Goal: Task Accomplishment & Management: Use online tool/utility

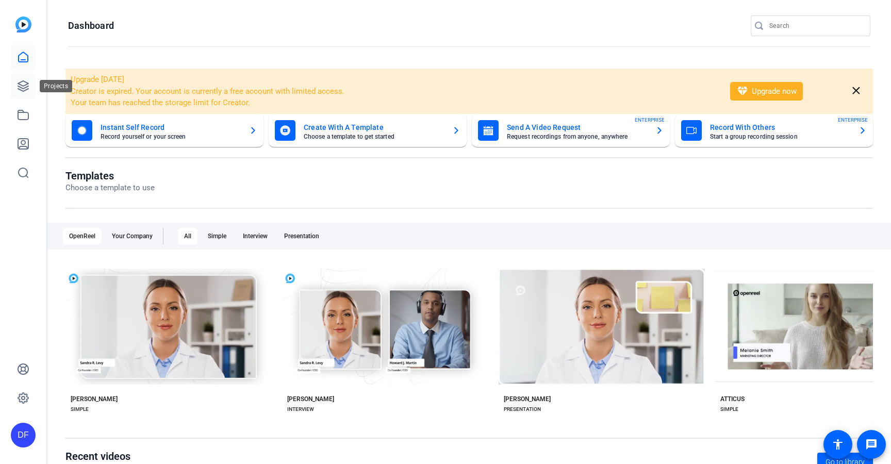
click at [27, 89] on icon at bounding box center [23, 86] width 10 height 10
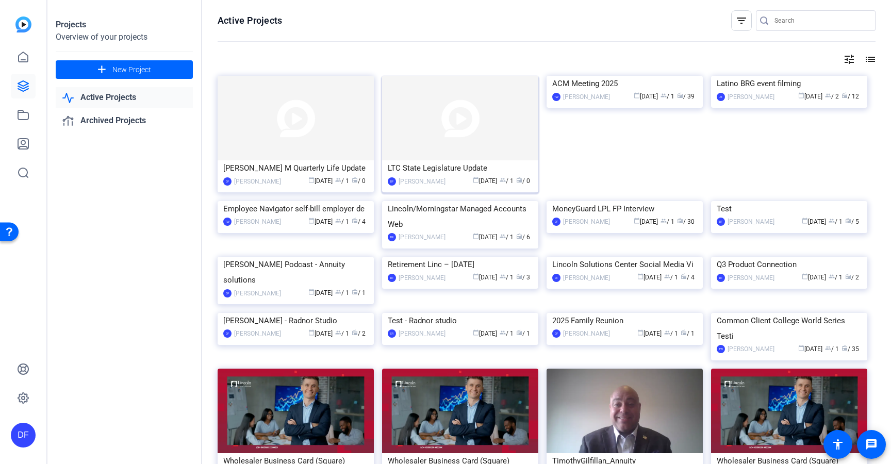
click at [453, 127] on img at bounding box center [460, 118] width 156 height 85
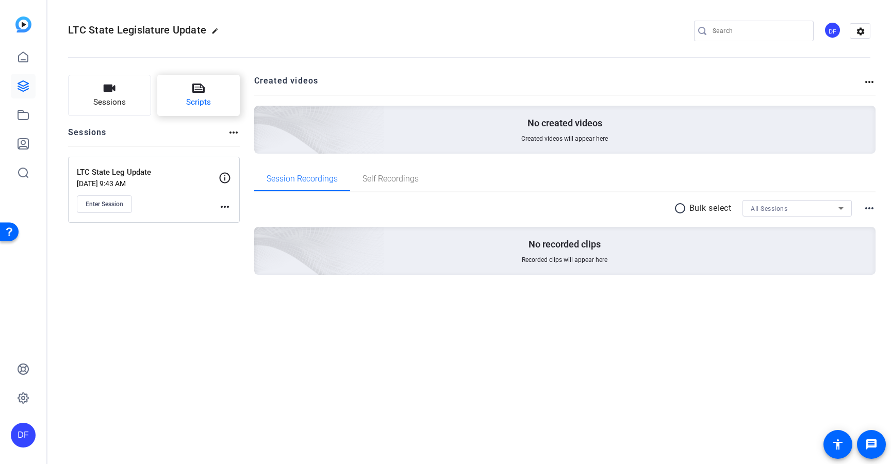
click at [202, 91] on icon at bounding box center [198, 88] width 12 height 12
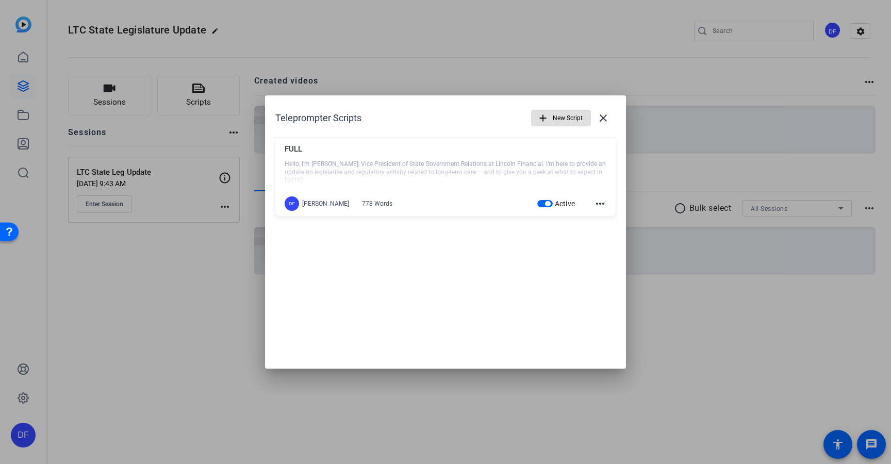
click at [594, 203] on mat-icon "more_horiz" at bounding box center [600, 203] width 12 height 12
click at [600, 213] on button "Edit" at bounding box center [623, 218] width 58 height 13
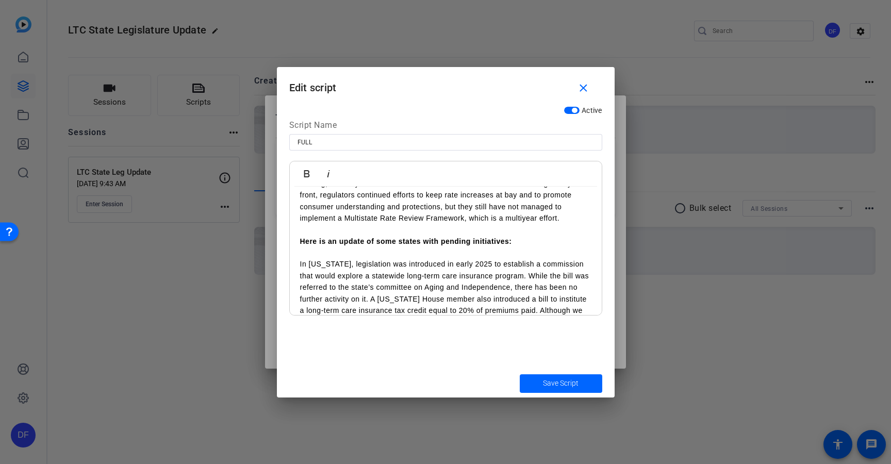
scroll to position [114, 0]
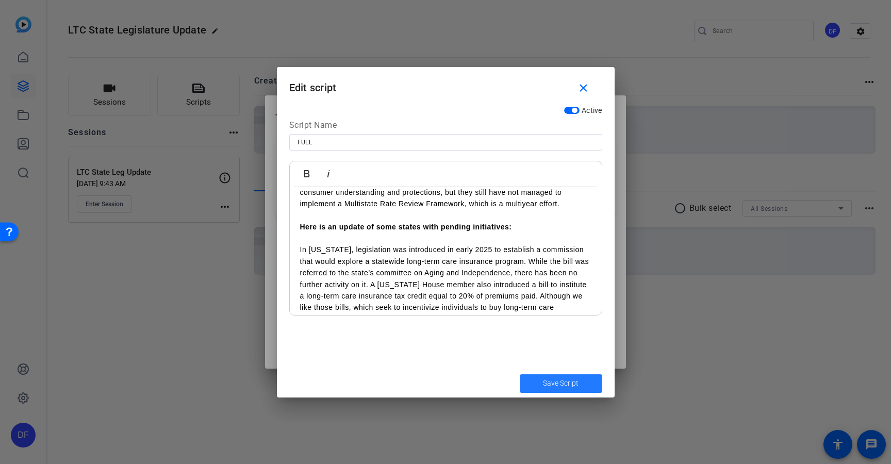
click at [554, 384] on span "Save Script" at bounding box center [561, 383] width 36 height 11
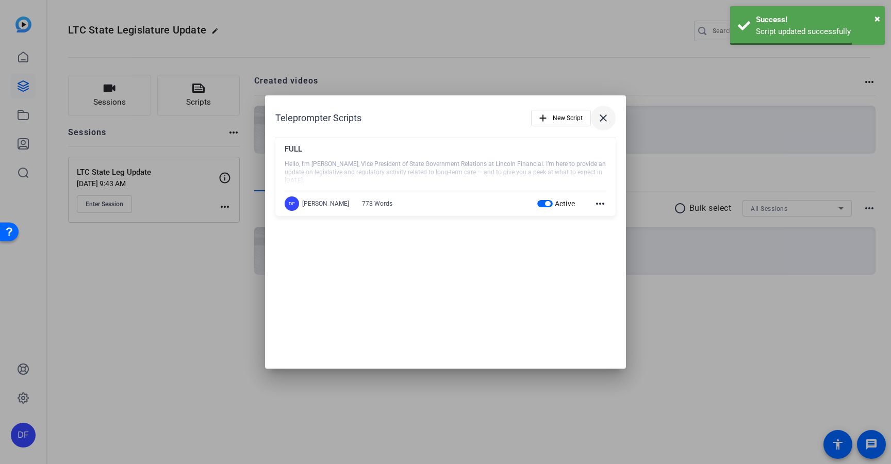
click at [599, 119] on mat-icon "close" at bounding box center [603, 118] width 12 height 12
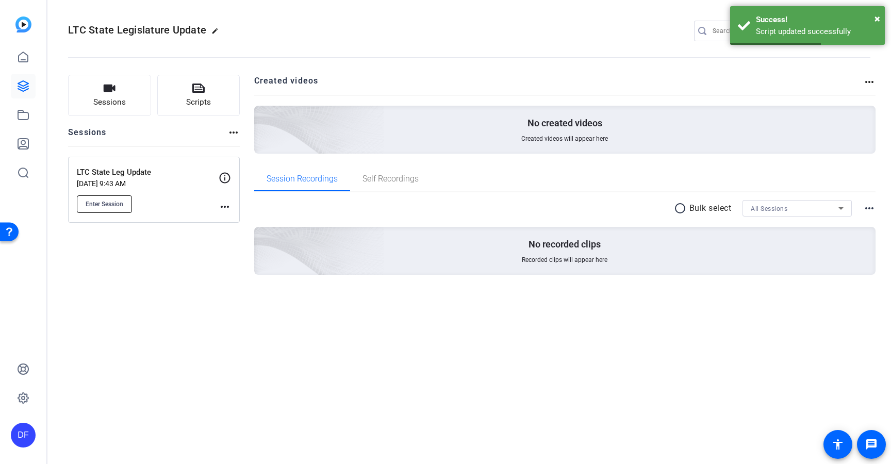
click at [131, 204] on button "Enter Session" at bounding box center [104, 204] width 55 height 18
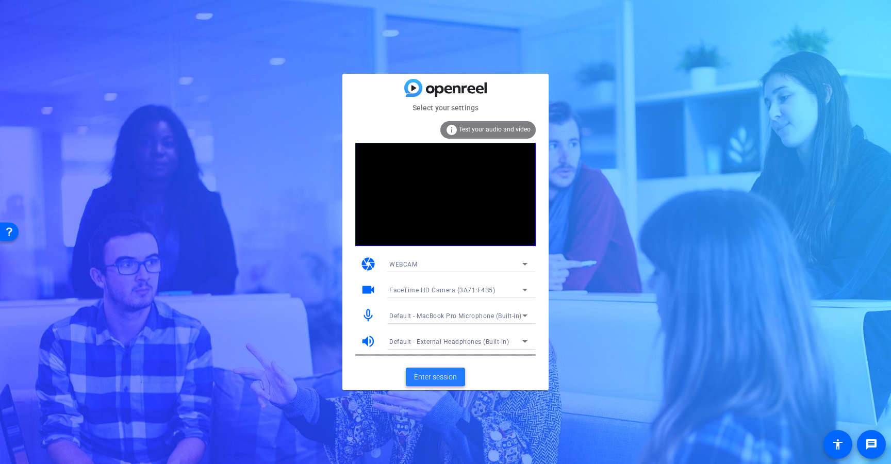
click at [440, 375] on span "Enter session" at bounding box center [435, 377] width 43 height 11
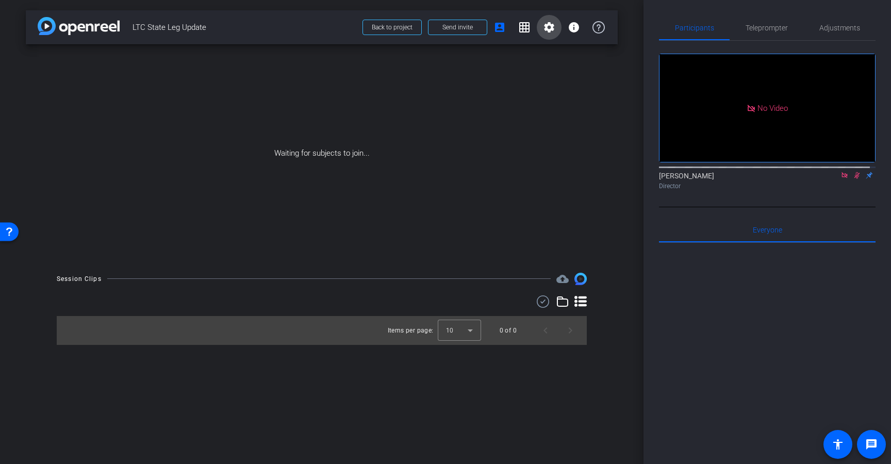
click at [549, 27] on mat-icon "settings" at bounding box center [549, 27] width 12 height 12
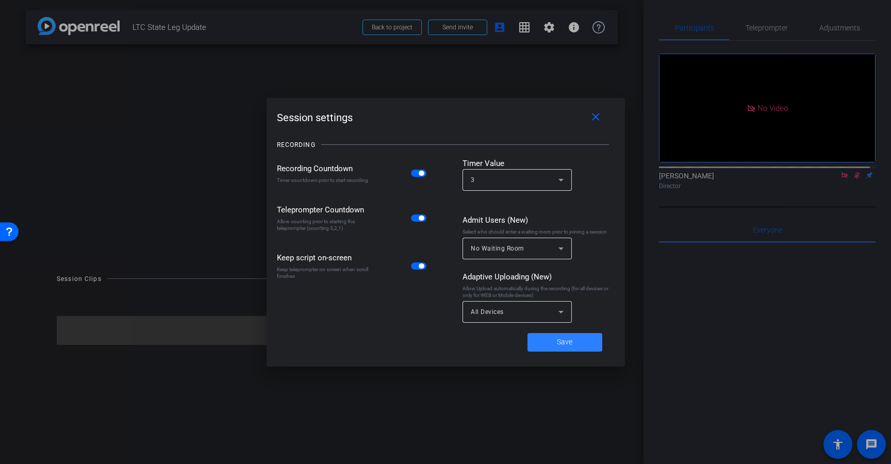
click at [574, 346] on span at bounding box center [564, 342] width 75 height 25
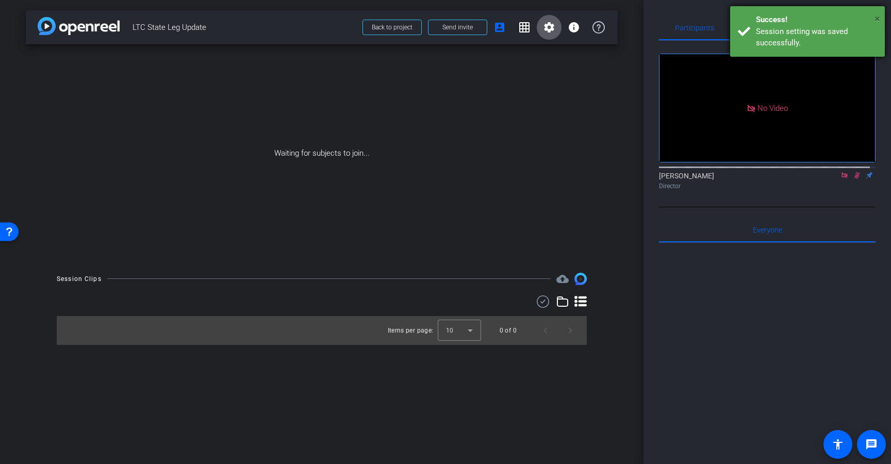
click at [877, 16] on span "×" at bounding box center [877, 18] width 6 height 12
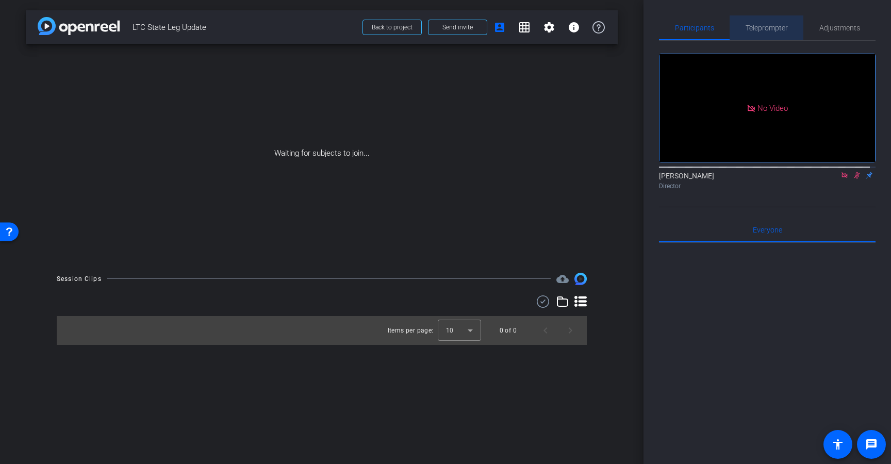
click at [776, 26] on span "Teleprompter" at bounding box center [766, 27] width 42 height 7
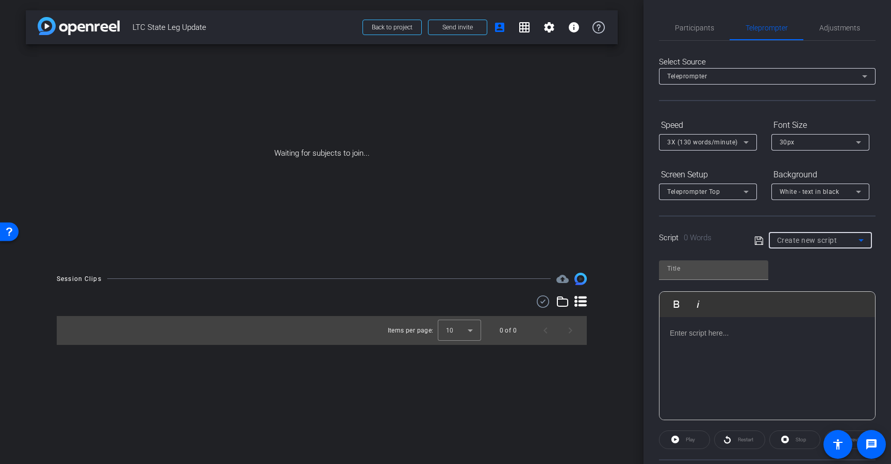
click at [809, 242] on span "Create new script" at bounding box center [807, 240] width 60 height 8
click at [804, 276] on mat-option "FULL" at bounding box center [816, 277] width 101 height 16
type input "FULL"
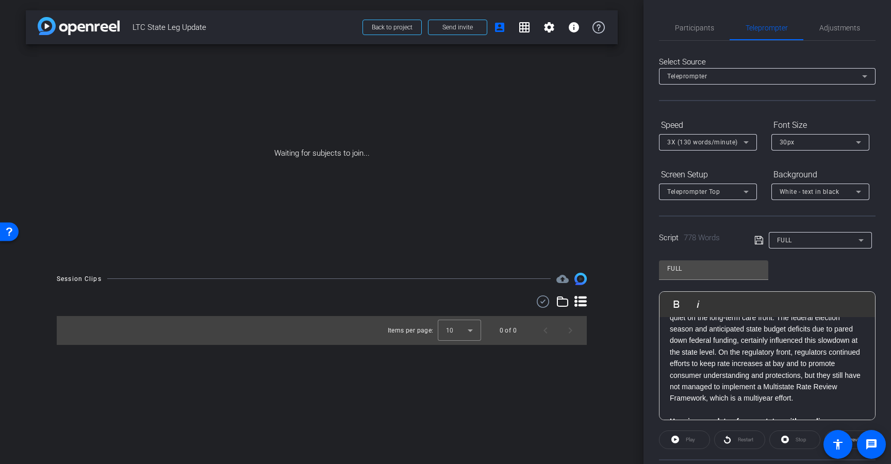
scroll to position [111, 0]
click at [692, 31] on span "Participants" at bounding box center [694, 27] width 39 height 7
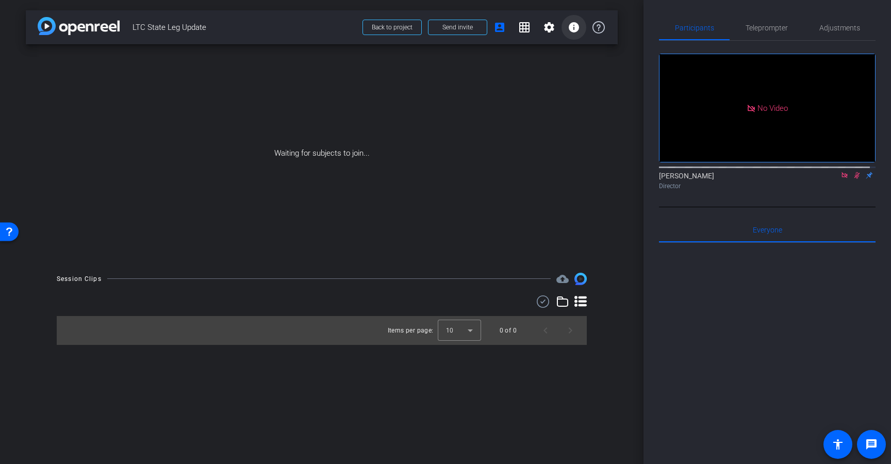
click at [575, 30] on mat-icon "info" at bounding box center [573, 27] width 12 height 12
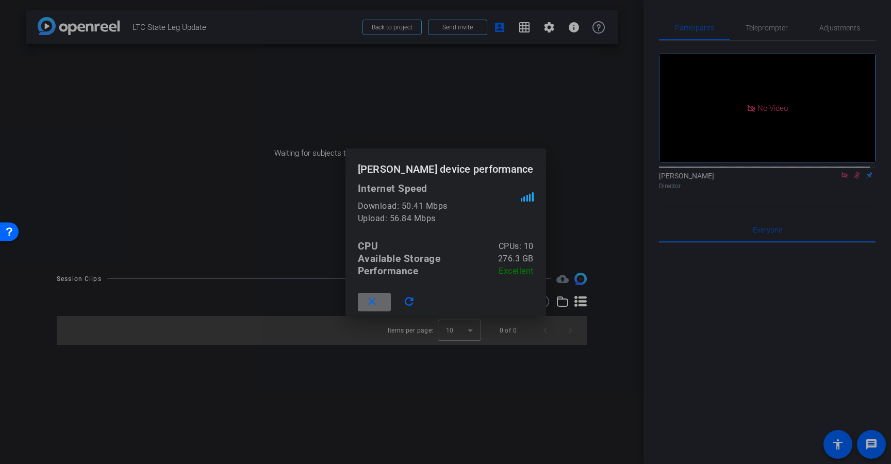
click at [378, 295] on mat-icon "close" at bounding box center [371, 301] width 13 height 13
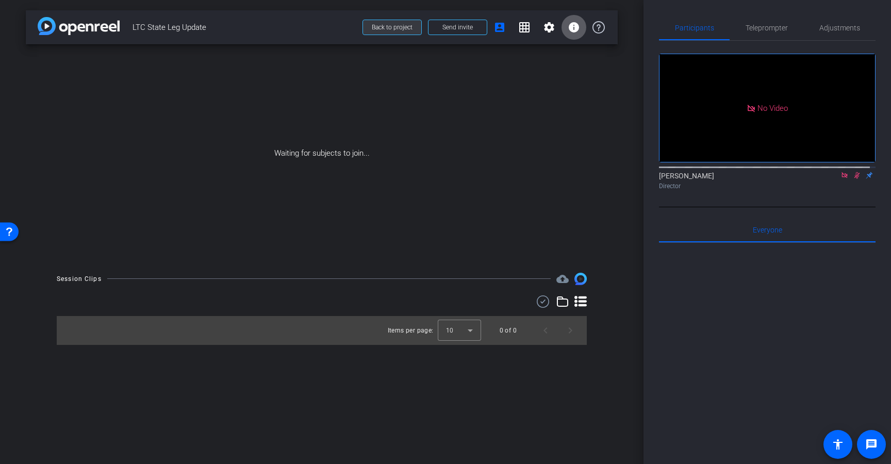
click at [398, 26] on span "Back to project" at bounding box center [392, 27] width 41 height 7
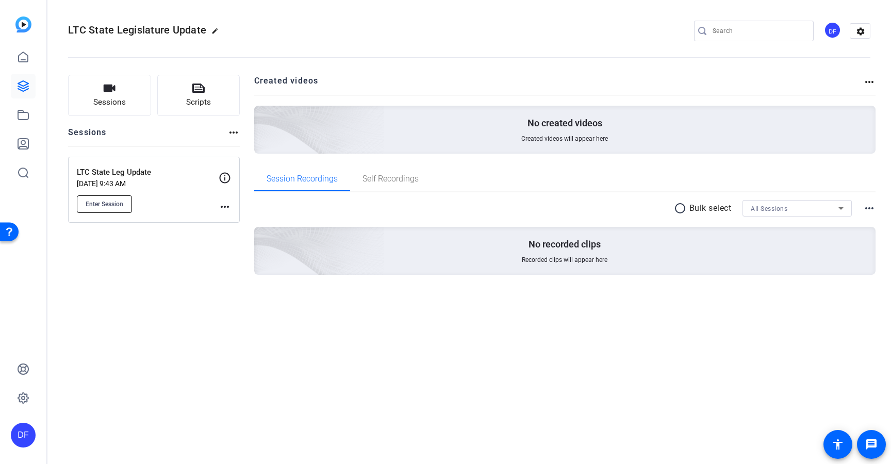
click at [120, 202] on span "Enter Session" at bounding box center [105, 204] width 38 height 8
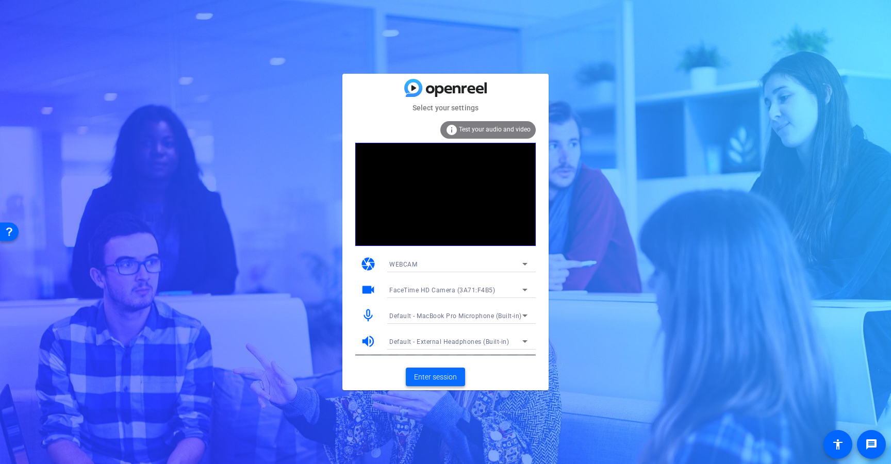
click at [438, 377] on span "Enter session" at bounding box center [435, 377] width 43 height 11
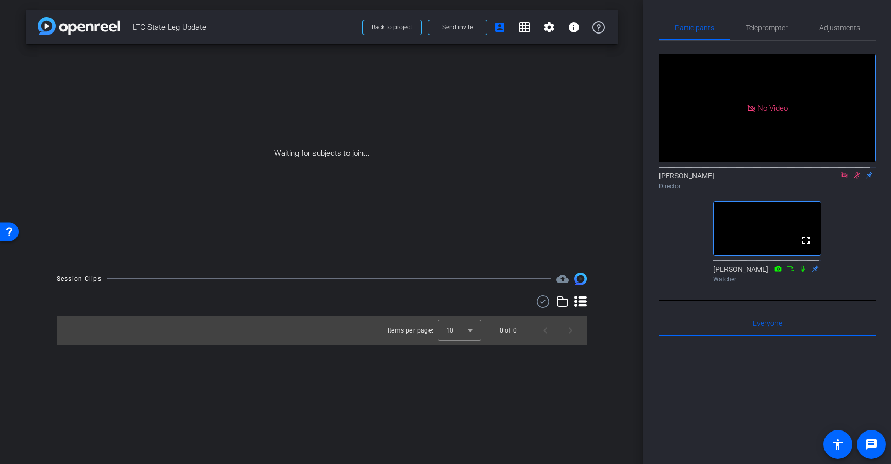
click at [840, 179] on icon at bounding box center [844, 175] width 8 height 7
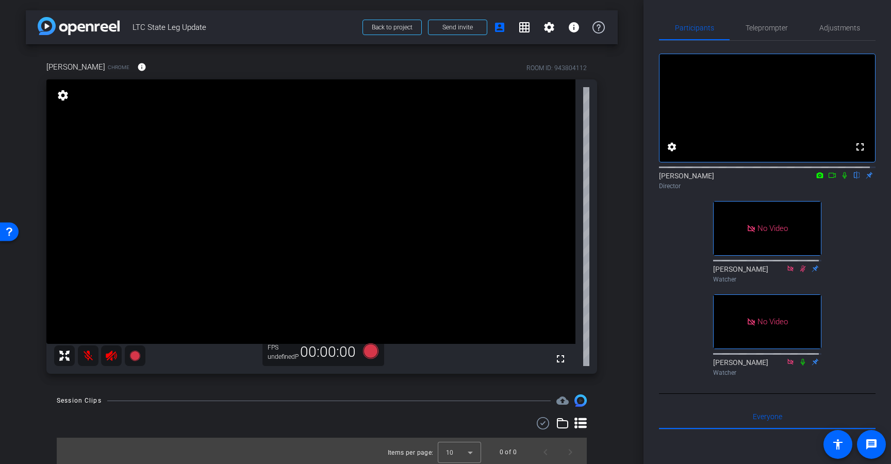
click at [111, 356] on icon at bounding box center [111, 355] width 11 height 10
click at [87, 358] on mat-icon at bounding box center [88, 355] width 21 height 21
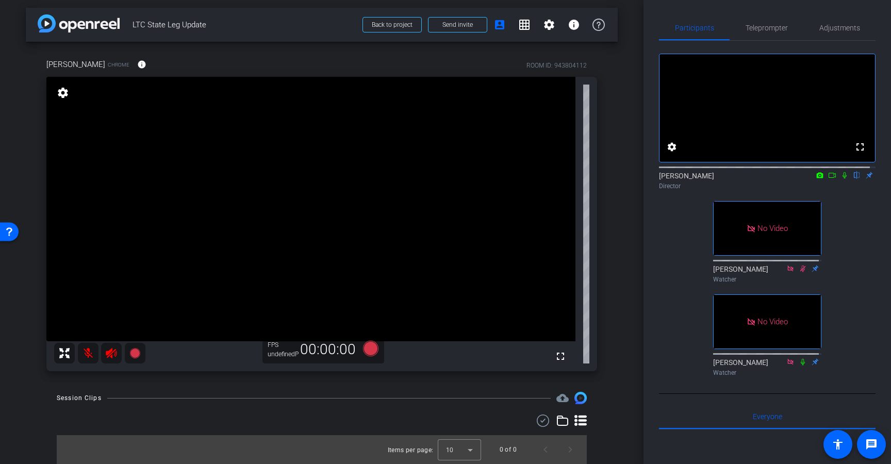
click at [115, 353] on div at bounding box center [99, 353] width 91 height 21
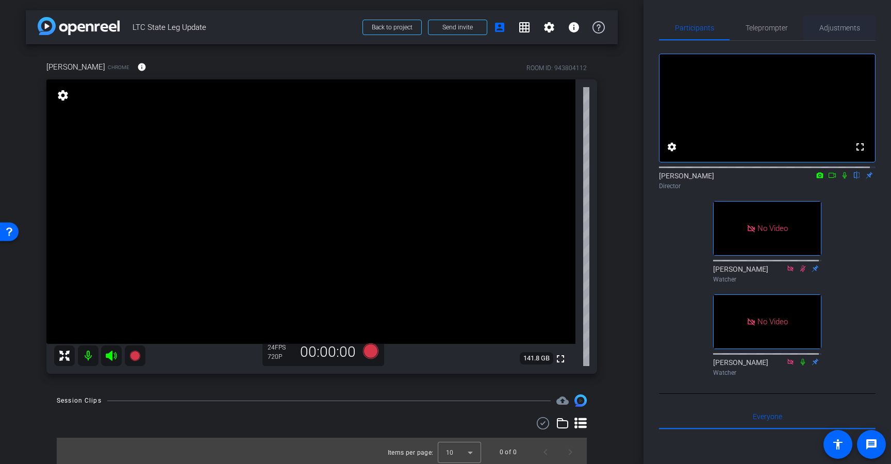
click at [831, 29] on span "Adjustments" at bounding box center [839, 27] width 41 height 7
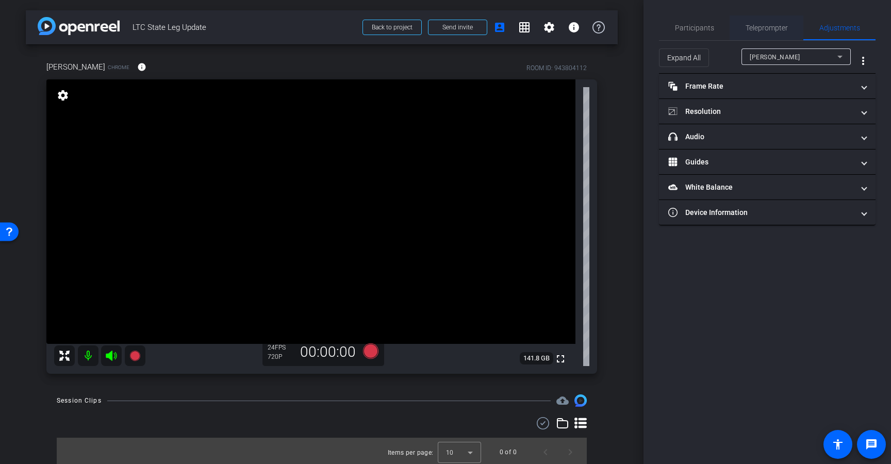
click at [766, 27] on span "Teleprompter" at bounding box center [766, 27] width 42 height 7
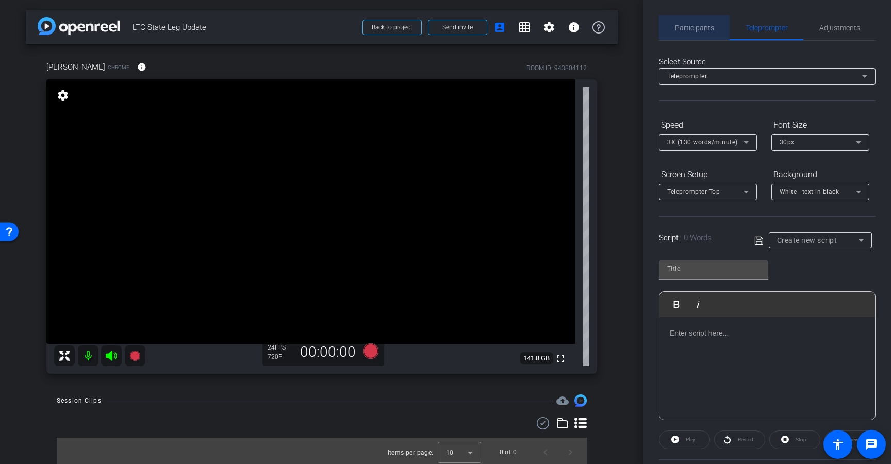
click at [702, 26] on span "Participants" at bounding box center [694, 27] width 39 height 7
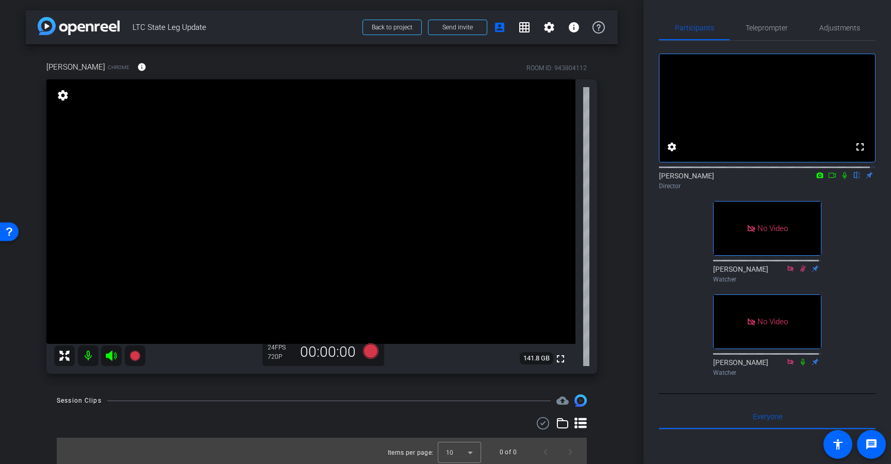
click at [395, 63] on div "Carrie Hartgen Chrome info ROOM ID: 943804112" at bounding box center [321, 67] width 550 height 25
click at [375, 28] on span "Back to project" at bounding box center [392, 27] width 41 height 7
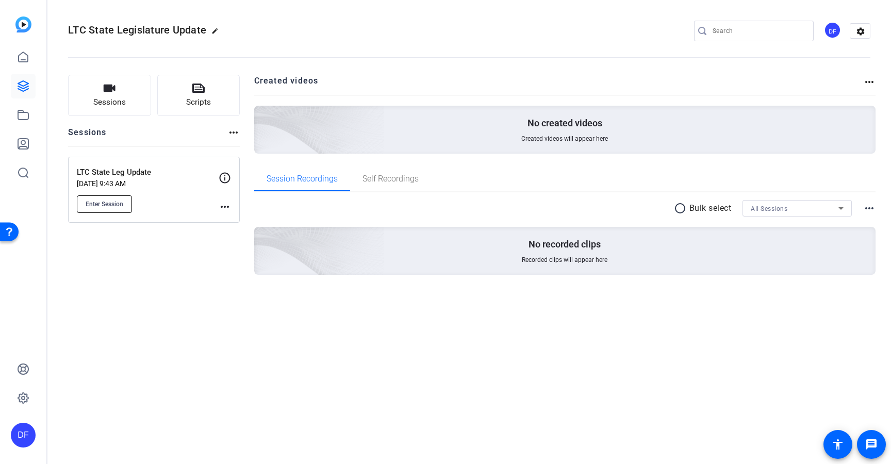
click at [115, 202] on span "Enter Session" at bounding box center [105, 204] width 38 height 8
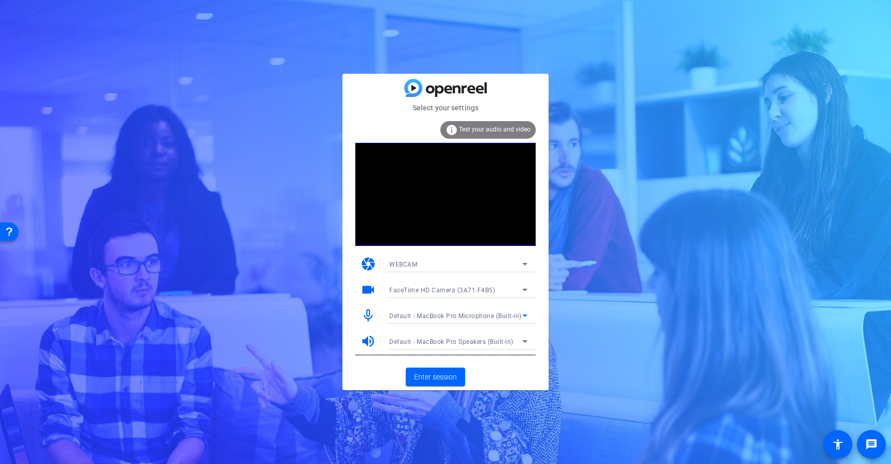
click at [461, 314] on span "Default - MacBook Pro Microphone (Built-in)" at bounding box center [455, 315] width 132 height 7
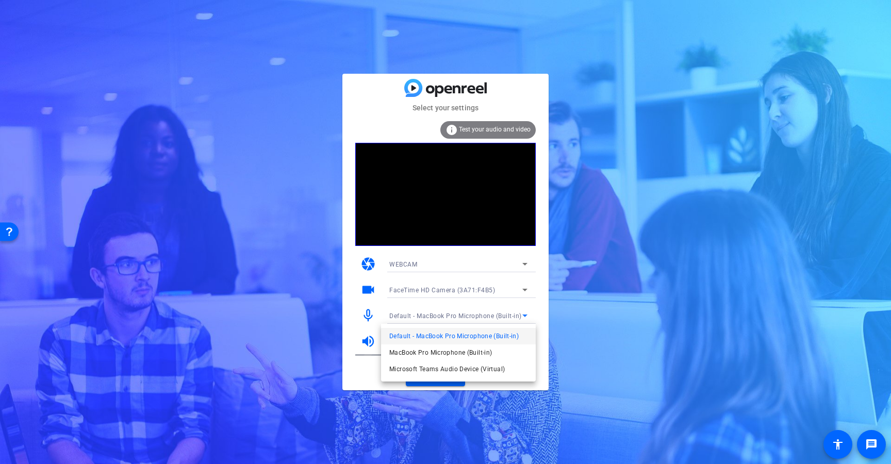
click at [457, 338] on span "Default - MacBook Pro Microphone (Built-in)" at bounding box center [453, 336] width 129 height 12
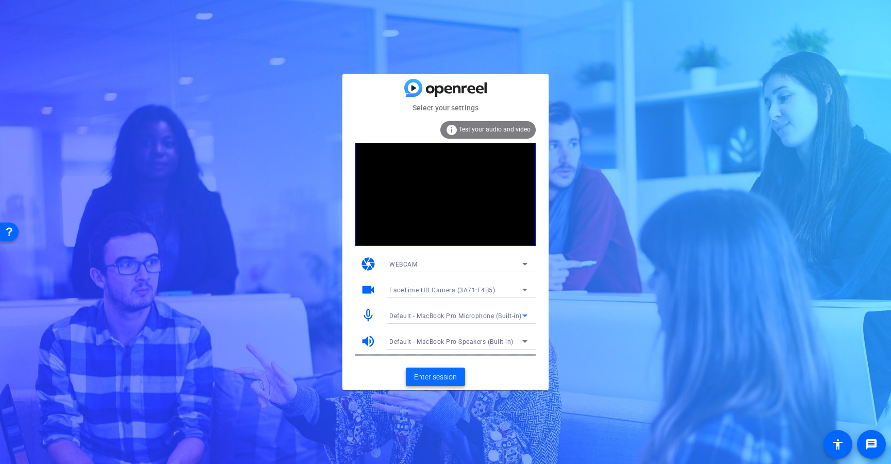
click at [437, 371] on span at bounding box center [435, 376] width 59 height 25
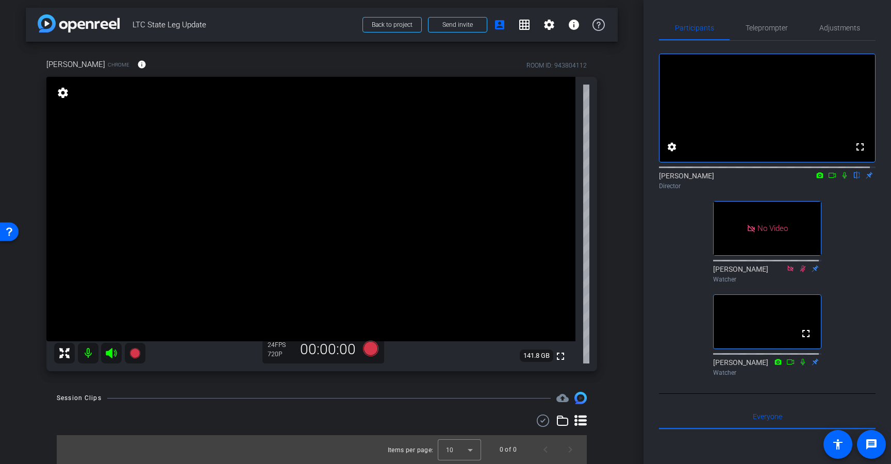
click at [61, 90] on mat-icon "settings" at bounding box center [63, 93] width 14 height 12
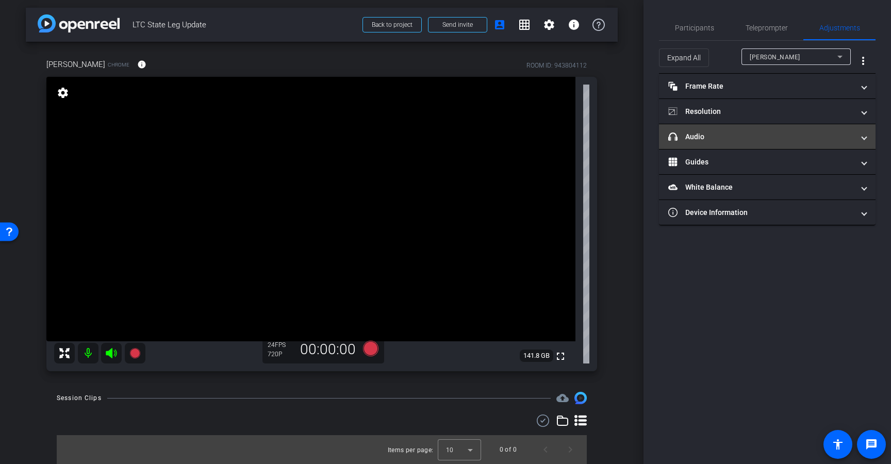
click at [774, 131] on mat-panel-title "headphone icon Audio" at bounding box center [761, 136] width 186 height 11
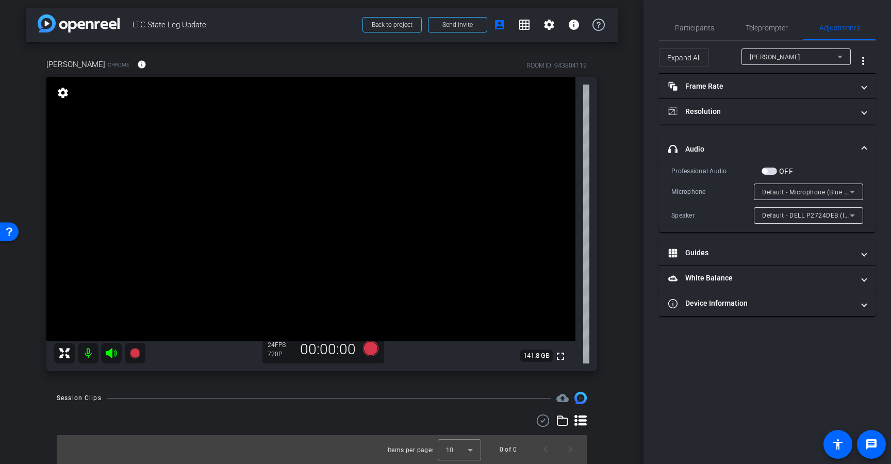
click at [831, 192] on span "Default - Microphone (Blue Snowball ) (0d8c:0005)" at bounding box center [838, 192] width 153 height 8
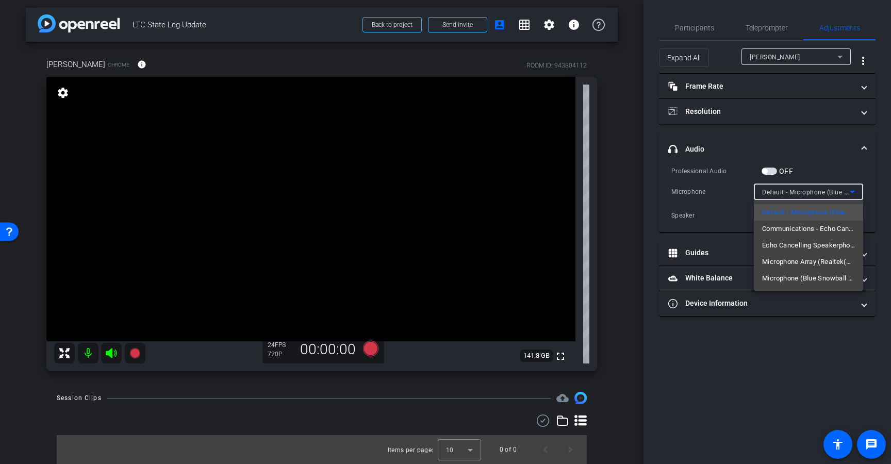
click at [850, 187] on div at bounding box center [445, 232] width 891 height 464
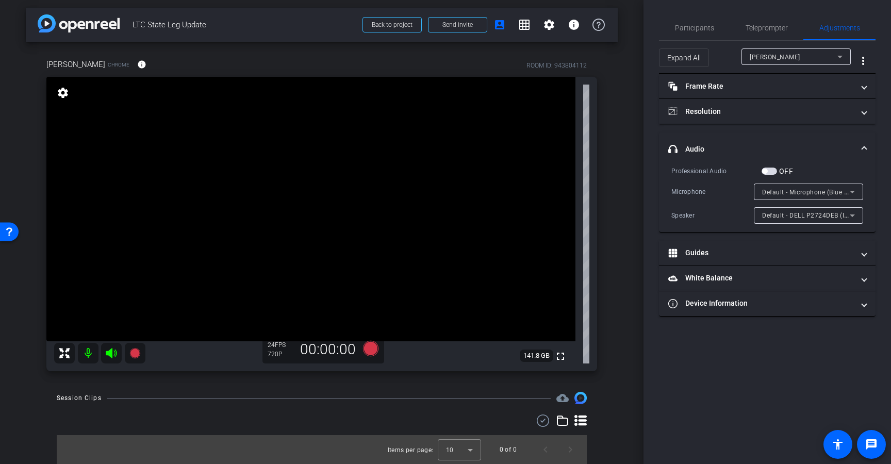
click at [845, 188] on span "Default - Microphone (Blue Snowball ) (0d8c:0005)" at bounding box center [838, 192] width 153 height 8
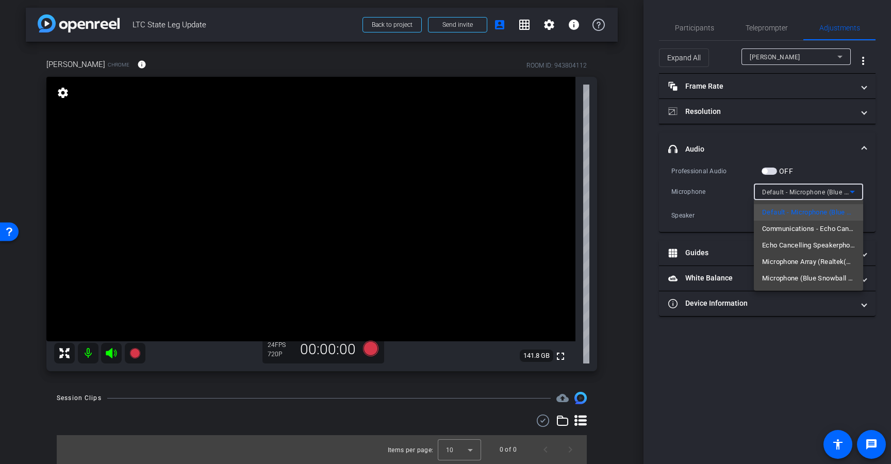
click at [845, 188] on div at bounding box center [445, 232] width 891 height 464
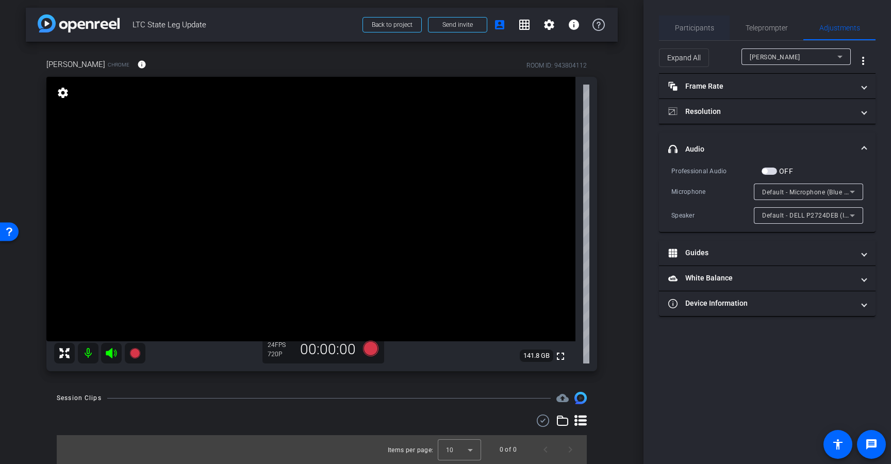
click at [691, 32] on span "Participants" at bounding box center [694, 27] width 39 height 25
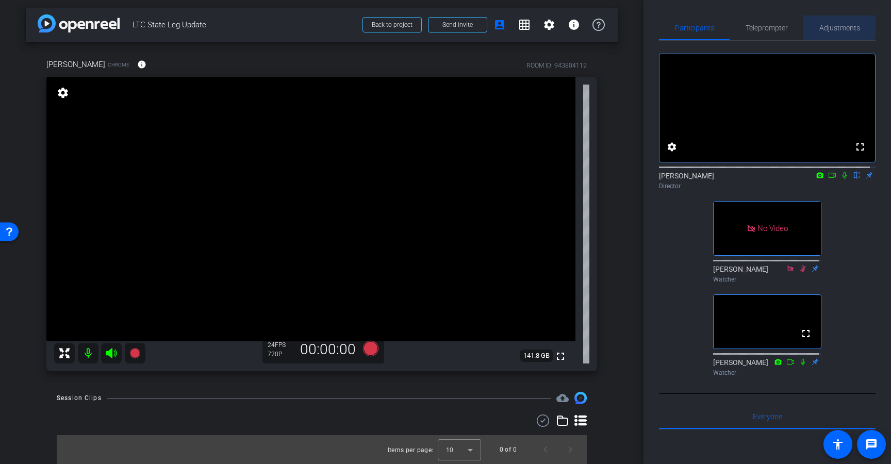
click at [834, 26] on span "Adjustments" at bounding box center [839, 27] width 41 height 7
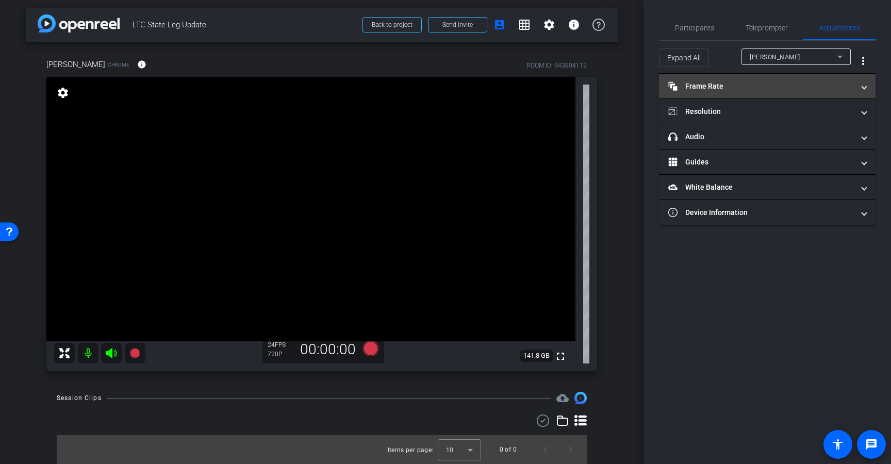
click at [725, 89] on mat-panel-title "Frame Rate Frame Rate" at bounding box center [761, 86] width 186 height 11
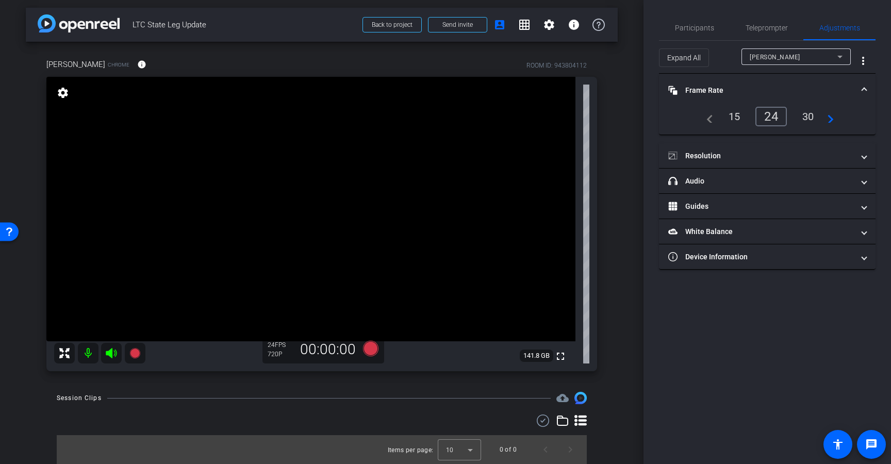
click at [801, 110] on div "30" at bounding box center [807, 117] width 27 height 18
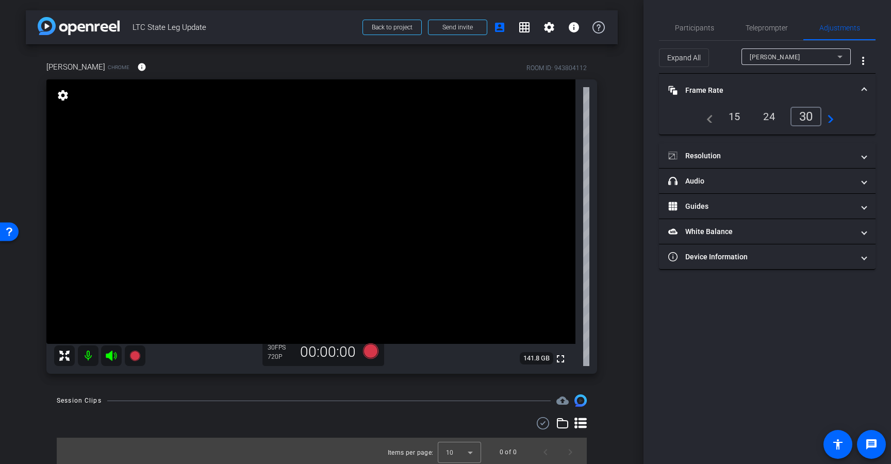
click at [764, 87] on mat-panel-title "Frame Rate Frame Rate" at bounding box center [761, 90] width 186 height 11
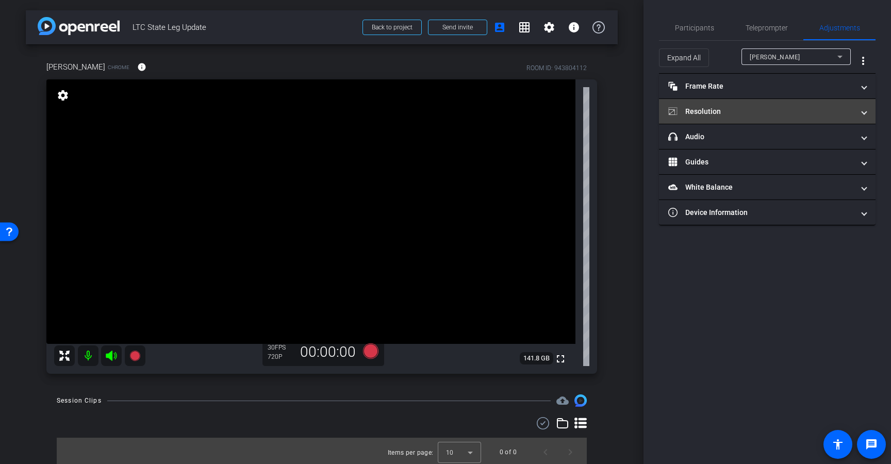
click at [754, 102] on mat-expansion-panel-header "Resolution" at bounding box center [767, 111] width 216 height 25
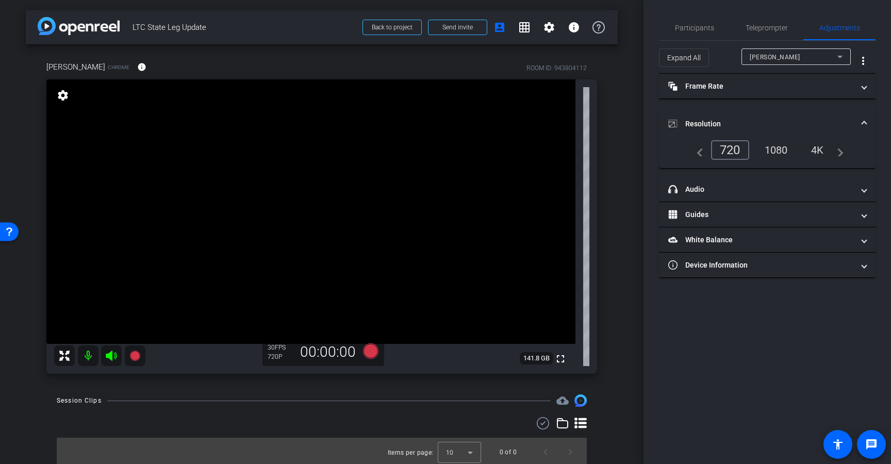
click at [770, 149] on div "1080" at bounding box center [776, 150] width 39 height 18
click at [758, 125] on mat-panel-title "Resolution" at bounding box center [761, 124] width 186 height 11
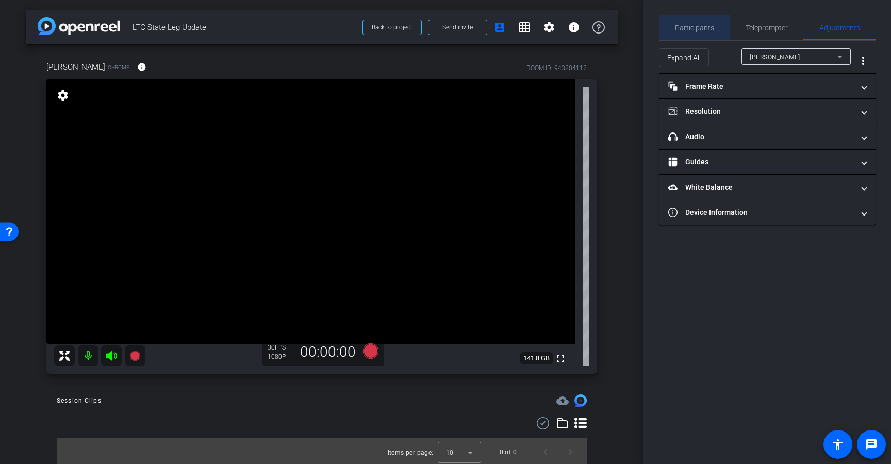
click at [697, 36] on span "Participants" at bounding box center [694, 27] width 39 height 25
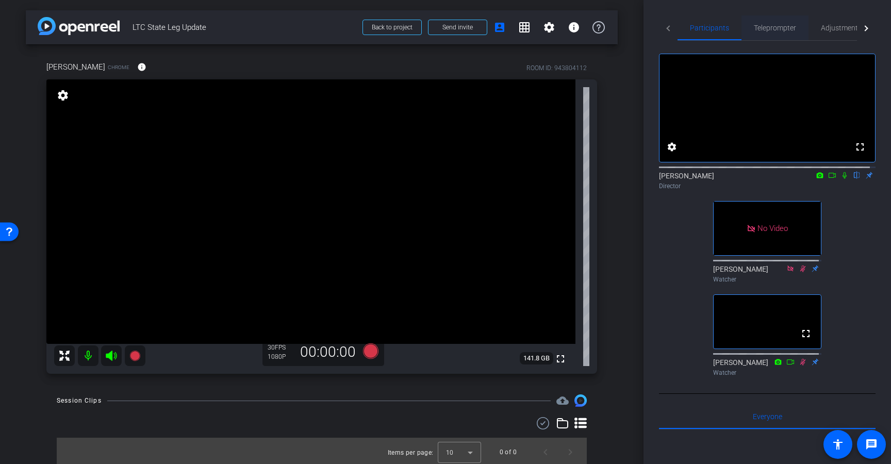
click at [788, 30] on span "Teleprompter" at bounding box center [775, 27] width 42 height 7
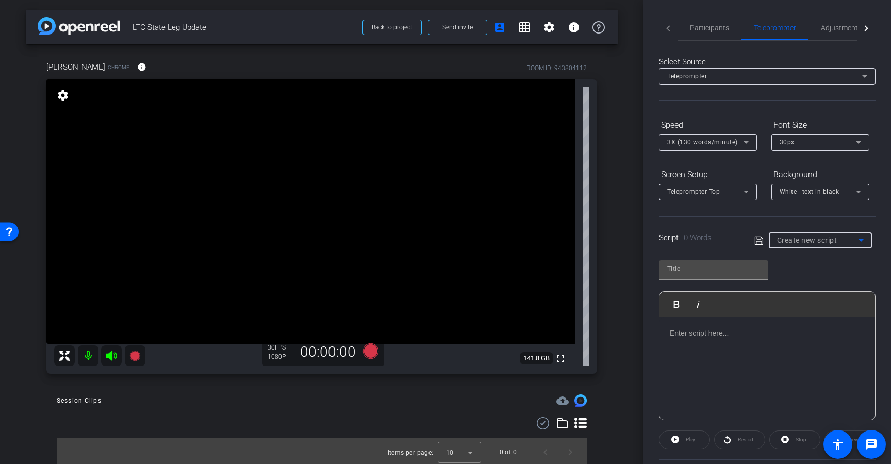
click at [830, 237] on span "Create new script" at bounding box center [807, 240] width 60 height 8
click at [798, 277] on mat-option "FULL" at bounding box center [816, 277] width 101 height 16
type input "FULL"
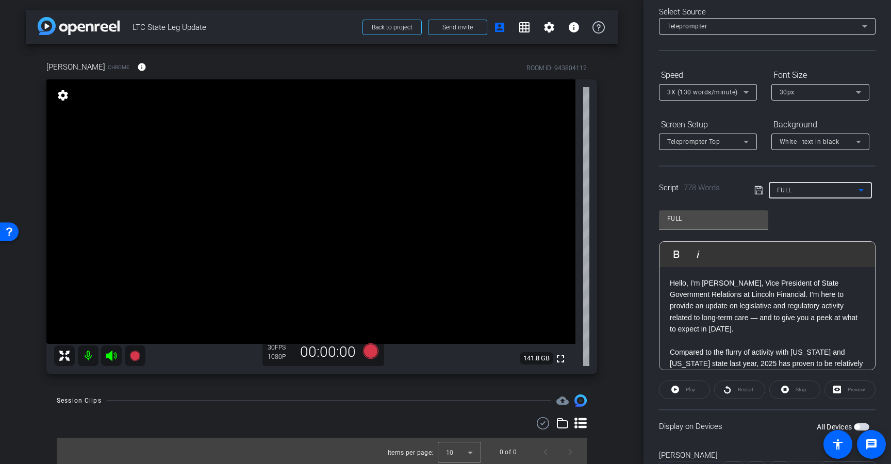
scroll to position [99, 0]
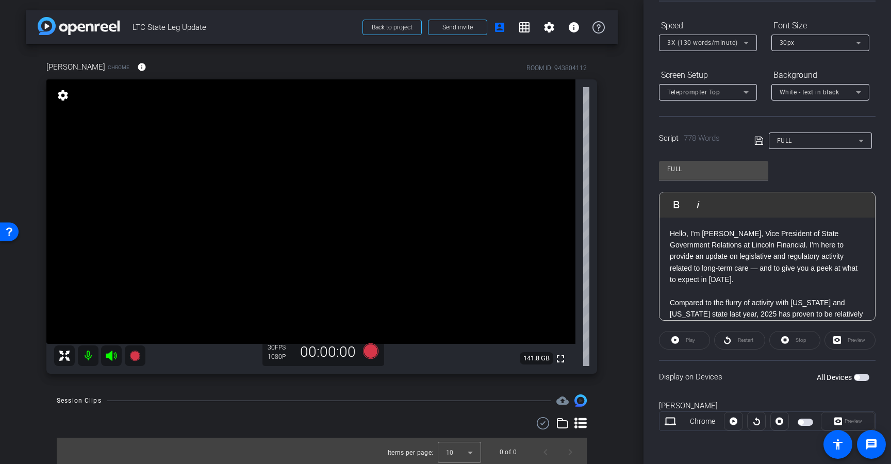
click at [854, 378] on span "button" at bounding box center [860, 377] width 15 height 7
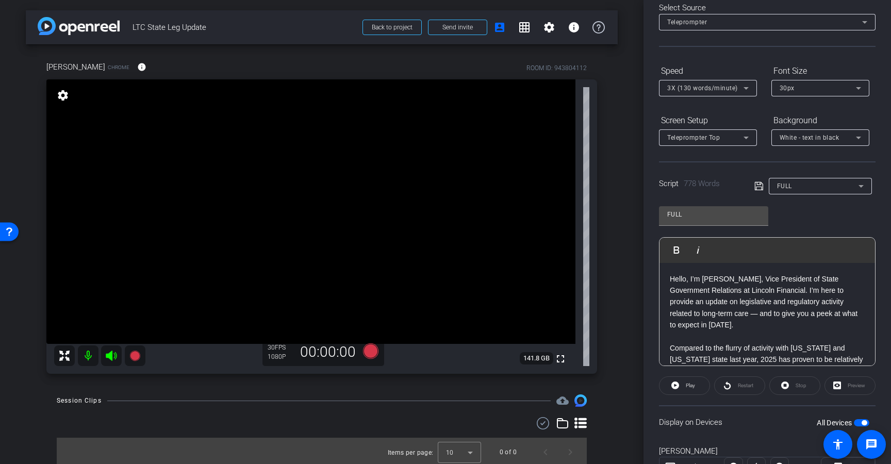
scroll to position [0, 0]
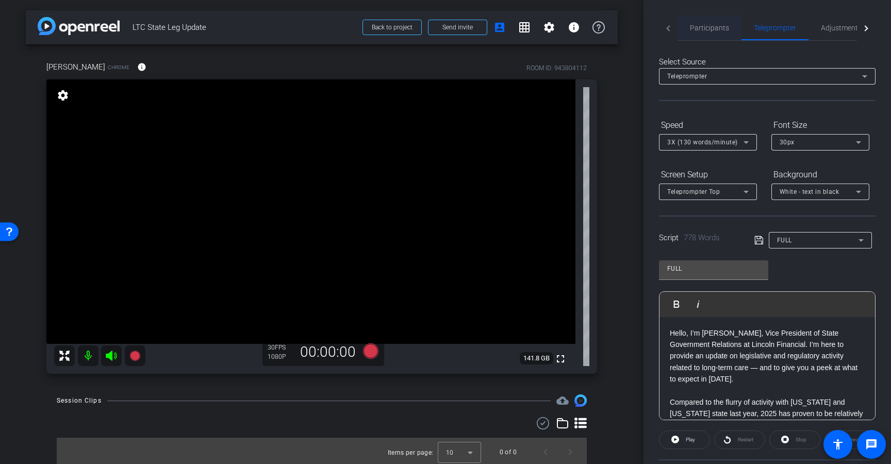
click at [709, 24] on span "Participants" at bounding box center [709, 27] width 39 height 7
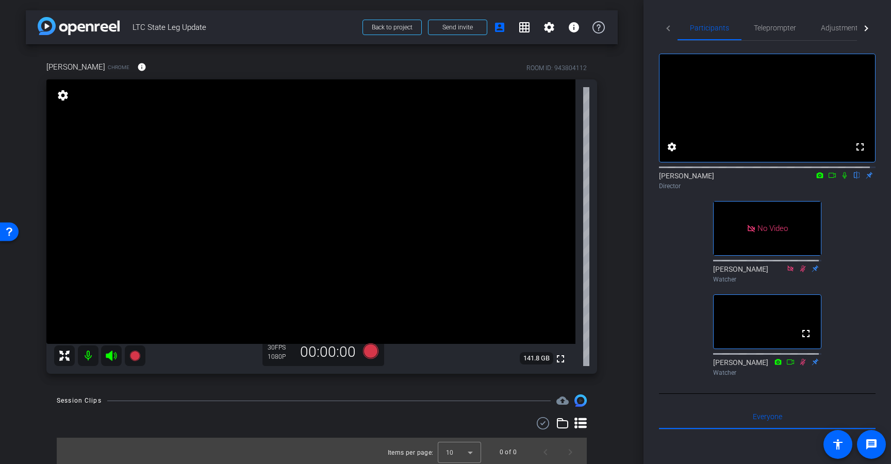
click at [763, 42] on div "fullscreen settings Dmitri Floyd flip Director No Video Jessica Keating Watcher…" at bounding box center [767, 211] width 216 height 340
click at [763, 37] on span "Teleprompter" at bounding box center [775, 27] width 42 height 25
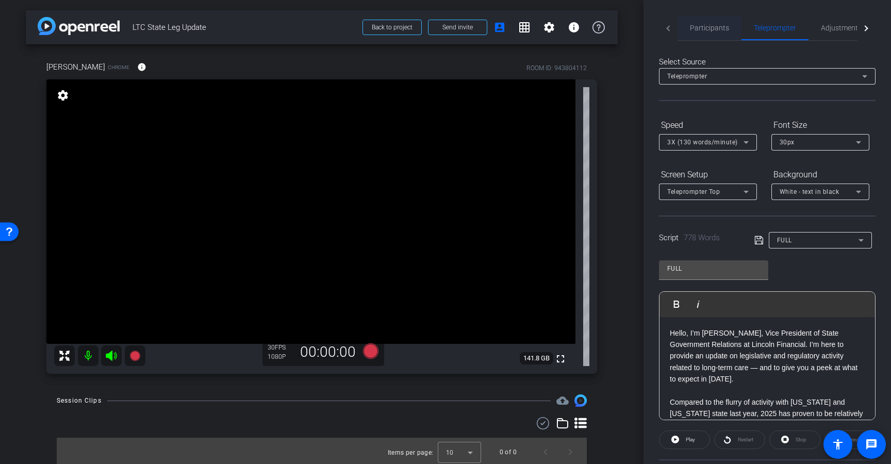
click at [707, 30] on span "Participants" at bounding box center [709, 27] width 39 height 7
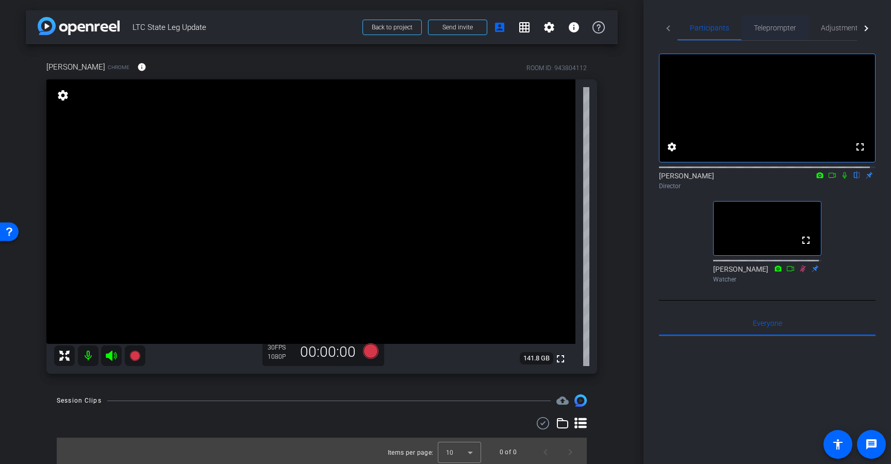
click at [771, 24] on span "Teleprompter" at bounding box center [775, 27] width 42 height 7
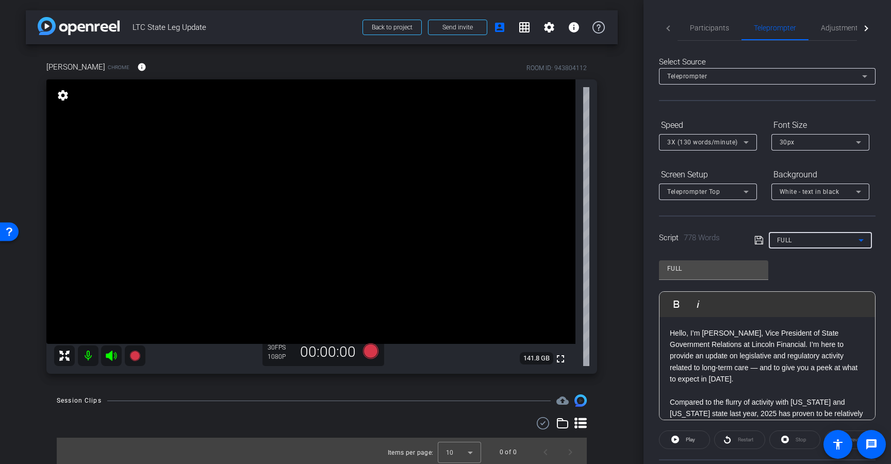
click at [782, 243] on span "FULL" at bounding box center [784, 240] width 15 height 7
click at [784, 254] on mat-option "Create new script" at bounding box center [816, 261] width 101 height 16
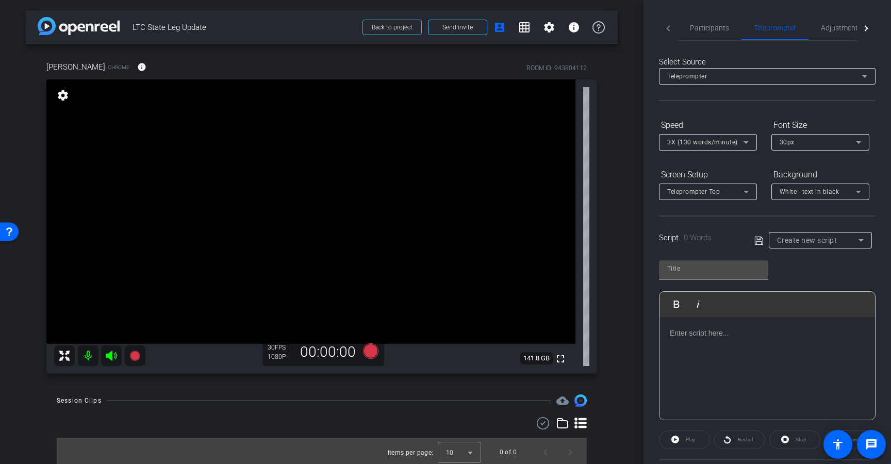
click at [695, 347] on div at bounding box center [766, 368] width 215 height 103
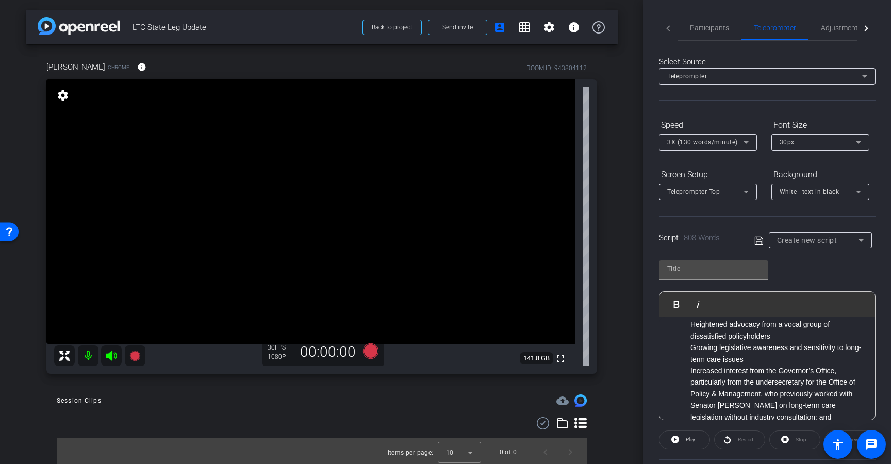
scroll to position [833, 0]
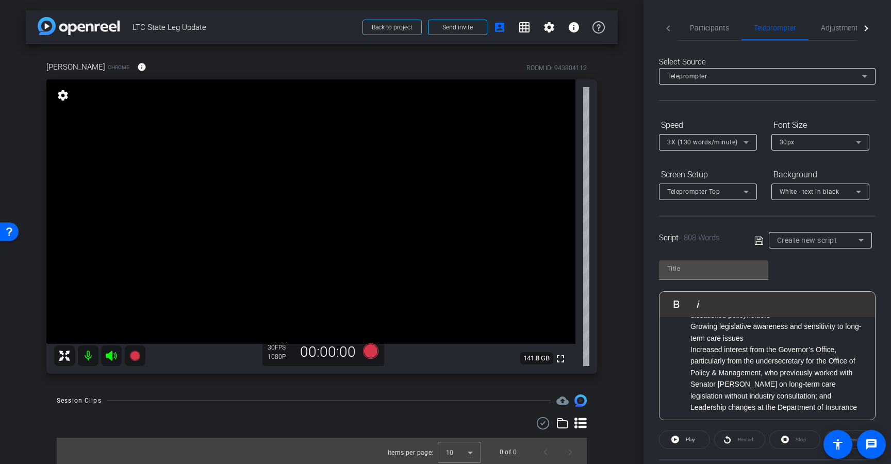
click at [683, 341] on ul "Heightened advocacy from a vocal group of dissatisfied policyholders Growing le…" at bounding box center [766, 354] width 195 height 115
click at [802, 290] on p "In Connecticut, heading into the 2026 session, there are several challenges tha…" at bounding box center [766, 273] width 195 height 35
click at [685, 363] on ul "Growing legislative awareness and sensitivity to long-term care issues Increase…" at bounding box center [766, 367] width 195 height 92
click at [736, 313] on p "-Heightened advocacy from a vocal group of dissatisfied policyholders" at bounding box center [766, 301] width 195 height 23
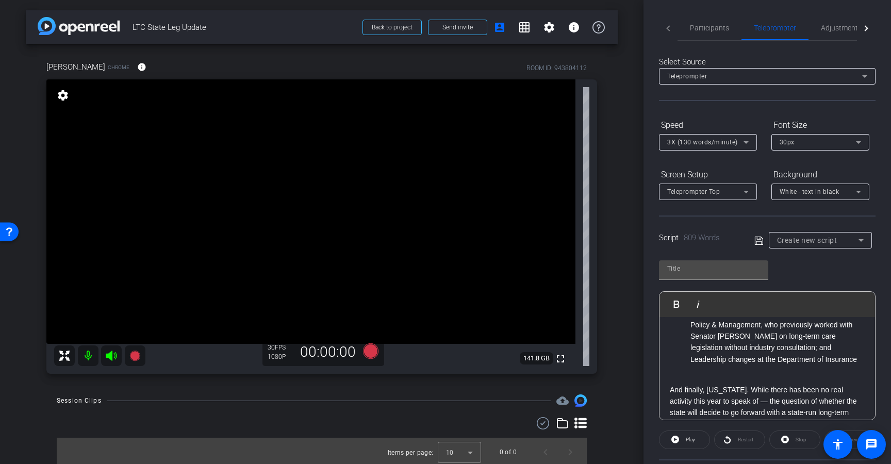
scroll to position [903, 0]
click at [690, 339] on p "Increased interest from the Governor’s Office, particularly from the undersecre…" at bounding box center [777, 326] width 174 height 58
click at [728, 290] on p "- Growing legislative awareness and sensitivity to long-term care issues" at bounding box center [766, 277] width 195 height 23
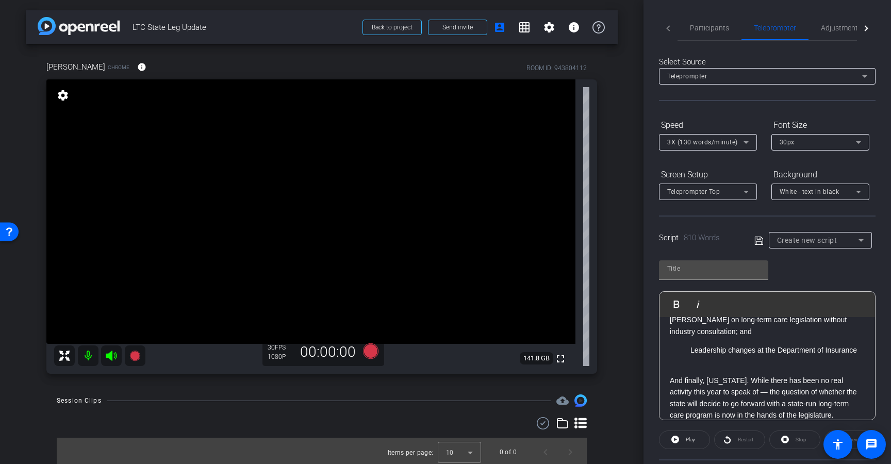
scroll to position [931, 0]
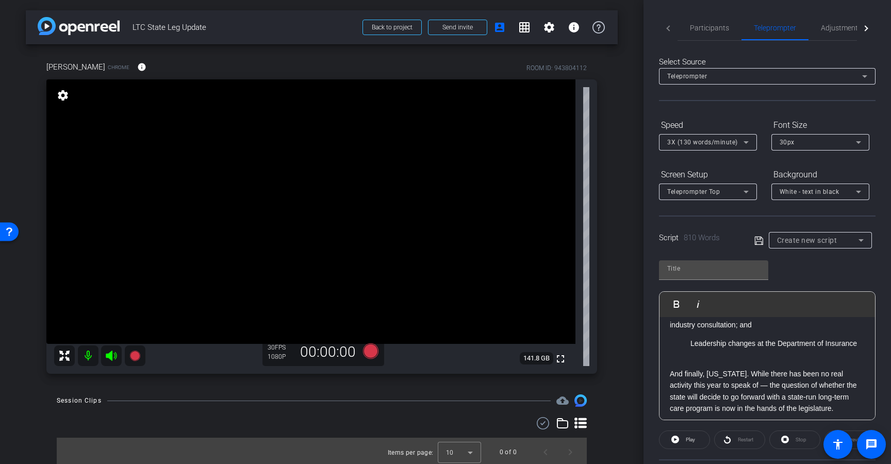
click at [688, 349] on ul "Leadership changes at the Department of Insurance" at bounding box center [766, 343] width 195 height 11
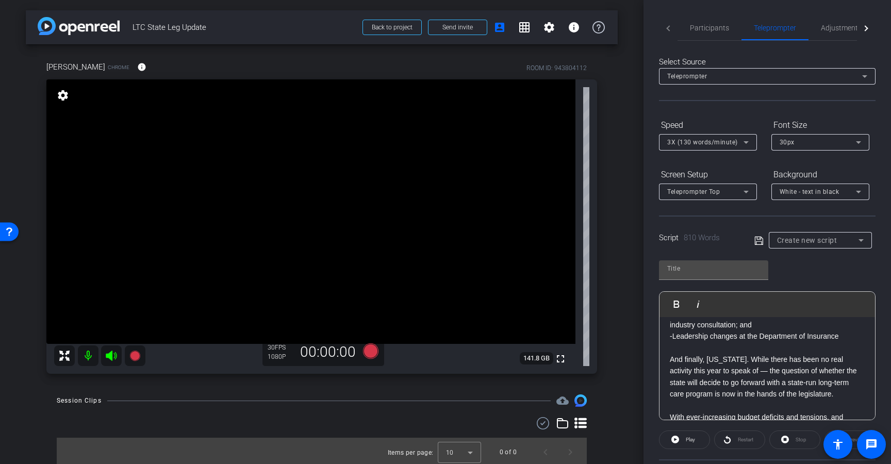
click at [763, 330] on p "- Increased interest from the Governor’s Office, particularly from the undersec…" at bounding box center [766, 302] width 195 height 58
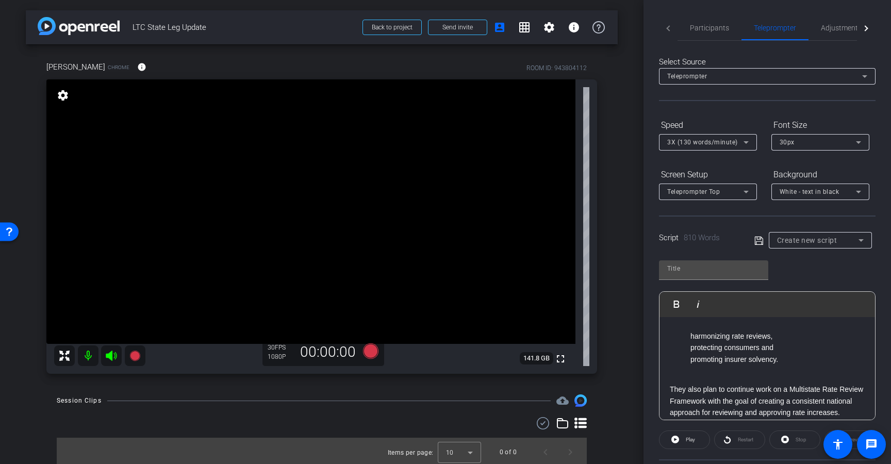
scroll to position [1161, 0]
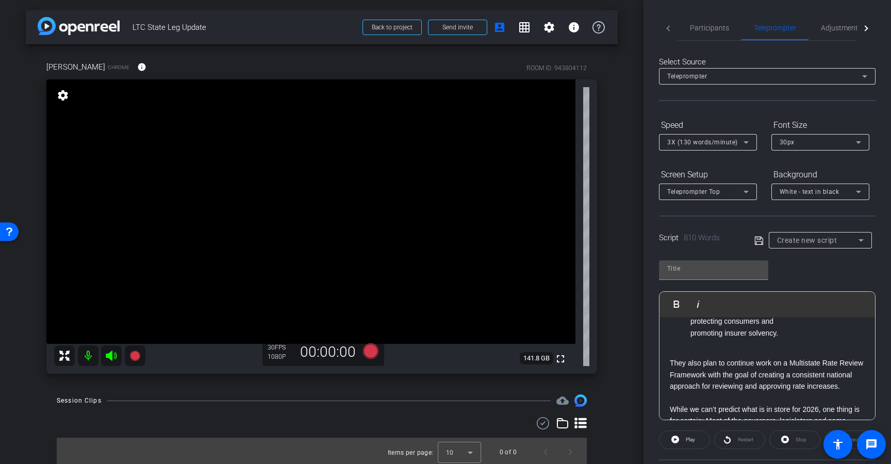
click at [691, 315] on p "harmonizing rate reviews," at bounding box center [777, 309] width 174 height 11
click at [692, 327] on p "protecting consumers and" at bounding box center [777, 320] width 174 height 11
click at [692, 339] on p "promoting insurer solvency." at bounding box center [777, 332] width 174 height 11
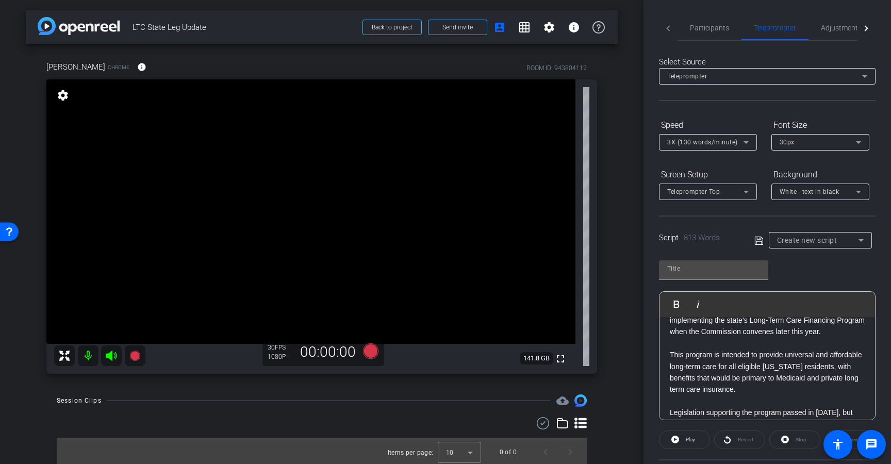
scroll to position [440, 0]
click at [687, 348] on p at bounding box center [766, 342] width 195 height 11
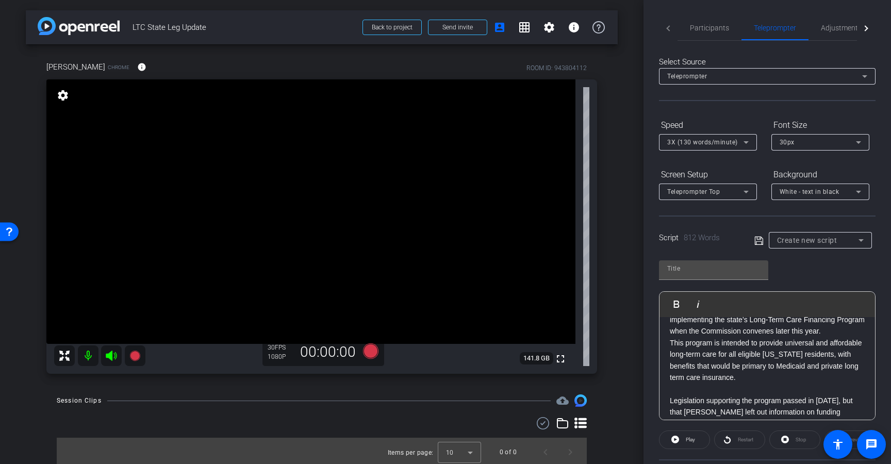
scroll to position [524, 0]
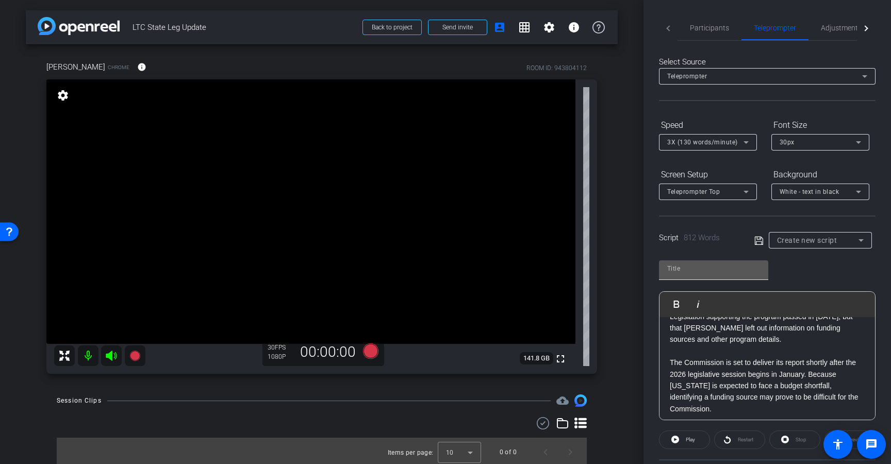
click at [710, 263] on input "text" at bounding box center [713, 268] width 93 height 12
type input "NEW"
click at [754, 243] on icon at bounding box center [758, 241] width 9 height 12
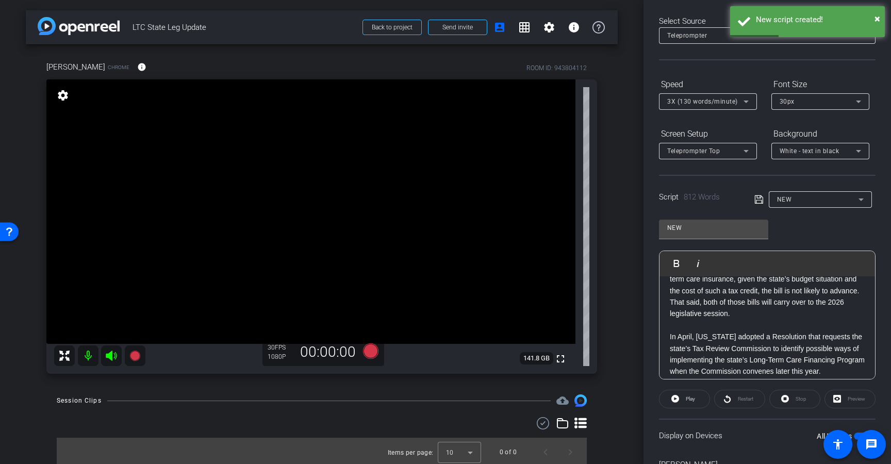
scroll to position [99, 0]
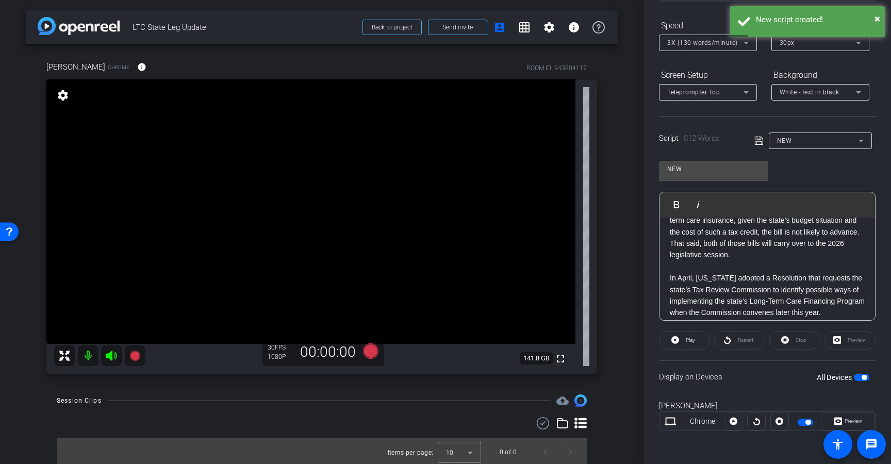
click at [853, 376] on span "button" at bounding box center [860, 377] width 15 height 7
click at [854, 376] on span "button" at bounding box center [856, 377] width 5 height 5
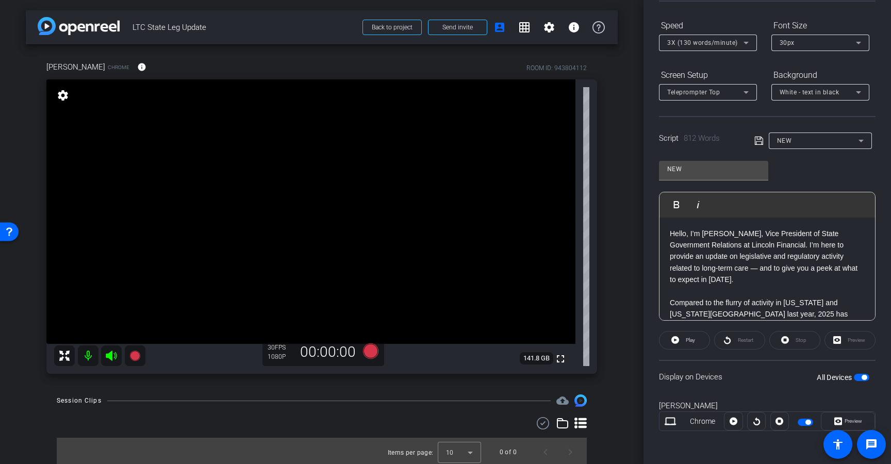
scroll to position [0, 0]
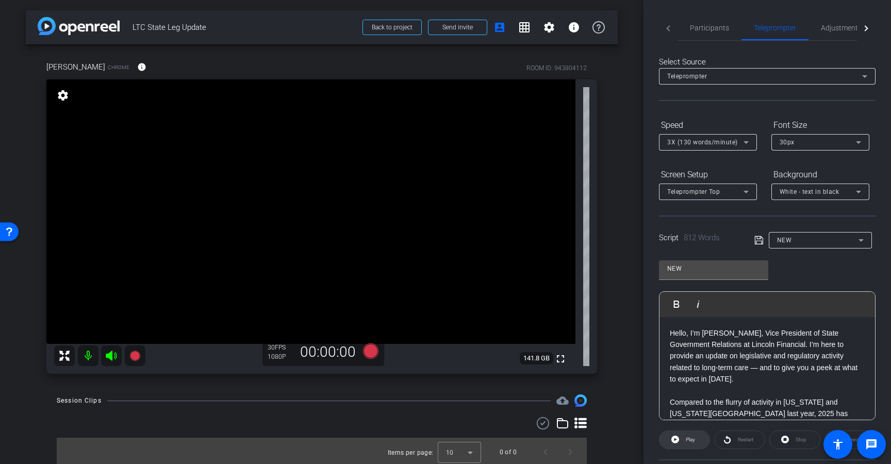
click at [687, 440] on span "Play" at bounding box center [689, 440] width 9 height 6
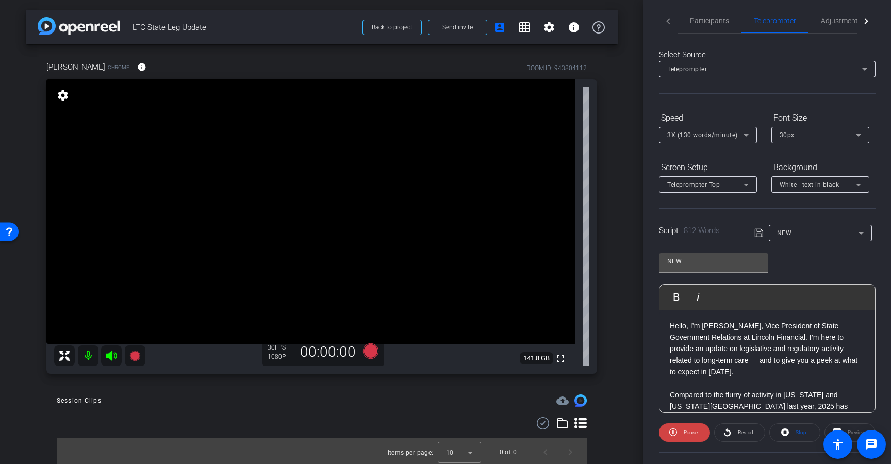
scroll to position [32, 0]
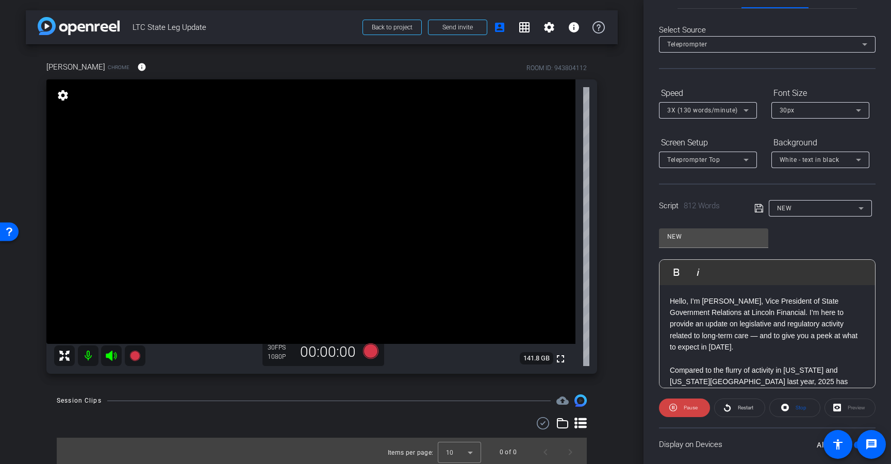
click at [840, 411] on div "Preview" at bounding box center [849, 407] width 51 height 19
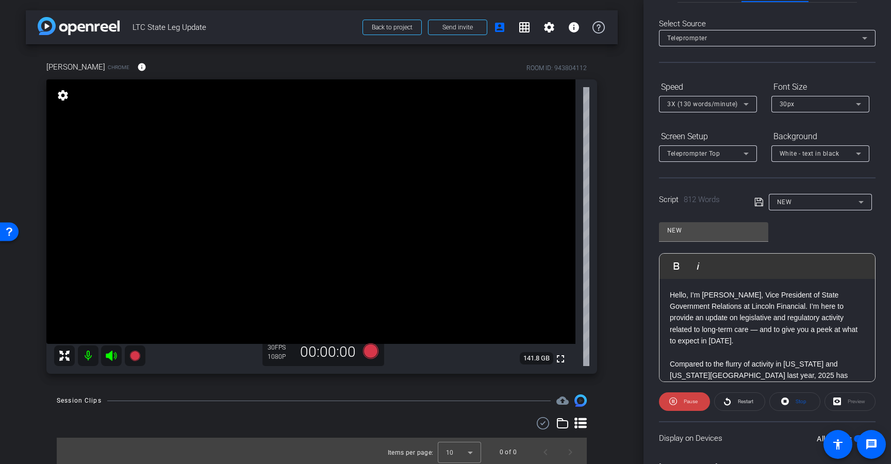
scroll to position [46, 0]
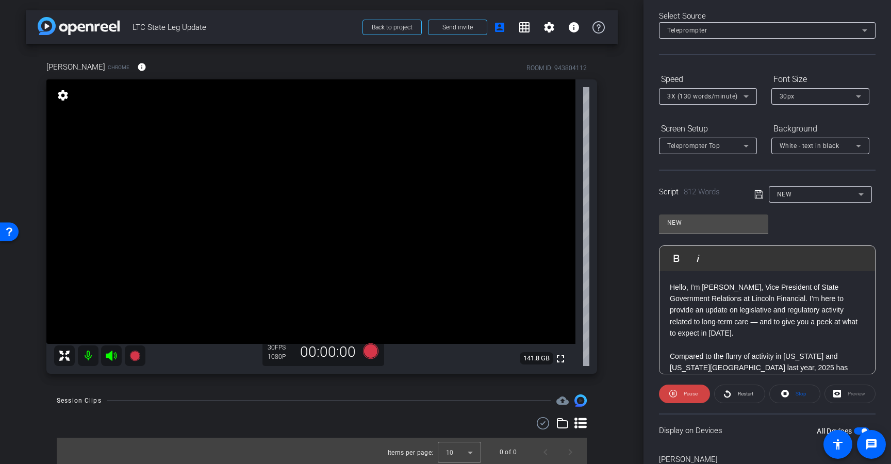
click at [832, 396] on div "Preview" at bounding box center [849, 393] width 51 height 19
click at [681, 395] on span "Pause" at bounding box center [689, 394] width 16 height 14
click at [795, 395] on span "Stop" at bounding box center [800, 394] width 11 height 6
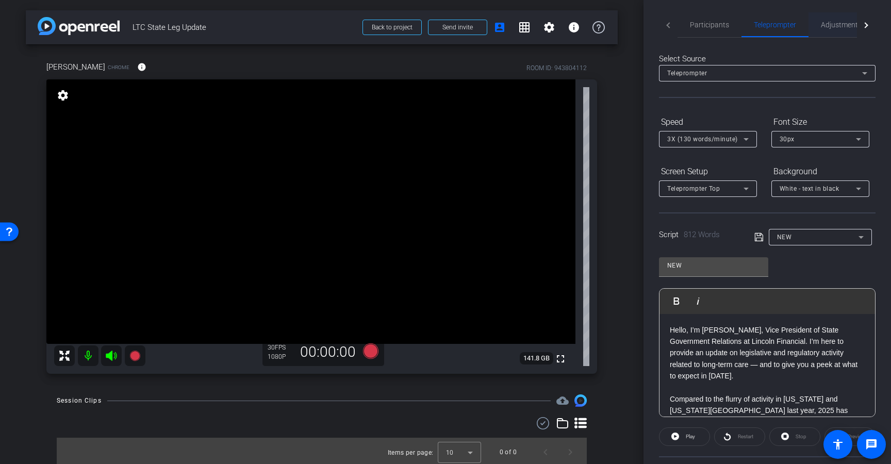
click at [824, 19] on span "Adjustments" at bounding box center [841, 24] width 41 height 25
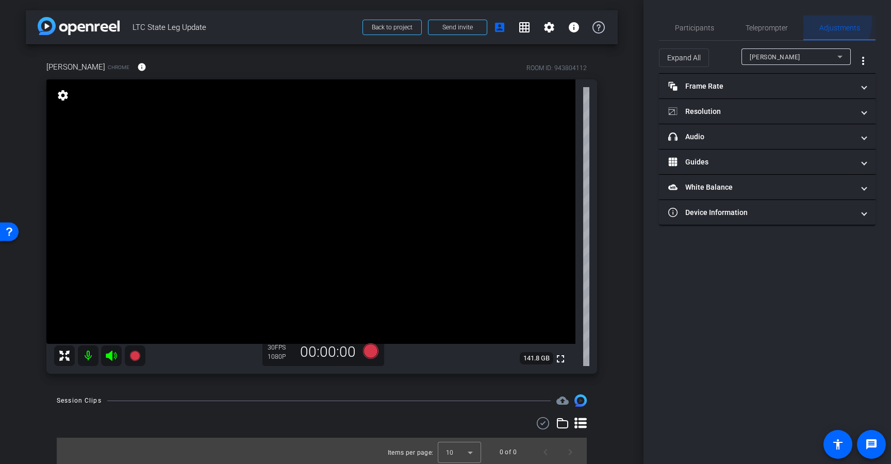
scroll to position [0, 0]
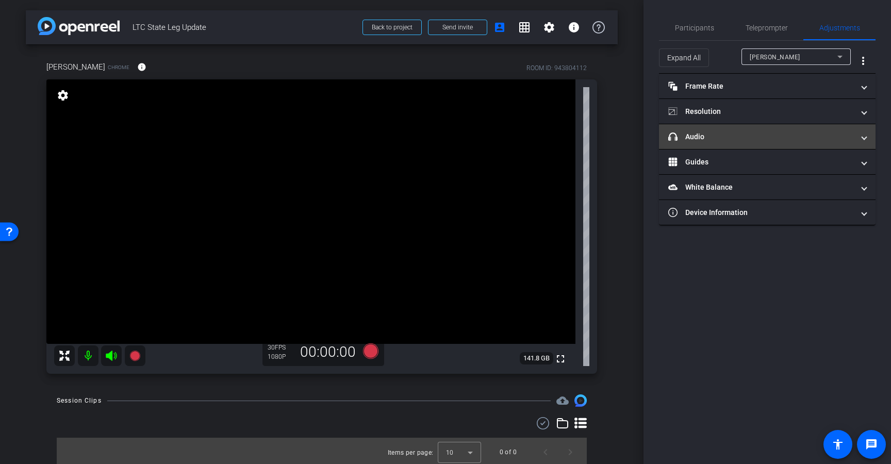
click at [733, 138] on mat-panel-title "headphone icon Audio" at bounding box center [761, 136] width 186 height 11
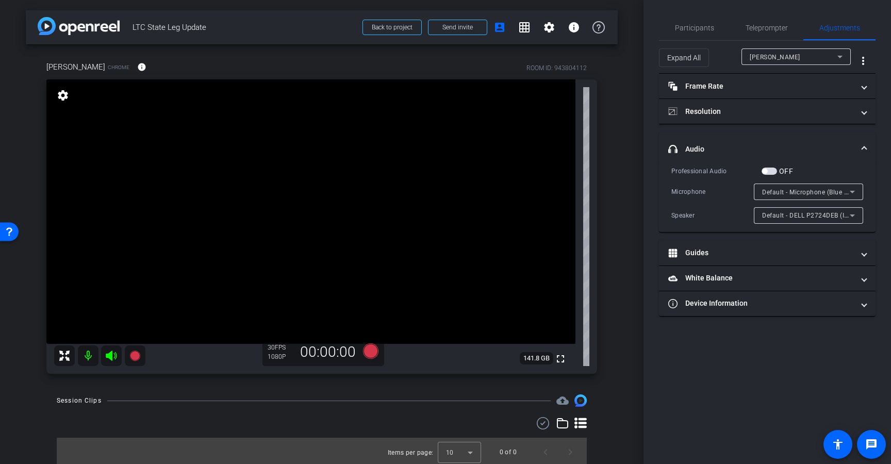
click at [768, 169] on span "button" at bounding box center [768, 171] width 15 height 7
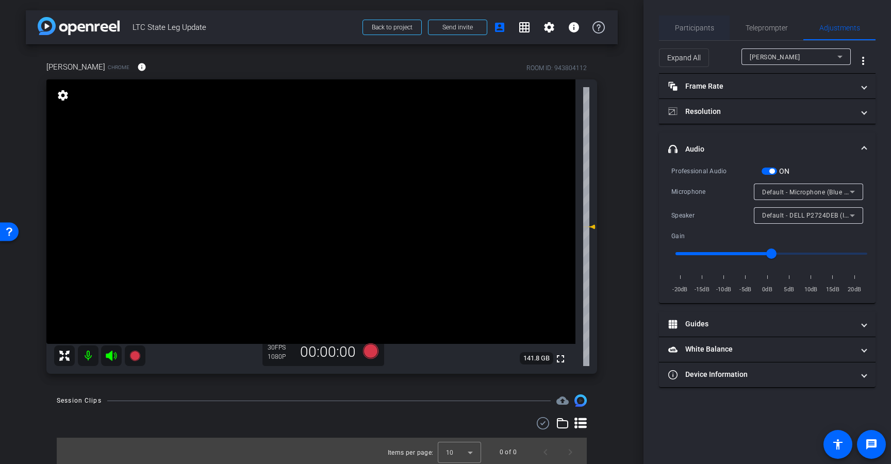
click at [712, 25] on span "Participants" at bounding box center [694, 27] width 39 height 7
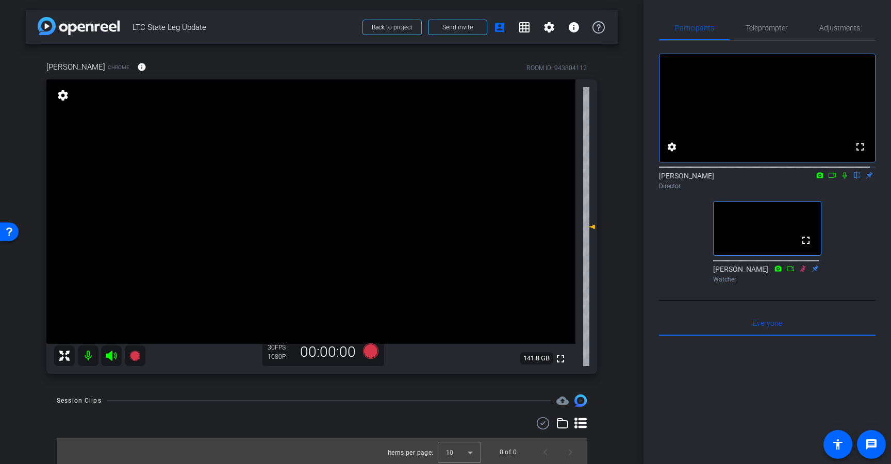
click at [768, 41] on div "fullscreen settings Dmitri Floyd flip Director fullscreen Jimmy McConville Watc…" at bounding box center [767, 164] width 216 height 246
click at [767, 36] on span "Teleprompter" at bounding box center [766, 27] width 42 height 25
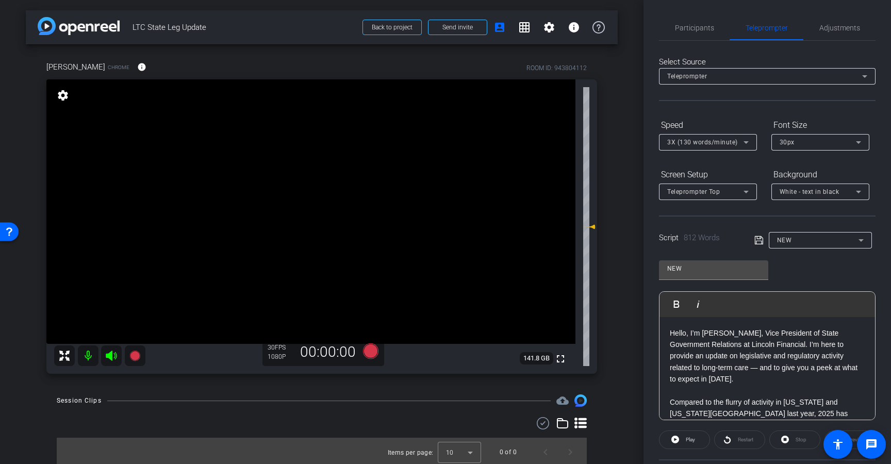
scroll to position [99, 0]
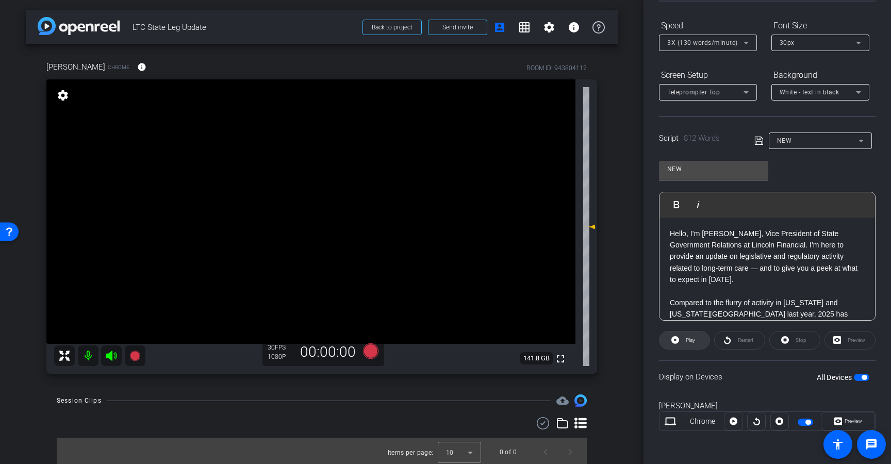
click at [682, 339] on span at bounding box center [684, 340] width 50 height 25
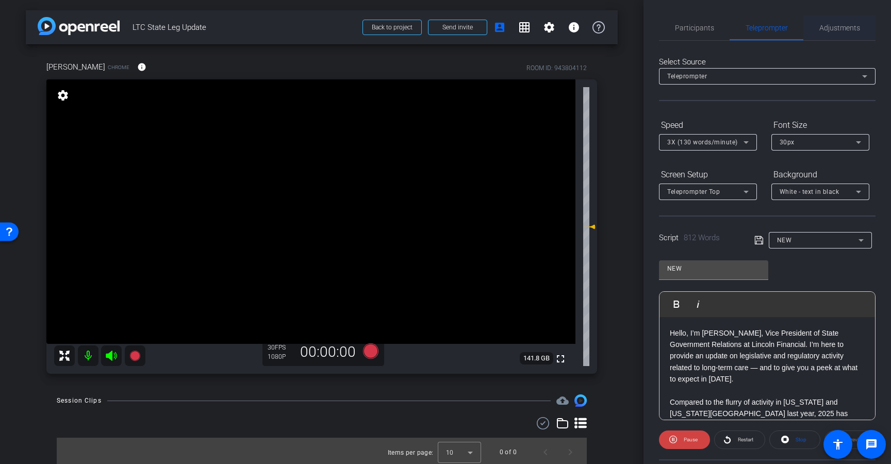
click at [819, 28] on span "Adjustments" at bounding box center [839, 27] width 41 height 7
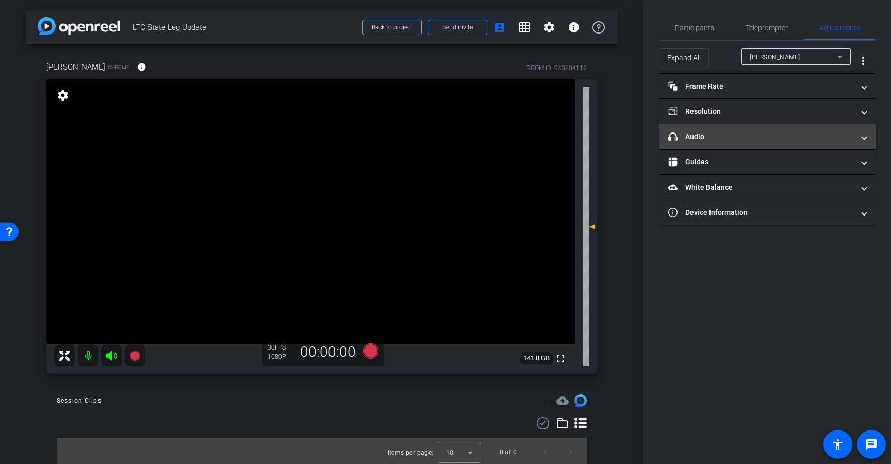
click at [744, 139] on mat-panel-title "headphone icon Audio" at bounding box center [761, 136] width 186 height 11
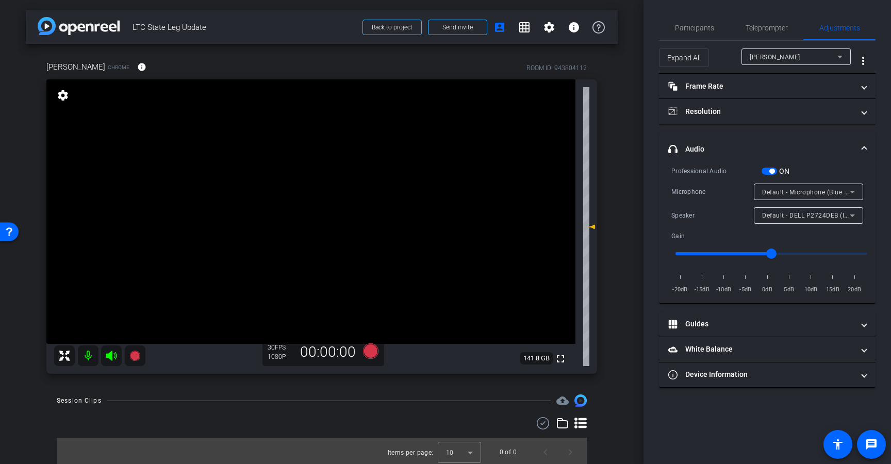
click at [767, 170] on span "button" at bounding box center [768, 171] width 15 height 7
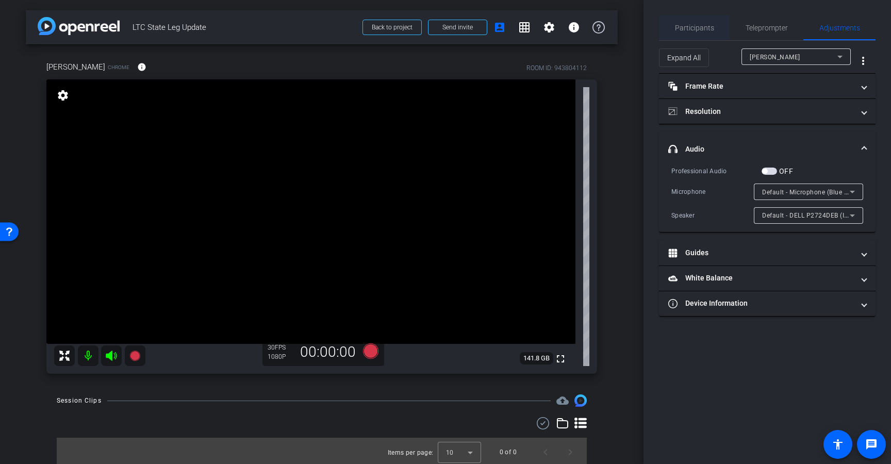
click at [690, 29] on span "Participants" at bounding box center [694, 27] width 39 height 7
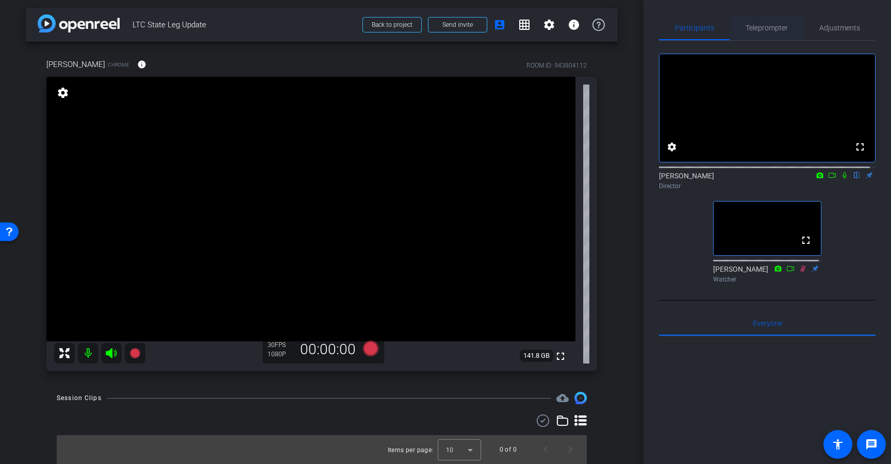
click at [745, 32] on span "Teleprompter" at bounding box center [766, 27] width 42 height 25
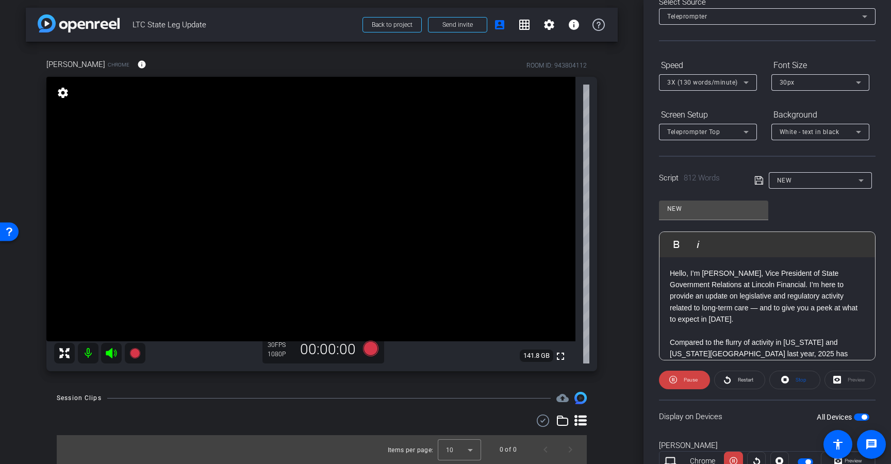
scroll to position [46, 0]
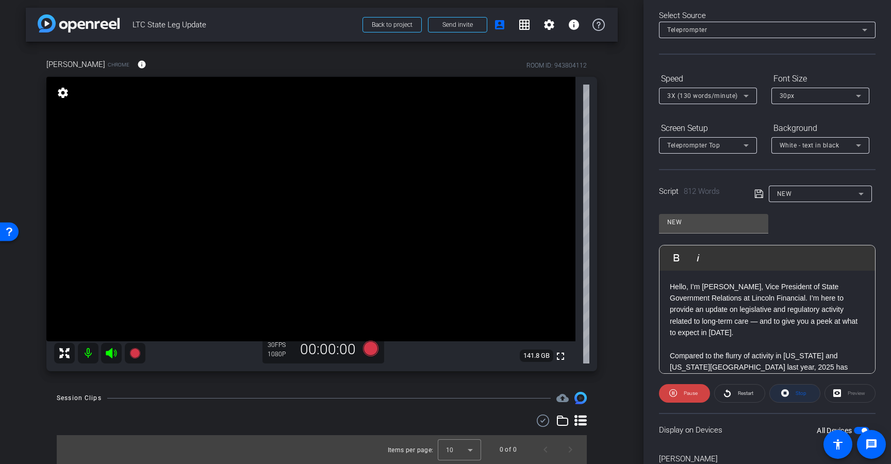
click at [785, 395] on icon at bounding box center [785, 393] width 8 height 13
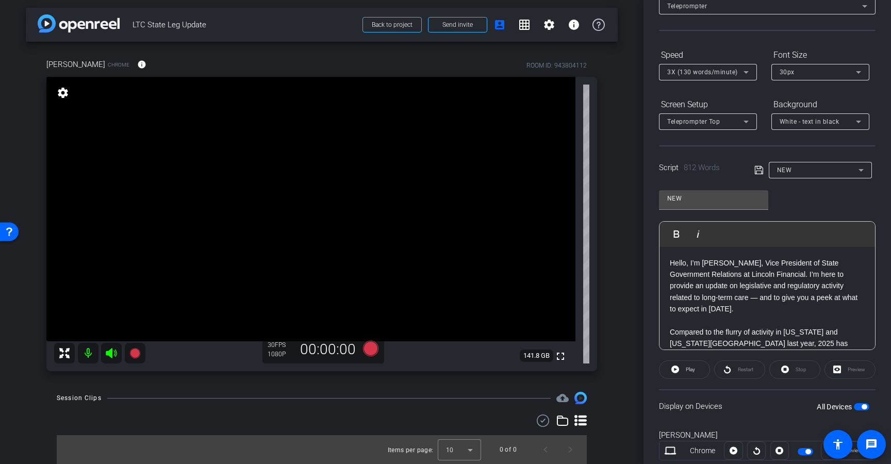
scroll to position [0, 0]
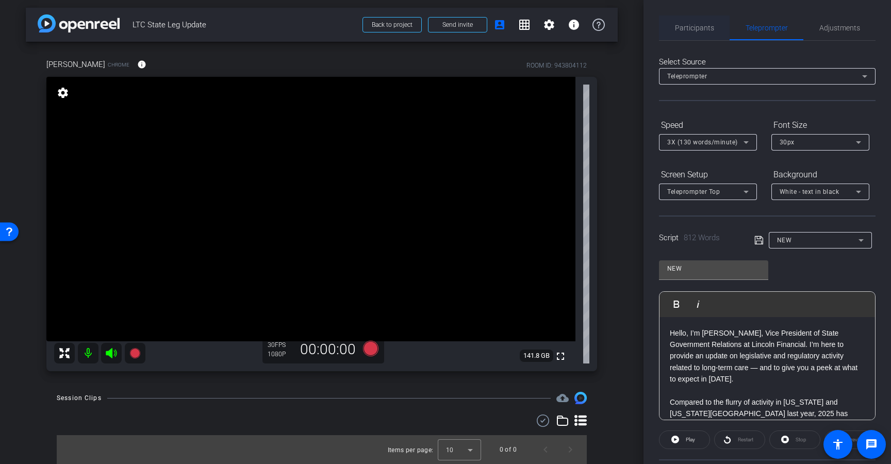
click at [707, 30] on span "Participants" at bounding box center [694, 27] width 39 height 7
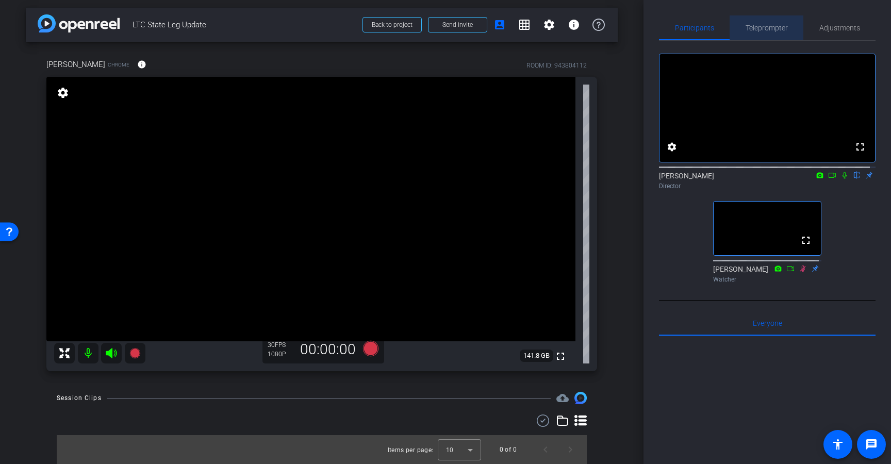
click at [776, 26] on span "Teleprompter" at bounding box center [766, 27] width 42 height 7
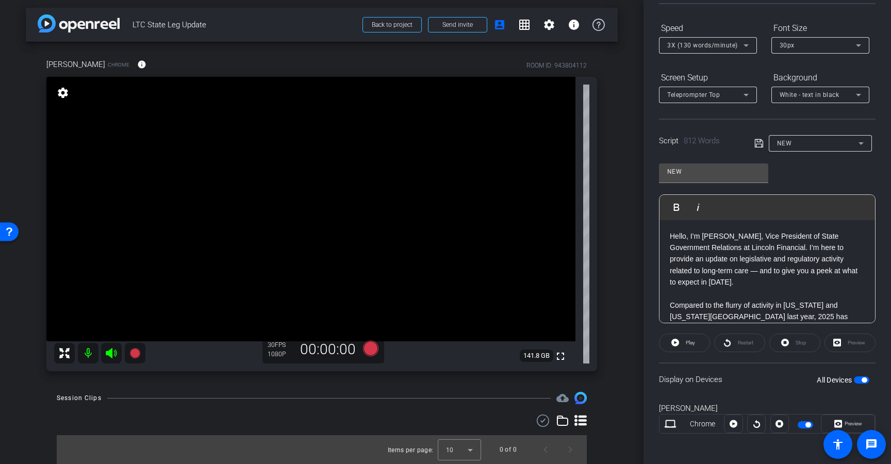
scroll to position [98, 0]
click at [693, 45] on span "3X (130 words/minute)" at bounding box center [702, 44] width 71 height 7
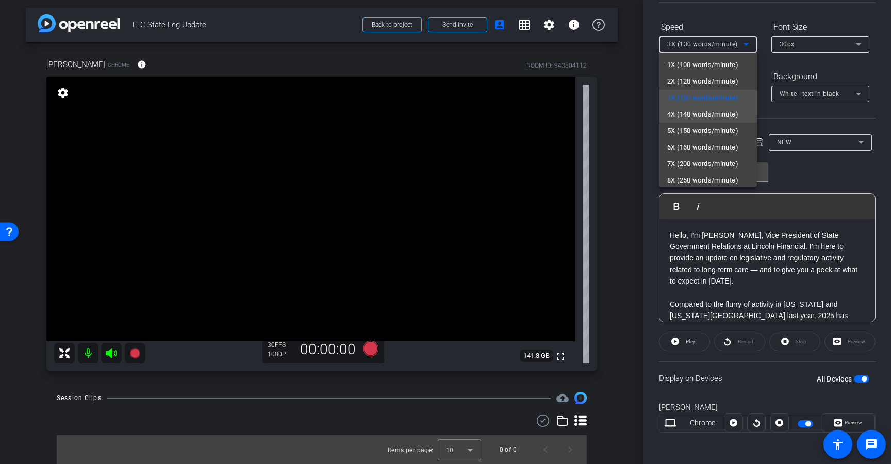
click at [698, 117] on span "4X (140 words/minute)" at bounding box center [702, 114] width 71 height 12
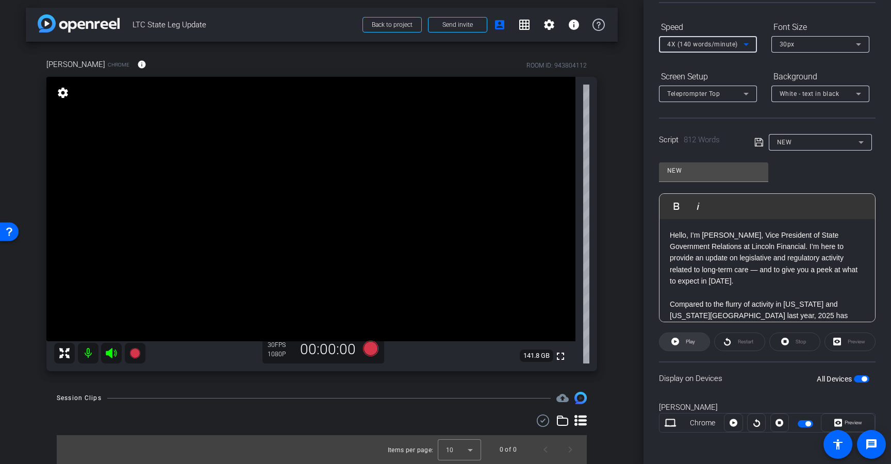
click at [681, 344] on span at bounding box center [684, 341] width 50 height 25
click at [841, 344] on div "Preview" at bounding box center [849, 341] width 51 height 19
click at [844, 421] on span "Preview" at bounding box center [853, 423] width 18 height 6
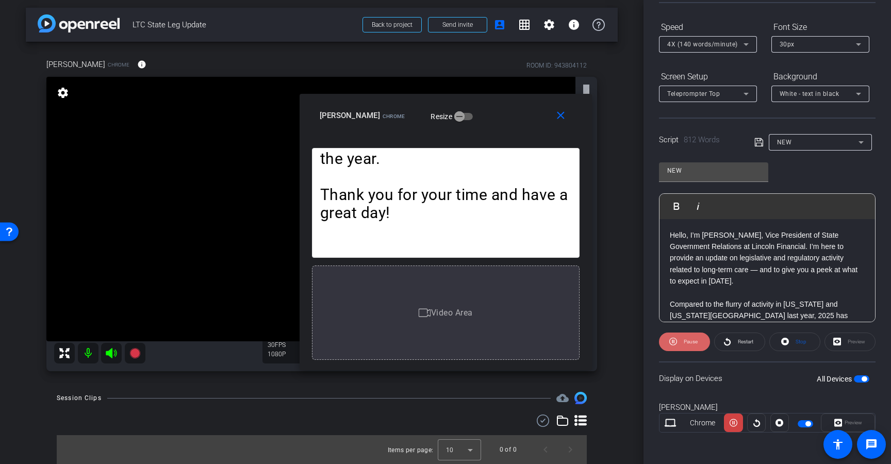
click at [677, 344] on span at bounding box center [684, 341] width 51 height 25
click at [555, 103] on div "close Carrie Hartgen Chrome Resize" at bounding box center [445, 117] width 292 height 46
click at [561, 118] on mat-icon "close" at bounding box center [560, 115] width 13 height 13
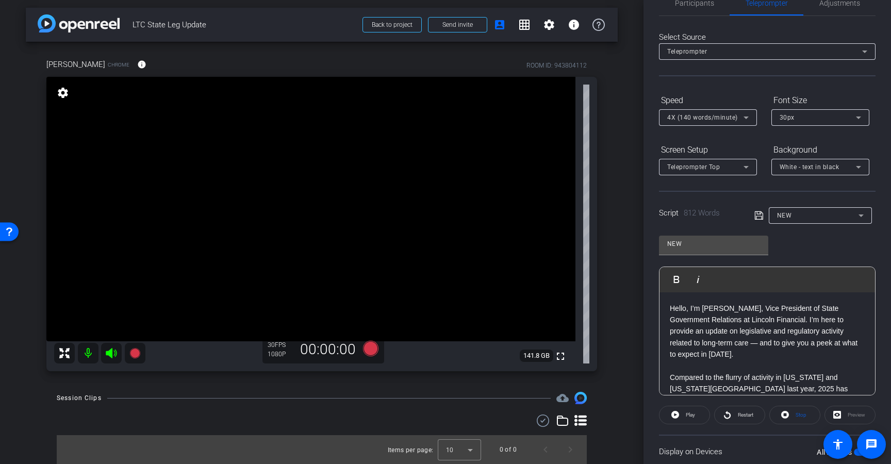
scroll to position [0, 0]
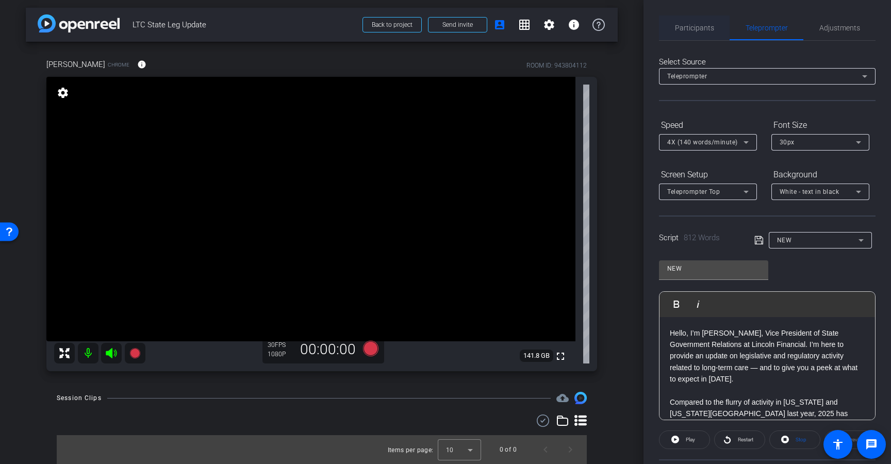
click at [691, 20] on span "Participants" at bounding box center [694, 27] width 39 height 25
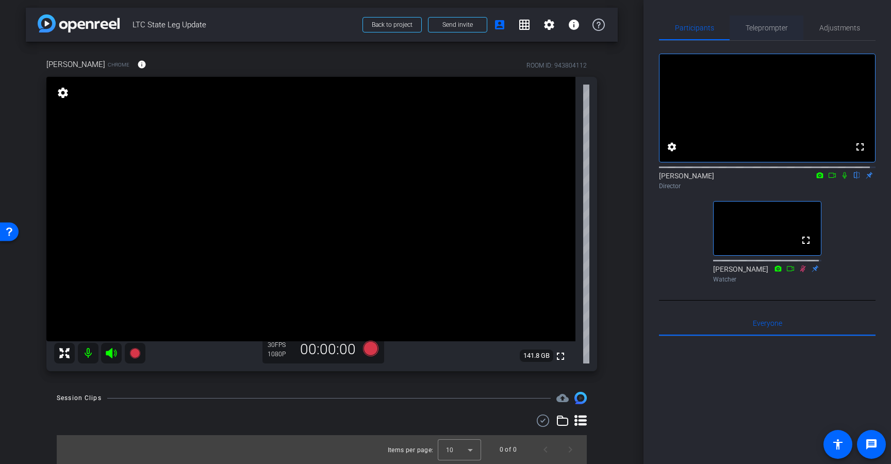
click at [749, 27] on span "Teleprompter" at bounding box center [766, 27] width 42 height 7
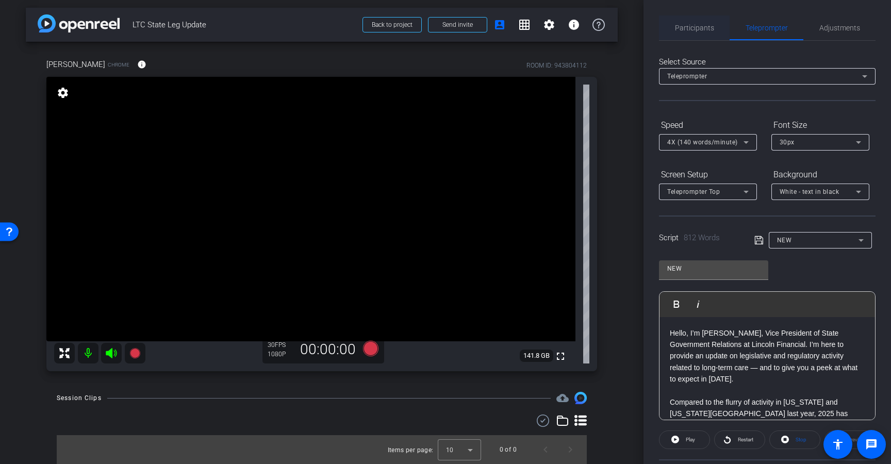
click at [702, 26] on span "Participants" at bounding box center [694, 27] width 39 height 7
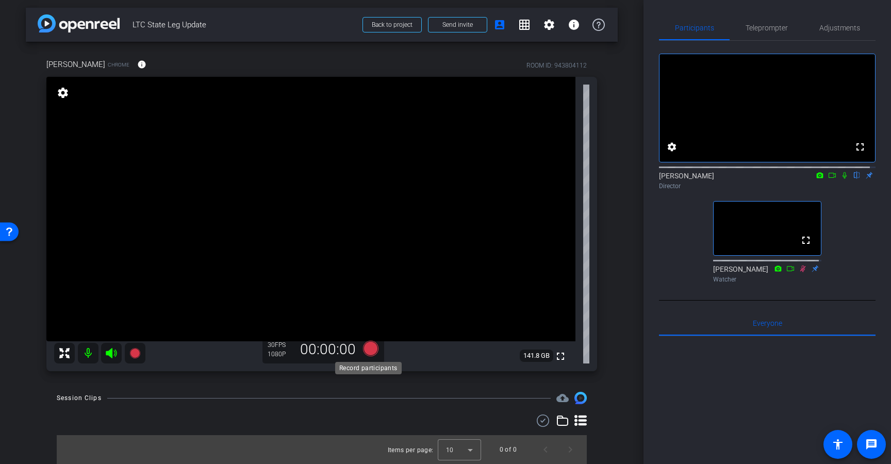
click at [366, 350] on icon at bounding box center [370, 348] width 15 height 15
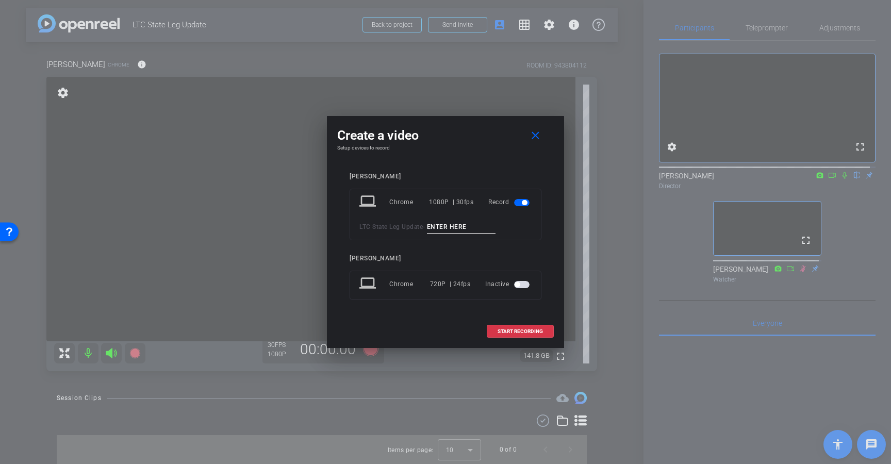
click at [458, 223] on input at bounding box center [461, 227] width 69 height 13
type input "T1"
drag, startPoint x: 516, startPoint y: 340, endPoint x: 517, endPoint y: 334, distance: 5.7
click at [516, 340] on span at bounding box center [520, 331] width 66 height 25
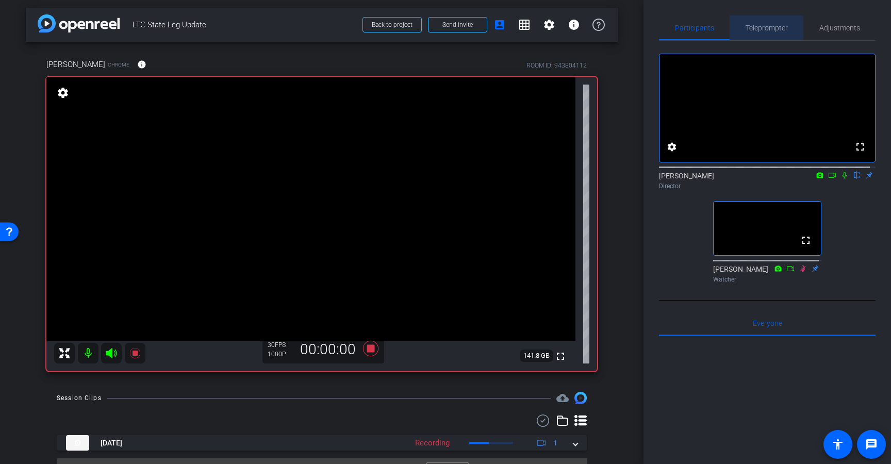
click at [763, 29] on span "Teleprompter" at bounding box center [766, 27] width 42 height 7
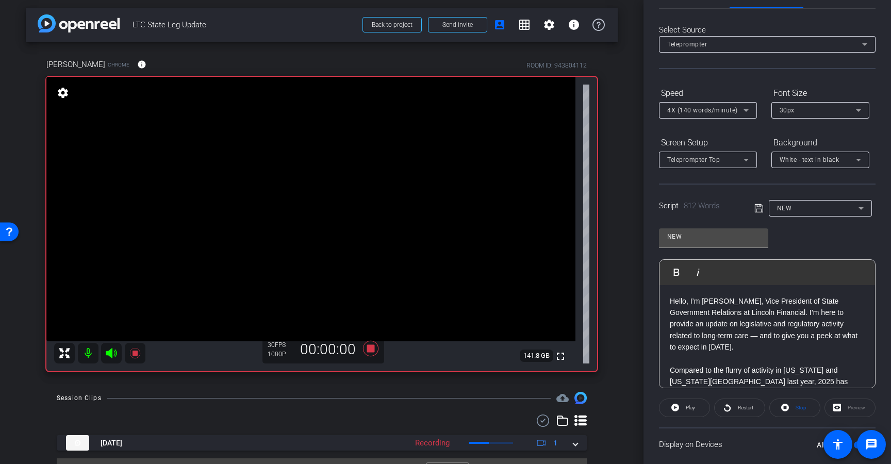
scroll to position [52, 0]
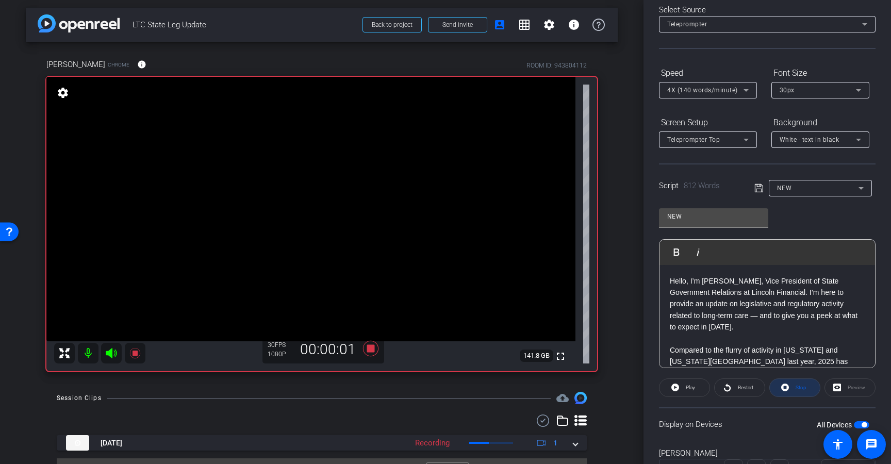
click at [799, 385] on span "Stop" at bounding box center [800, 387] width 11 height 6
click at [679, 391] on span at bounding box center [684, 387] width 50 height 25
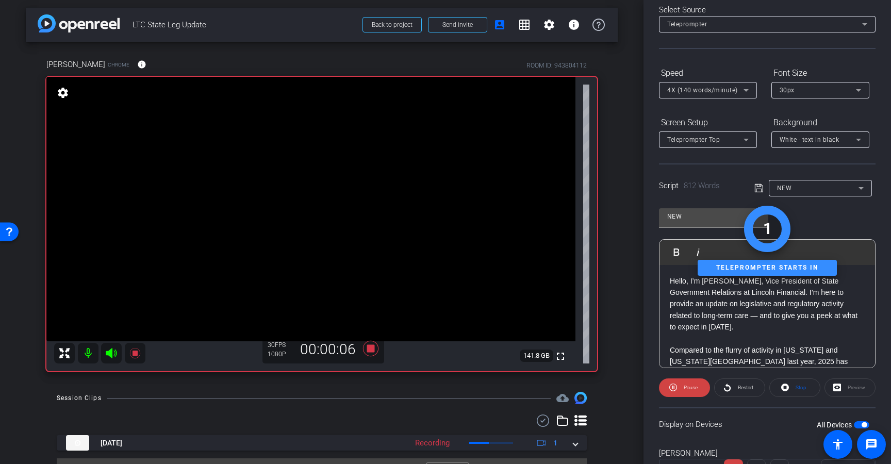
click at [844, 388] on div "Preview" at bounding box center [849, 387] width 51 height 19
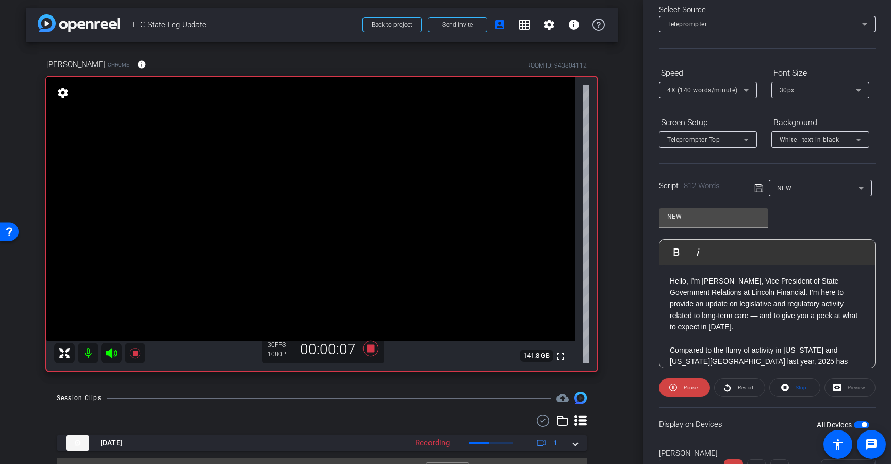
click at [838, 386] on div "Preview" at bounding box center [849, 387] width 51 height 19
click at [832, 388] on div "Preview" at bounding box center [849, 387] width 51 height 19
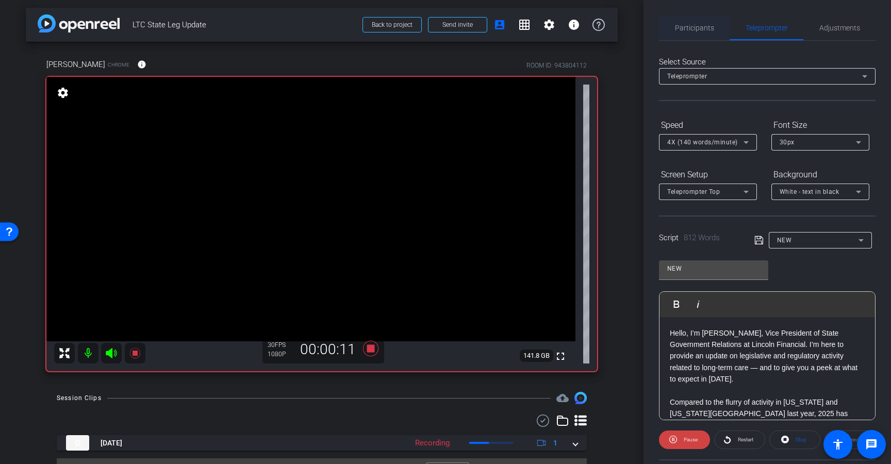
click at [691, 39] on span "Participants" at bounding box center [694, 27] width 39 height 25
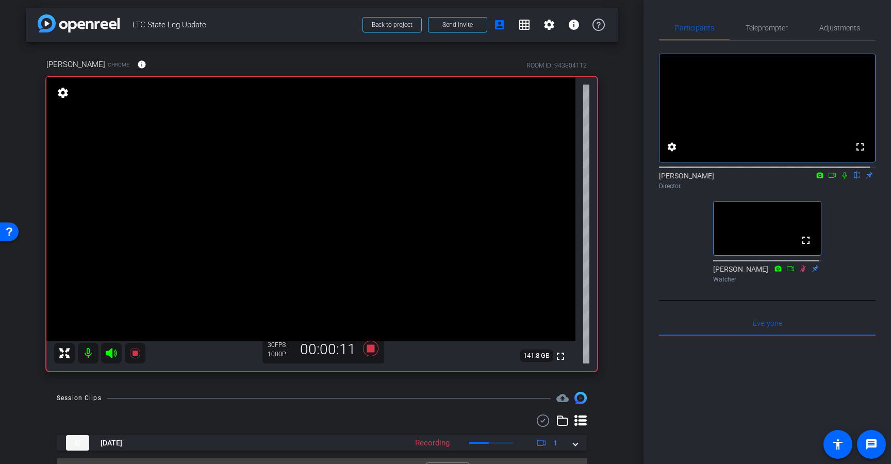
drag, startPoint x: 840, startPoint y: 182, endPoint x: 827, endPoint y: 170, distance: 17.5
click at [840, 179] on icon at bounding box center [844, 175] width 8 height 7
click at [765, 35] on span "Teleprompter" at bounding box center [766, 27] width 42 height 25
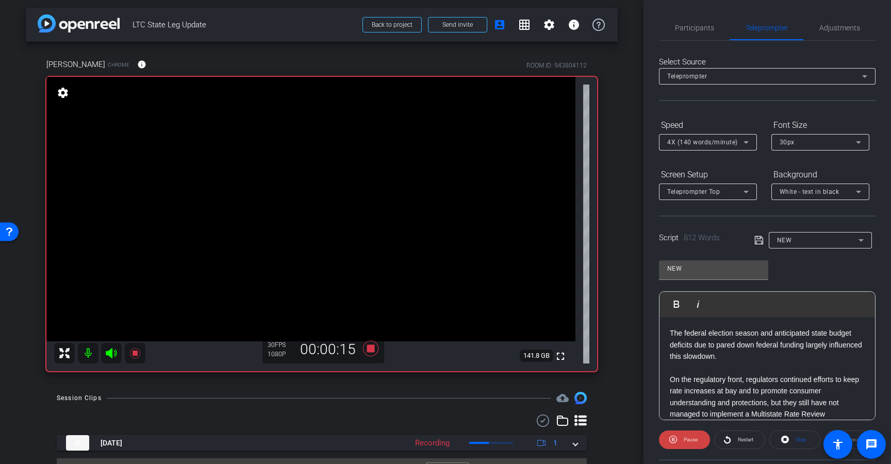
scroll to position [99, 0]
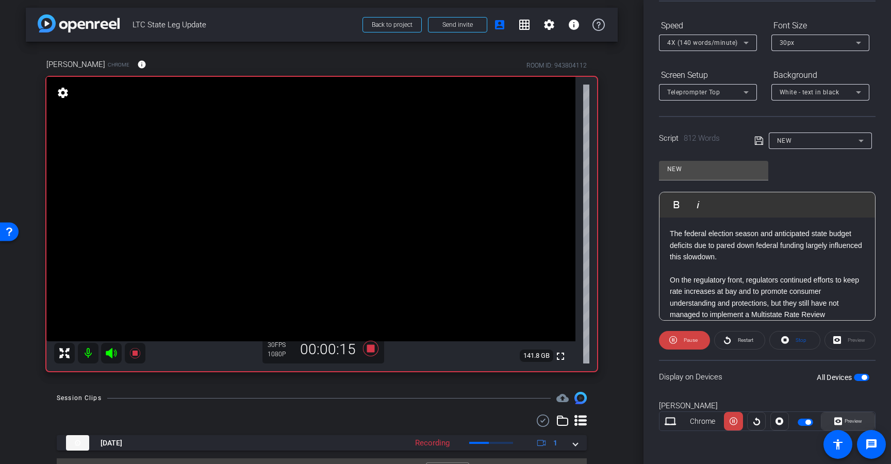
click at [834, 414] on icon at bounding box center [838, 420] width 8 height 15
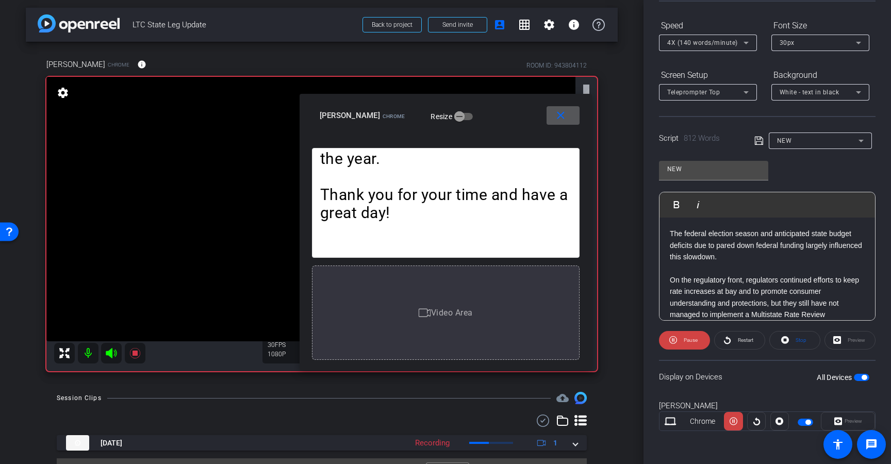
click at [727, 49] on div "4X (140 words/minute)" at bounding box center [707, 43] width 81 height 16
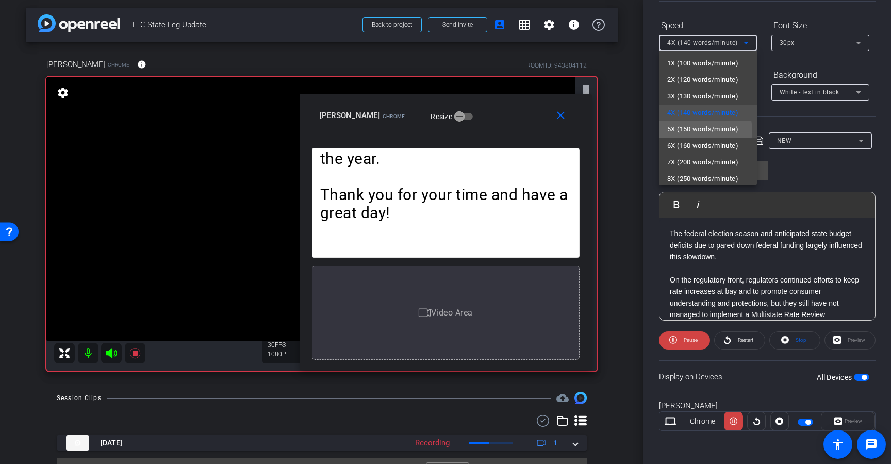
click at [704, 130] on span "5X (150 words/minute)" at bounding box center [702, 129] width 71 height 12
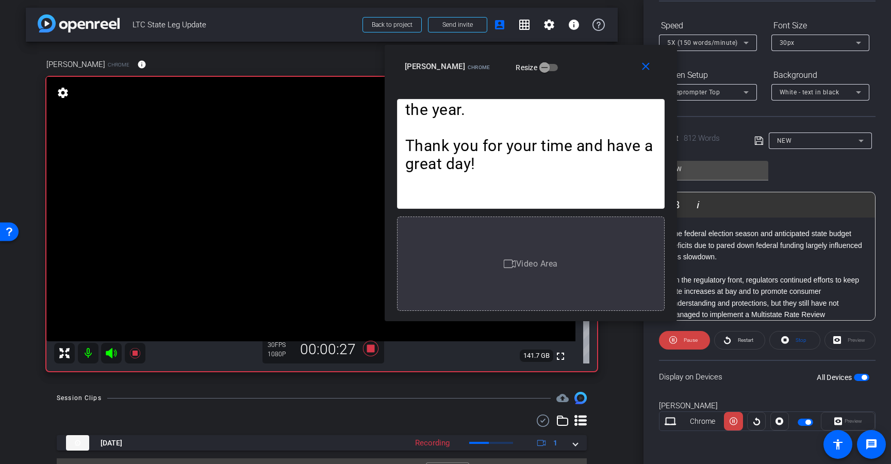
drag, startPoint x: 515, startPoint y: 120, endPoint x: 607, endPoint y: 71, distance: 104.0
click at [607, 71] on div "Carrie Hartgen Chrome Resize" at bounding box center [535, 66] width 260 height 19
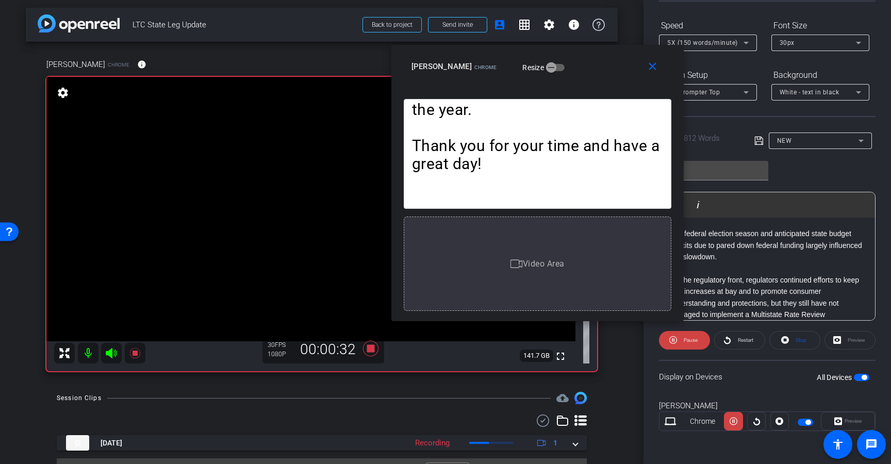
click at [713, 47] on div "5X (150 words/minute)" at bounding box center [705, 42] width 76 height 13
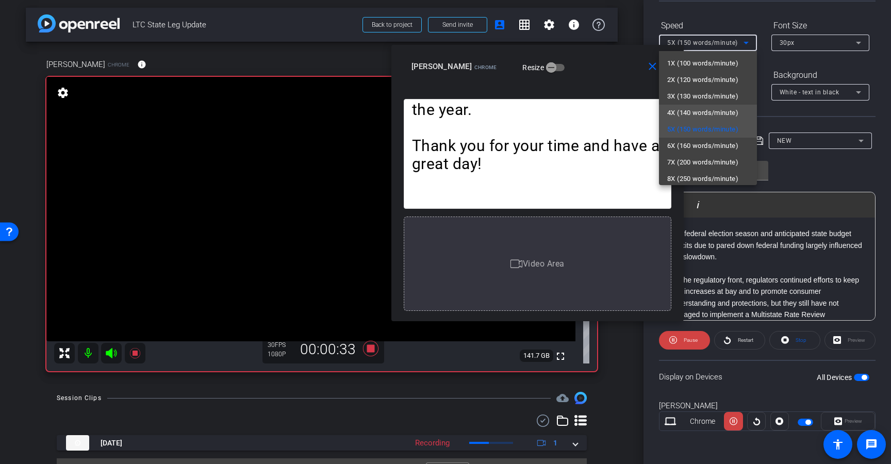
click at [694, 115] on span "4X (140 words/minute)" at bounding box center [702, 113] width 71 height 12
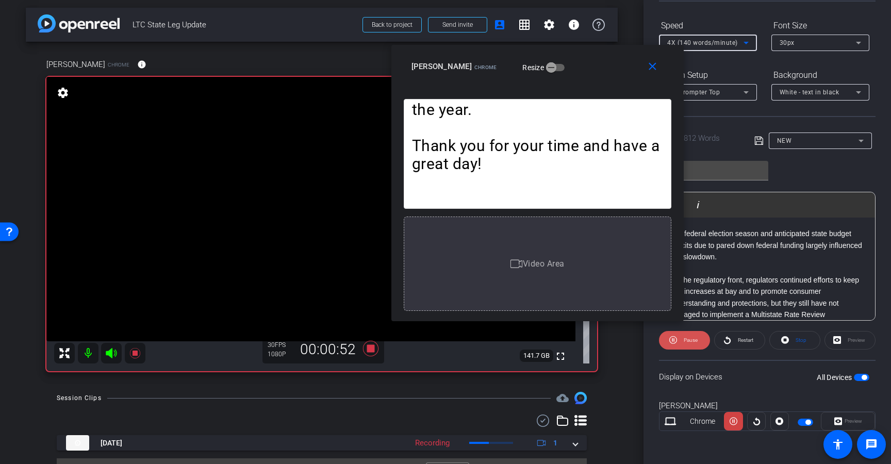
click at [690, 339] on span "Pause" at bounding box center [690, 340] width 14 height 6
click at [690, 339] on span "Play" at bounding box center [689, 340] width 9 height 6
click at [704, 46] on div "4X (140 words/minute)" at bounding box center [705, 42] width 76 height 13
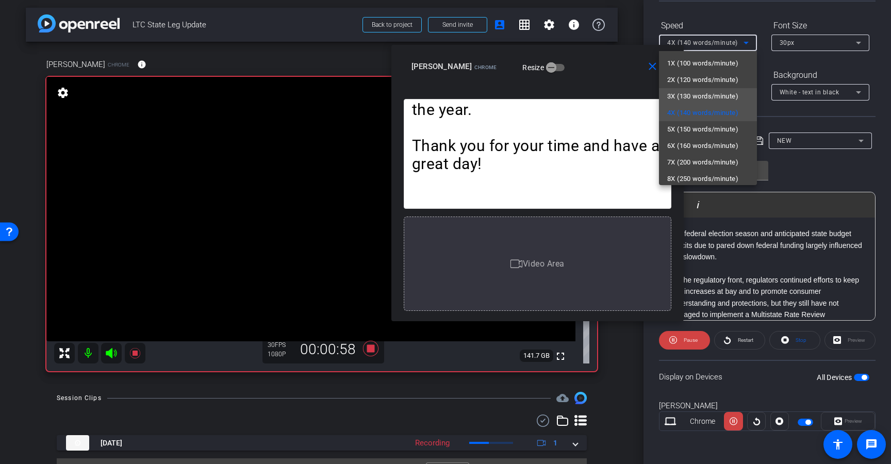
click at [696, 96] on span "3X (130 words/minute)" at bounding box center [702, 96] width 71 height 12
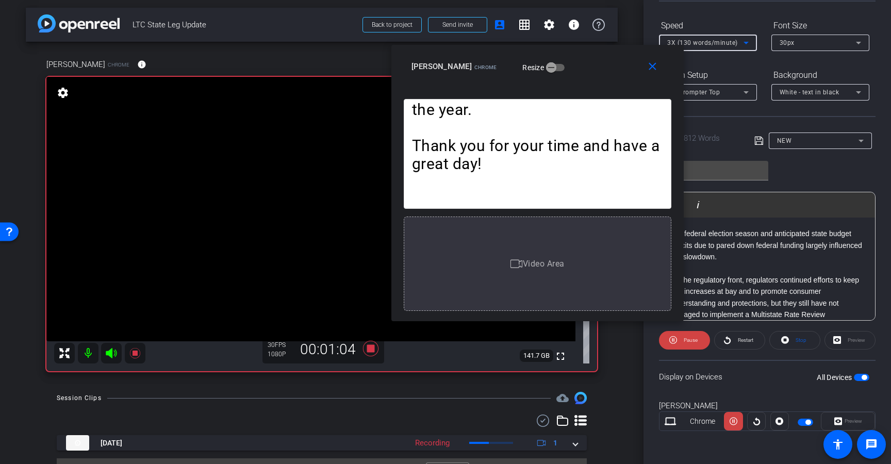
click at [722, 43] on span "3X (130 words/minute)" at bounding box center [702, 42] width 71 height 7
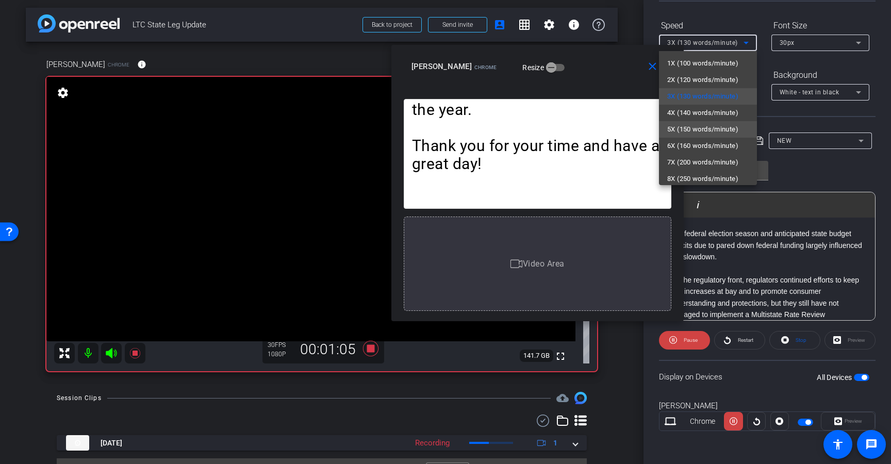
click at [721, 128] on span "5X (150 words/minute)" at bounding box center [702, 129] width 71 height 12
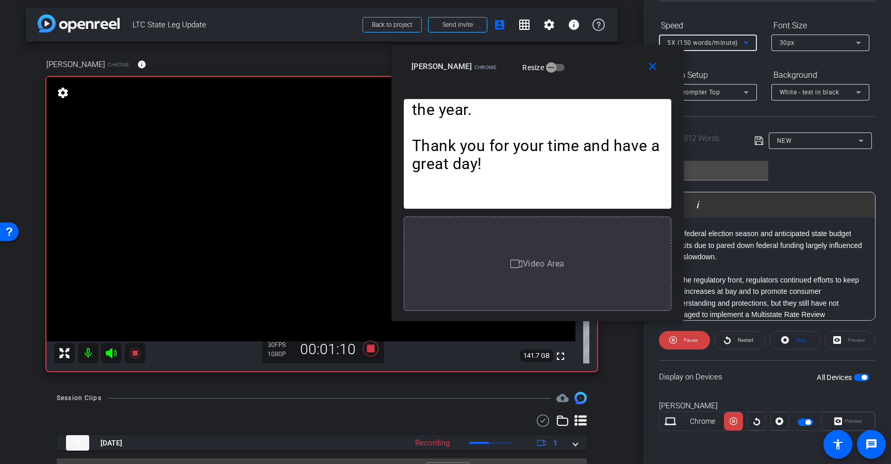
click at [701, 37] on div "5X (150 words/minute)" at bounding box center [705, 42] width 76 height 13
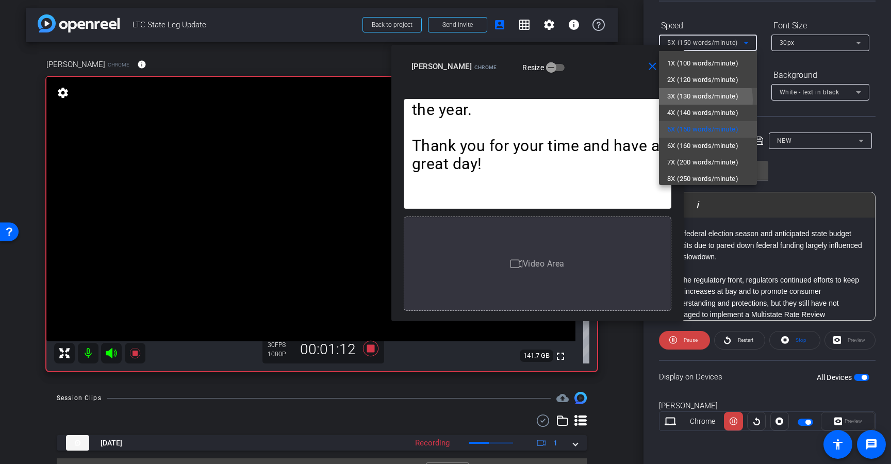
click at [697, 100] on span "3X (130 words/minute)" at bounding box center [702, 96] width 71 height 12
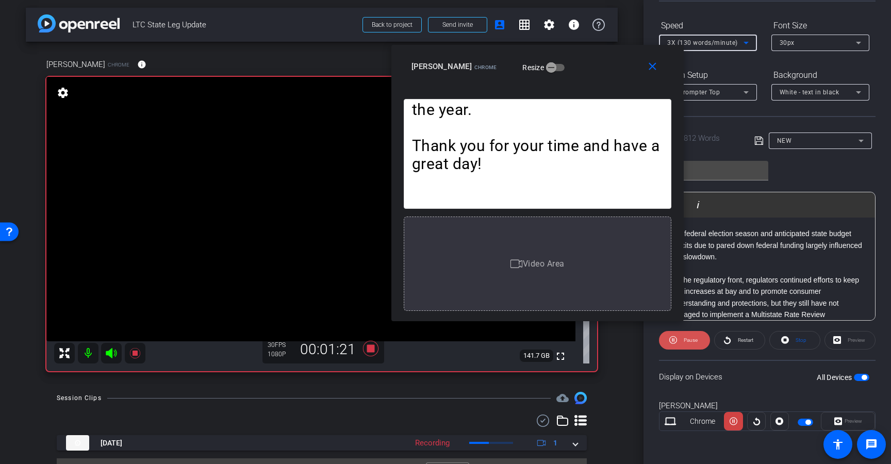
click at [669, 340] on icon at bounding box center [673, 340] width 8 height 8
click at [668, 340] on span at bounding box center [684, 340] width 50 height 25
click at [720, 36] on div "3X (130 words/minute)" at bounding box center [707, 43] width 81 height 16
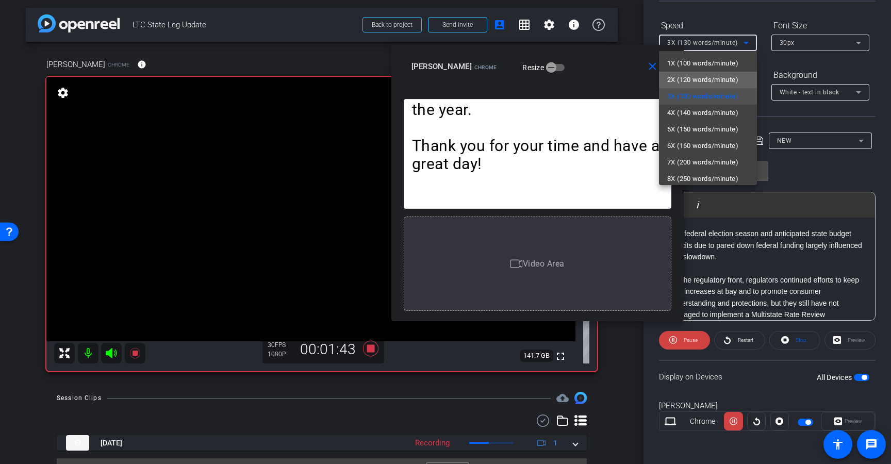
click at [708, 74] on span "2X (120 words/minute)" at bounding box center [702, 80] width 71 height 12
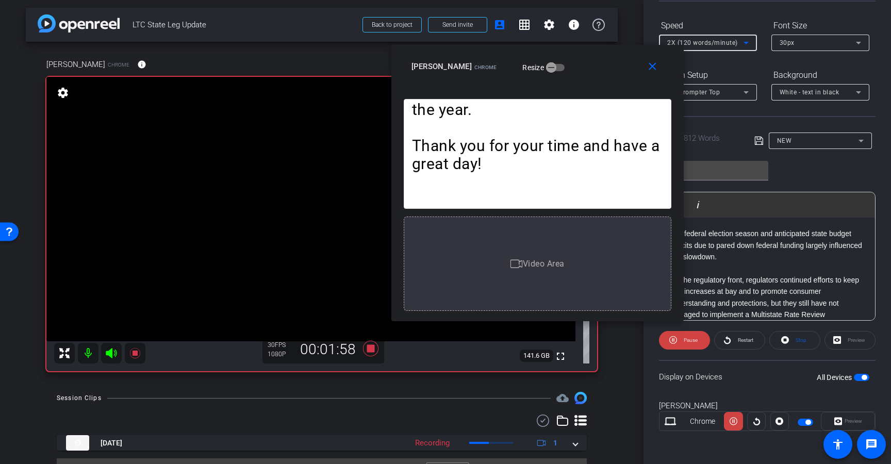
click at [707, 44] on span "2X (120 words/minute)" at bounding box center [702, 42] width 71 height 7
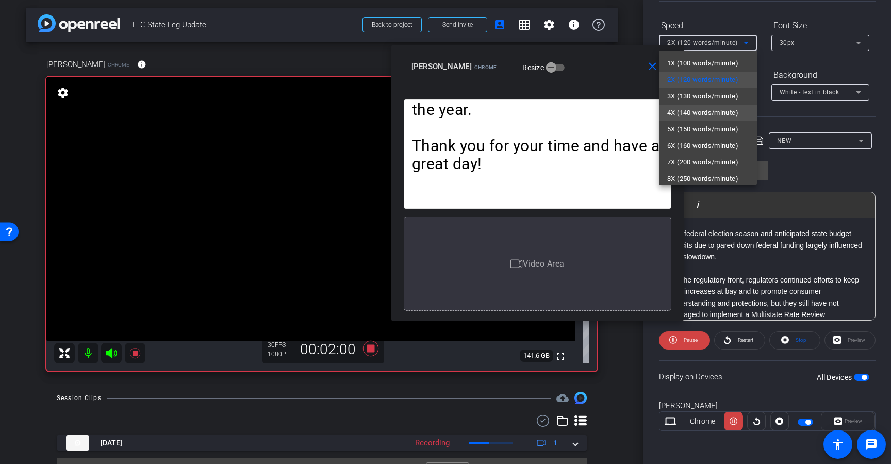
click at [697, 108] on span "4X (140 words/minute)" at bounding box center [702, 113] width 71 height 12
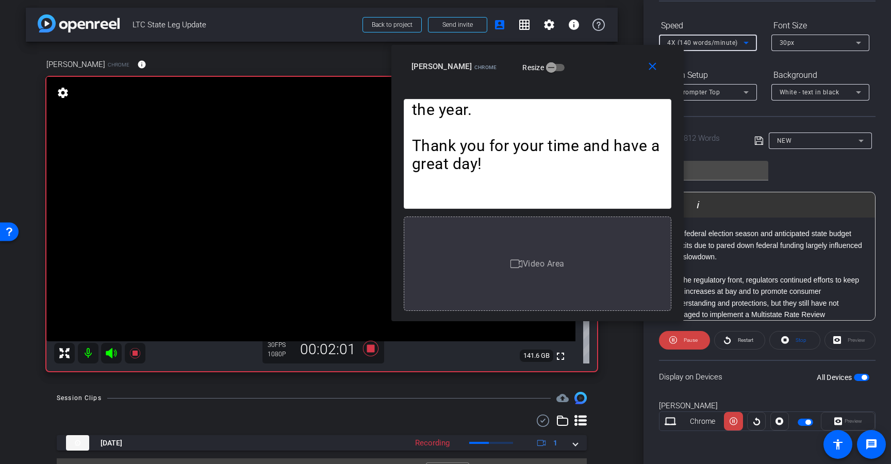
click at [701, 47] on div "4X (140 words/minute)" at bounding box center [705, 42] width 76 height 13
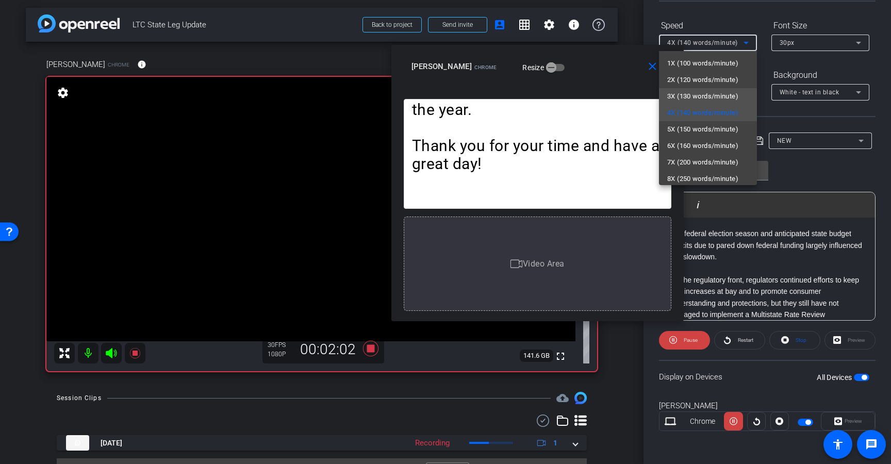
click at [688, 97] on span "3X (130 words/minute)" at bounding box center [702, 96] width 71 height 12
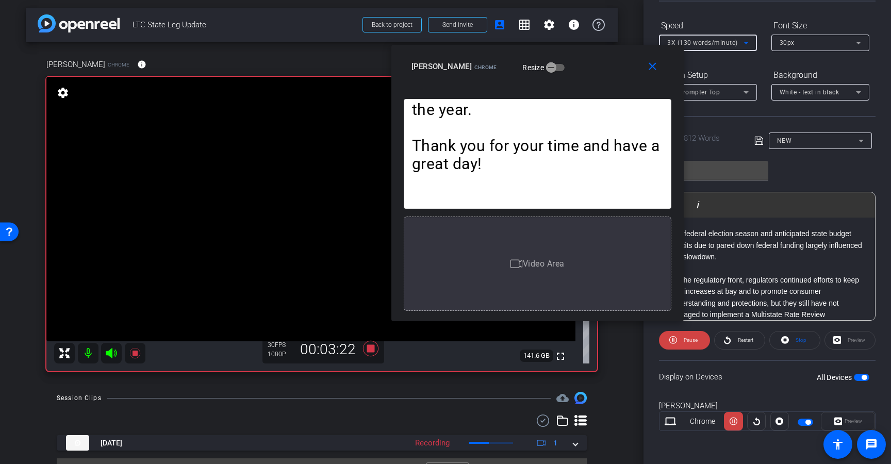
click at [713, 44] on span "3X (130 words/minute)" at bounding box center [702, 42] width 71 height 7
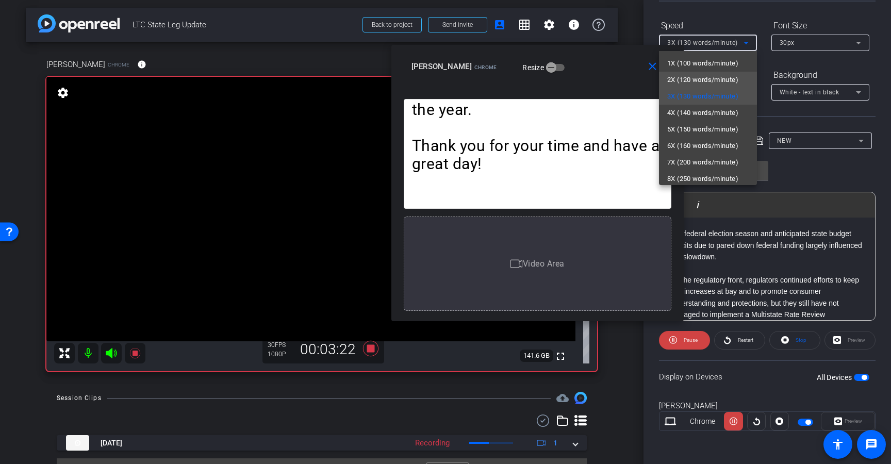
click at [706, 81] on span "2X (120 words/minute)" at bounding box center [702, 80] width 71 height 12
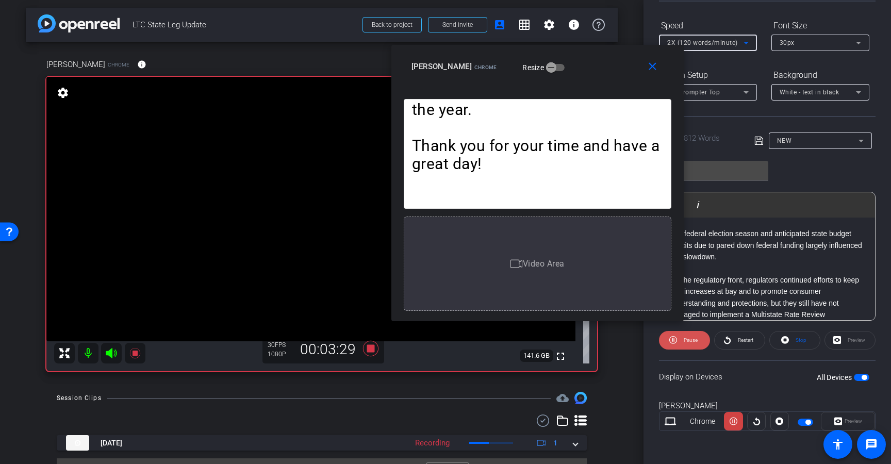
click at [685, 342] on span "Pause" at bounding box center [690, 340] width 14 height 6
click at [685, 340] on span "Play" at bounding box center [689, 340] width 9 height 6
click at [710, 40] on span "2X (120 words/minute)" at bounding box center [702, 42] width 71 height 7
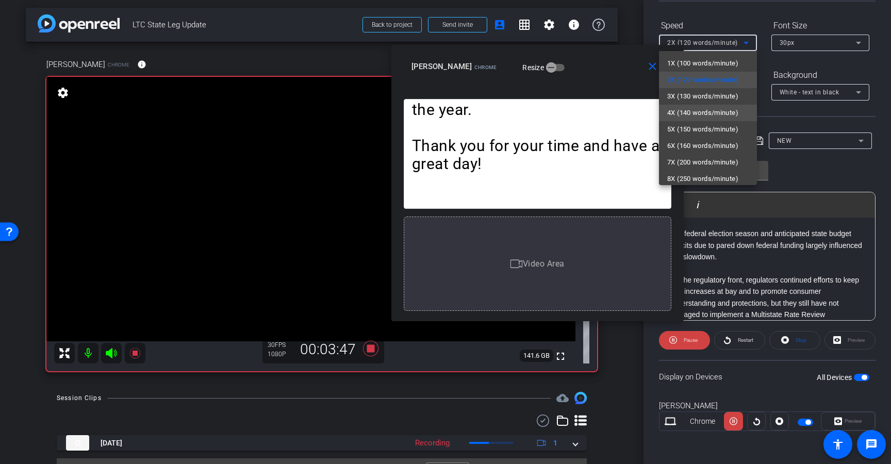
click at [712, 107] on span "4X (140 words/minute)" at bounding box center [702, 113] width 71 height 12
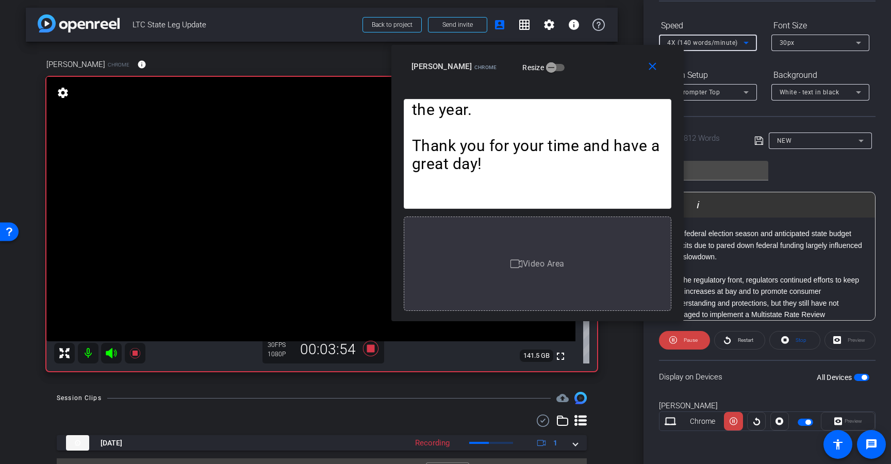
click at [692, 46] on span "4X (140 words/minute)" at bounding box center [702, 42] width 71 height 7
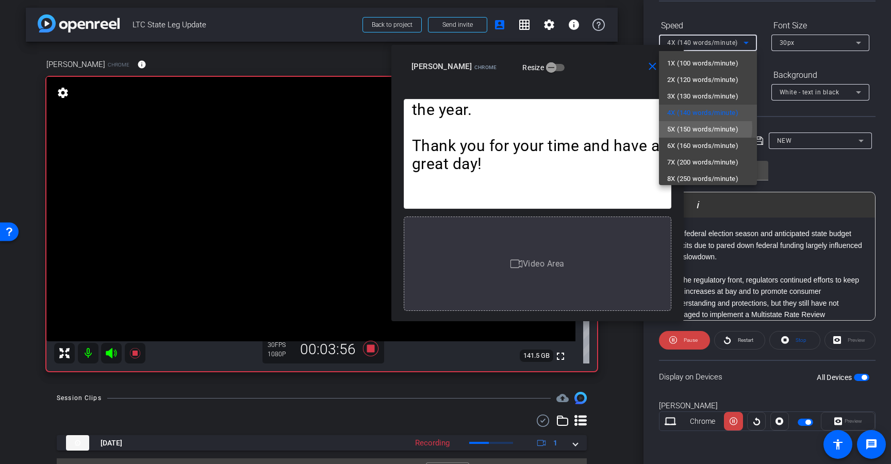
click at [697, 127] on span "5X (150 words/minute)" at bounding box center [702, 129] width 71 height 12
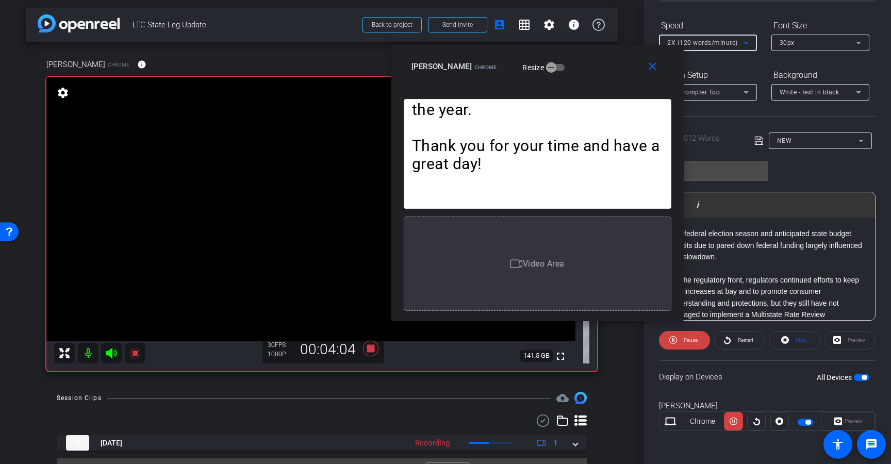
click at [695, 45] on span "2X (120 words/minute)" at bounding box center [702, 42] width 71 height 7
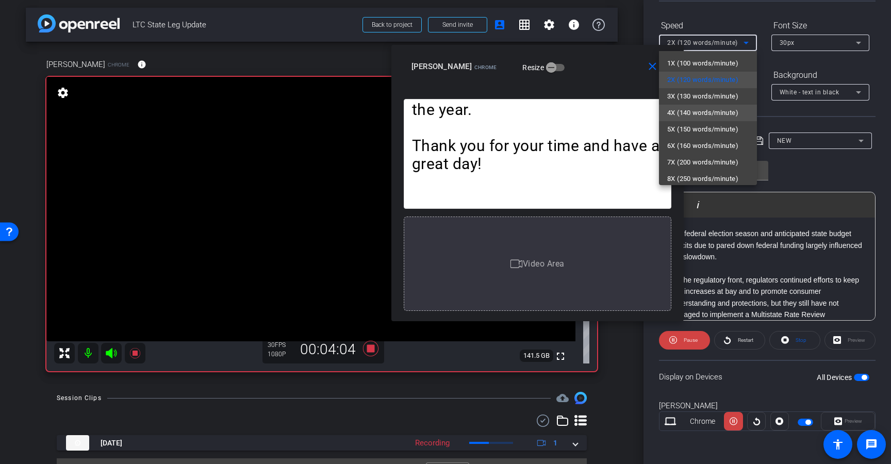
click at [695, 110] on span "4X (140 words/minute)" at bounding box center [702, 113] width 71 height 12
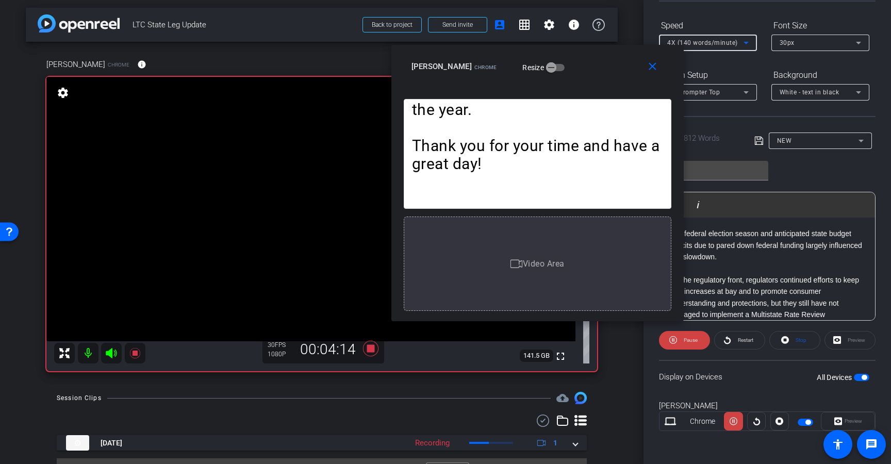
click at [712, 44] on span "4X (140 words/minute)" at bounding box center [702, 42] width 71 height 7
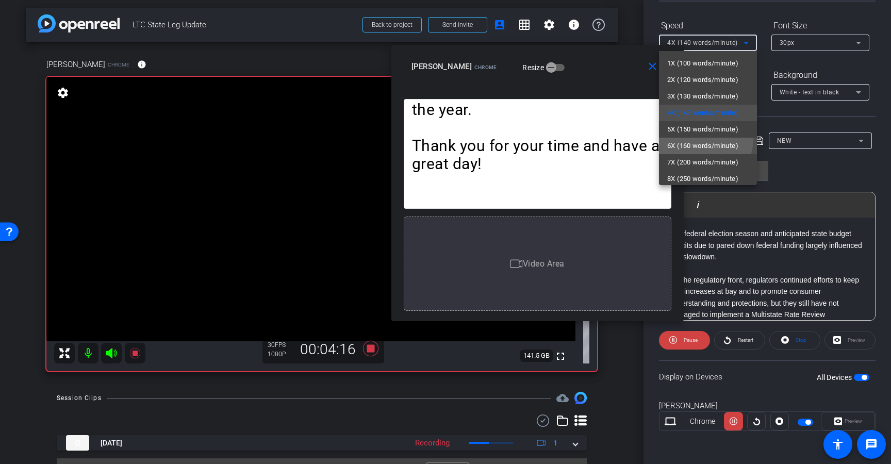
click at [694, 138] on mat-option "6X (160 words/minute)" at bounding box center [708, 146] width 98 height 16
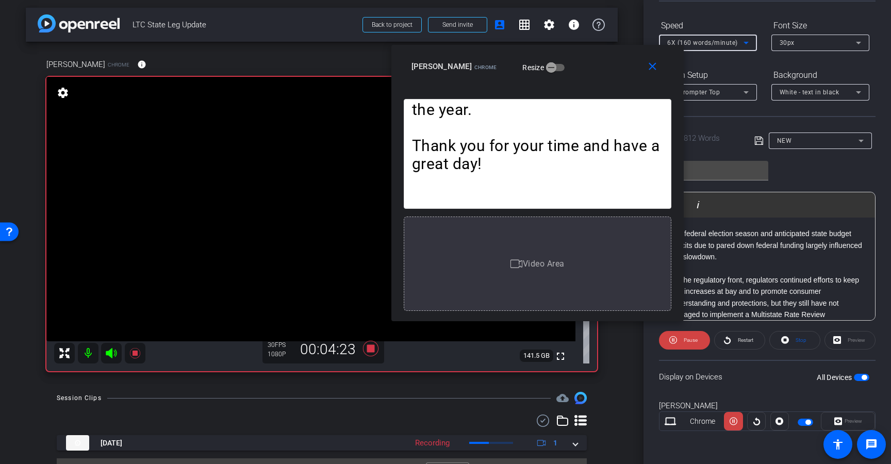
click at [700, 47] on div "6X (160 words/minute)" at bounding box center [705, 42] width 76 height 13
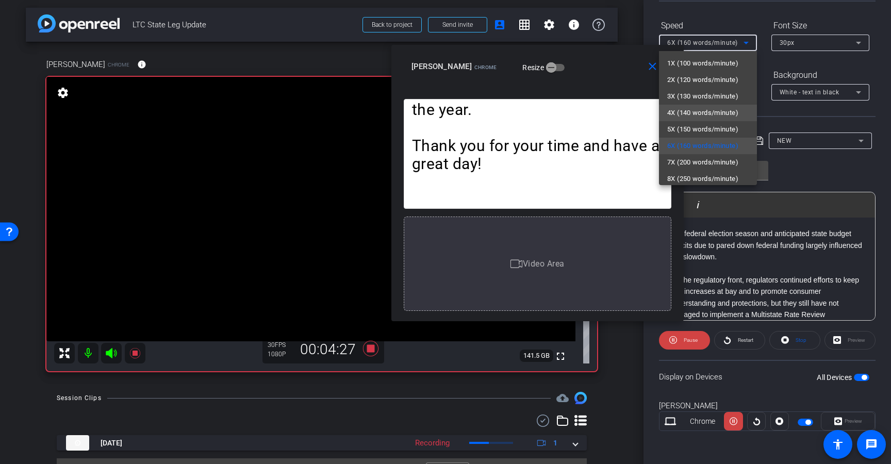
click at [684, 109] on span "4X (140 words/minute)" at bounding box center [702, 113] width 71 height 12
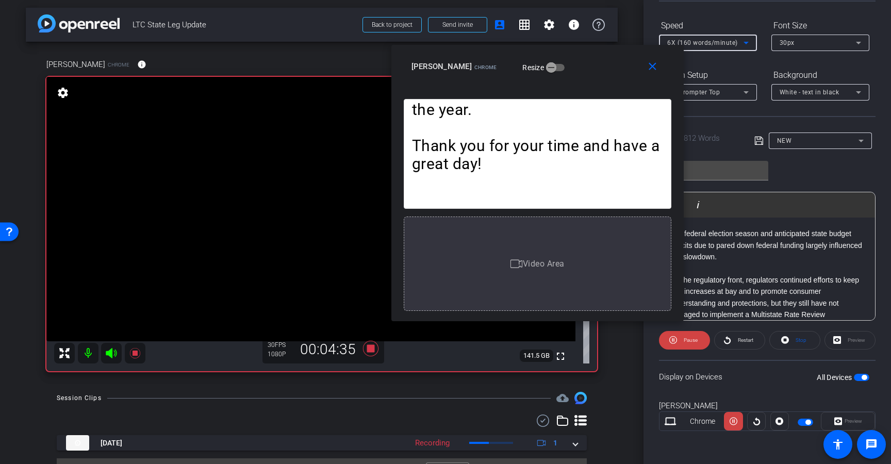
click at [709, 44] on span "6X (160 words/minute)" at bounding box center [702, 42] width 71 height 7
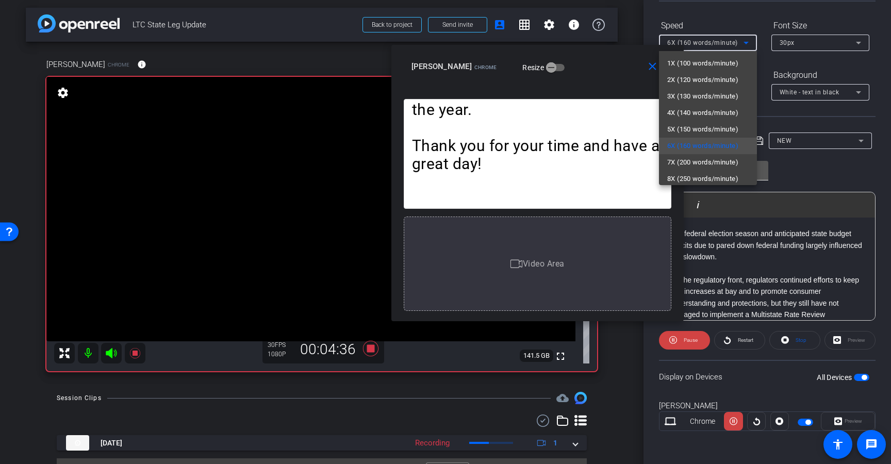
click at [687, 161] on span "7X (200 words/minute)" at bounding box center [702, 162] width 71 height 12
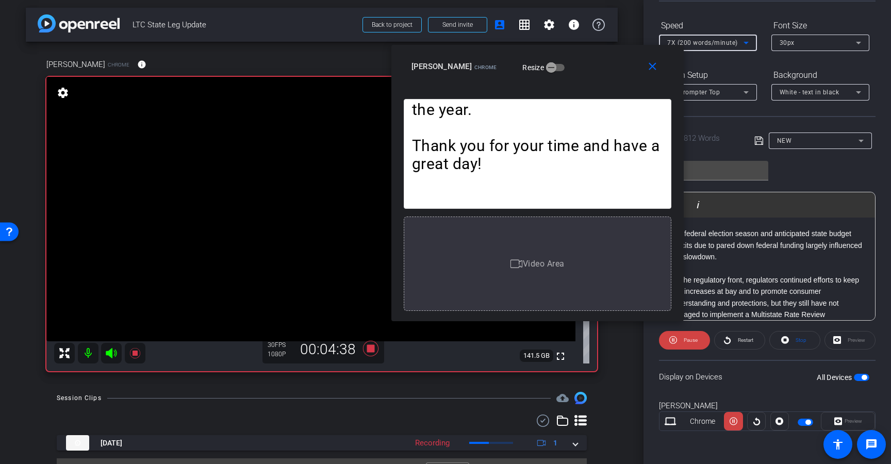
click at [701, 45] on span "7X (200 words/minute)" at bounding box center [702, 42] width 71 height 7
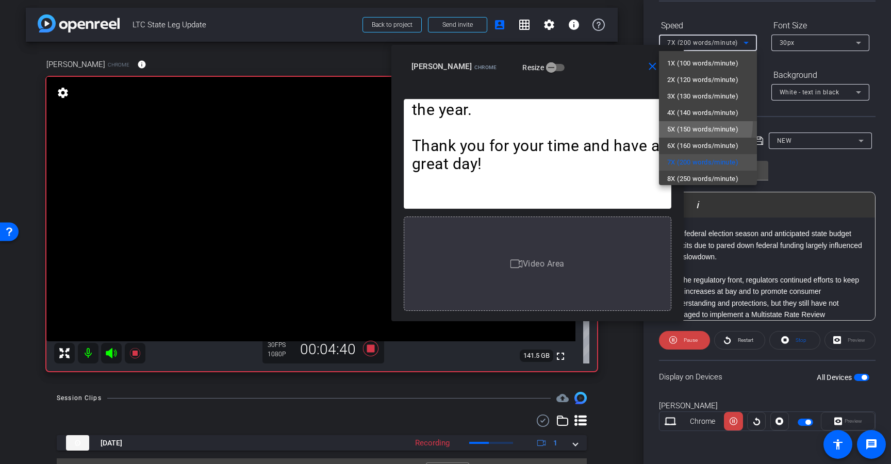
click at [678, 123] on span "5X (150 words/minute)" at bounding box center [702, 129] width 71 height 12
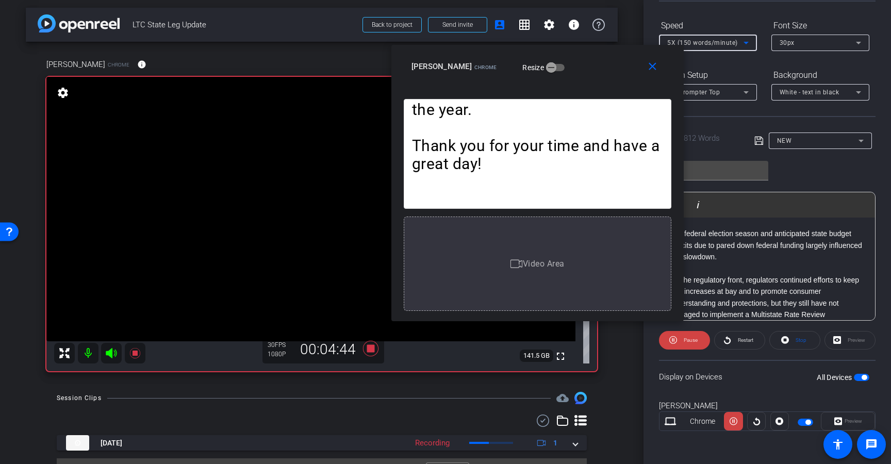
click at [716, 42] on span "5X (150 words/minute)" at bounding box center [702, 42] width 71 height 7
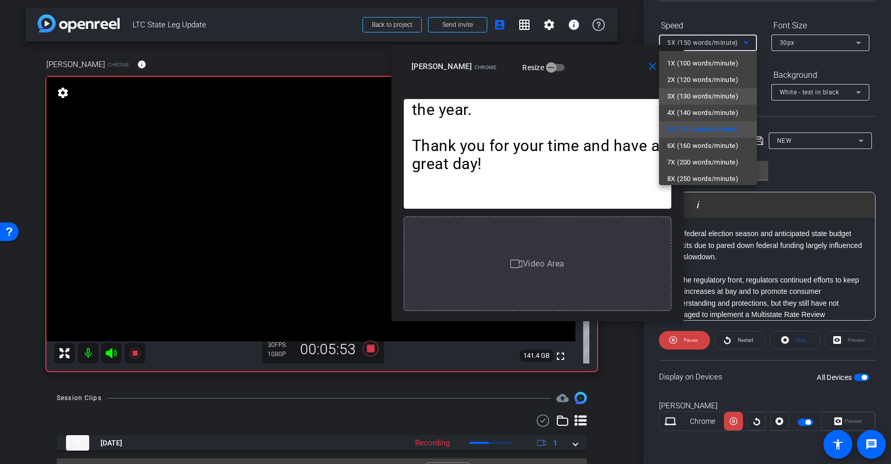
click at [681, 96] on span "3X (130 words/minute)" at bounding box center [702, 96] width 71 height 12
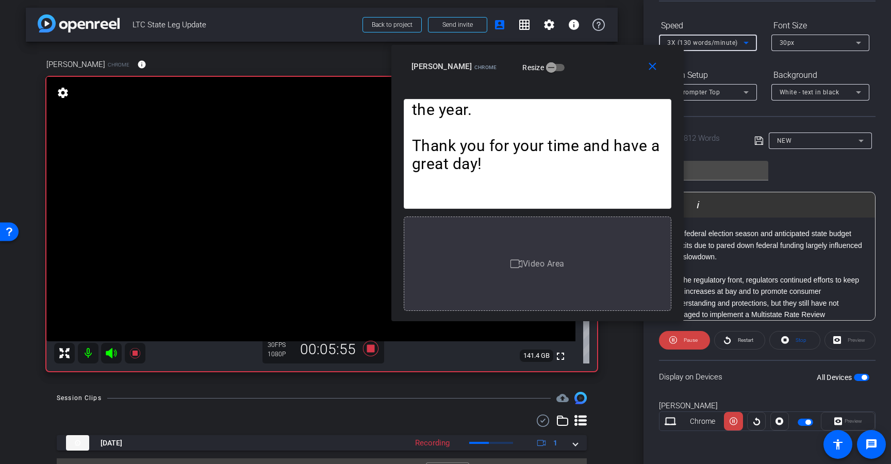
click at [691, 47] on div "3X (130 words/minute)" at bounding box center [705, 42] width 76 height 13
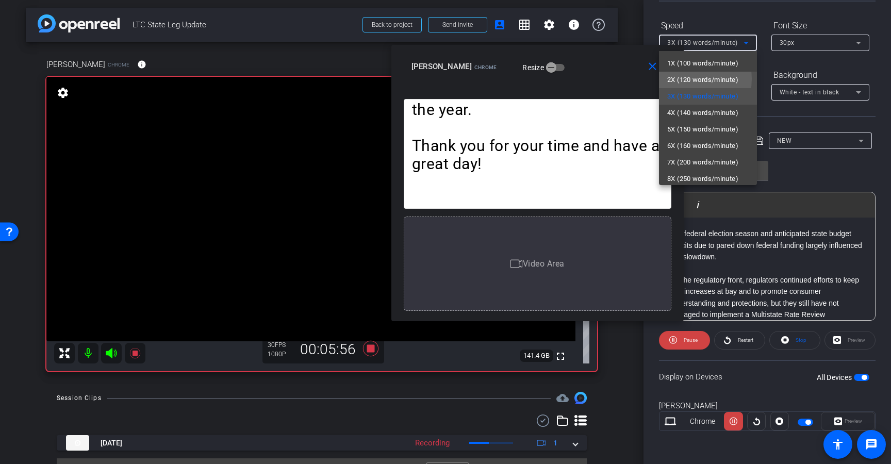
click at [683, 79] on span "2X (120 words/minute)" at bounding box center [702, 80] width 71 height 12
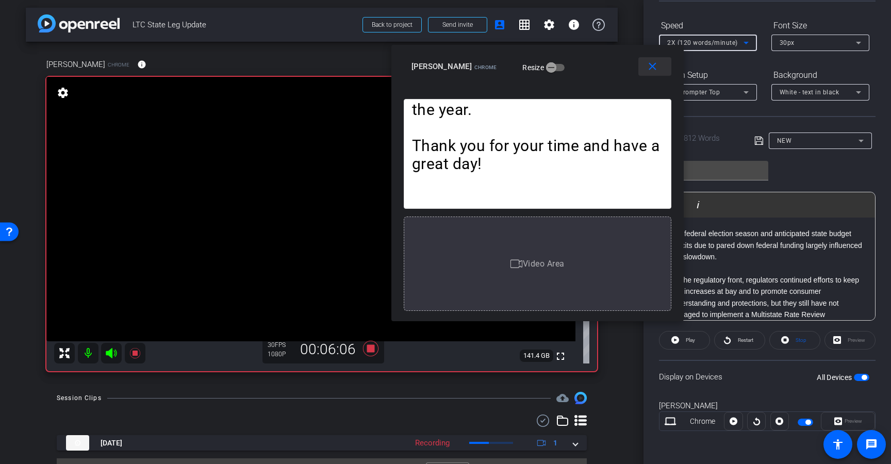
click at [659, 68] on span at bounding box center [654, 66] width 33 height 25
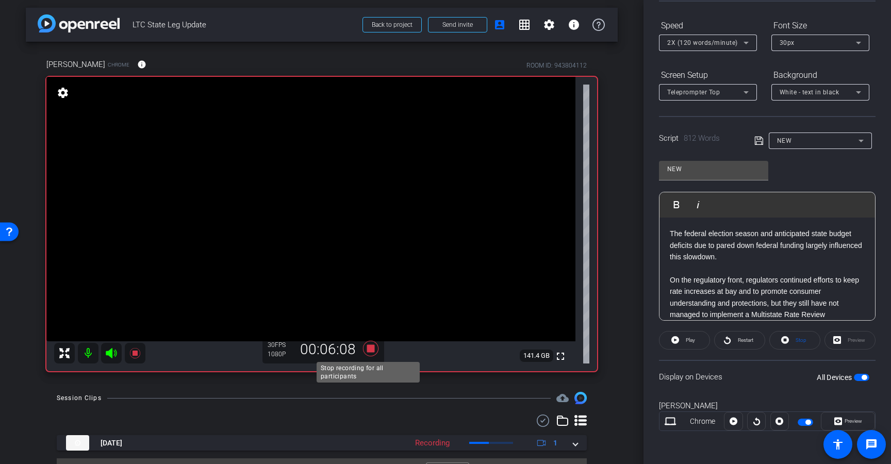
click at [365, 354] on icon at bounding box center [370, 348] width 25 height 19
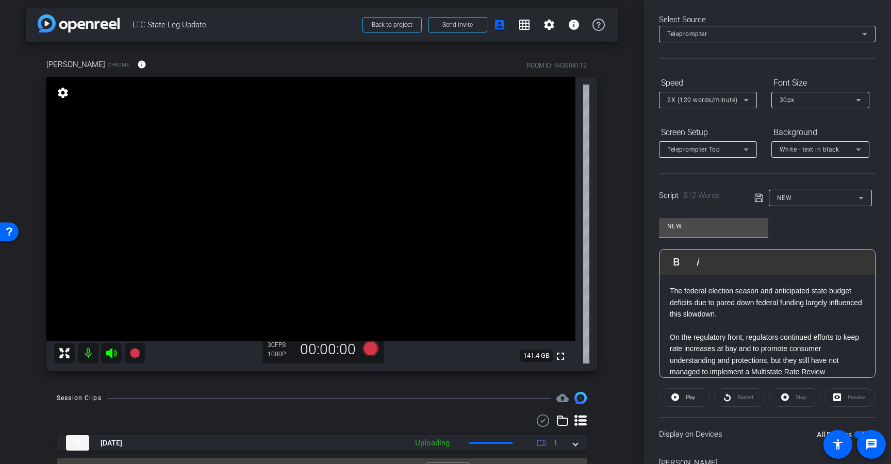
scroll to position [0, 0]
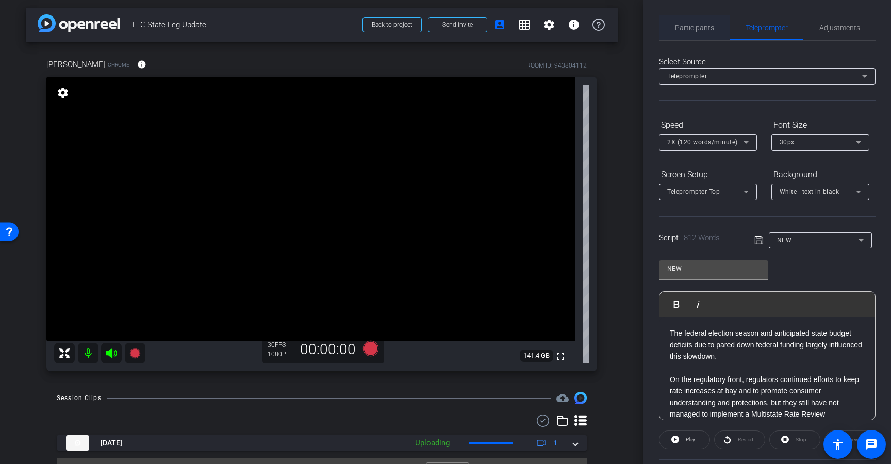
click at [676, 34] on span "Participants" at bounding box center [694, 27] width 39 height 25
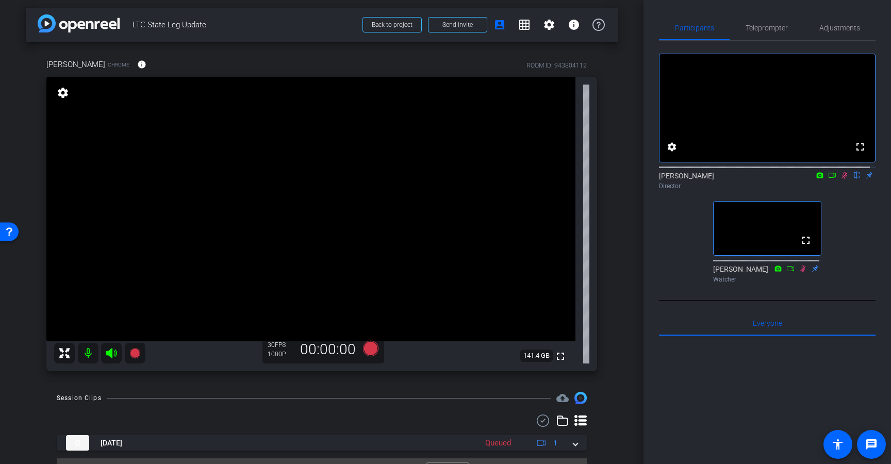
click at [840, 179] on icon at bounding box center [844, 175] width 8 height 7
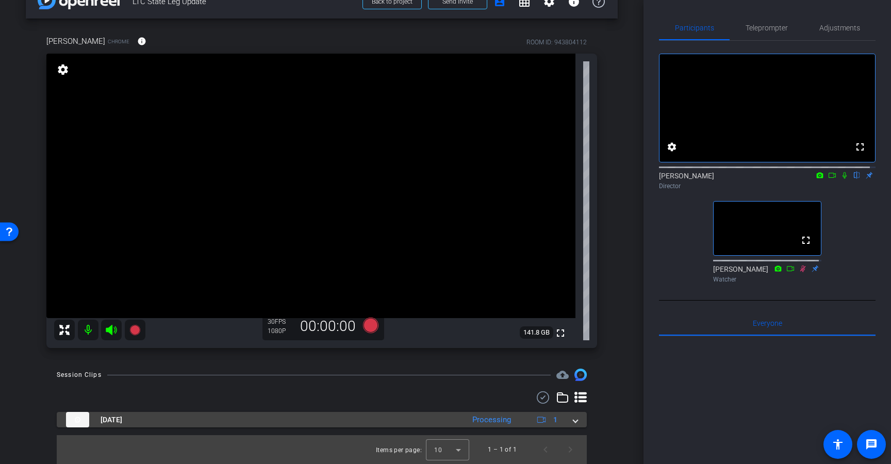
click at [564, 424] on div "Sep 16, 2025 Processing 1" at bounding box center [319, 419] width 507 height 15
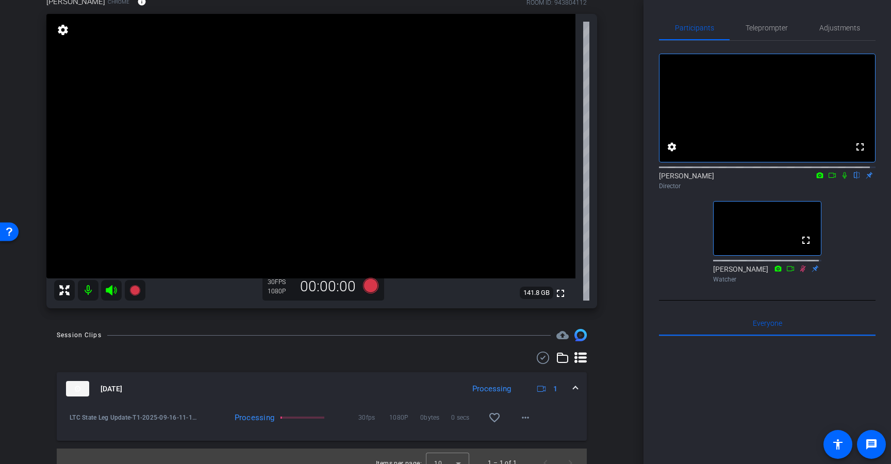
scroll to position [79, 0]
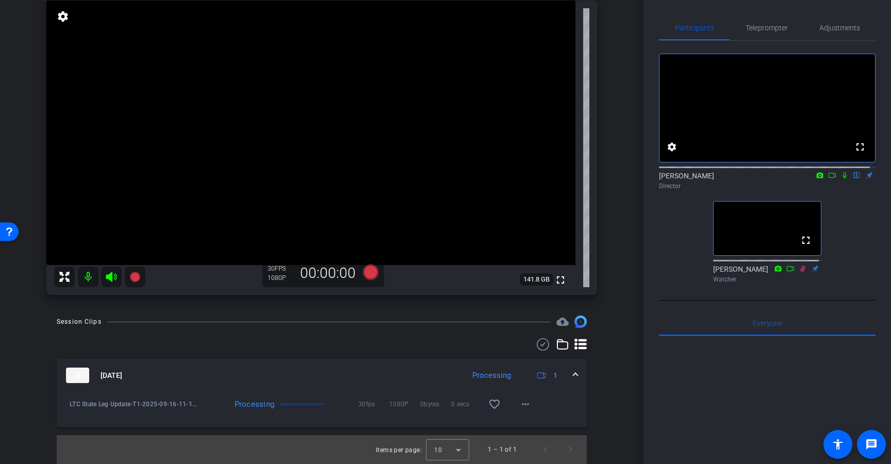
click at [573, 376] on span at bounding box center [575, 375] width 4 height 11
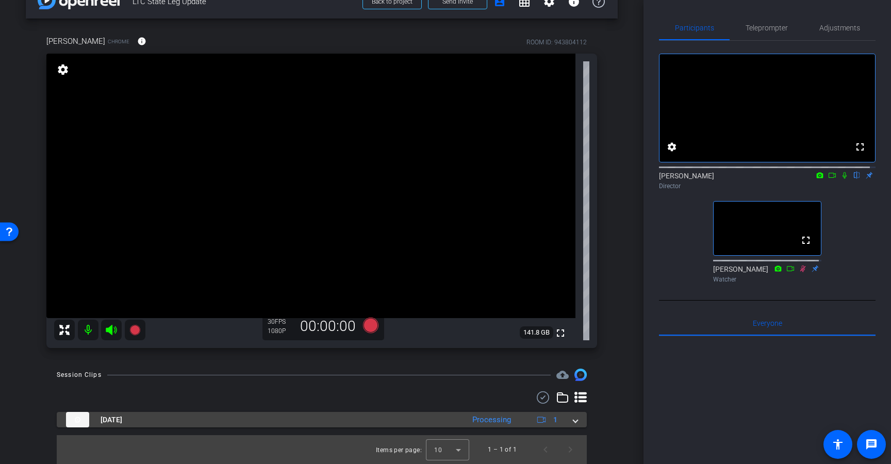
scroll to position [26, 0]
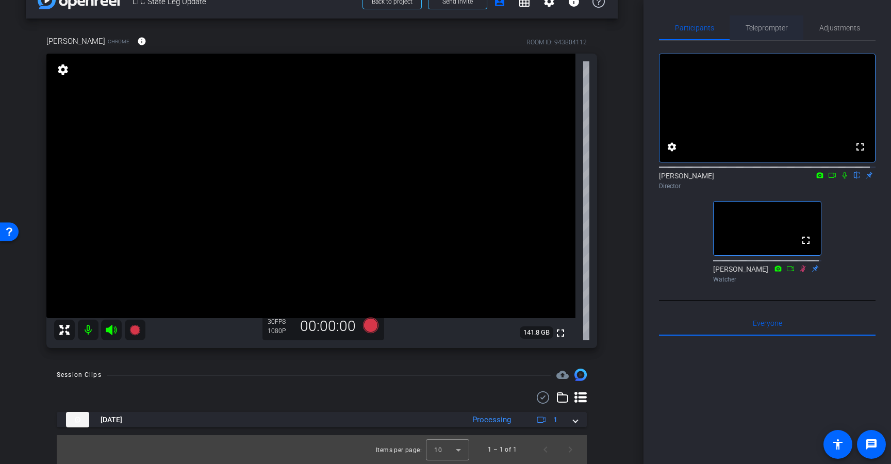
click at [755, 29] on span "Teleprompter" at bounding box center [766, 27] width 42 height 7
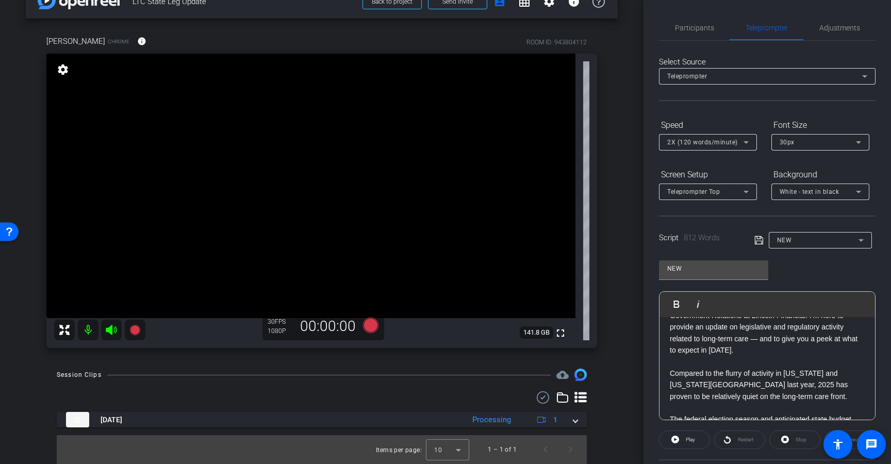
scroll to position [0, 0]
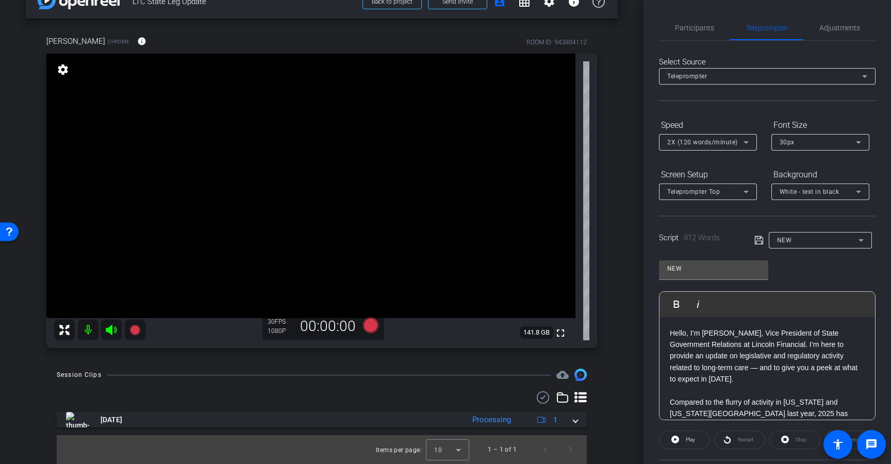
click at [710, 139] on span "2X (120 words/minute)" at bounding box center [702, 142] width 71 height 7
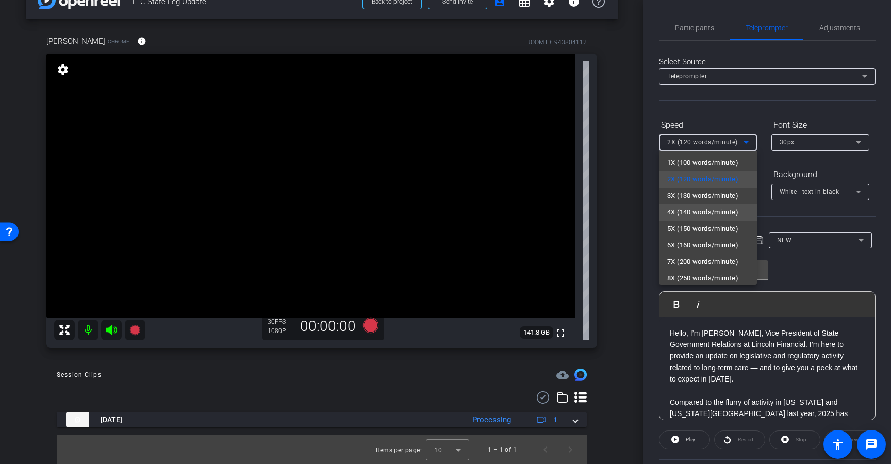
click at [686, 216] on span "4X (140 words/minute)" at bounding box center [702, 212] width 71 height 12
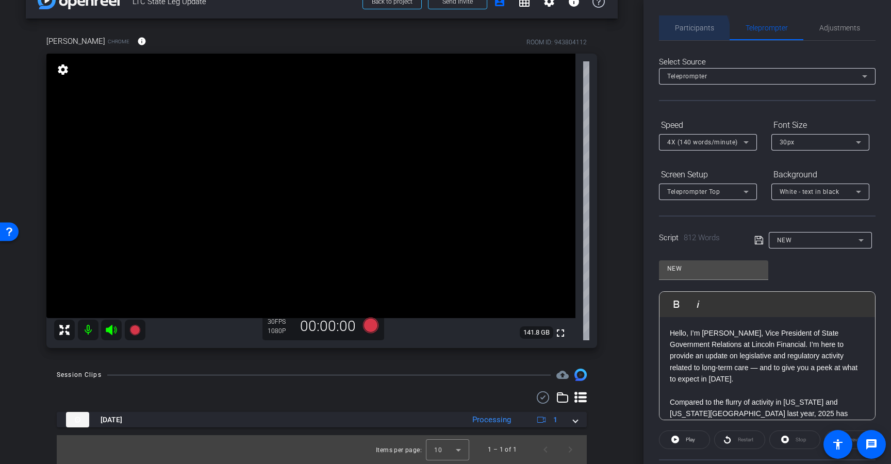
click at [681, 34] on span "Participants" at bounding box center [694, 27] width 39 height 25
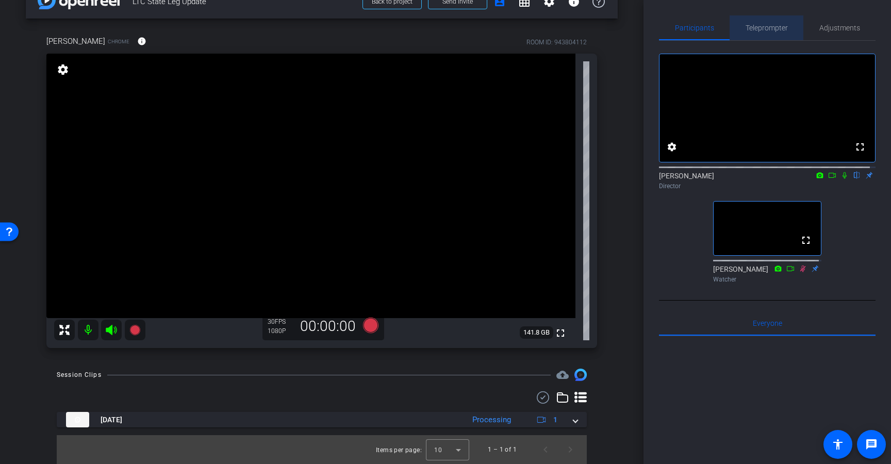
click at [766, 28] on span "Teleprompter" at bounding box center [766, 27] width 42 height 7
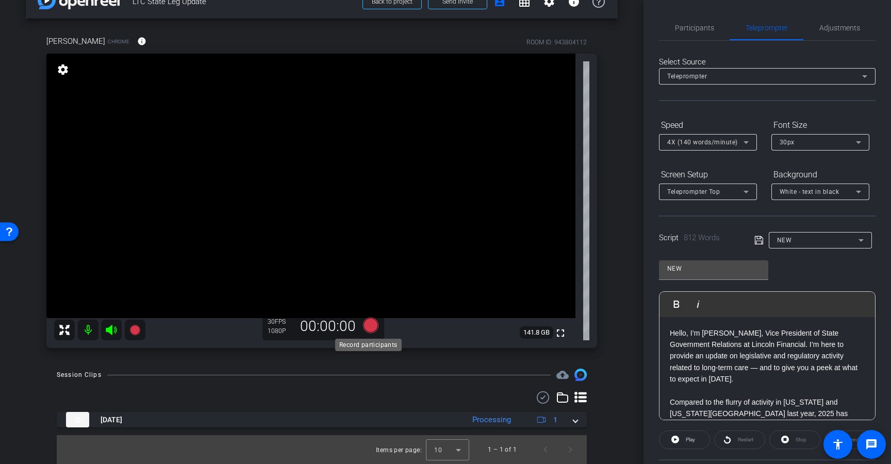
click at [359, 326] on icon at bounding box center [370, 325] width 25 height 19
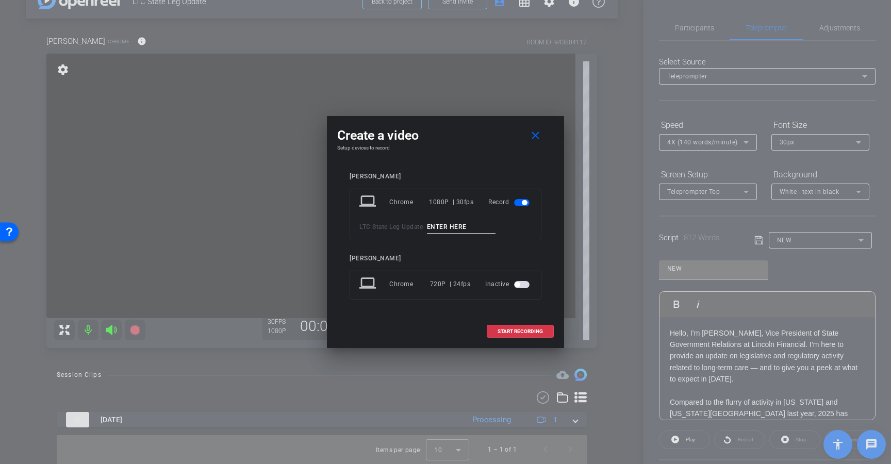
click at [443, 227] on input at bounding box center [461, 227] width 69 height 13
click at [540, 145] on span at bounding box center [537, 135] width 33 height 25
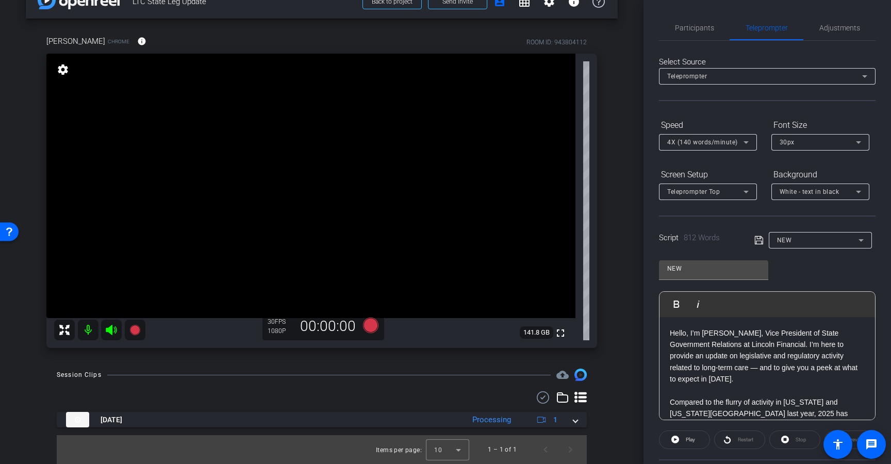
scroll to position [99, 0]
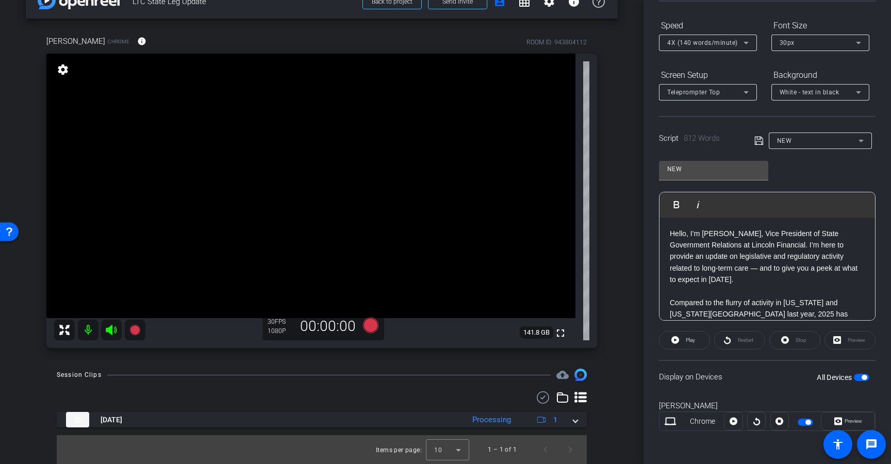
click at [853, 380] on span "button" at bounding box center [860, 377] width 15 height 7
click at [856, 379] on span "button" at bounding box center [860, 377] width 15 height 7
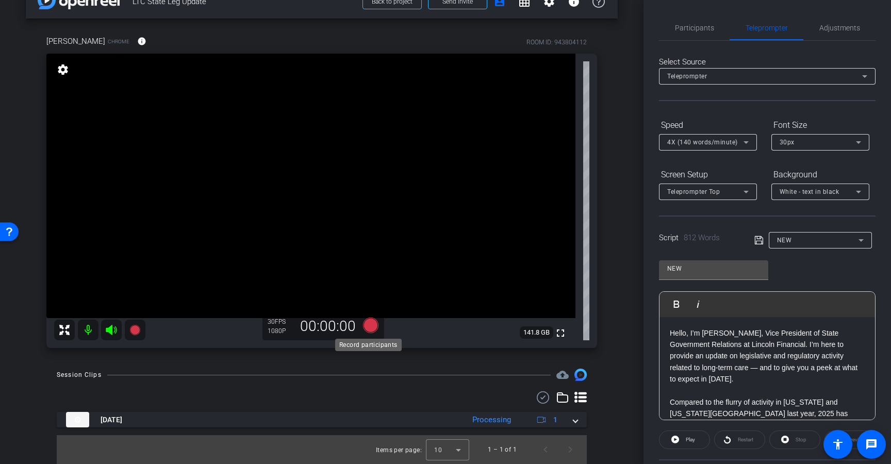
click at [361, 326] on icon at bounding box center [370, 325] width 25 height 19
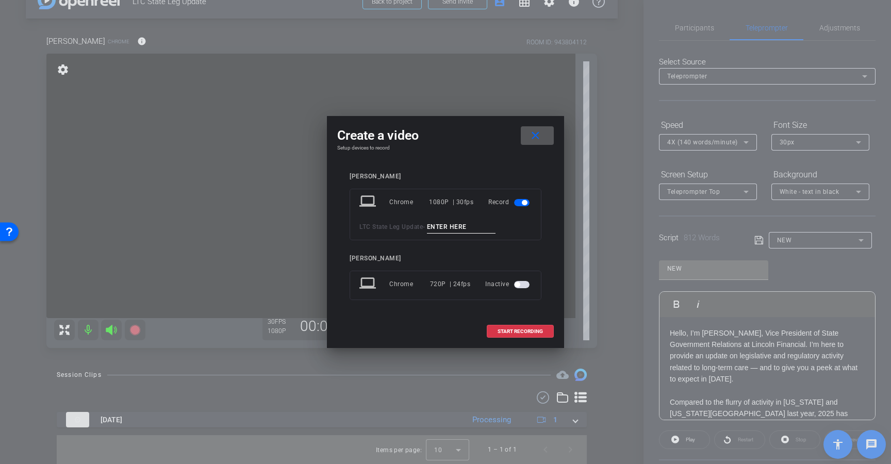
click at [456, 226] on input at bounding box center [461, 227] width 69 height 13
type input "T2"
click at [517, 325] on span at bounding box center [520, 331] width 66 height 25
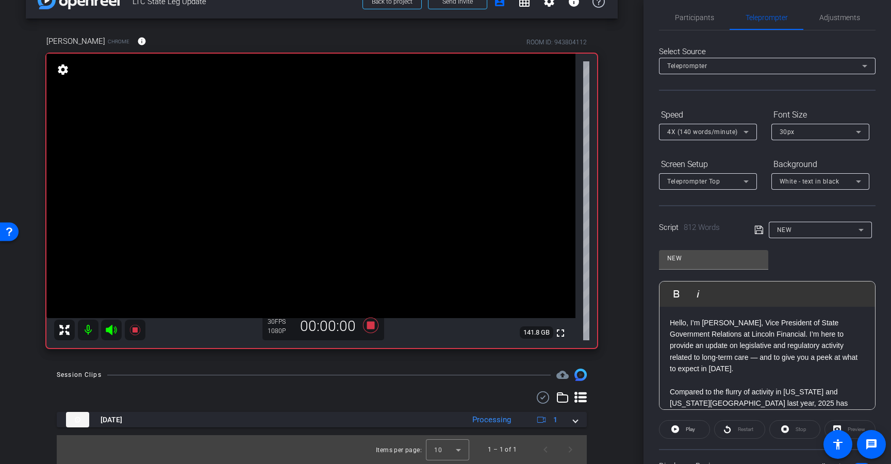
scroll to position [18, 0]
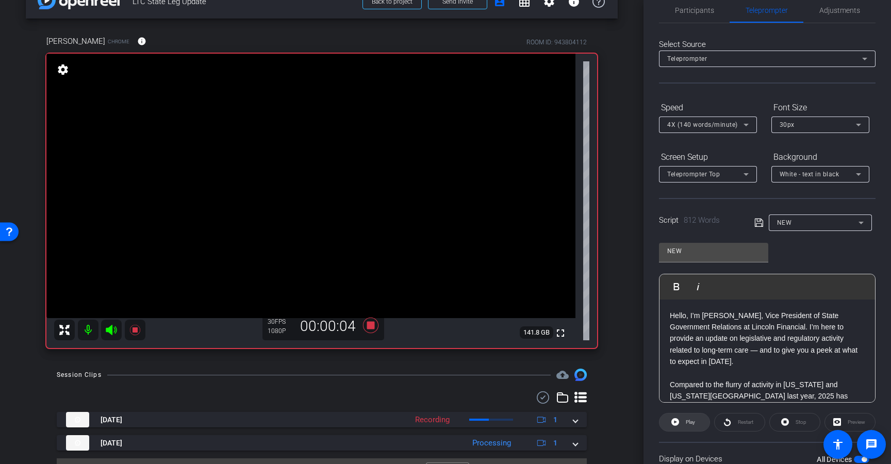
click at [679, 421] on span at bounding box center [684, 422] width 50 height 25
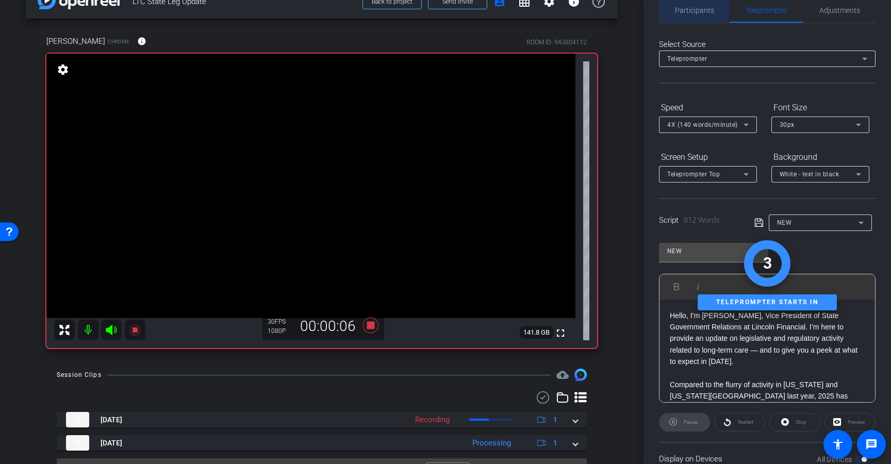
click at [685, 4] on span "Participants" at bounding box center [694, 10] width 39 height 25
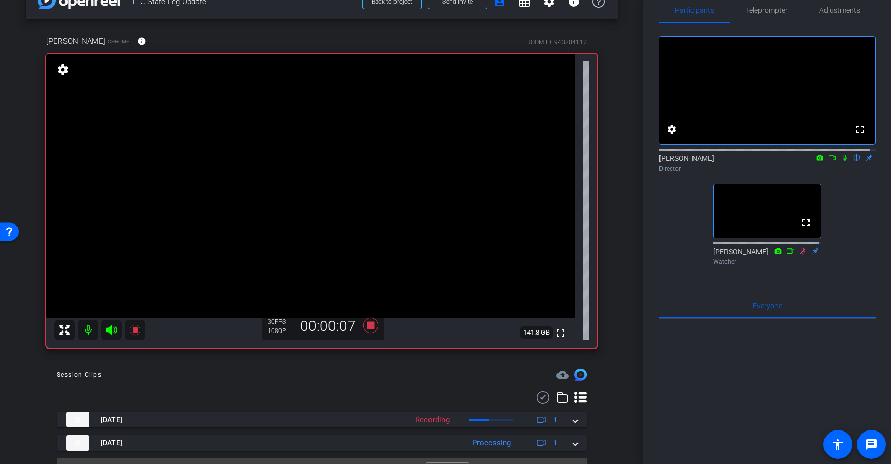
click at [840, 161] on icon at bounding box center [844, 157] width 8 height 7
click at [767, 17] on span "Teleprompter" at bounding box center [766, 10] width 42 height 25
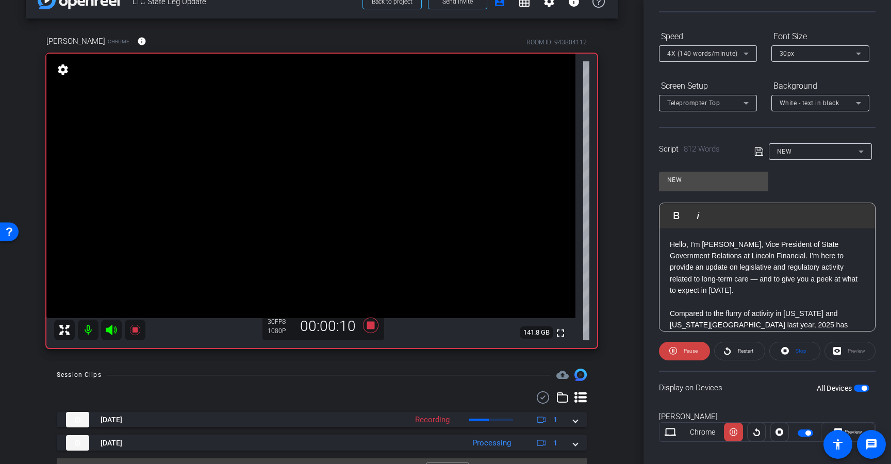
scroll to position [99, 0]
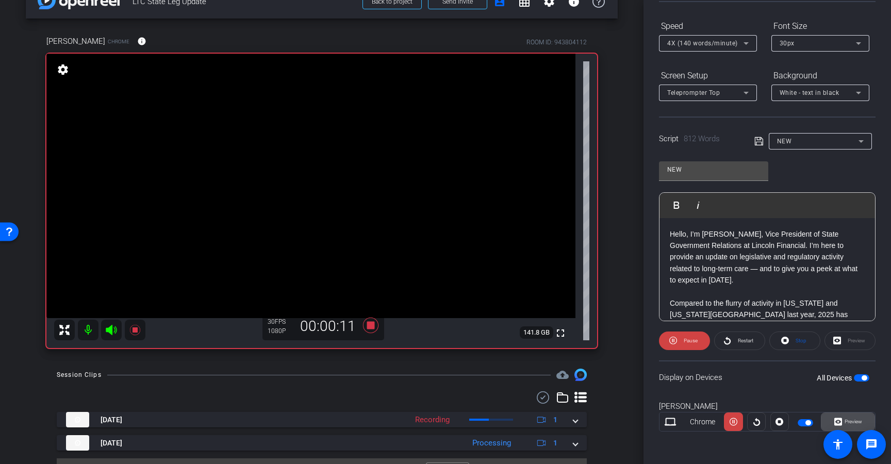
click at [834, 417] on icon at bounding box center [838, 421] width 8 height 15
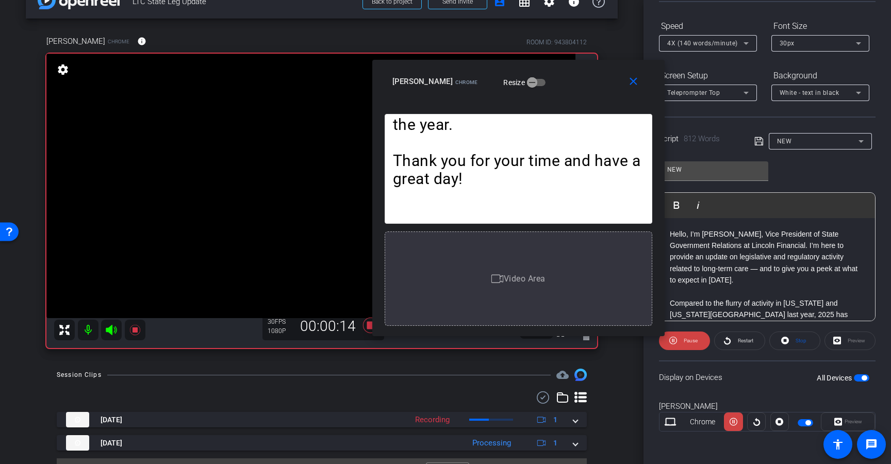
drag, startPoint x: 497, startPoint y: 121, endPoint x: 570, endPoint y: 87, distance: 80.2
click at [570, 87] on div "Carrie Hartgen Chrome Resize" at bounding box center [522, 81] width 260 height 19
click at [673, 345] on icon at bounding box center [673, 340] width 8 height 13
click at [673, 345] on icon at bounding box center [675, 340] width 8 height 13
click at [678, 49] on div "4X (140 words/minute)" at bounding box center [707, 43] width 81 height 16
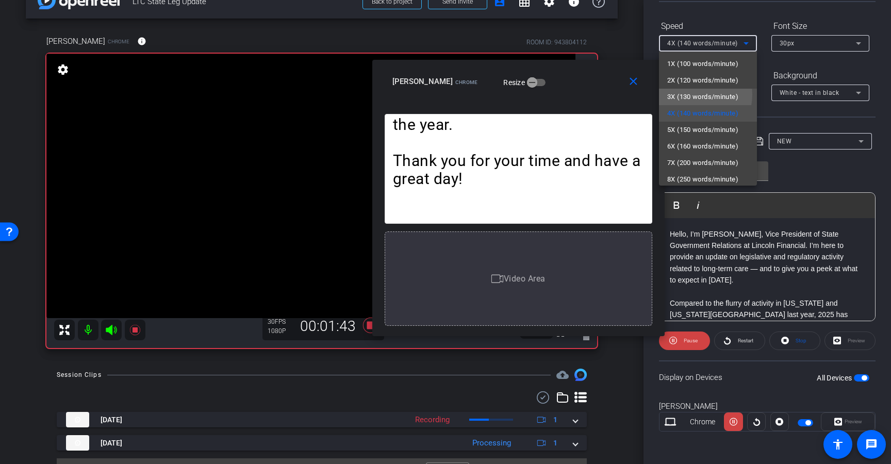
click at [690, 94] on span "3X (130 words/minute)" at bounding box center [702, 97] width 71 height 12
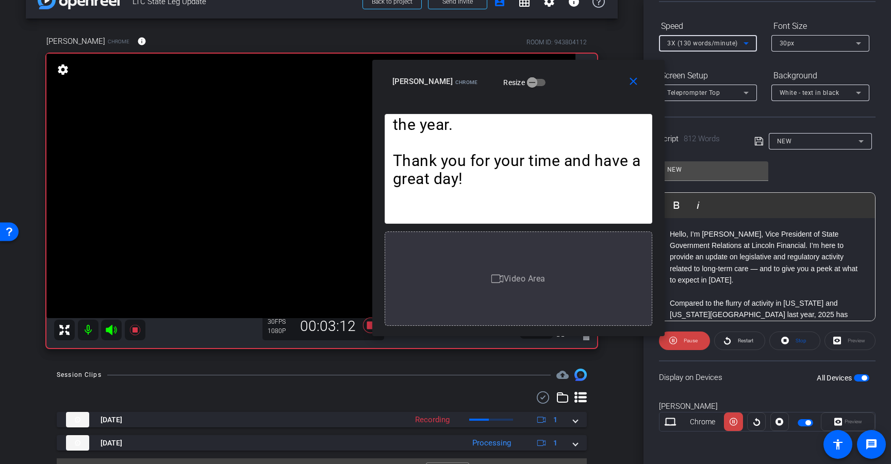
click at [707, 38] on div "3X (130 words/minute)" at bounding box center [705, 43] width 76 height 13
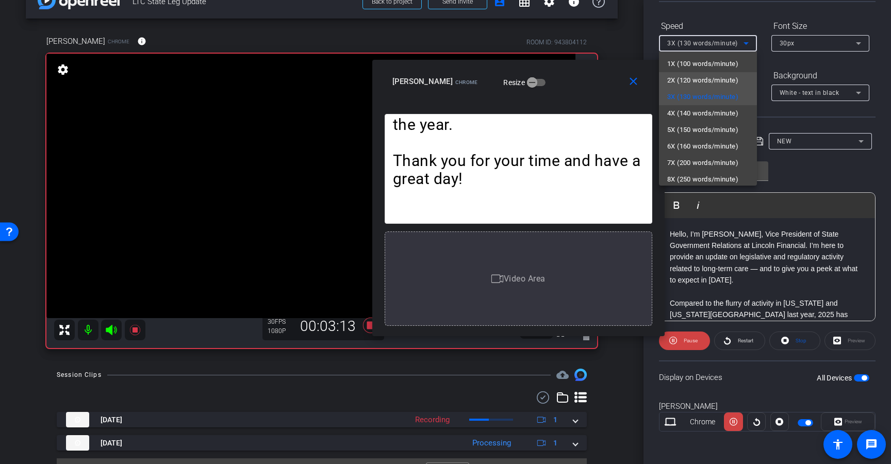
click at [692, 76] on span "2X (120 words/minute)" at bounding box center [702, 80] width 71 height 12
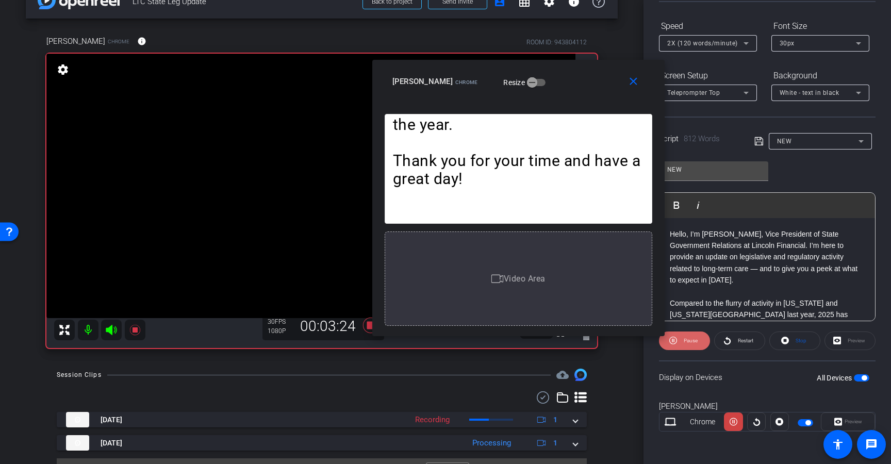
click at [695, 338] on span "Pause" at bounding box center [690, 341] width 14 height 6
click at [640, 83] on span at bounding box center [635, 81] width 33 height 25
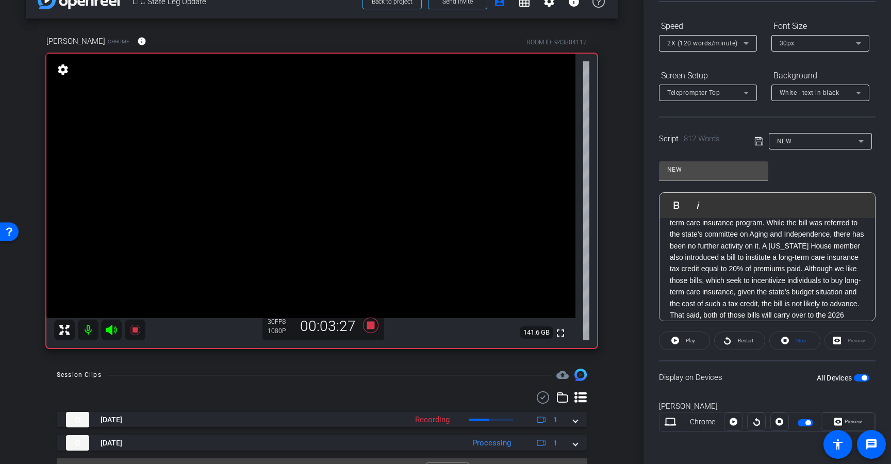
scroll to position [0, 0]
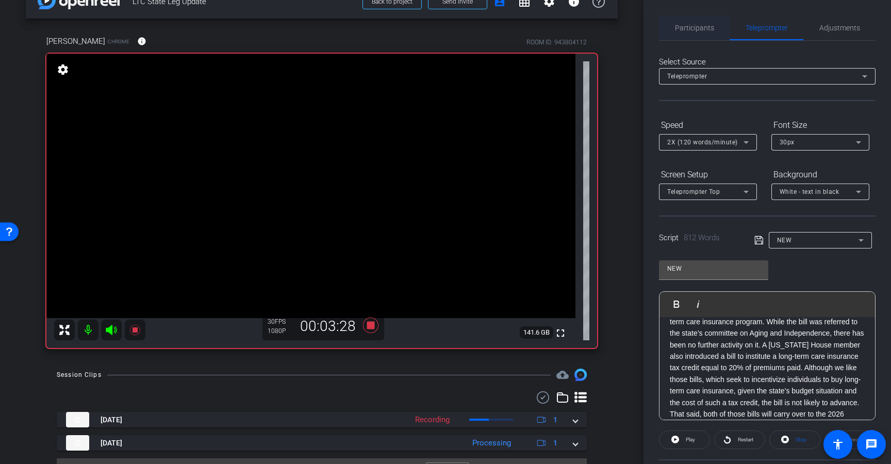
click at [688, 31] on span "Participants" at bounding box center [694, 27] width 39 height 7
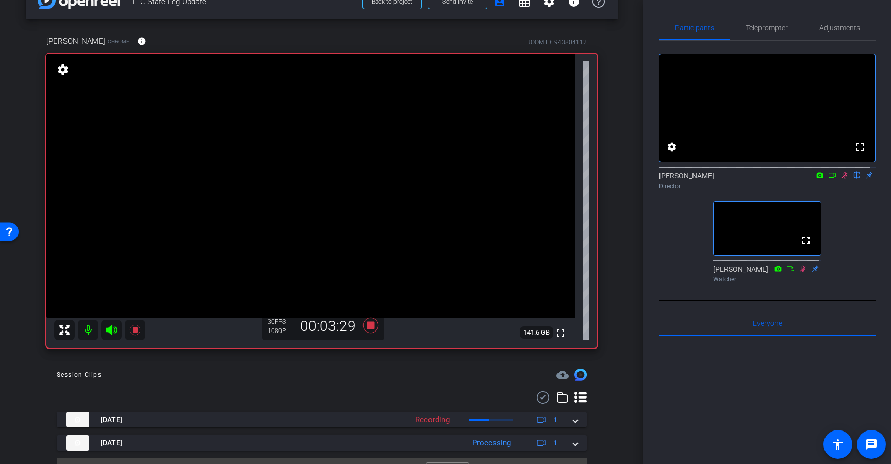
click at [838, 190] on div "Dmitri Floyd flip Director" at bounding box center [767, 181] width 216 height 20
click at [838, 180] on mat-icon at bounding box center [844, 175] width 12 height 9
click at [366, 325] on icon at bounding box center [370, 324] width 15 height 15
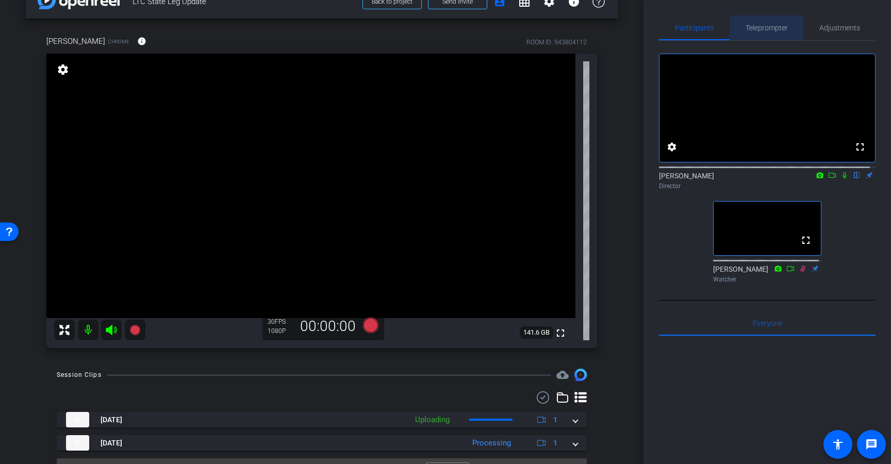
click at [771, 28] on span "Teleprompter" at bounding box center [766, 27] width 42 height 7
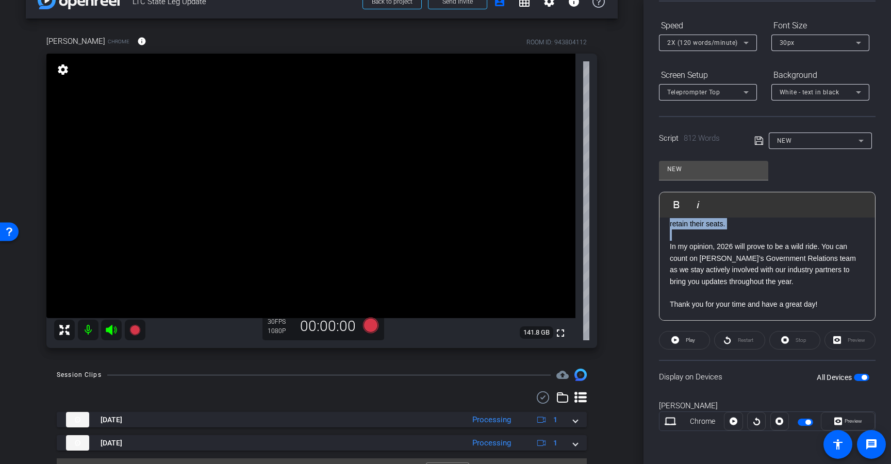
scroll to position [1372, 0]
drag, startPoint x: 668, startPoint y: 243, endPoint x: 849, endPoint y: 307, distance: 192.3
copy div "In Washington state, a ballot initiative that proposed to make the Washington C…"
click at [777, 145] on div "NEW" at bounding box center [817, 140] width 81 height 13
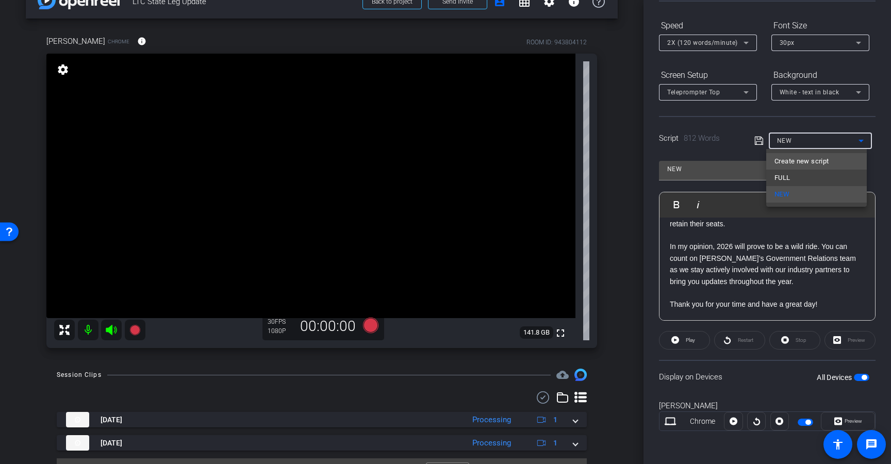
click at [784, 156] on span "Create new script" at bounding box center [801, 161] width 54 height 12
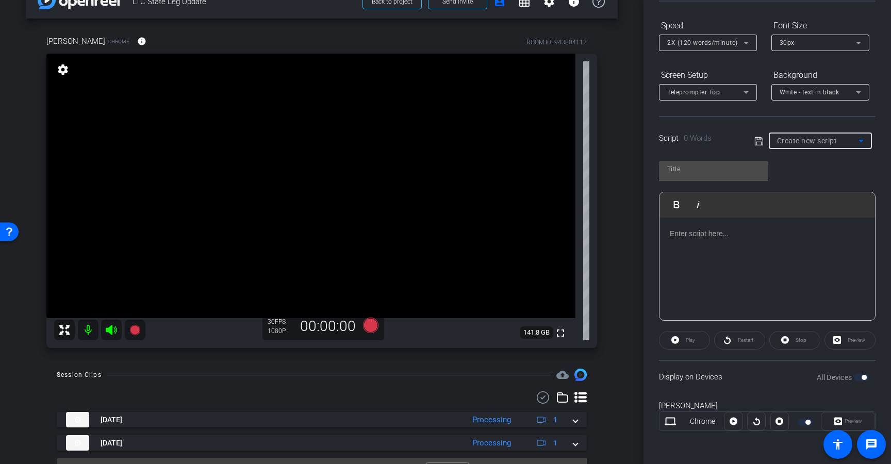
scroll to position [0, 0]
click at [699, 175] on div at bounding box center [713, 169] width 93 height 16
click at [699, 174] on input "text" at bounding box center [713, 169] width 93 height 12
type input "PU1"
click at [724, 231] on p at bounding box center [766, 233] width 195 height 11
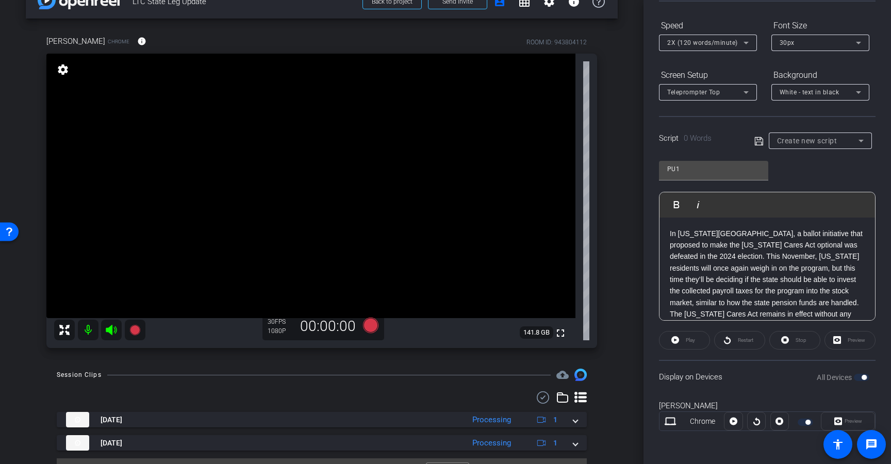
scroll to position [704, 0]
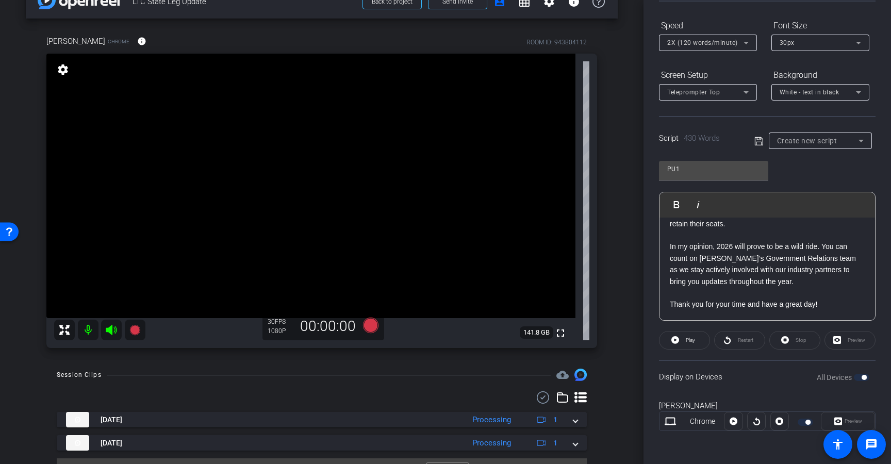
click at [750, 142] on div "Script 430 Words Create new script" at bounding box center [767, 132] width 216 height 33
click at [754, 141] on icon at bounding box center [758, 141] width 9 height 12
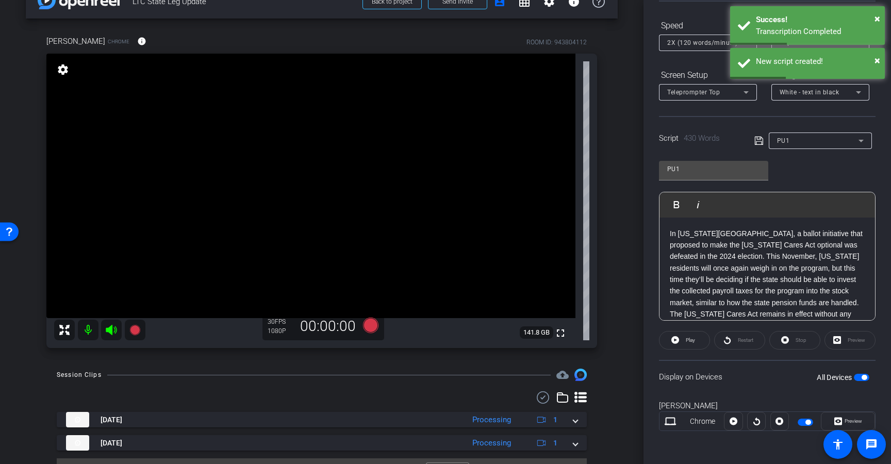
scroll to position [60, 0]
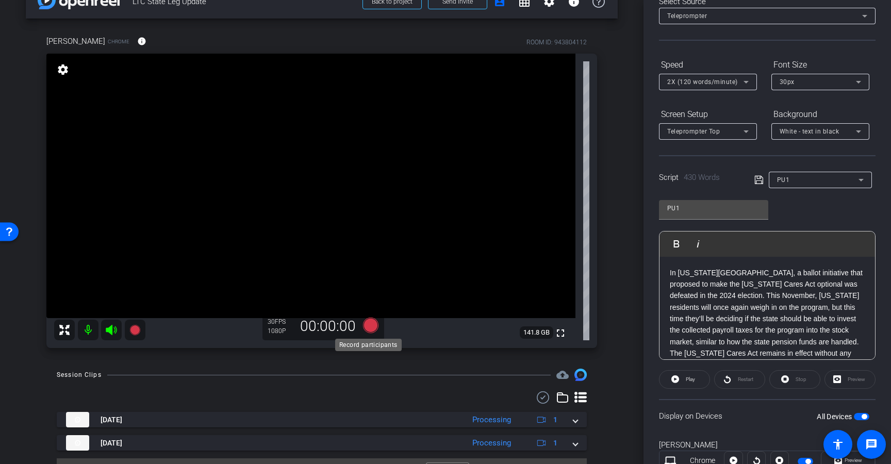
click at [370, 324] on icon at bounding box center [370, 324] width 15 height 15
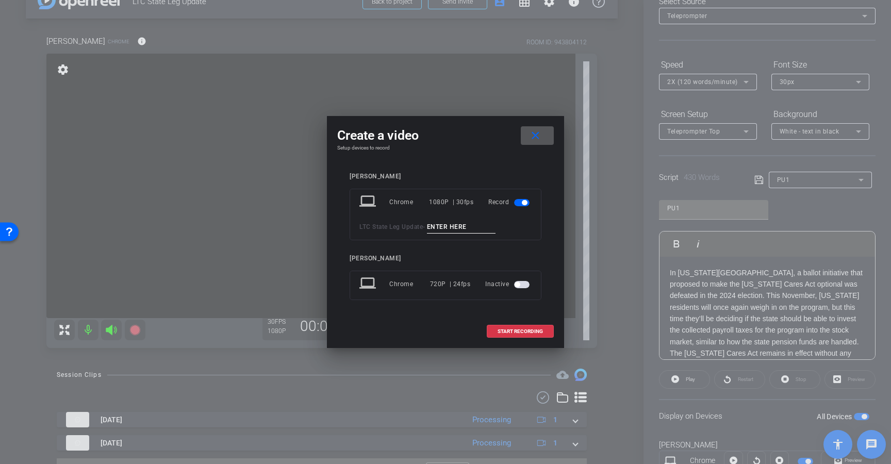
click at [446, 227] on input at bounding box center [461, 227] width 69 height 13
type input "T3"
click at [519, 342] on span at bounding box center [520, 331] width 66 height 25
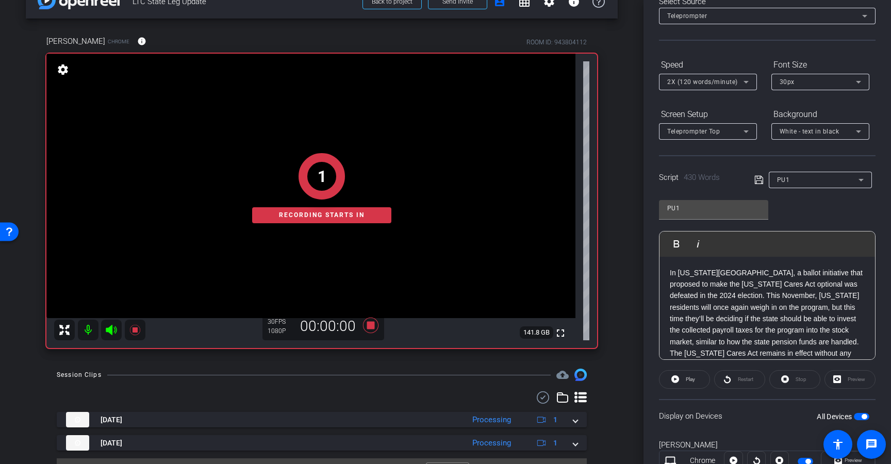
click at [705, 77] on div "2X (120 words/minute)" at bounding box center [705, 81] width 76 height 13
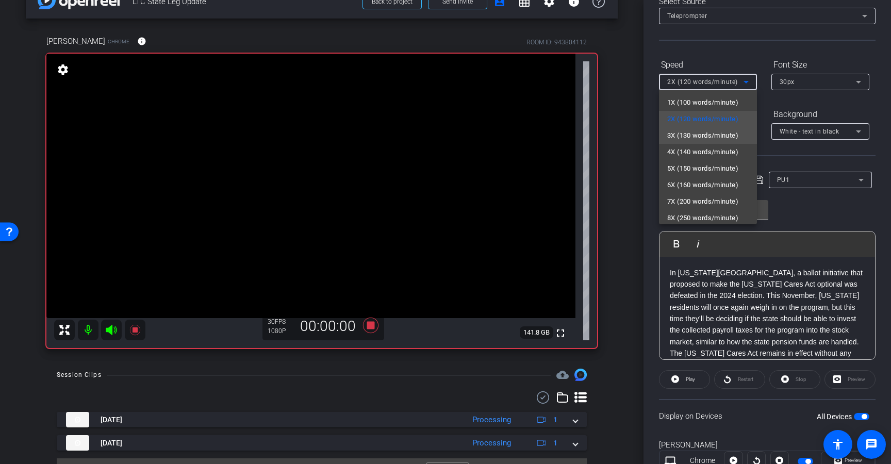
click at [695, 138] on span "3X (130 words/minute)" at bounding box center [702, 135] width 71 height 12
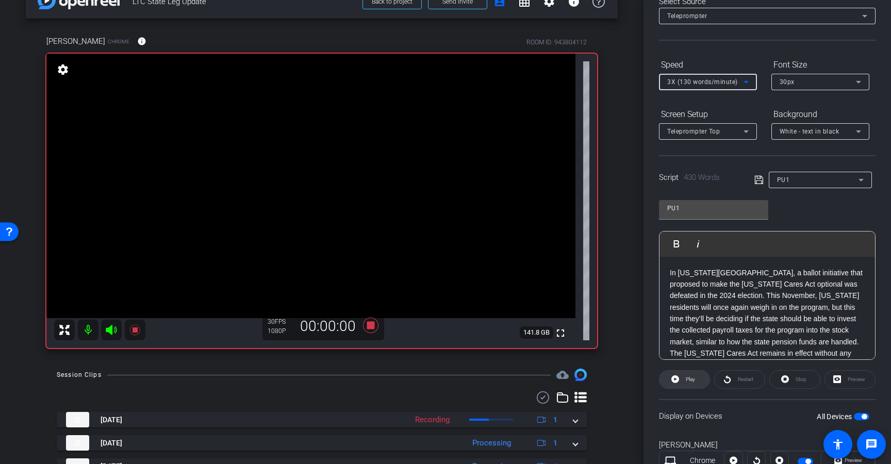
click at [683, 375] on span "Play" at bounding box center [689, 379] width 12 height 14
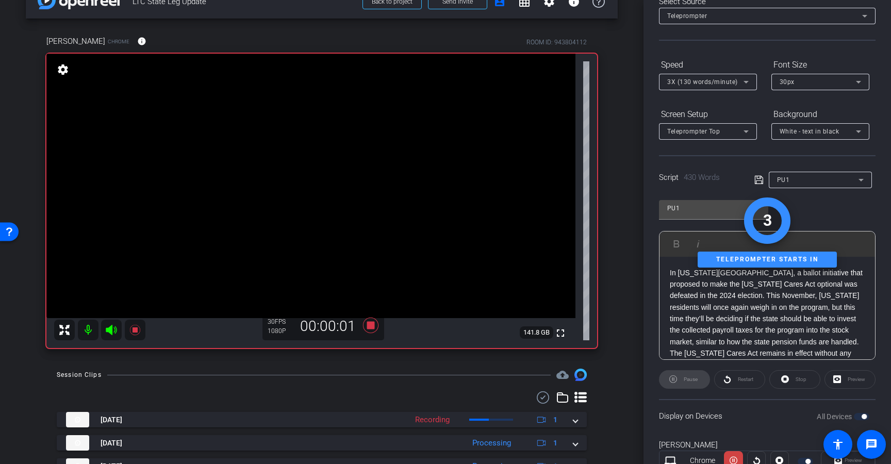
scroll to position [0, 0]
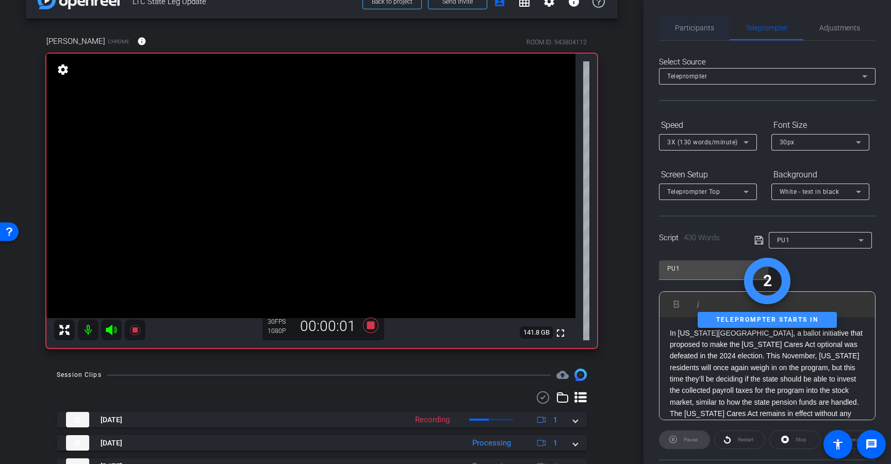
click at [701, 19] on span "Participants" at bounding box center [694, 27] width 39 height 25
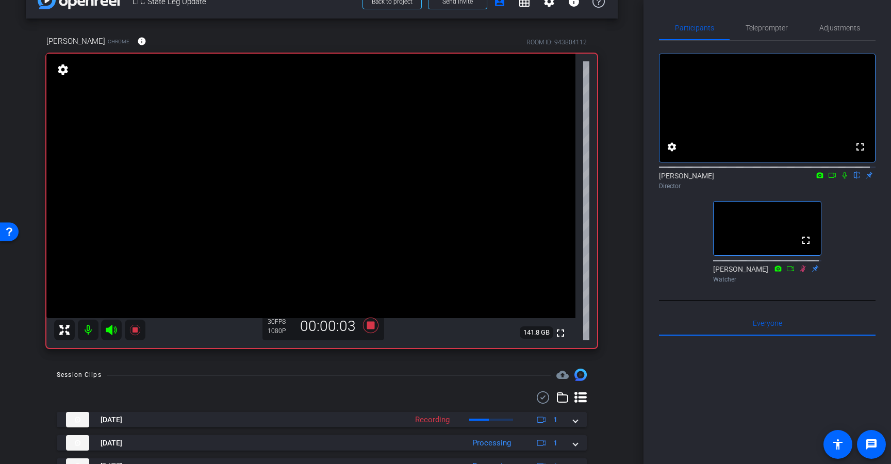
click at [840, 179] on icon at bounding box center [844, 175] width 8 height 7
click at [773, 31] on span "Teleprompter" at bounding box center [766, 27] width 42 height 7
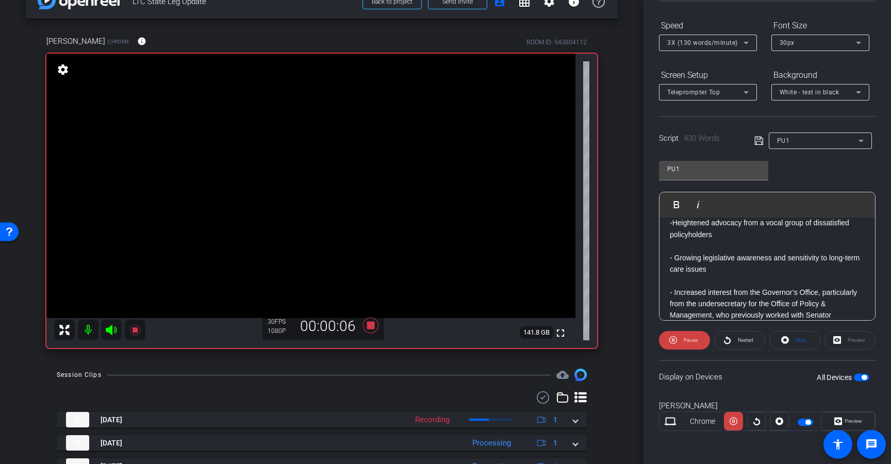
scroll to position [247, 0]
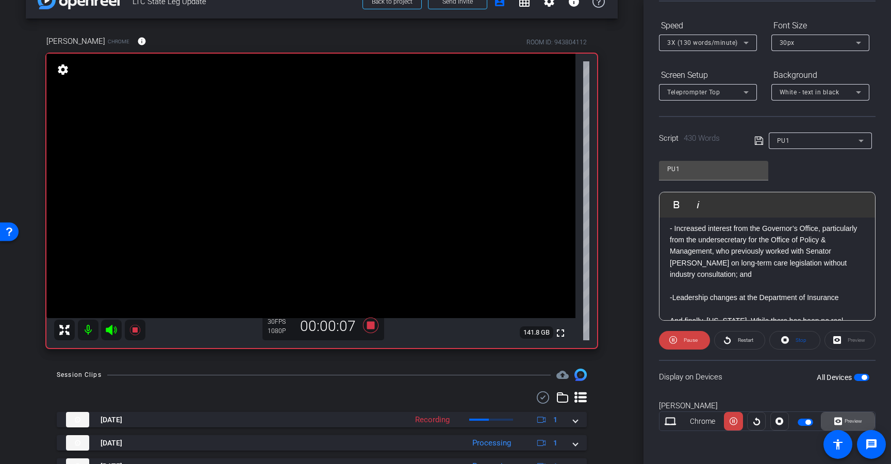
click at [842, 424] on span "Preview" at bounding box center [852, 421] width 20 height 14
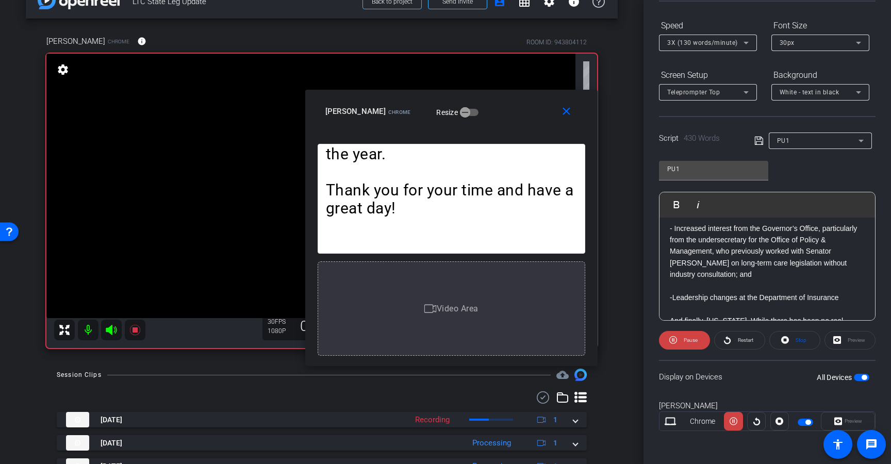
drag, startPoint x: 495, startPoint y: 131, endPoint x: 510, endPoint y: 121, distance: 18.6
click at [510, 121] on div "close Carrie Hartgen Chrome Resize" at bounding box center [451, 113] width 292 height 46
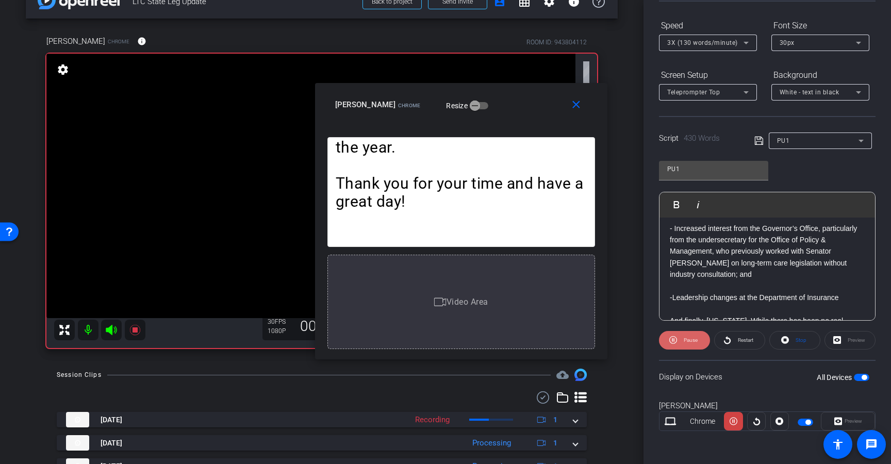
click at [682, 347] on span at bounding box center [684, 340] width 51 height 25
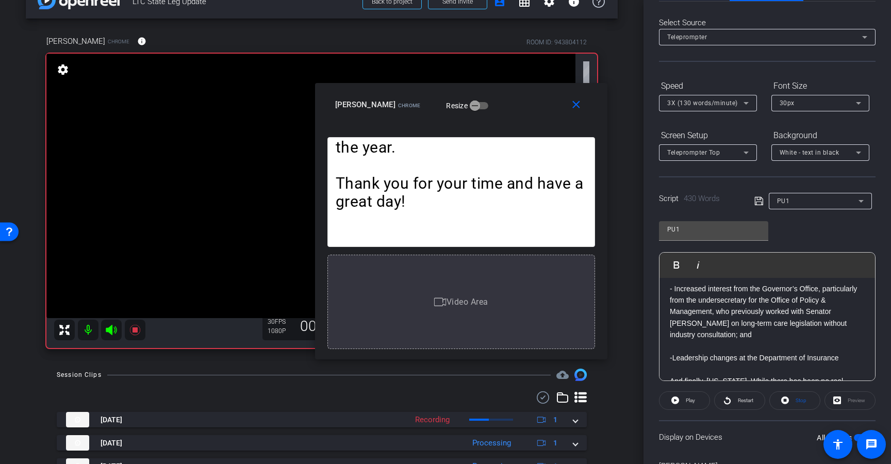
scroll to position [0, 0]
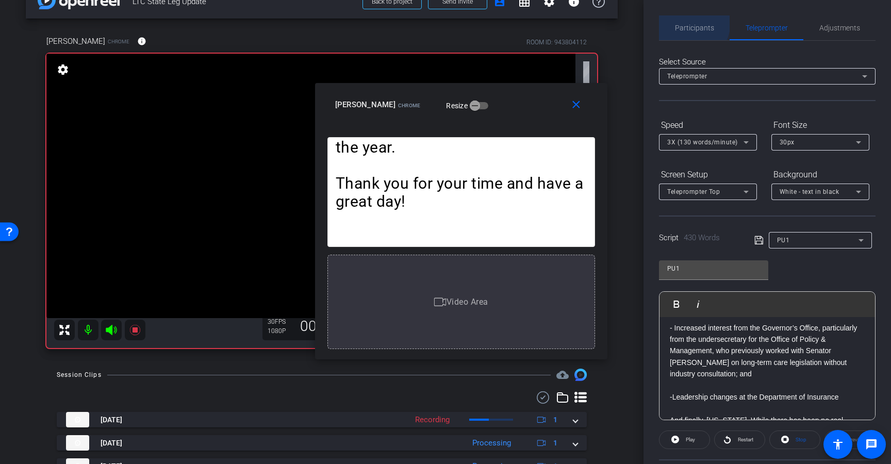
click at [683, 22] on span "Participants" at bounding box center [694, 27] width 39 height 25
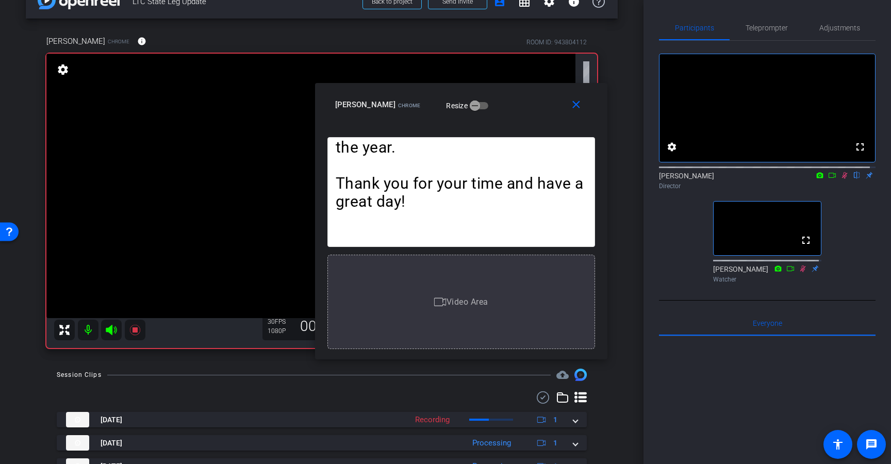
click at [843, 180] on mat-icon at bounding box center [844, 175] width 12 height 9
click at [842, 179] on icon at bounding box center [844, 175] width 4 height 7
click at [740, 31] on div "Teleprompter" at bounding box center [766, 27] width 74 height 25
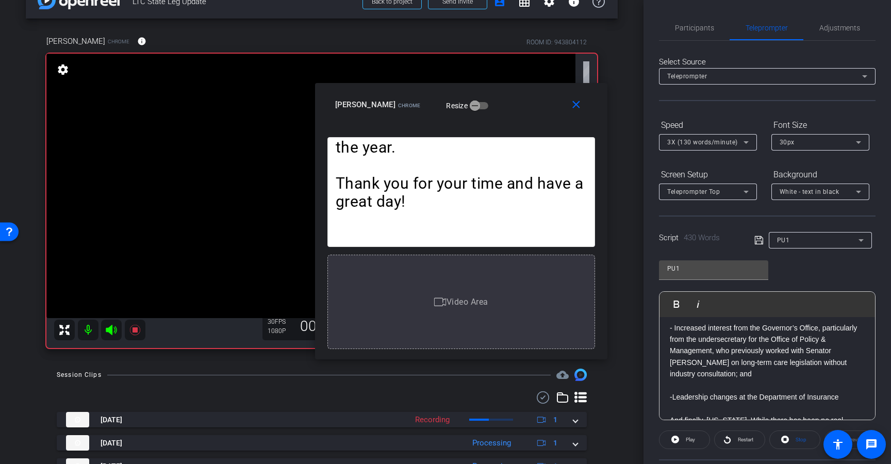
scroll to position [249, 0]
click at [680, 440] on span at bounding box center [684, 439] width 50 height 25
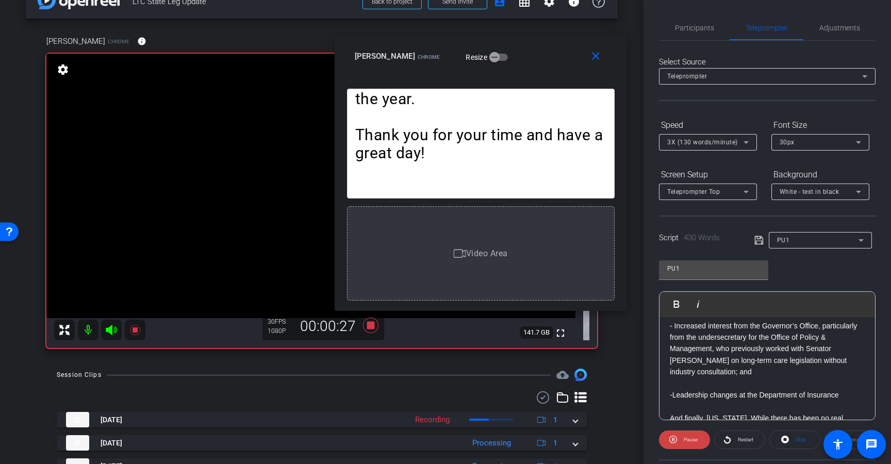
drag, startPoint x: 525, startPoint y: 113, endPoint x: 544, endPoint y: 65, distance: 52.3
click at [544, 65] on div "close Carrie Hartgen Chrome Resize" at bounding box center [480, 58] width 292 height 46
click at [692, 141] on span "3X (130 words/minute)" at bounding box center [702, 142] width 71 height 7
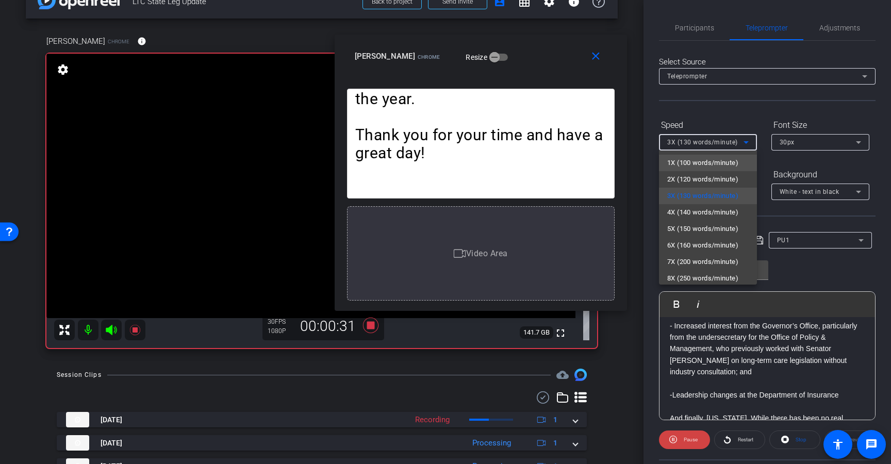
click at [685, 159] on span "1X (100 words/minute)" at bounding box center [702, 163] width 71 height 12
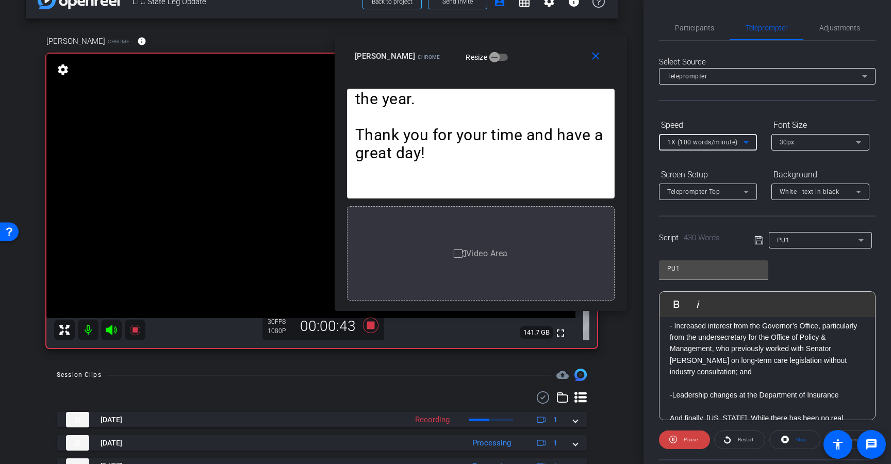
click at [697, 138] on div "1X (100 words/minute)" at bounding box center [705, 142] width 76 height 13
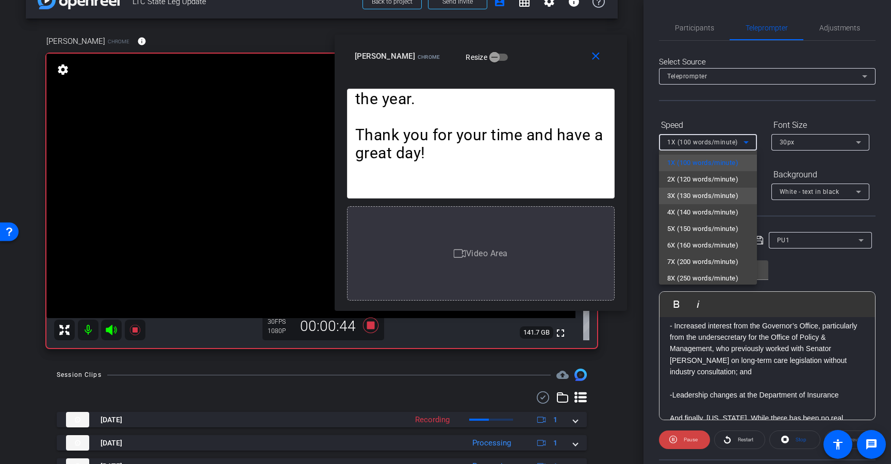
click at [687, 200] on span "3X (130 words/minute)" at bounding box center [702, 196] width 71 height 12
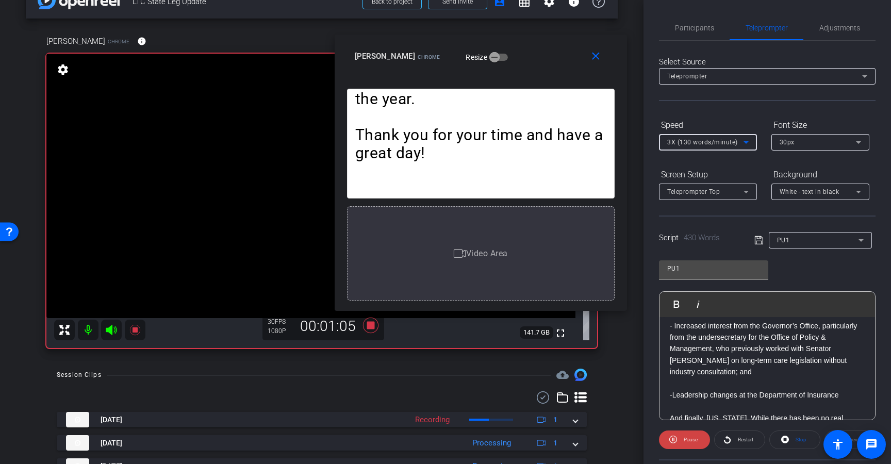
click at [698, 146] on span "3X (130 words/minute)" at bounding box center [702, 142] width 71 height 7
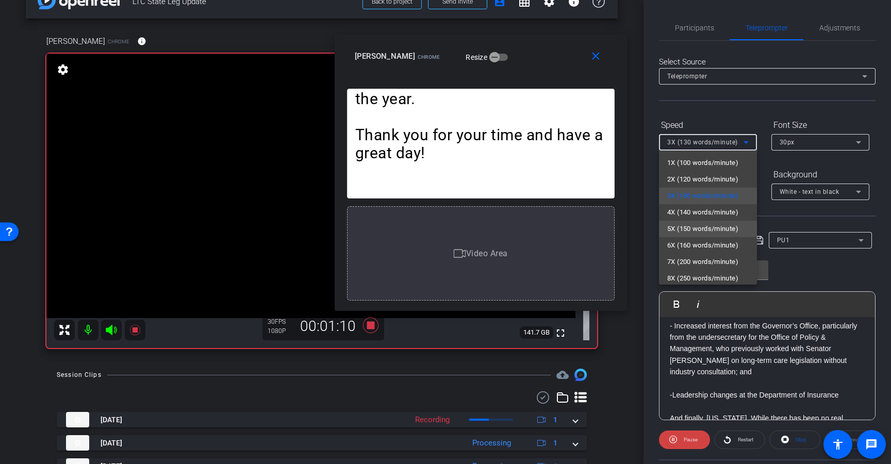
click at [687, 227] on span "5X (150 words/minute)" at bounding box center [702, 229] width 71 height 12
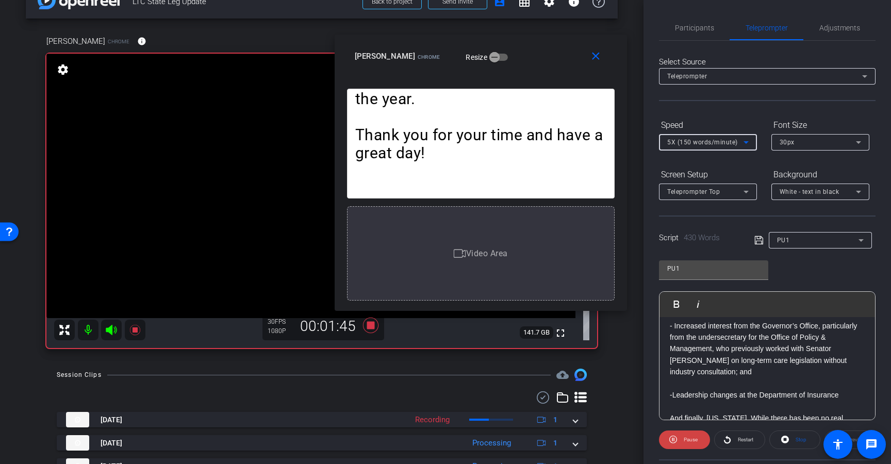
click at [676, 142] on span "5X (150 words/minute)" at bounding box center [702, 142] width 71 height 7
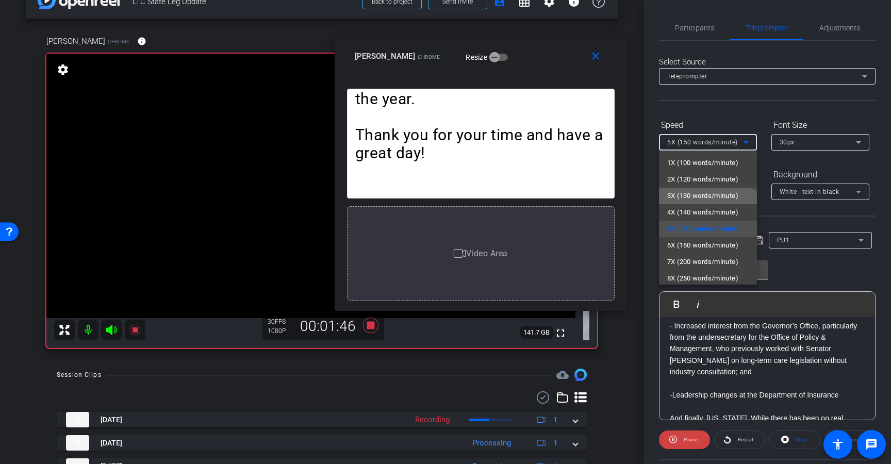
click at [675, 197] on span "3X (130 words/minute)" at bounding box center [702, 196] width 71 height 12
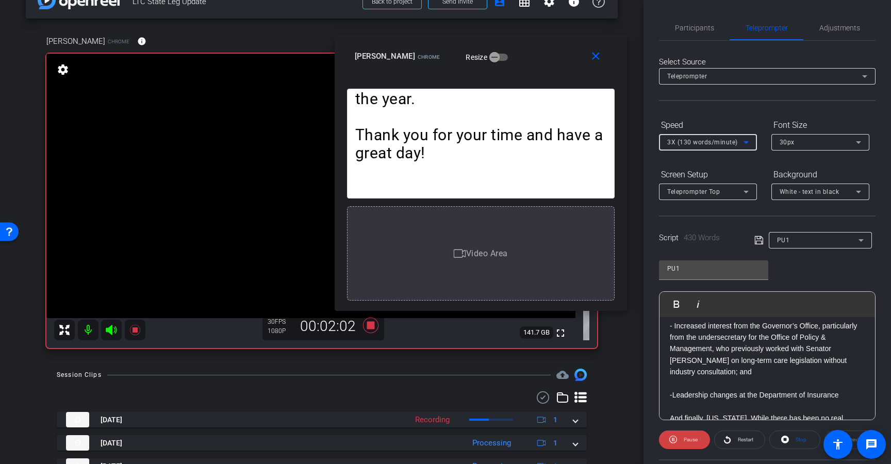
click at [701, 144] on span "3X (130 words/minute)" at bounding box center [702, 142] width 71 height 7
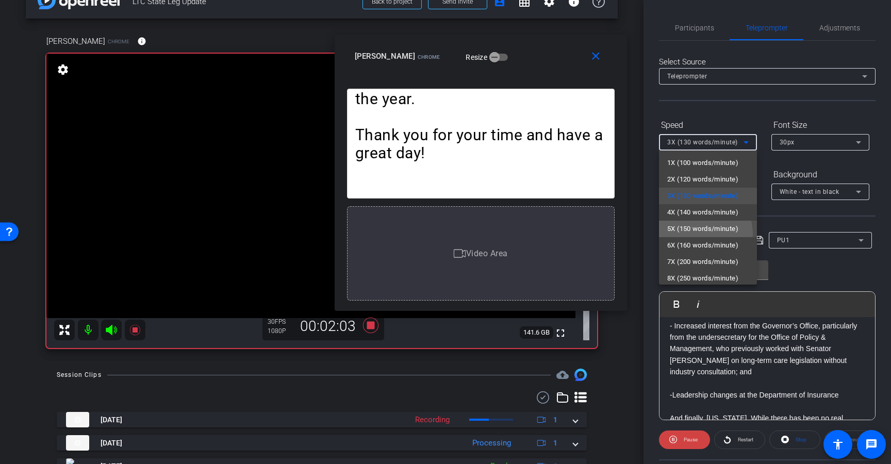
click at [698, 234] on span "5X (150 words/minute)" at bounding box center [702, 229] width 71 height 12
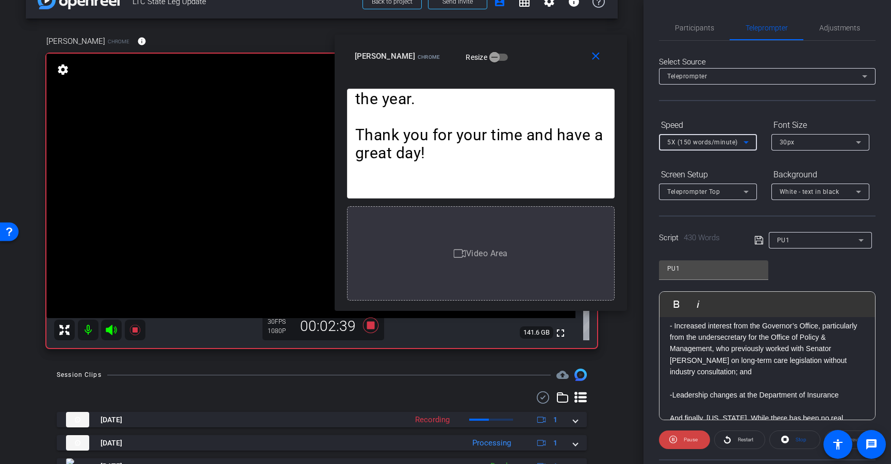
click at [681, 146] on div "5X (150 words/minute)" at bounding box center [705, 142] width 76 height 13
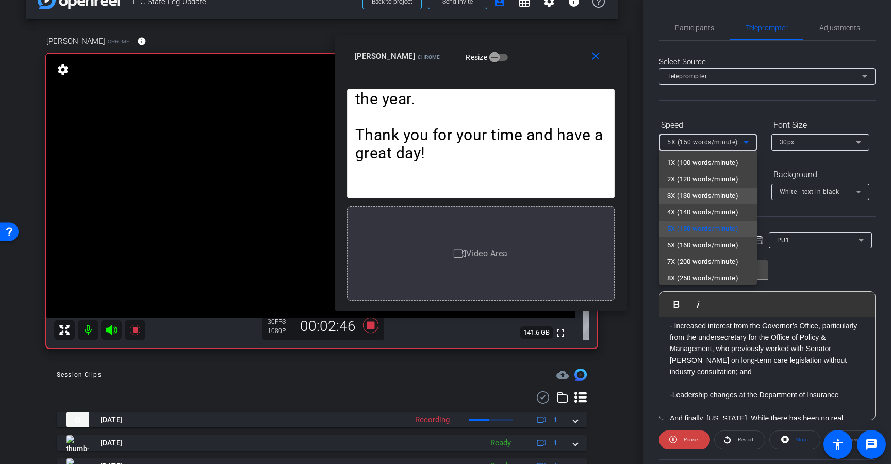
click at [676, 198] on span "3X (130 words/minute)" at bounding box center [702, 196] width 71 height 12
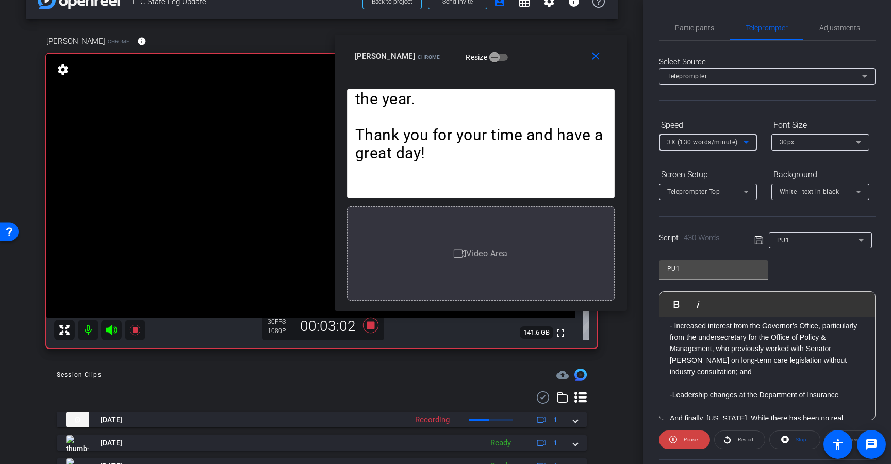
click at [675, 136] on div "3X (130 words/minute)" at bounding box center [705, 142] width 76 height 13
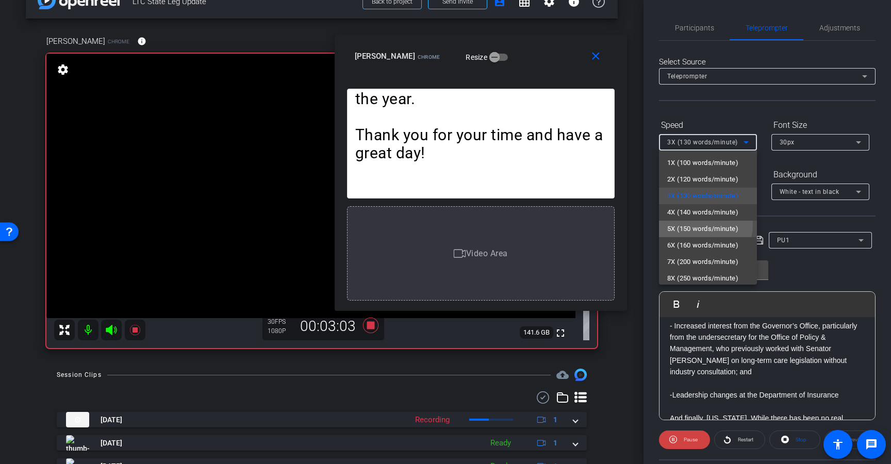
click at [679, 223] on span "5X (150 words/minute)" at bounding box center [702, 229] width 71 height 12
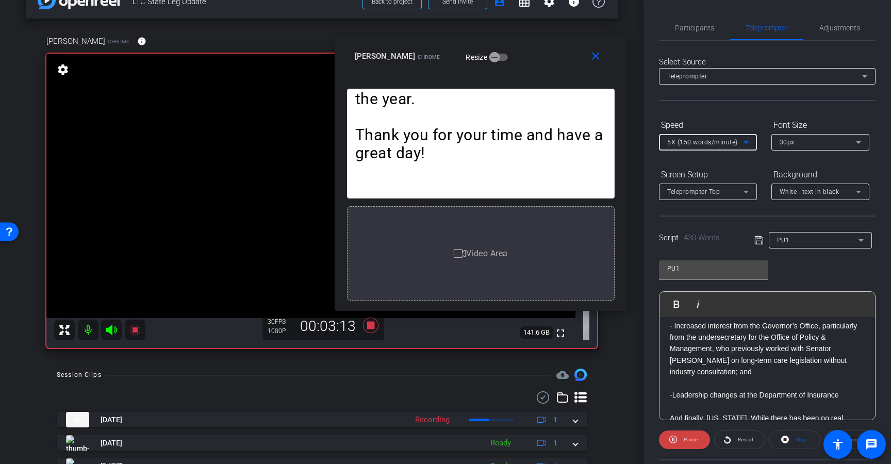
click at [671, 148] on div "5X (150 words/minute)" at bounding box center [705, 142] width 76 height 13
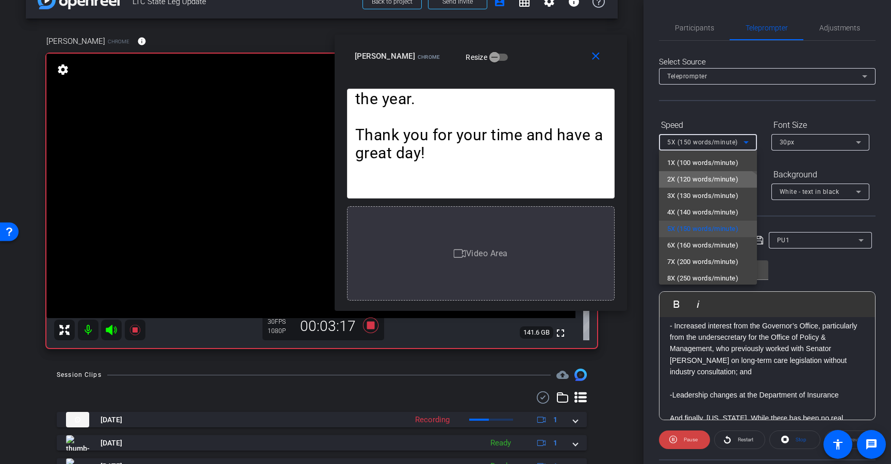
click at [673, 183] on span "2X (120 words/minute)" at bounding box center [702, 179] width 71 height 12
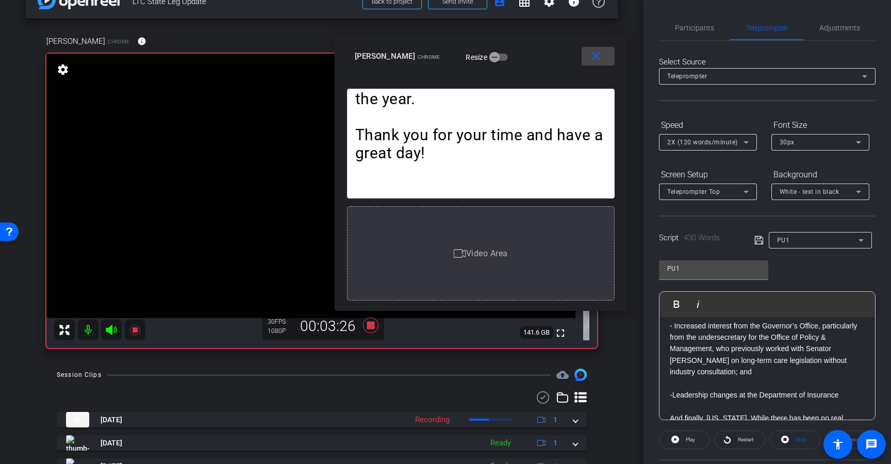
click at [594, 56] on mat-icon "close" at bounding box center [595, 56] width 13 height 13
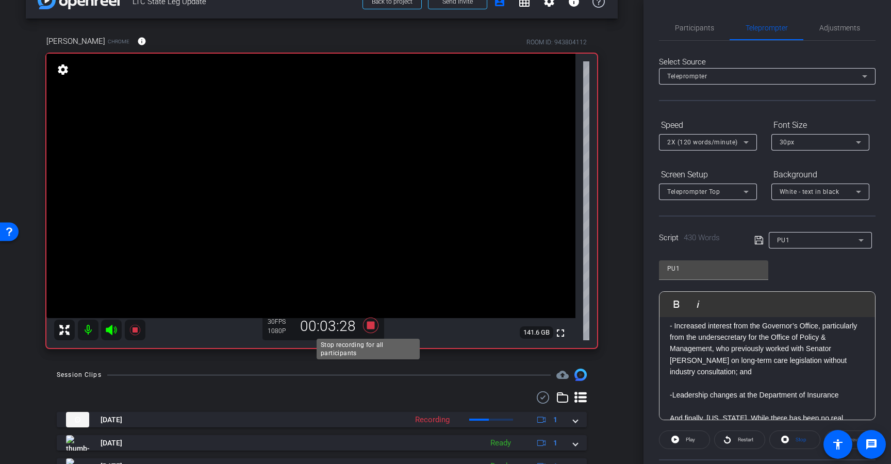
click at [366, 325] on icon at bounding box center [370, 324] width 15 height 15
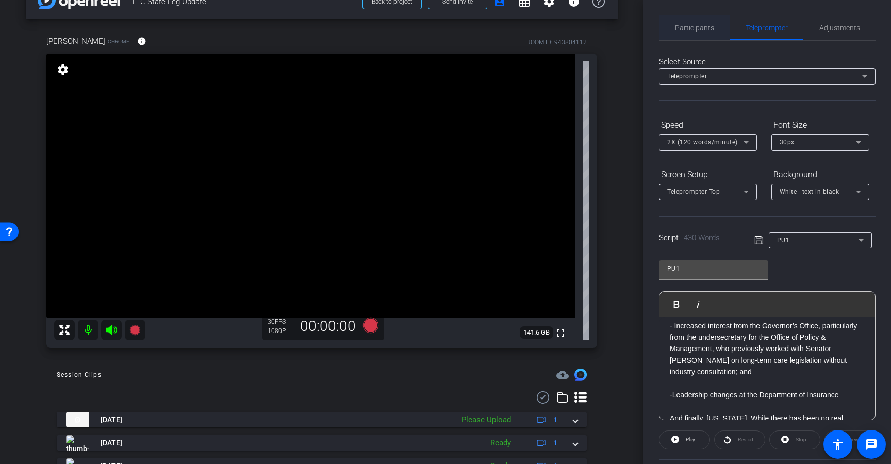
click at [688, 25] on span "Participants" at bounding box center [694, 27] width 39 height 7
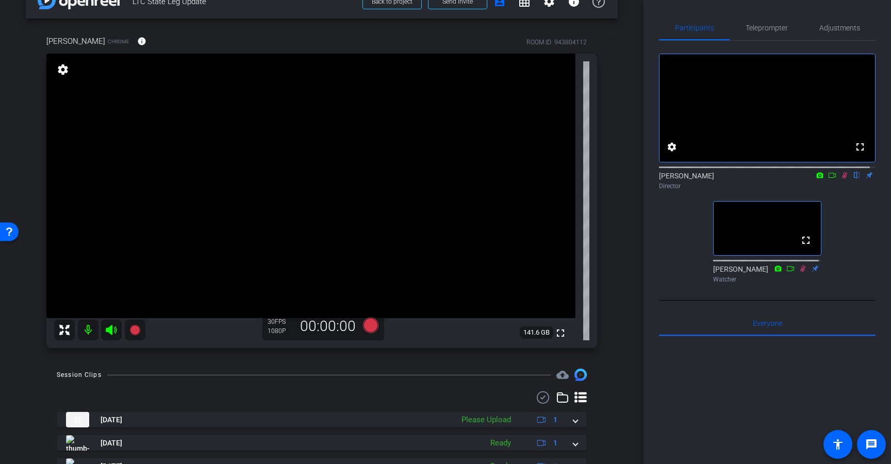
click at [842, 179] on icon at bounding box center [845, 175] width 6 height 7
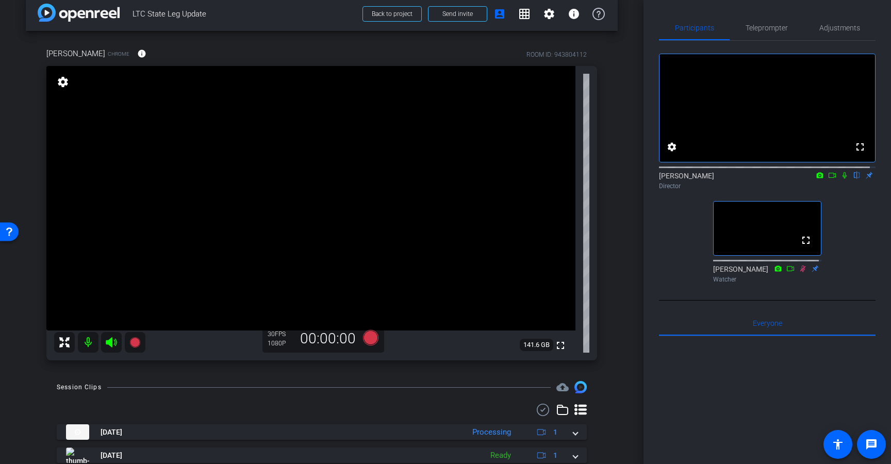
scroll to position [12, 0]
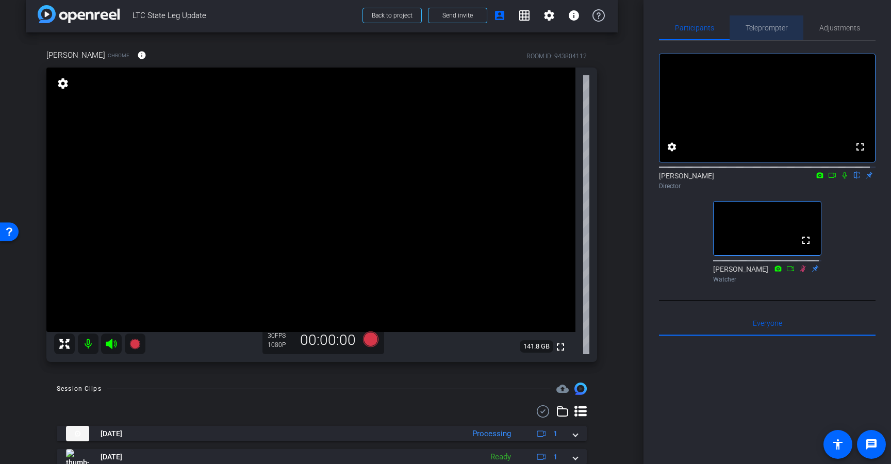
click at [766, 23] on span "Teleprompter" at bounding box center [766, 27] width 42 height 25
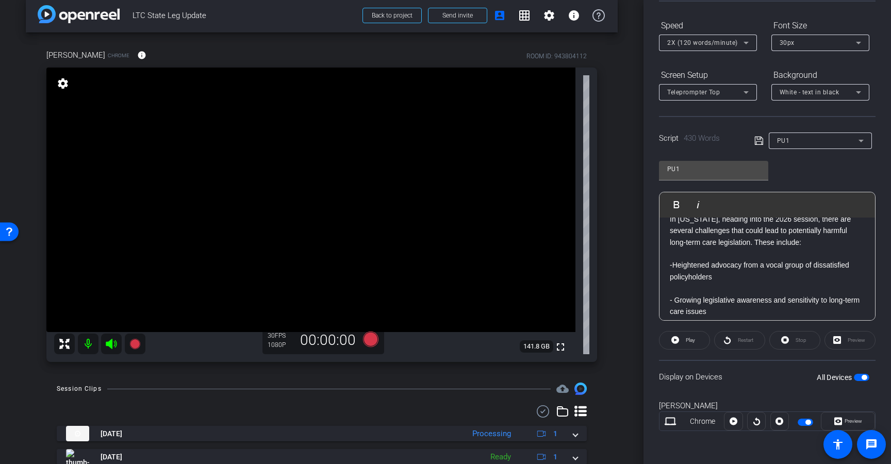
scroll to position [0, 0]
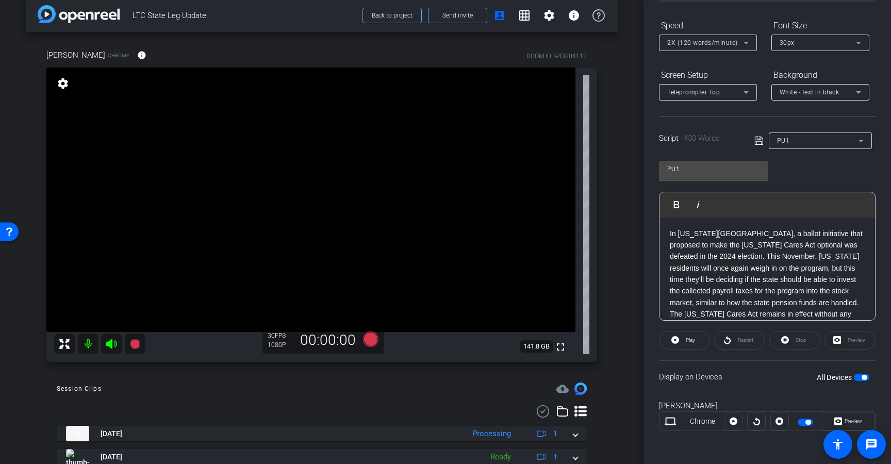
drag, startPoint x: 760, startPoint y: 251, endPoint x: 635, endPoint y: 199, distance: 134.5
click at [635, 199] on div "arrow_back LTC State Leg Update Back to project Send invite account_box grid_on…" at bounding box center [445, 232] width 891 height 464
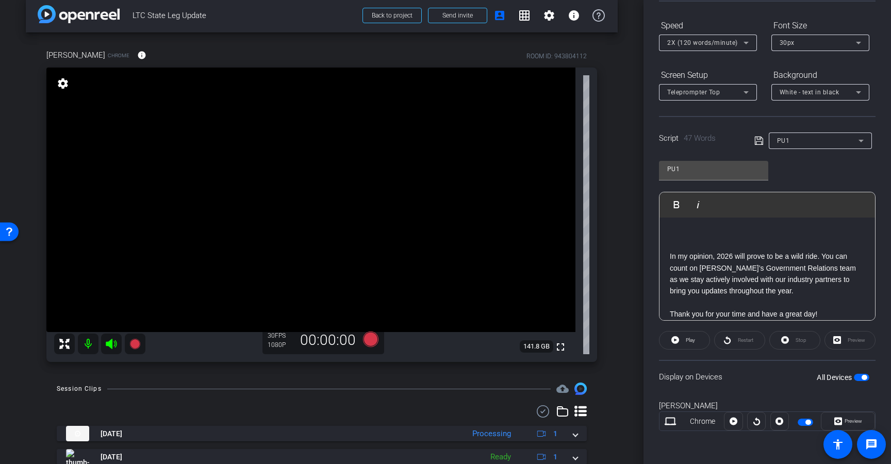
click at [668, 256] on div "In my opinion, 2026 will prove to be a wild ride. You can count on Lincoln’s Go…" at bounding box center [766, 273] width 215 height 113
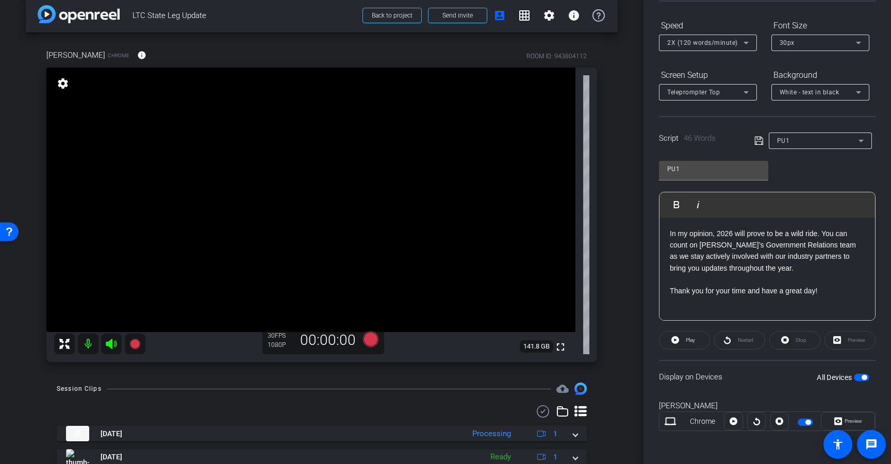
click at [754, 145] on icon at bounding box center [758, 141] width 9 height 12
click at [861, 376] on span "button" at bounding box center [863, 377] width 5 height 5
click at [858, 376] on span "button" at bounding box center [860, 377] width 15 height 7
click at [366, 335] on icon at bounding box center [370, 338] width 15 height 15
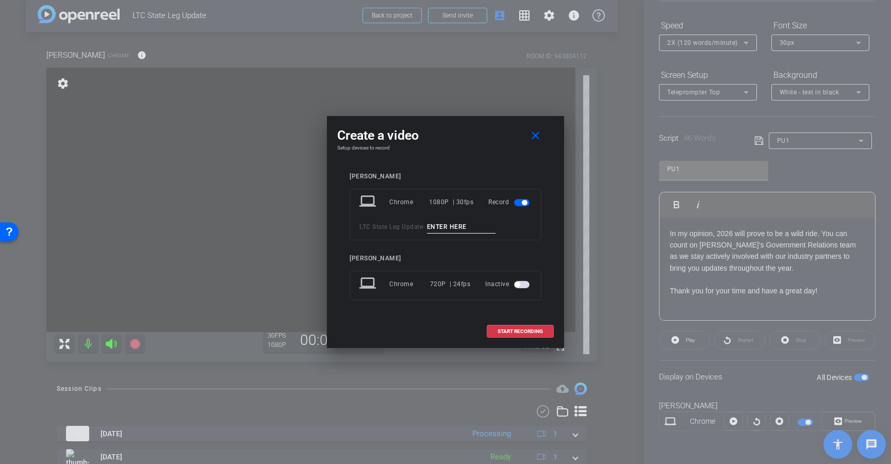
click at [448, 228] on input at bounding box center [461, 227] width 69 height 13
type input "Outro Pu"
click at [496, 326] on span at bounding box center [520, 331] width 66 height 25
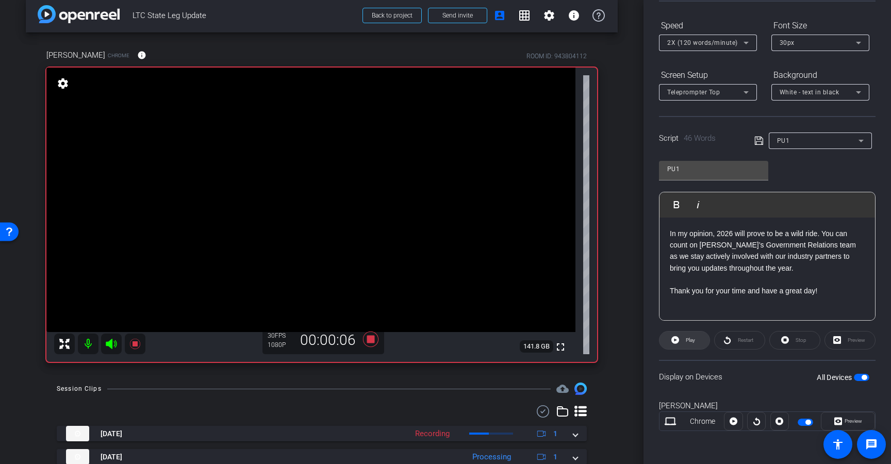
click at [680, 343] on span at bounding box center [684, 340] width 50 height 25
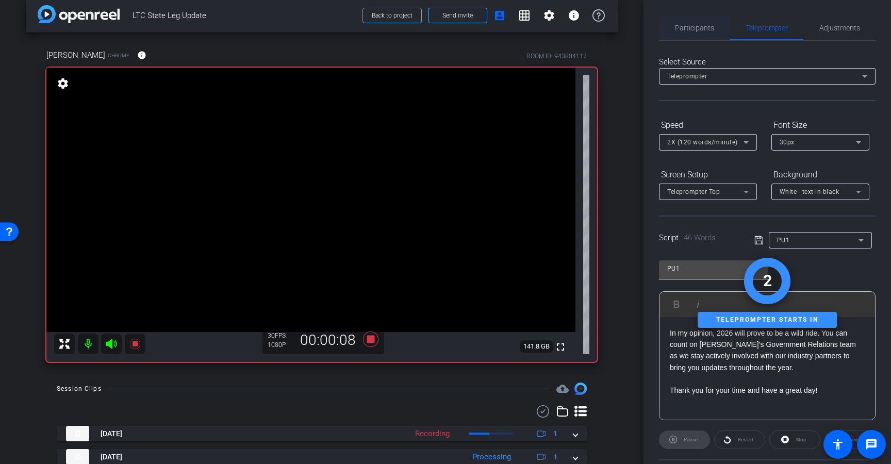
click at [709, 38] on span "Participants" at bounding box center [694, 27] width 39 height 25
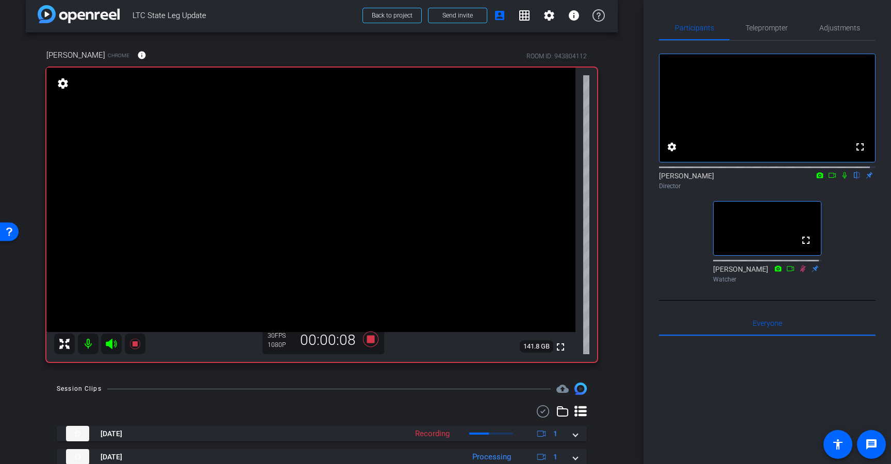
click at [842, 179] on icon at bounding box center [844, 175] width 4 height 7
click at [775, 24] on span "Teleprompter" at bounding box center [766, 27] width 42 height 7
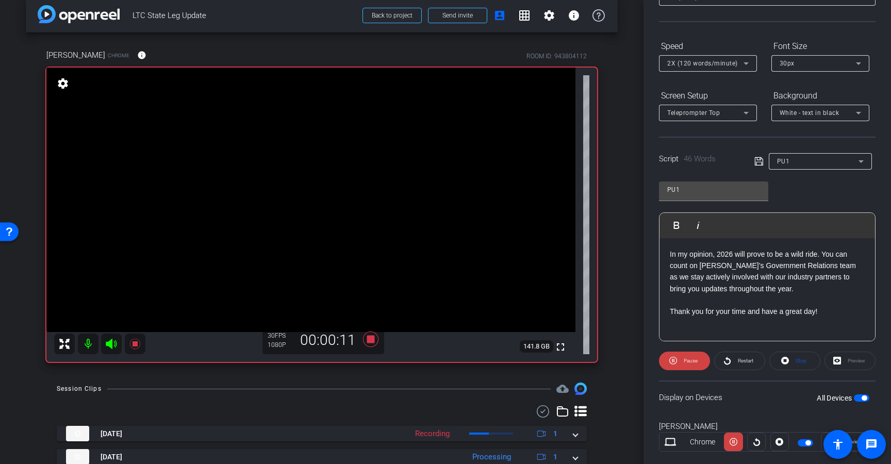
scroll to position [99, 0]
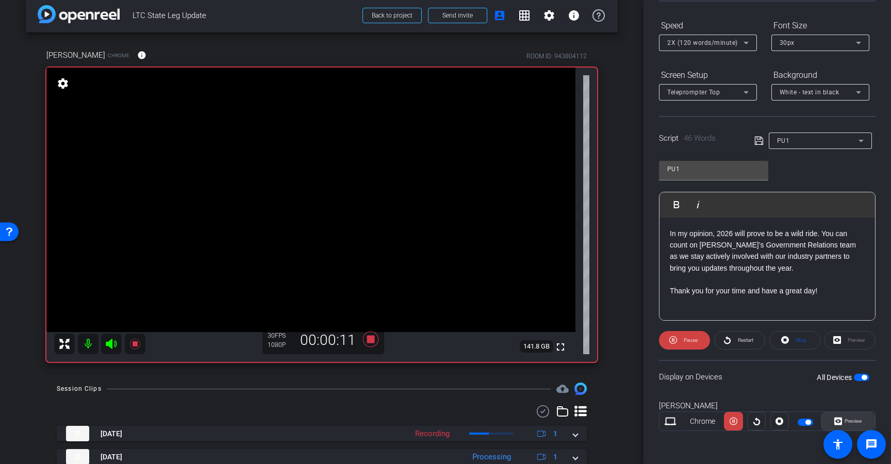
click at [835, 421] on icon at bounding box center [838, 420] width 8 height 15
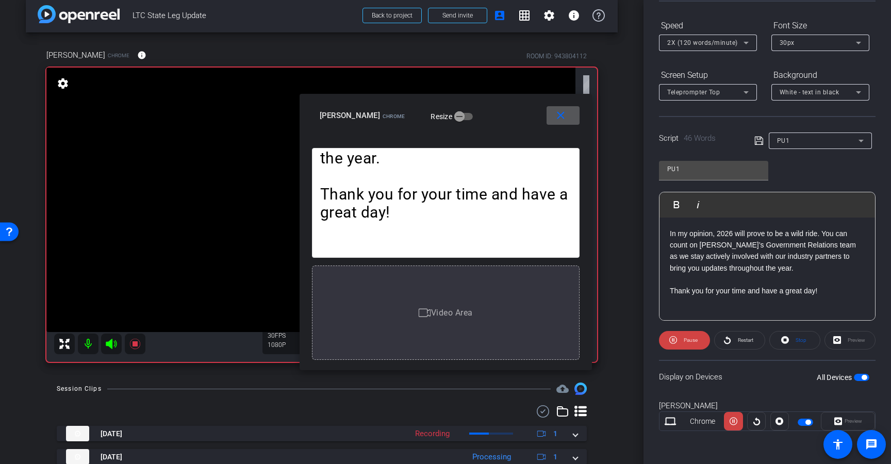
click at [702, 43] on span "2X (120 words/minute)" at bounding box center [702, 42] width 71 height 7
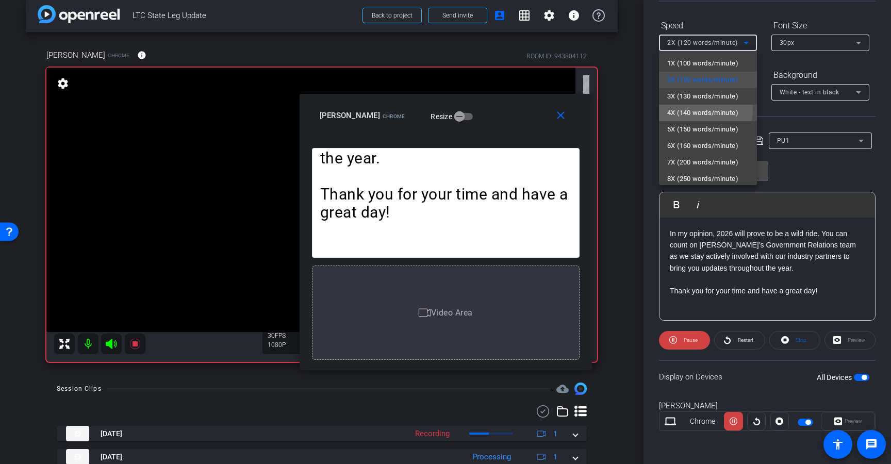
click at [700, 109] on span "4X (140 words/minute)" at bounding box center [702, 113] width 71 height 12
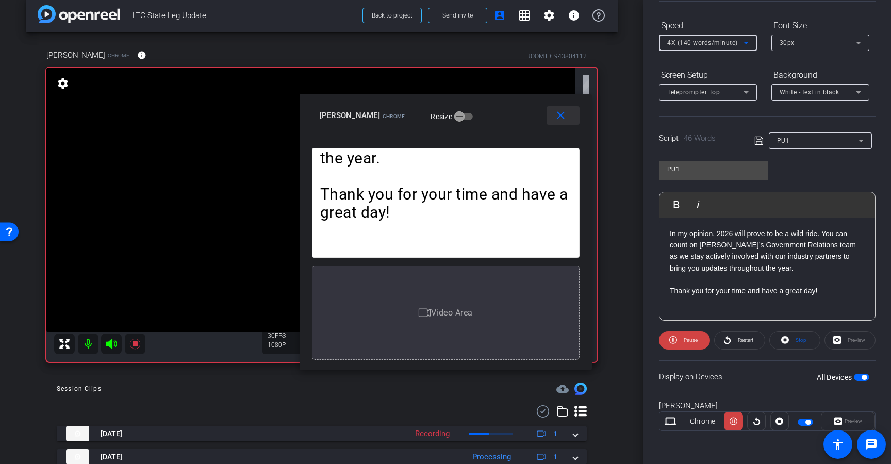
click at [556, 114] on mat-icon "close" at bounding box center [560, 115] width 13 height 13
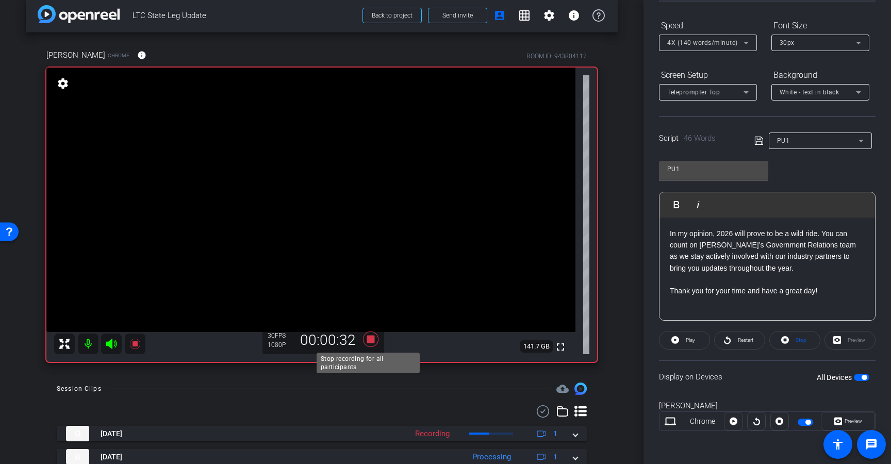
click at [367, 340] on icon at bounding box center [370, 338] width 15 height 15
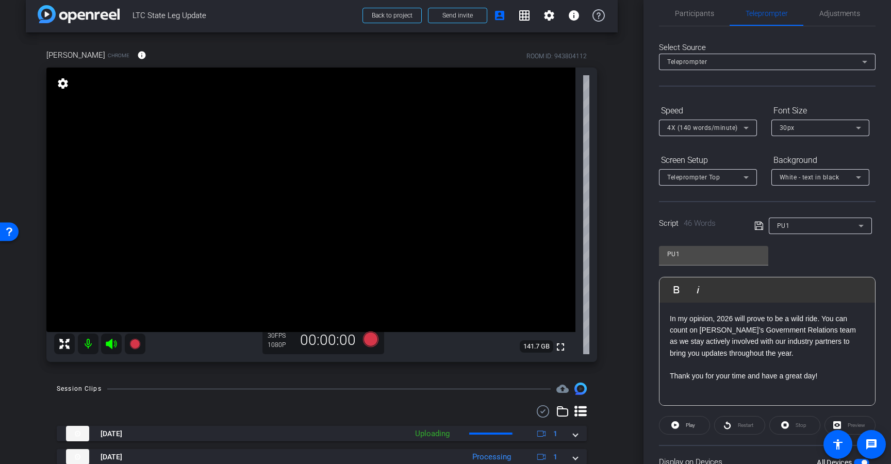
scroll to position [0, 0]
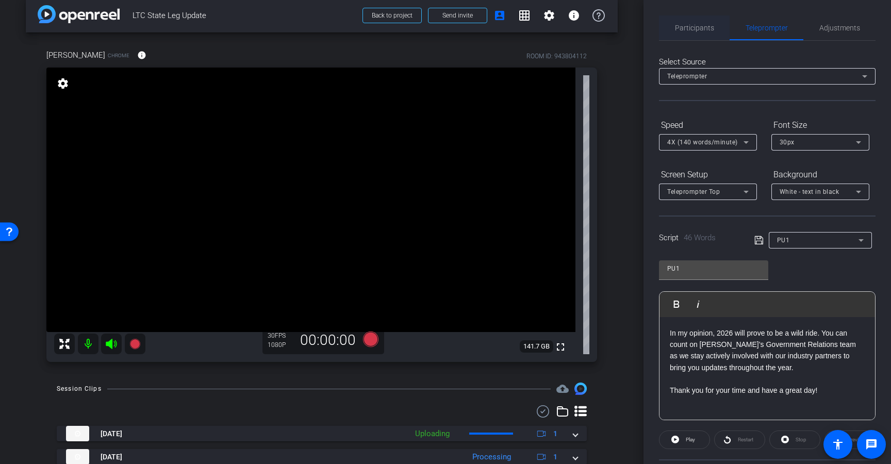
click at [699, 36] on span "Participants" at bounding box center [694, 27] width 39 height 25
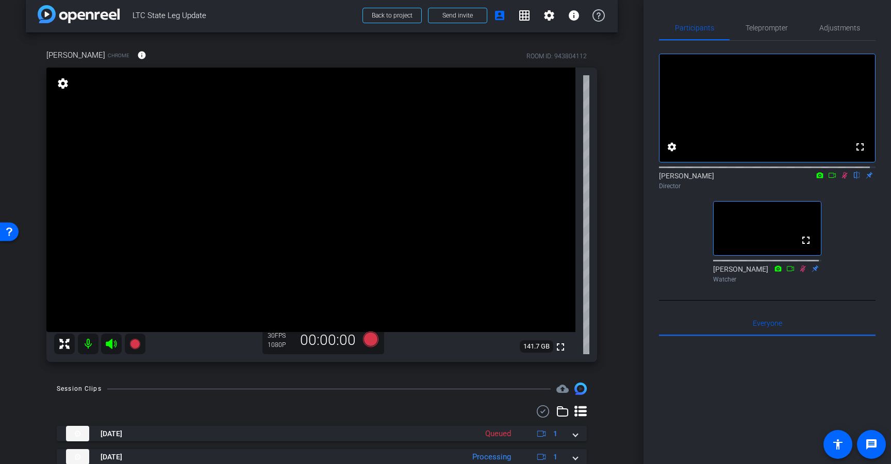
click at [842, 179] on icon at bounding box center [845, 175] width 6 height 7
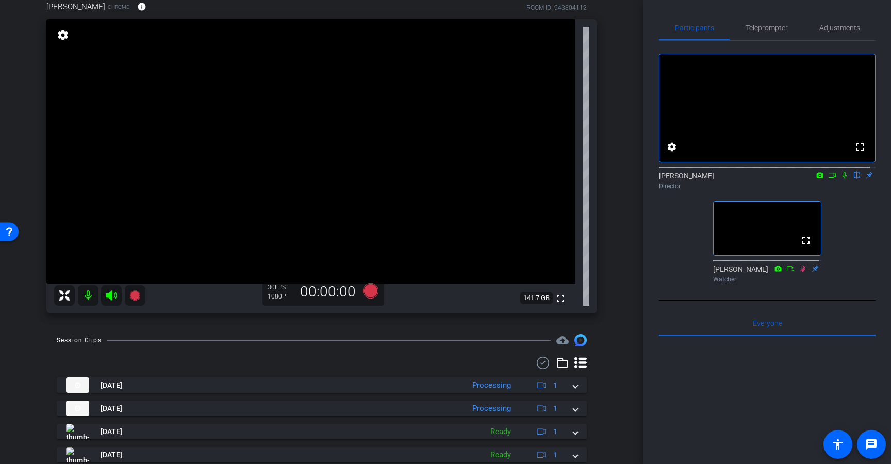
scroll to position [95, 0]
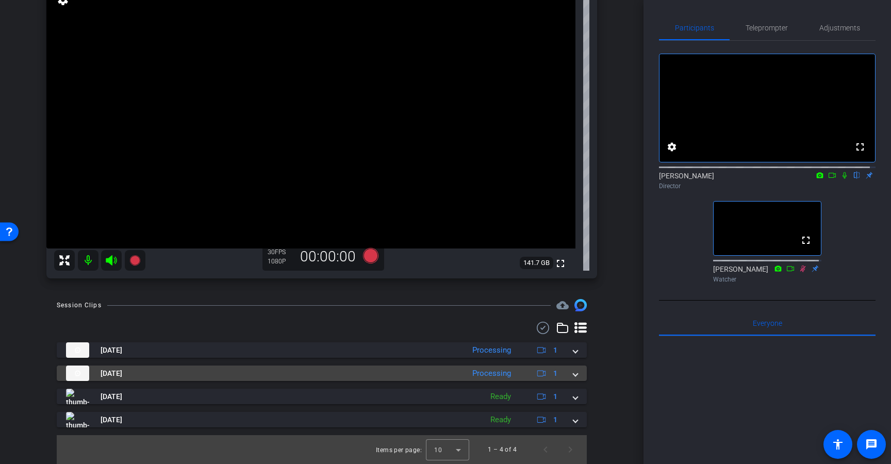
click at [574, 377] on mat-expansion-panel-header "Sep 16, 2025 Processing 1" at bounding box center [322, 372] width 530 height 15
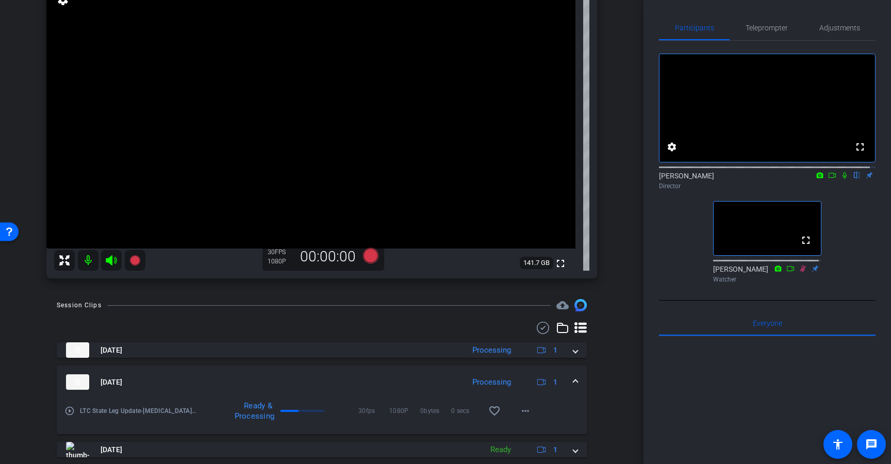
click at [573, 379] on span at bounding box center [575, 382] width 4 height 11
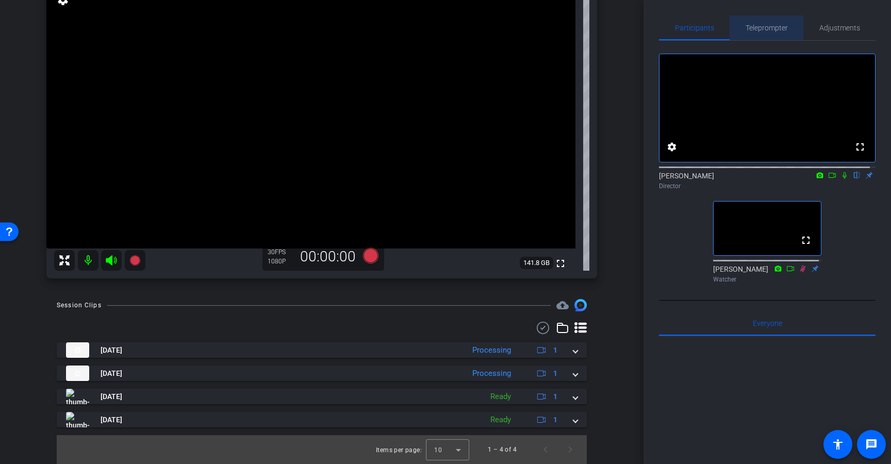
click at [763, 37] on span "Teleprompter" at bounding box center [766, 27] width 42 height 25
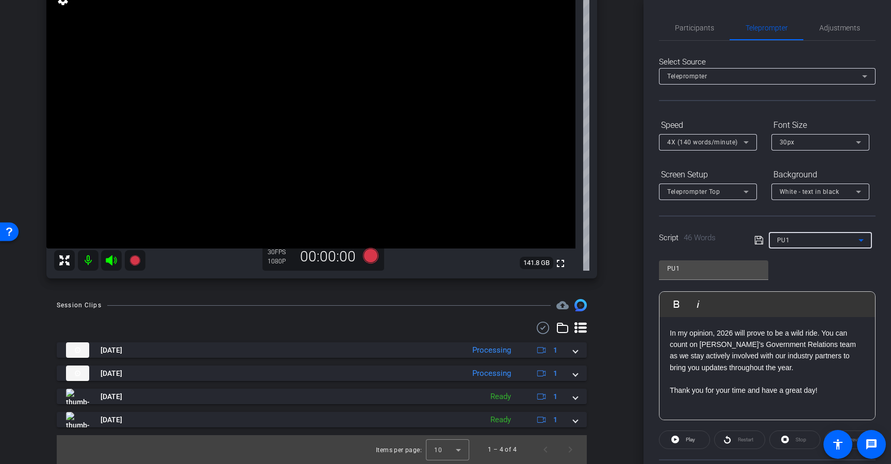
click at [814, 237] on div "PU1" at bounding box center [817, 239] width 81 height 13
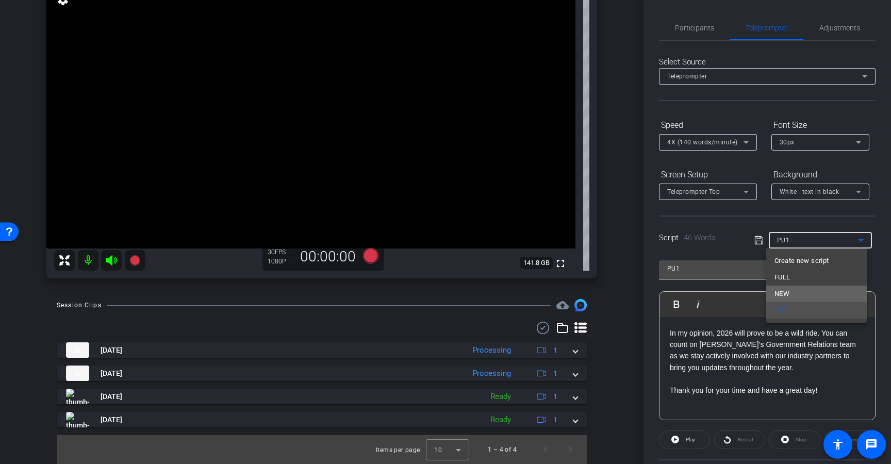
click at [794, 292] on mat-option "NEW" at bounding box center [816, 294] width 101 height 16
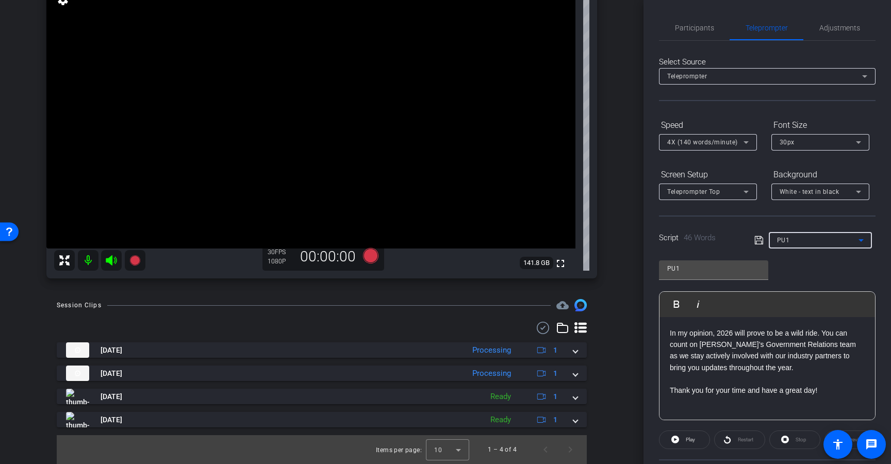
type input "NEW"
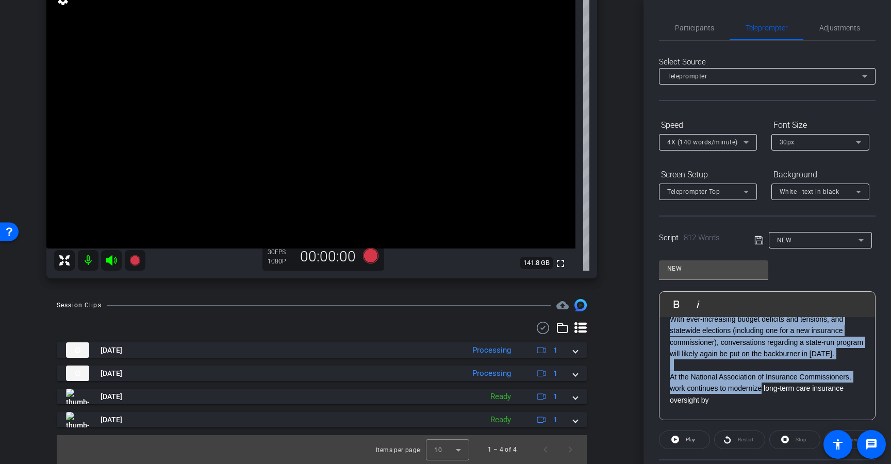
scroll to position [1051, 0]
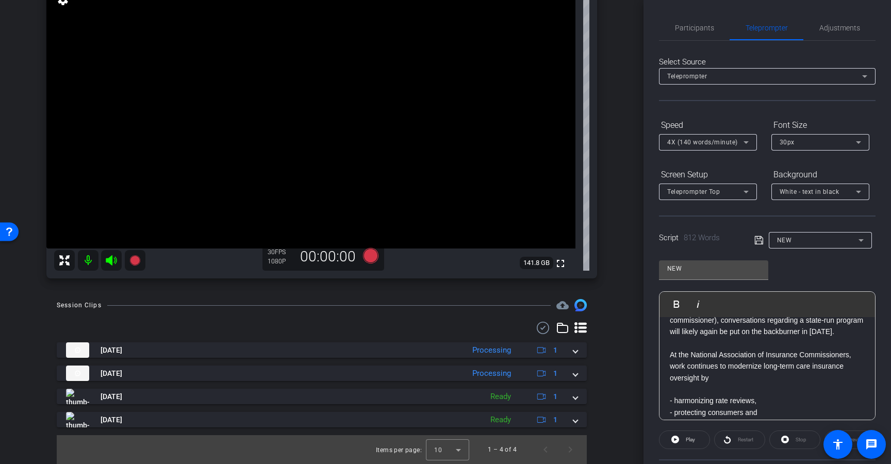
drag, startPoint x: 669, startPoint y: 328, endPoint x: 776, endPoint y: 324, distance: 106.8
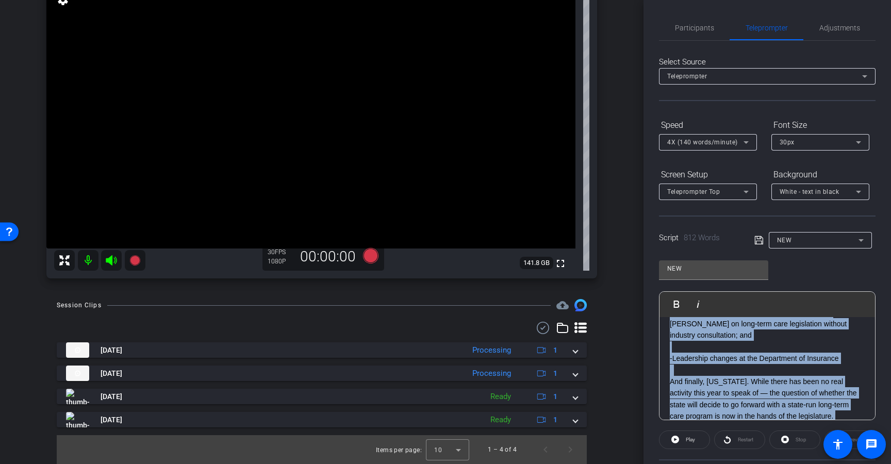
scroll to position [912, 0]
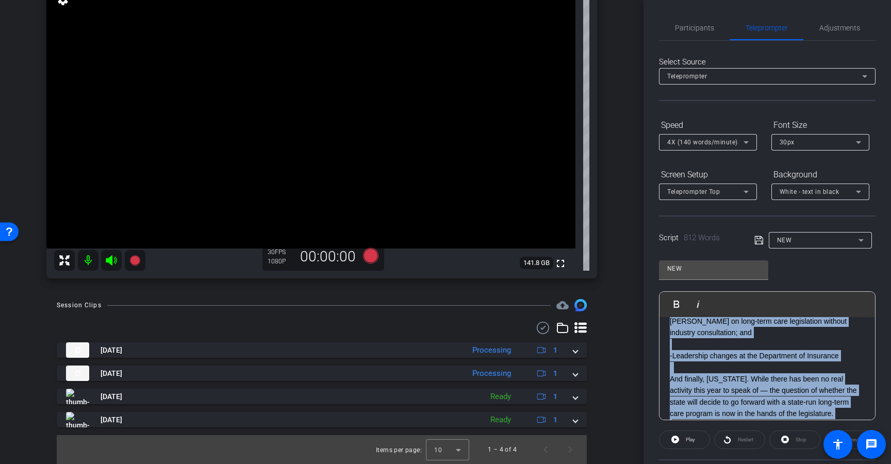
copy div "In Connecticut, heading into the 2026 session, there are several challenges tha…"
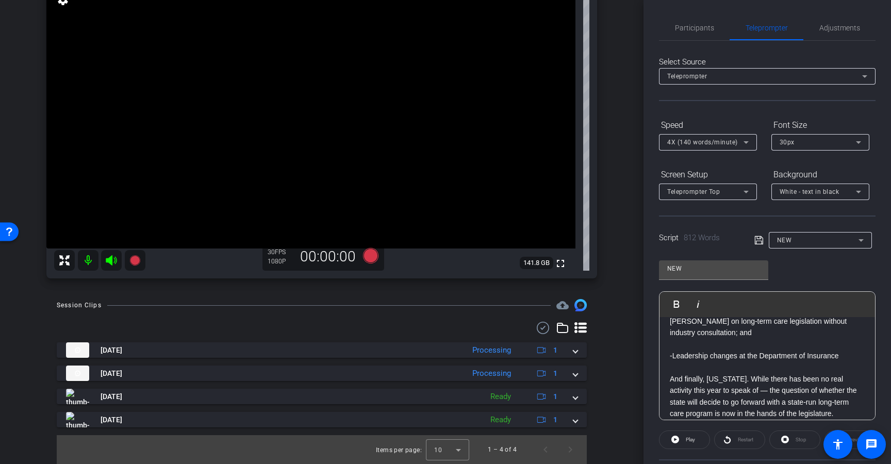
click at [797, 246] on div "NEW" at bounding box center [817, 239] width 81 height 13
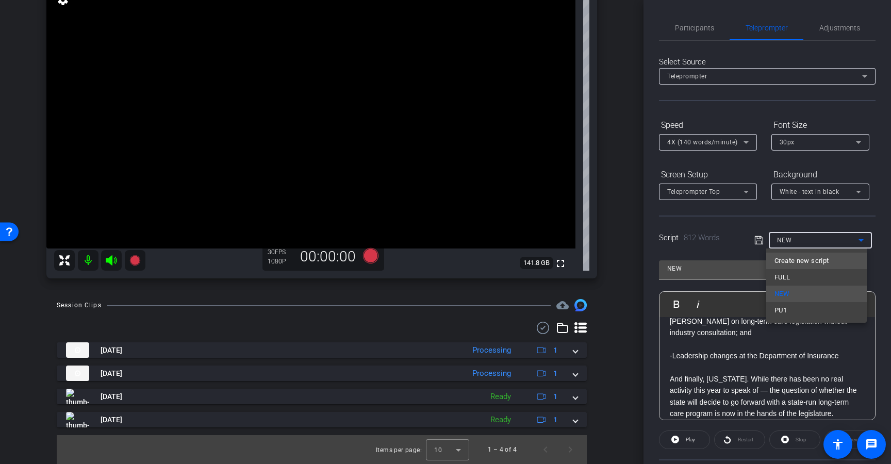
click at [793, 264] on span "Create new script" at bounding box center [801, 261] width 54 height 12
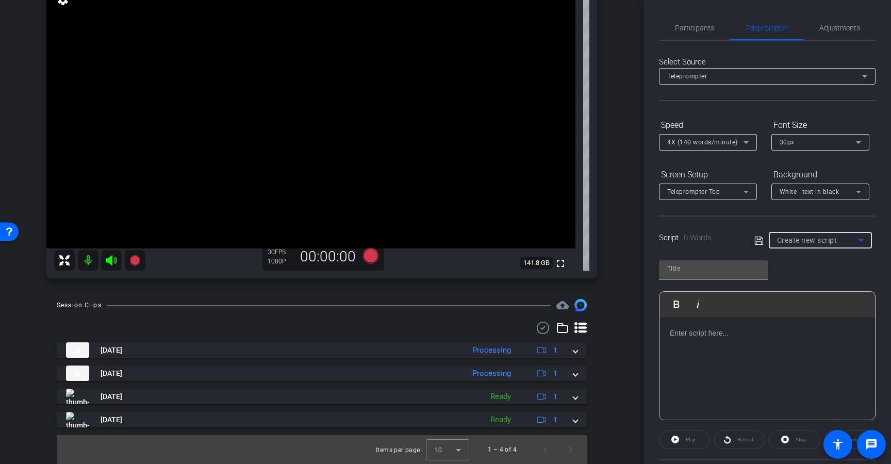
scroll to position [0, 0]
click at [734, 270] on input "text" at bounding box center [713, 268] width 93 height 12
type input "PU 2"
click at [723, 334] on p at bounding box center [766, 332] width 195 height 11
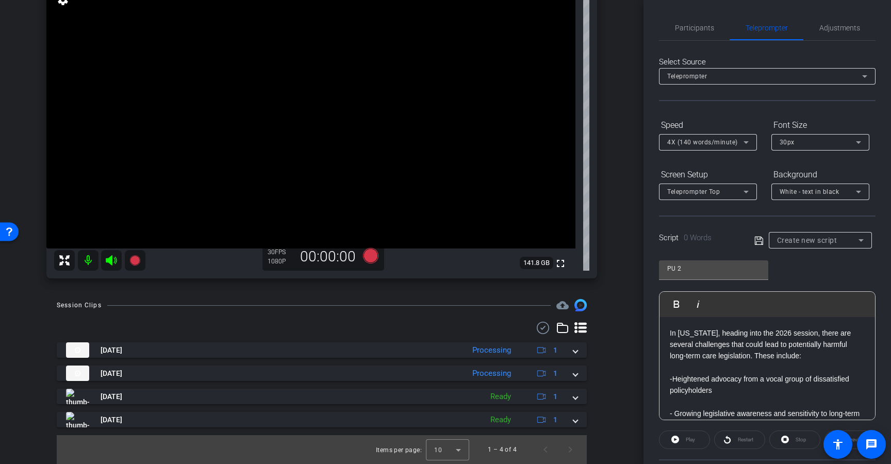
scroll to position [173, 0]
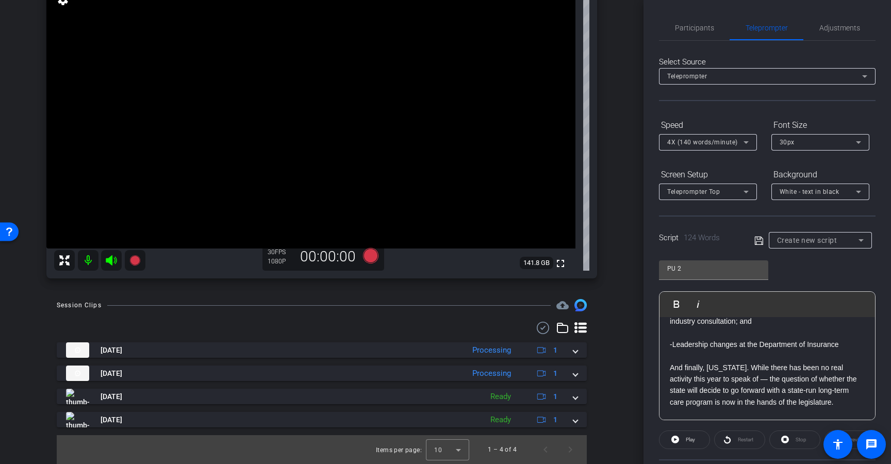
click at [756, 243] on icon at bounding box center [758, 241] width 9 height 12
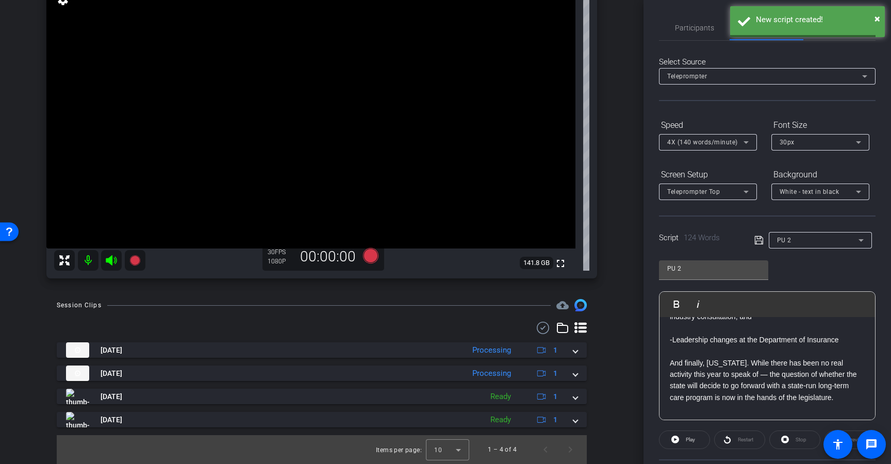
scroll to position [183, 0]
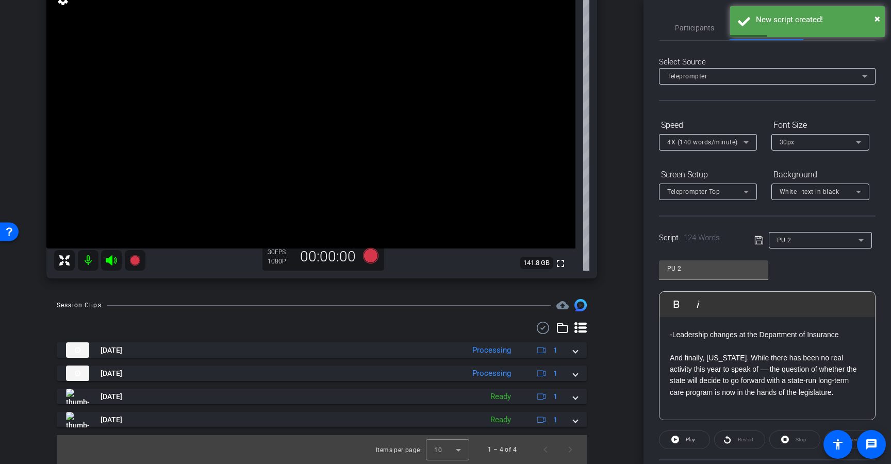
drag, startPoint x: 852, startPoint y: 394, endPoint x: 654, endPoint y: 360, distance: 201.2
click at [654, 360] on div "Participants Teleprompter Adjustments settings Dmitri Floyd flip Director Jimmy…" at bounding box center [766, 232] width 247 height 464
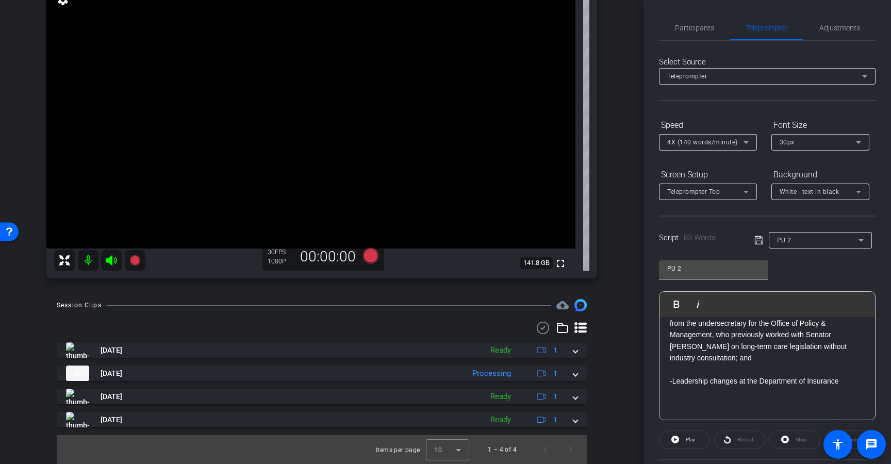
scroll to position [125, 0]
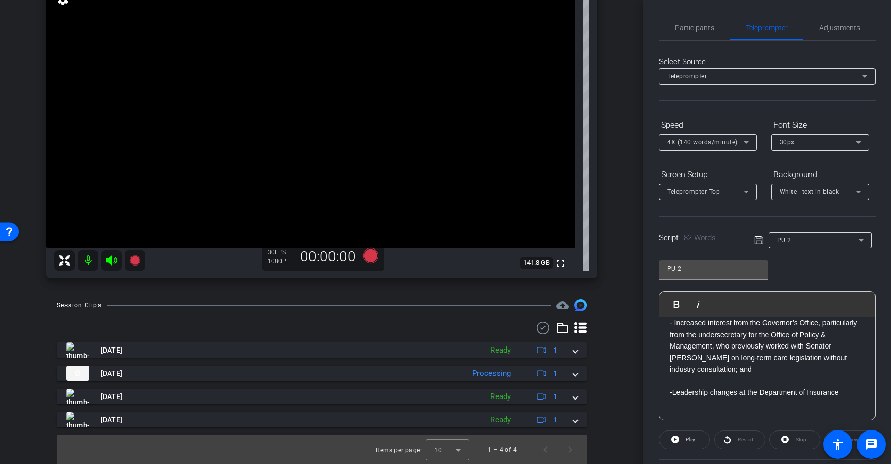
click at [751, 239] on div "Script 82 Words PU 2" at bounding box center [767, 231] width 216 height 33
click at [755, 240] on icon at bounding box center [758, 240] width 9 height 12
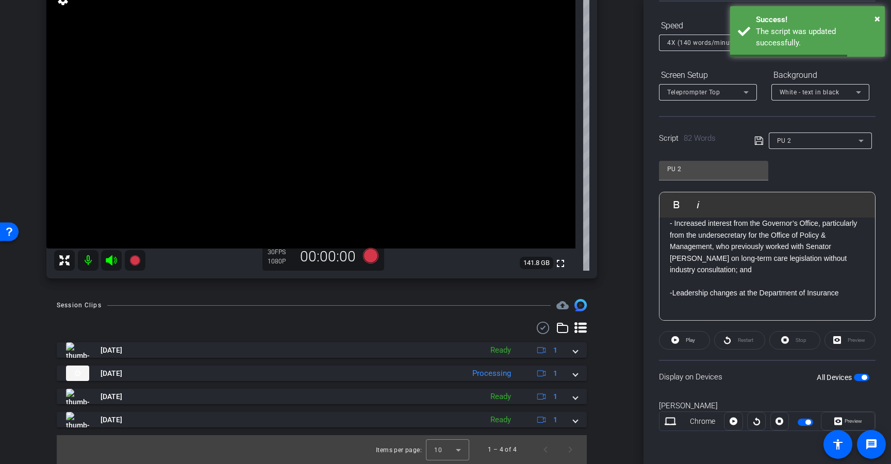
scroll to position [89, 0]
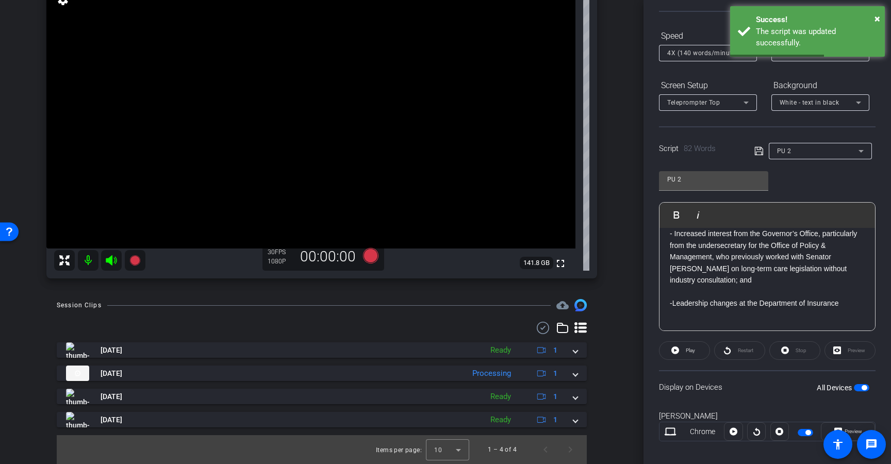
click at [860, 384] on span "button" at bounding box center [860, 387] width 15 height 7
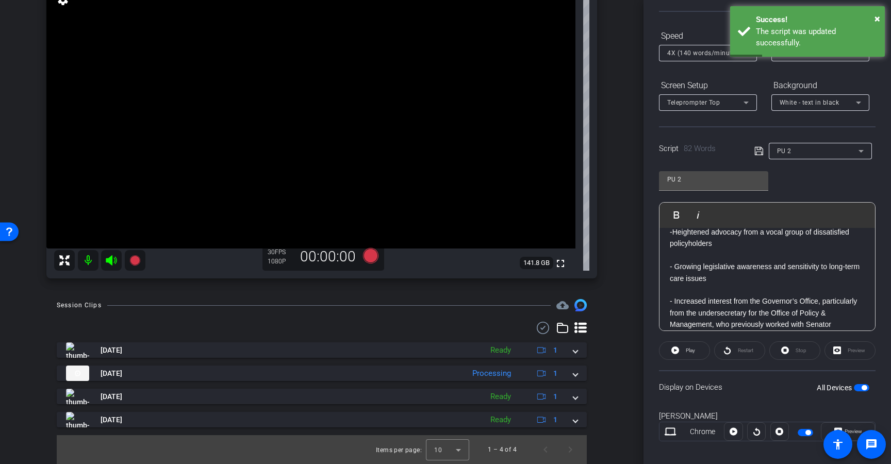
scroll to position [0, 0]
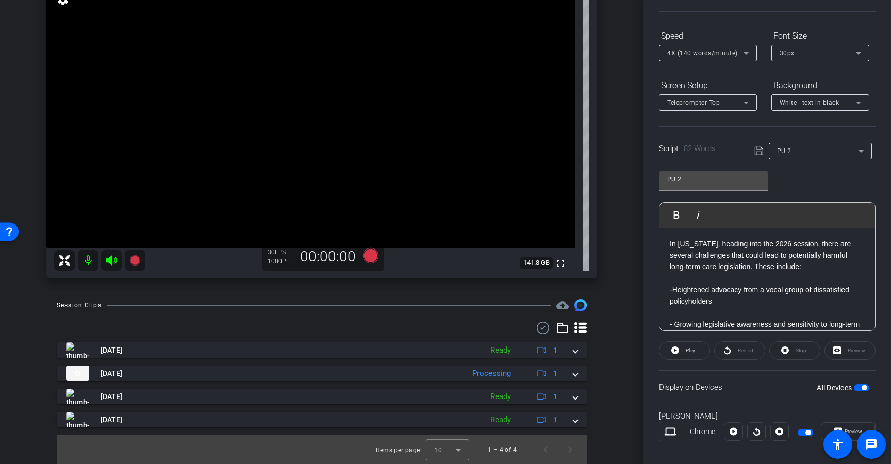
click at [677, 282] on p at bounding box center [766, 278] width 195 height 11
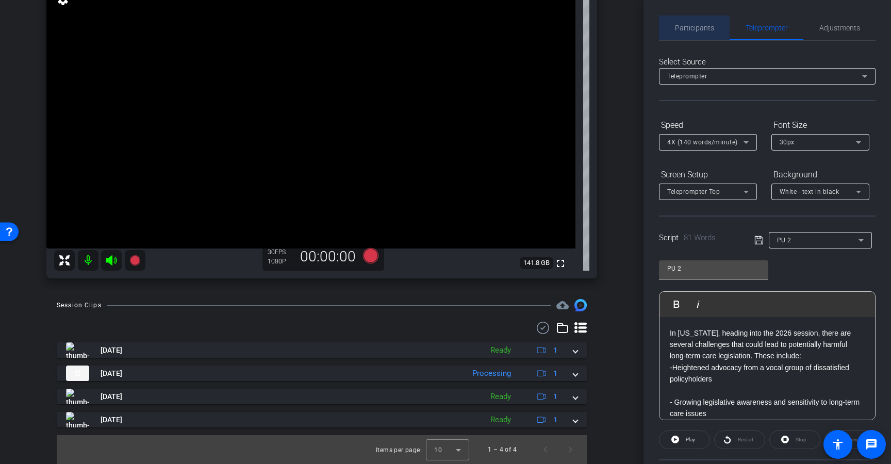
click at [700, 25] on span "Participants" at bounding box center [694, 27] width 39 height 7
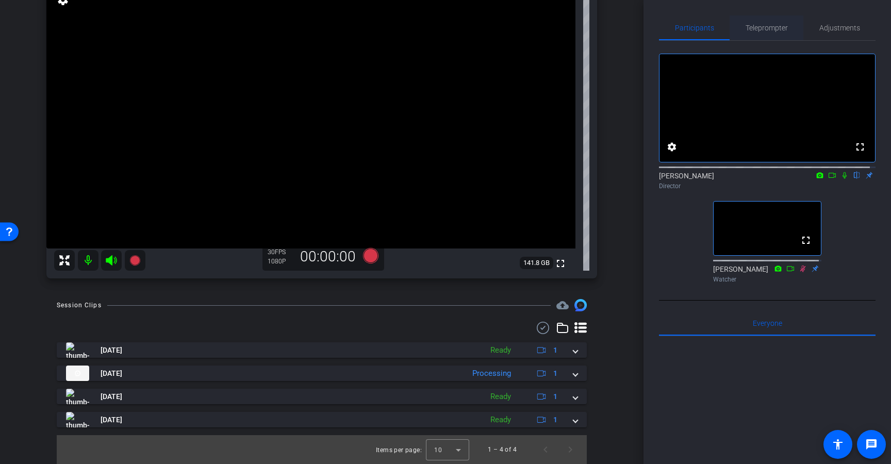
click at [780, 37] on span "Teleprompter" at bounding box center [766, 27] width 42 height 25
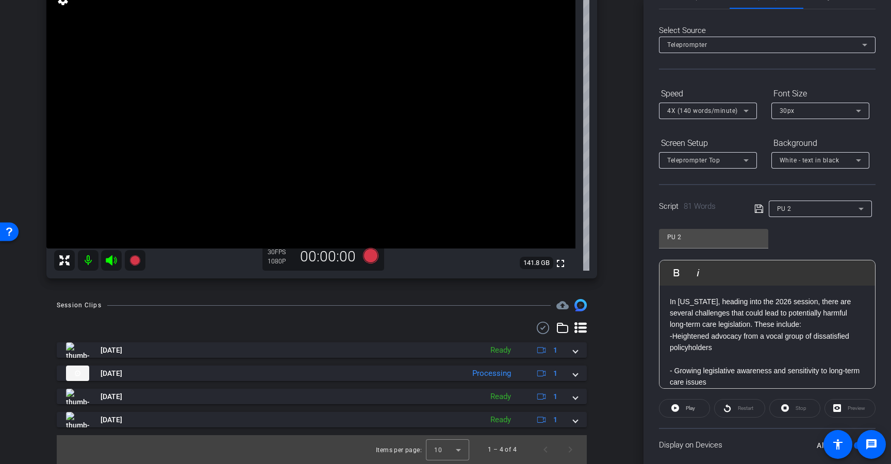
scroll to position [99, 0]
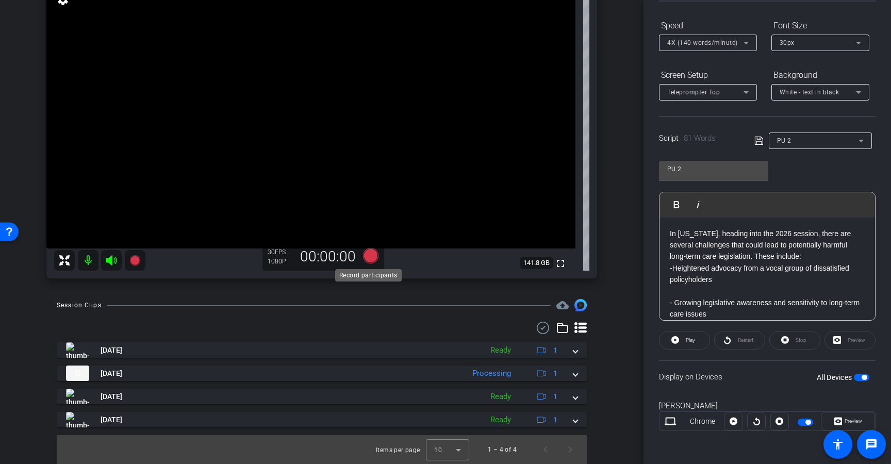
click at [366, 260] on icon at bounding box center [370, 255] width 15 height 15
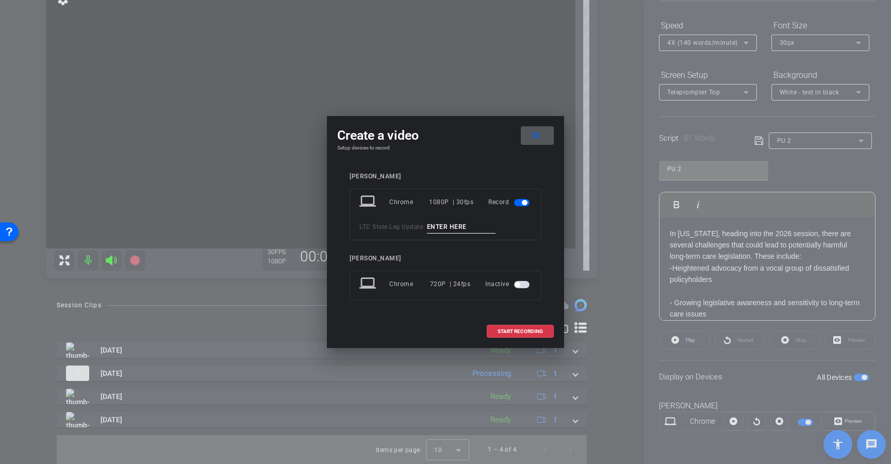
click at [459, 223] on input at bounding box center [461, 227] width 69 height 13
type input "CT PU"
click at [507, 337] on span at bounding box center [520, 331] width 66 height 25
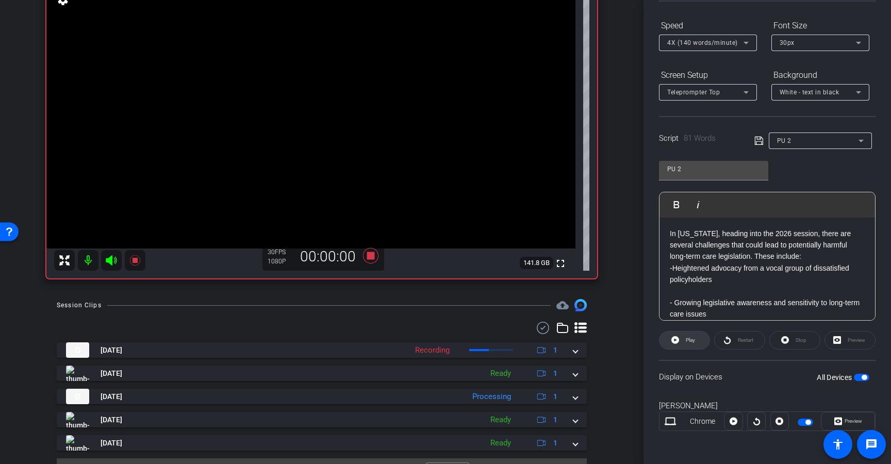
click at [673, 337] on icon at bounding box center [675, 340] width 8 height 8
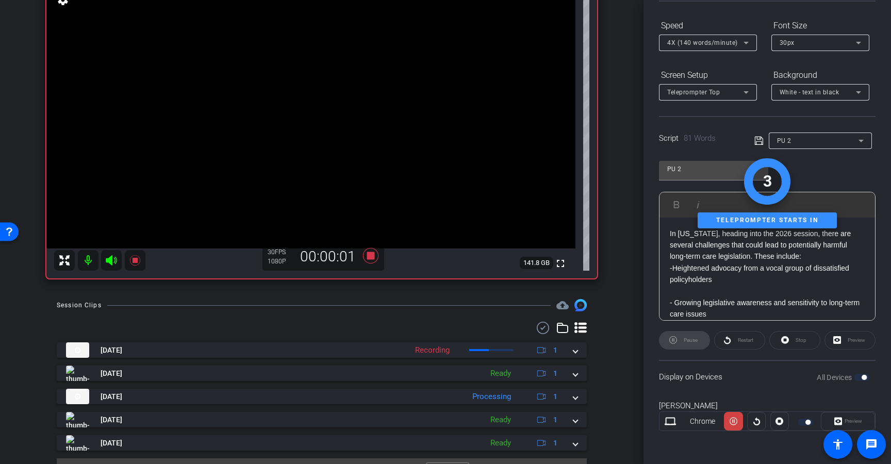
scroll to position [0, 0]
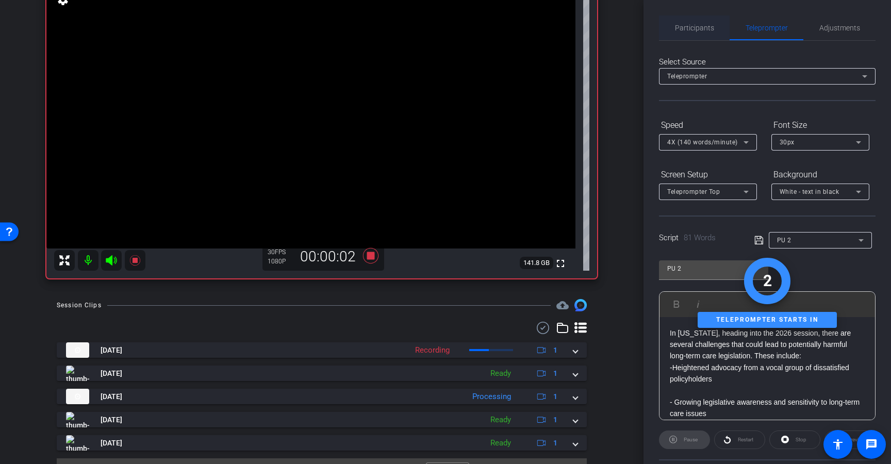
click at [678, 24] on span "Participants" at bounding box center [694, 27] width 39 height 7
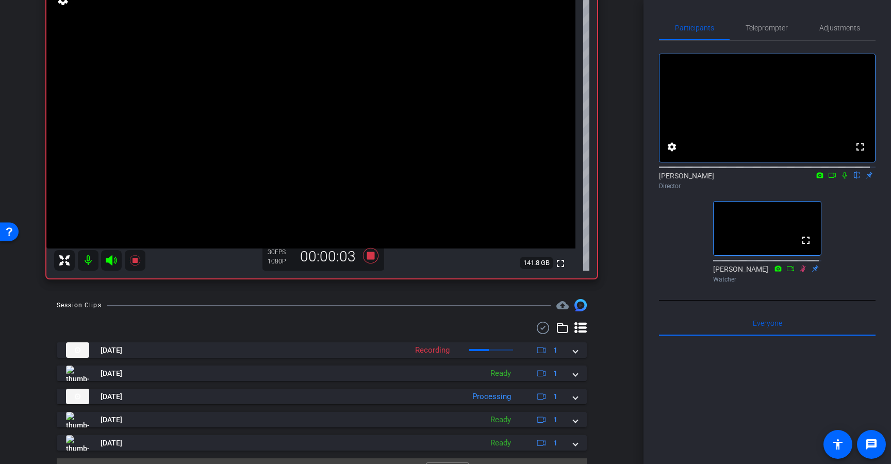
click at [840, 179] on icon at bounding box center [844, 175] width 8 height 7
click at [780, 38] on span "Teleprompter" at bounding box center [766, 27] width 42 height 25
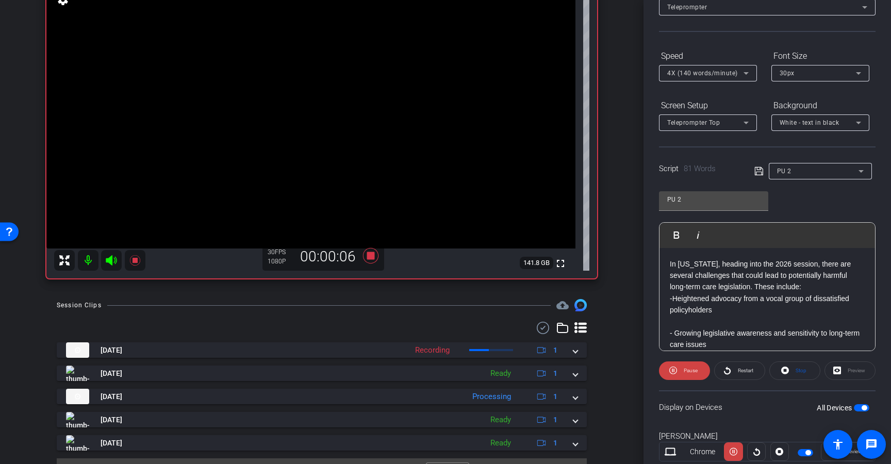
scroll to position [99, 0]
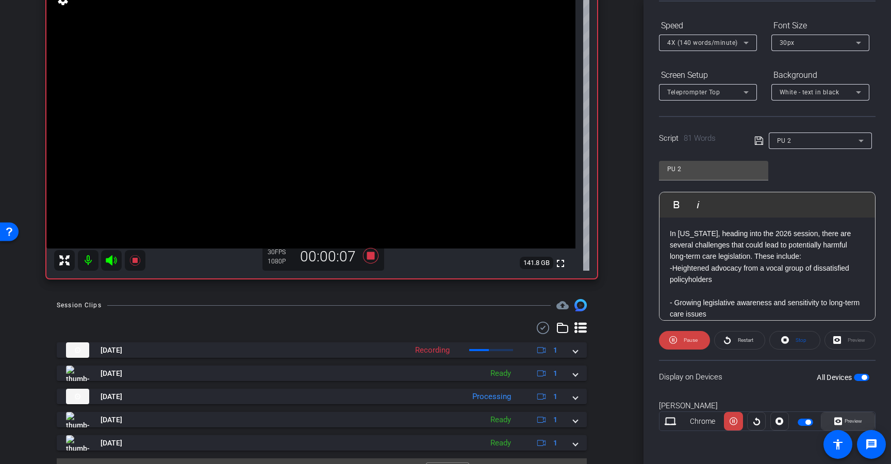
click at [846, 414] on span "Preview" at bounding box center [852, 421] width 20 height 14
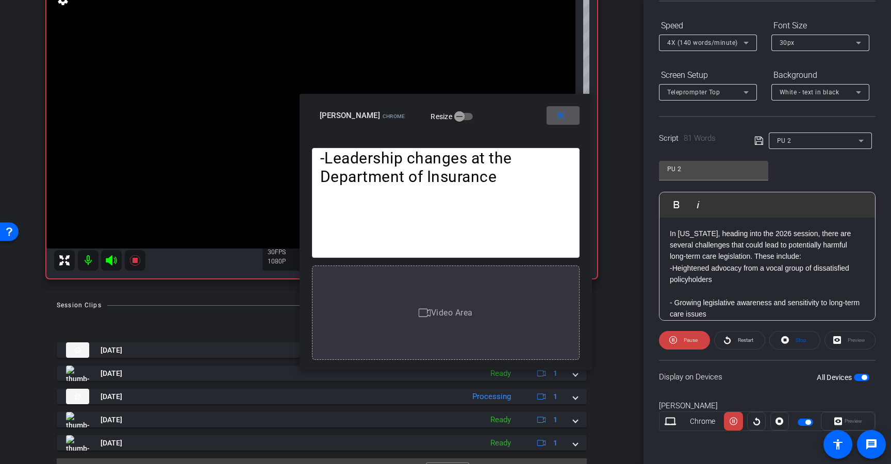
click at [707, 47] on div "4X (140 words/minute)" at bounding box center [705, 42] width 76 height 13
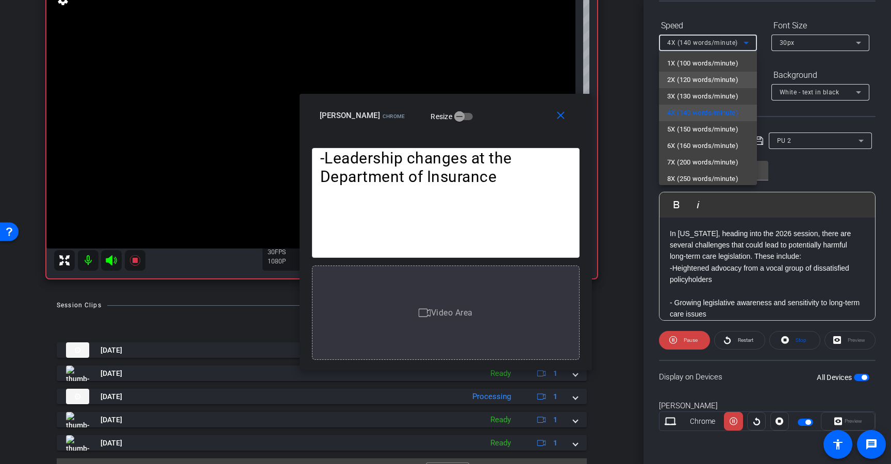
click at [684, 81] on span "2X (120 words/minute)" at bounding box center [702, 80] width 71 height 12
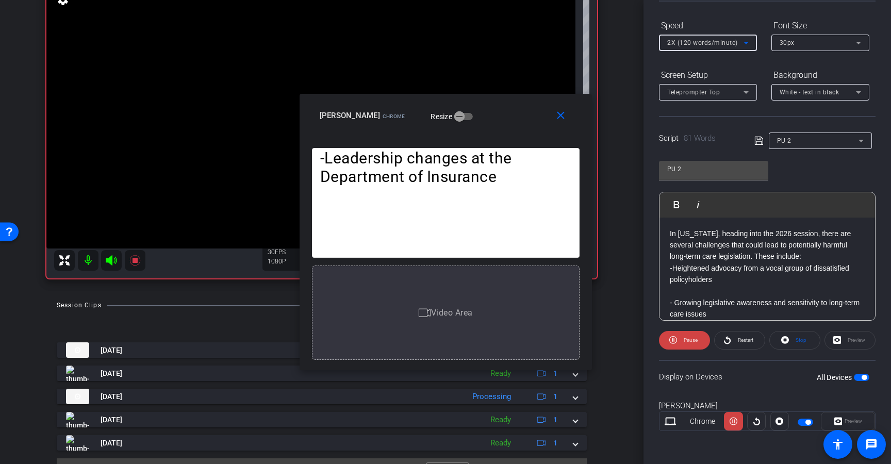
click at [680, 42] on span "2X (120 words/minute)" at bounding box center [702, 42] width 71 height 7
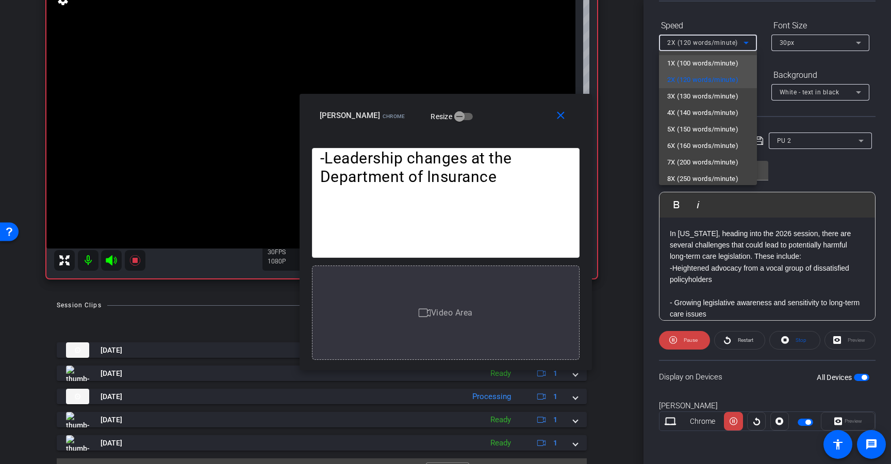
click at [678, 56] on mat-option "1X (100 words/minute)" at bounding box center [708, 63] width 98 height 16
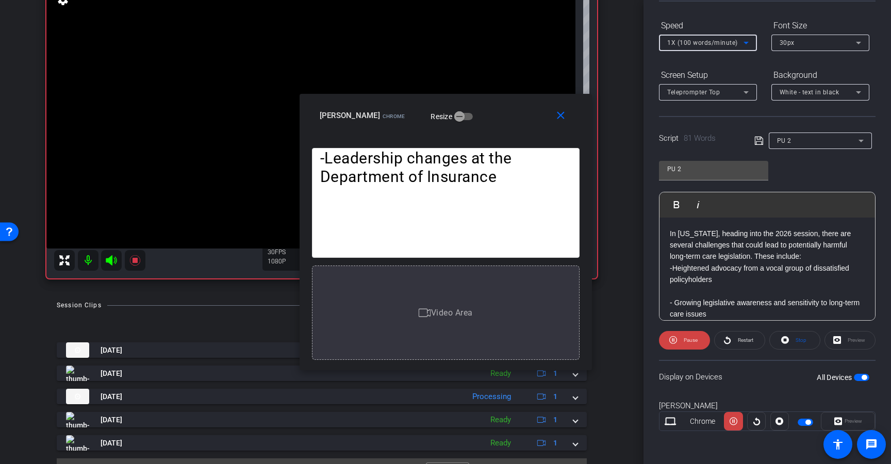
click at [682, 43] on span "1X (100 words/minute)" at bounding box center [702, 42] width 71 height 7
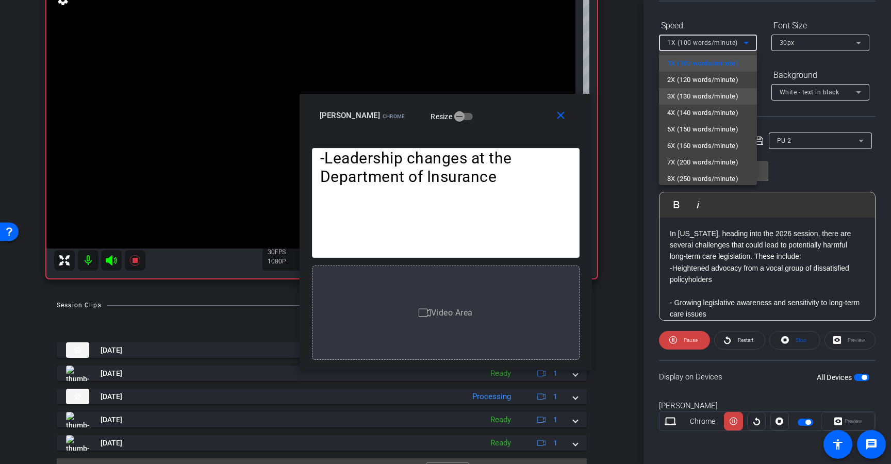
click at [689, 99] on span "3X (130 words/minute)" at bounding box center [702, 96] width 71 height 12
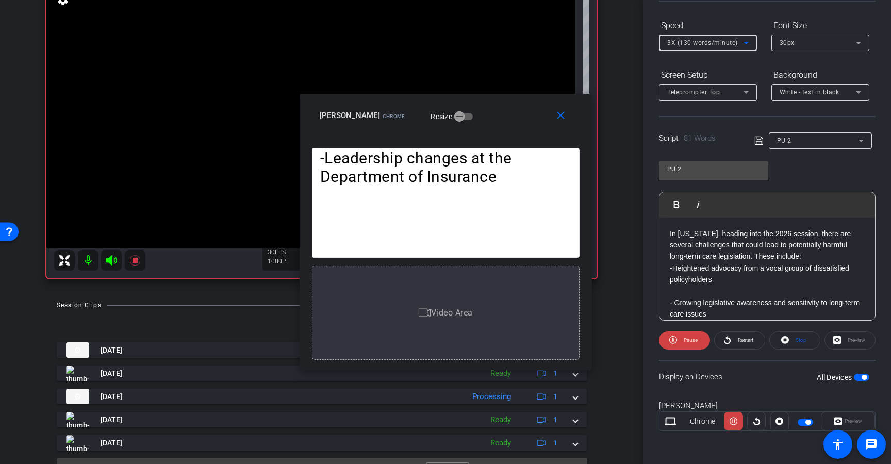
click at [687, 46] on div "3X (130 words/minute)" at bounding box center [705, 42] width 76 height 13
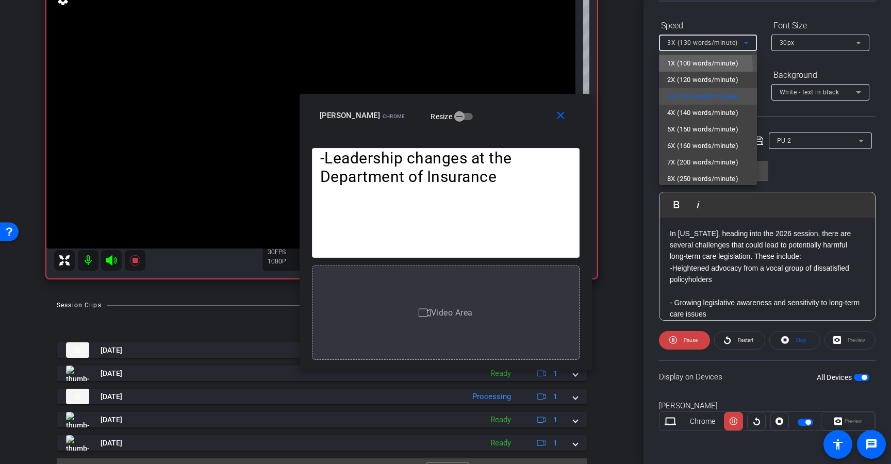
click at [684, 69] on span "1X (100 words/minute)" at bounding box center [702, 63] width 71 height 12
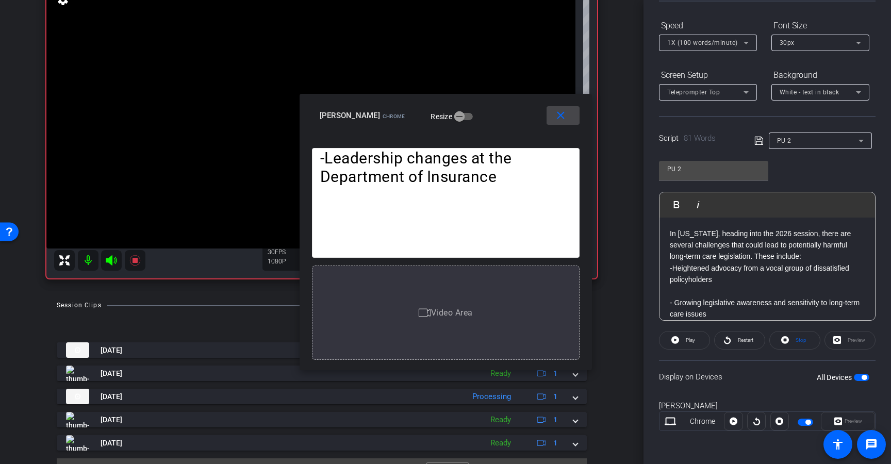
click at [557, 113] on mat-icon "close" at bounding box center [560, 115] width 13 height 13
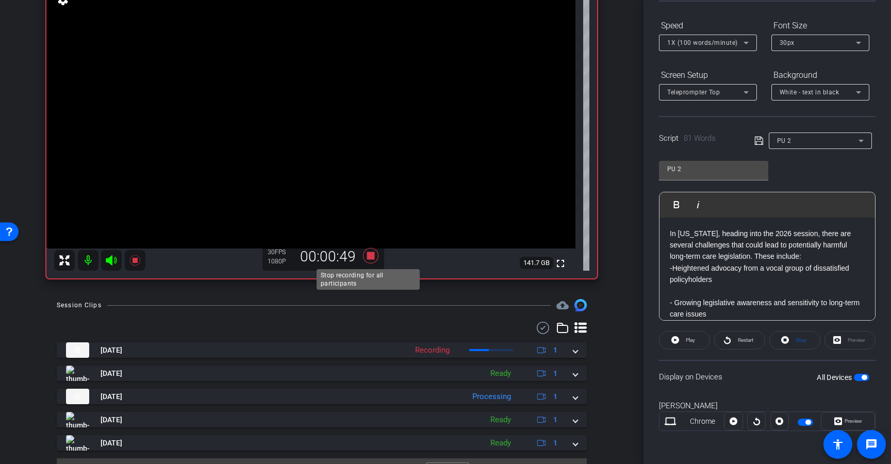
click at [366, 257] on icon at bounding box center [370, 255] width 15 height 15
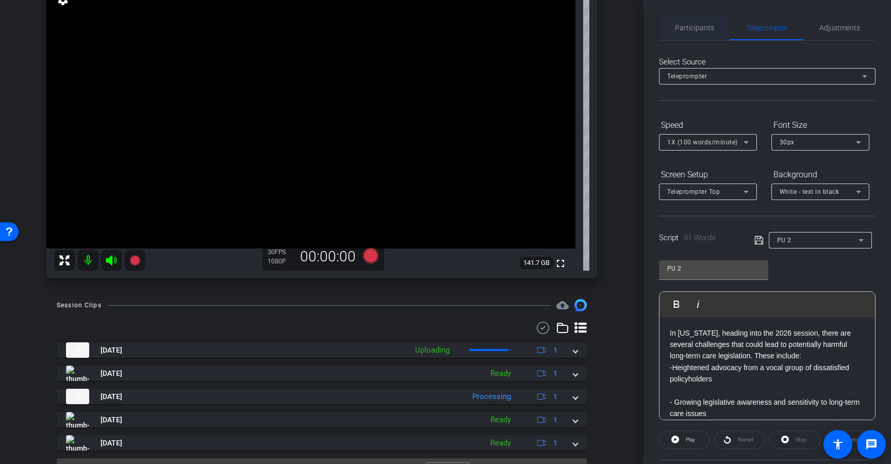
click at [698, 23] on span "Participants" at bounding box center [694, 27] width 39 height 25
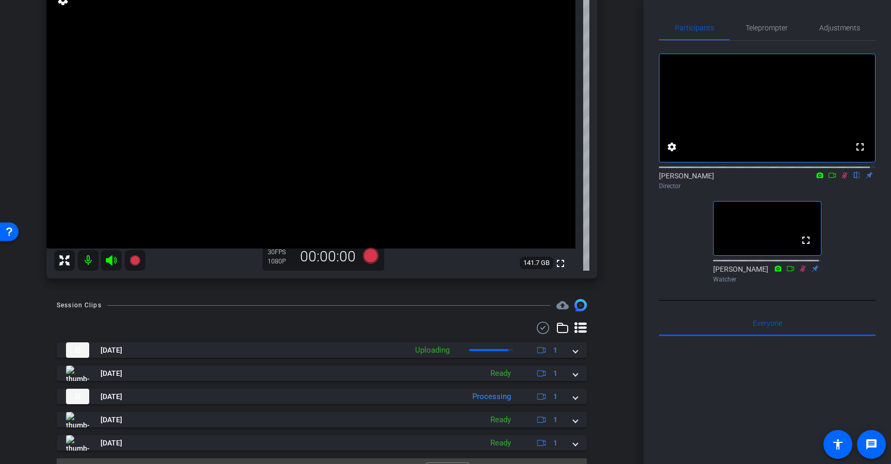
click at [840, 179] on icon at bounding box center [844, 175] width 8 height 7
click at [756, 24] on span "Teleprompter" at bounding box center [766, 27] width 42 height 7
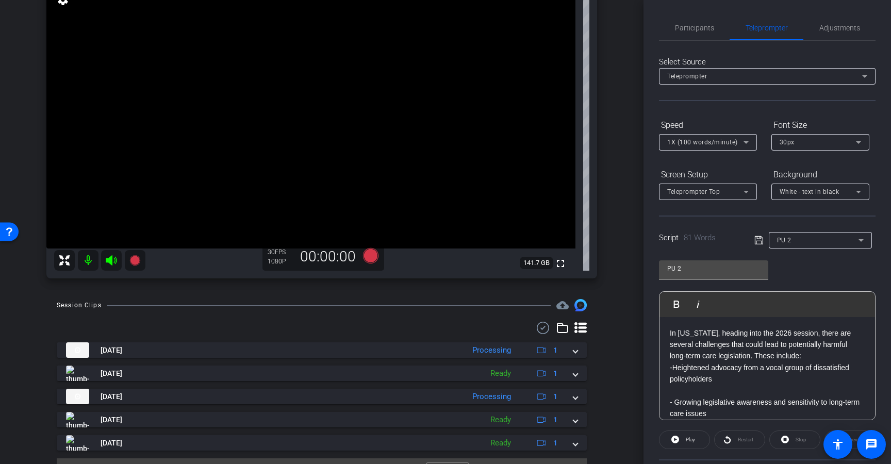
click at [834, 245] on div "PU 2" at bounding box center [817, 239] width 81 height 13
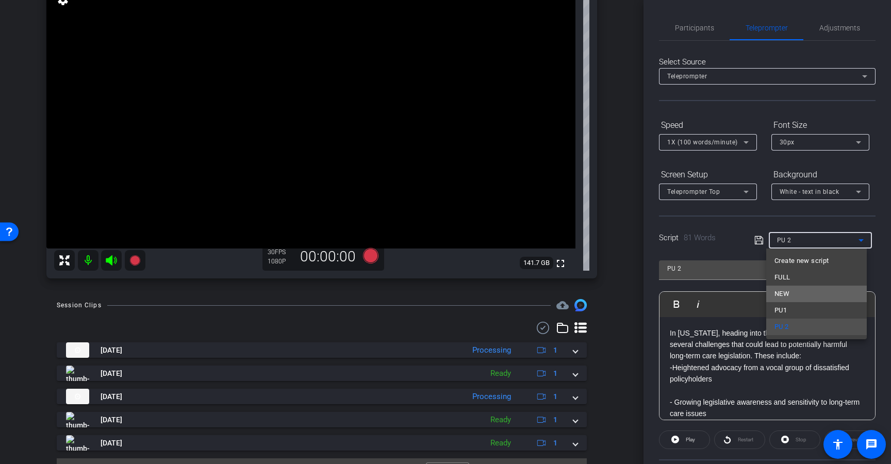
click at [814, 287] on mat-option "NEW" at bounding box center [816, 294] width 101 height 16
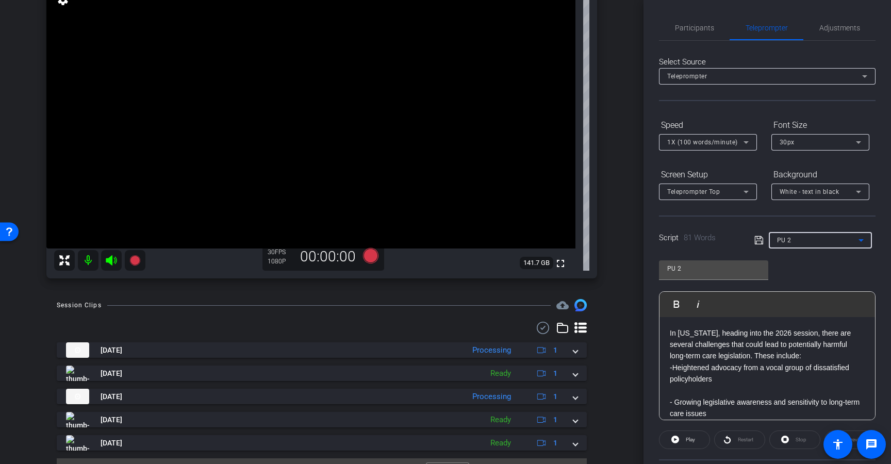
type input "NEW"
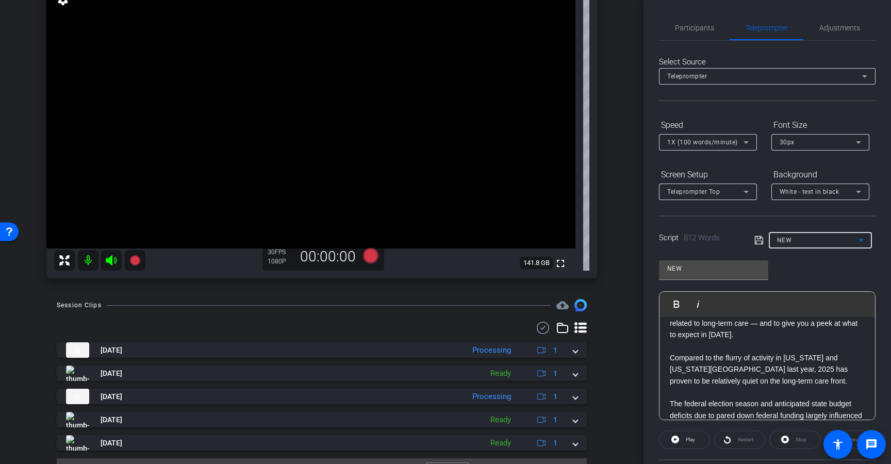
scroll to position [57, 0]
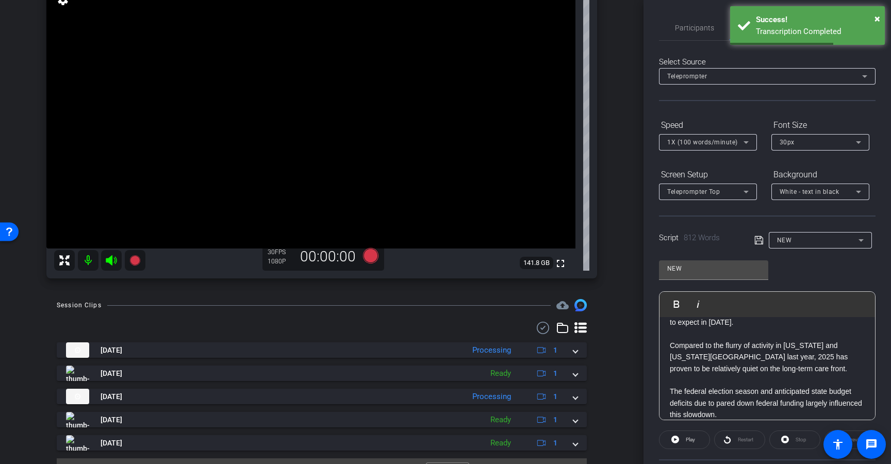
click at [671, 388] on p "The federal election season and anticipated state budget deficits due to pared …" at bounding box center [766, 403] width 195 height 35
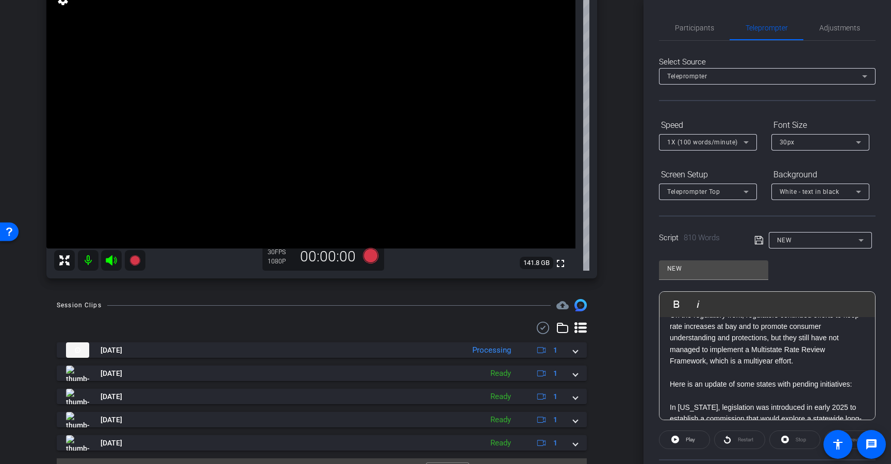
scroll to position [0, 0]
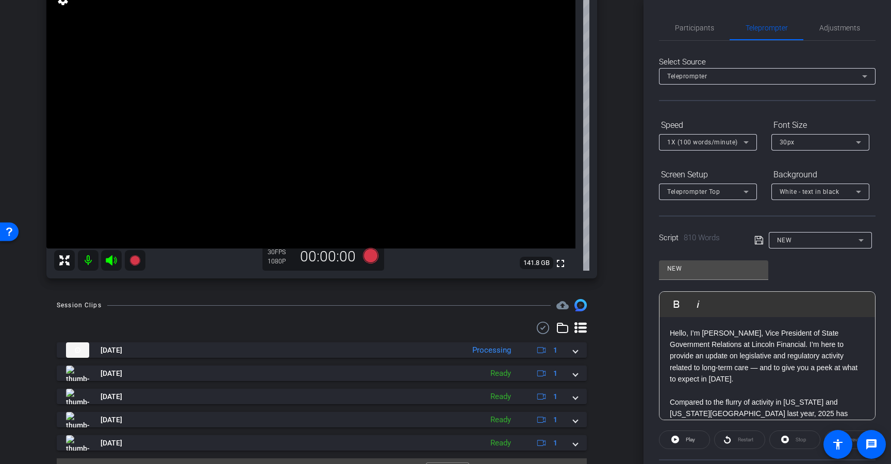
drag, startPoint x: 796, startPoint y: 365, endPoint x: 647, endPoint y: 295, distance: 165.1
click at [647, 295] on div "Participants Teleprompter Adjustments settings Dmitri Floyd flip Director Jimmy…" at bounding box center [766, 232] width 247 height 464
copy div "Hello, I’m Carrie Hartgen, Vice President of State Government Relations at Linc…"
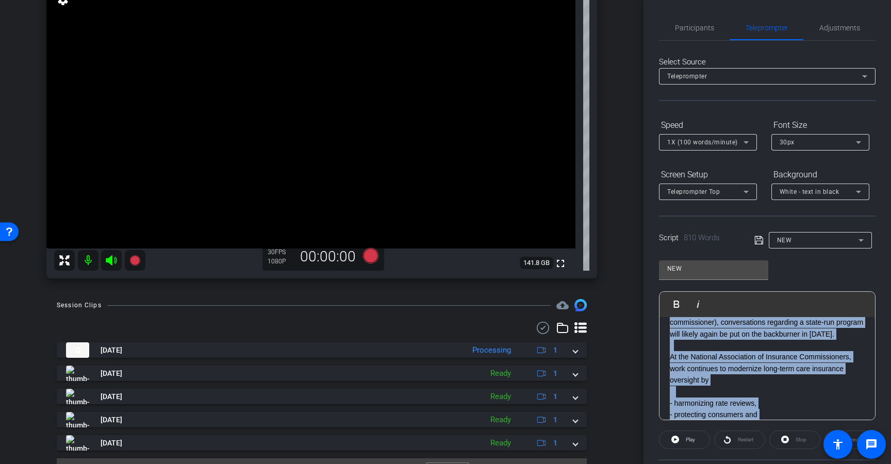
scroll to position [1361, 0]
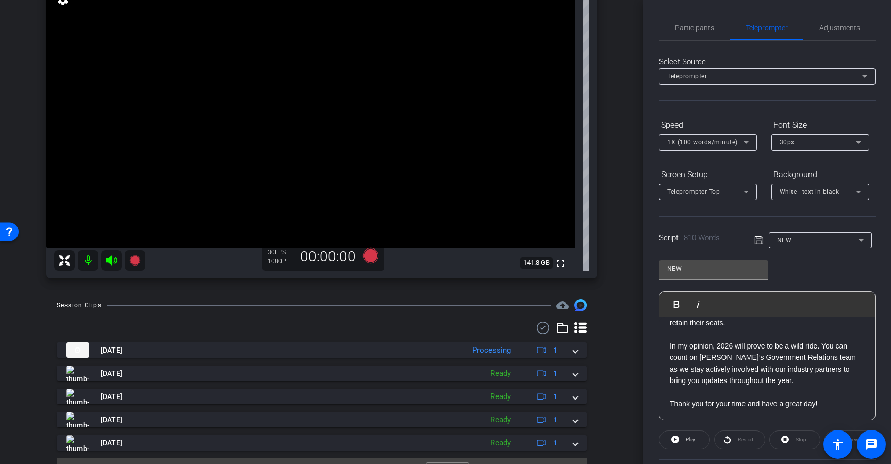
drag, startPoint x: 668, startPoint y: 391, endPoint x: 779, endPoint y: 438, distance: 119.9
click at [779, 438] on openreel-capture-teleprompter "Speed 1X (100 words/minute) Font Size 30px Screen Setup Teleprompter Top Backgr…" at bounding box center [767, 332] width 216 height 432
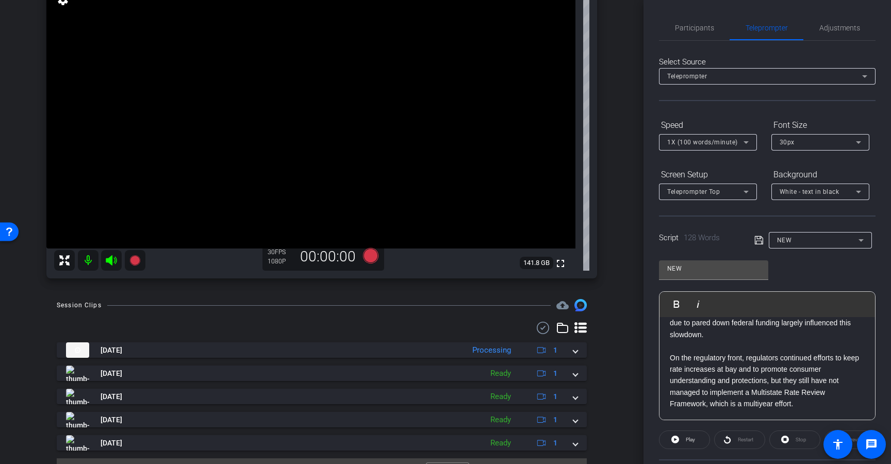
scroll to position [125, 0]
click at [756, 238] on icon at bounding box center [758, 240] width 9 height 12
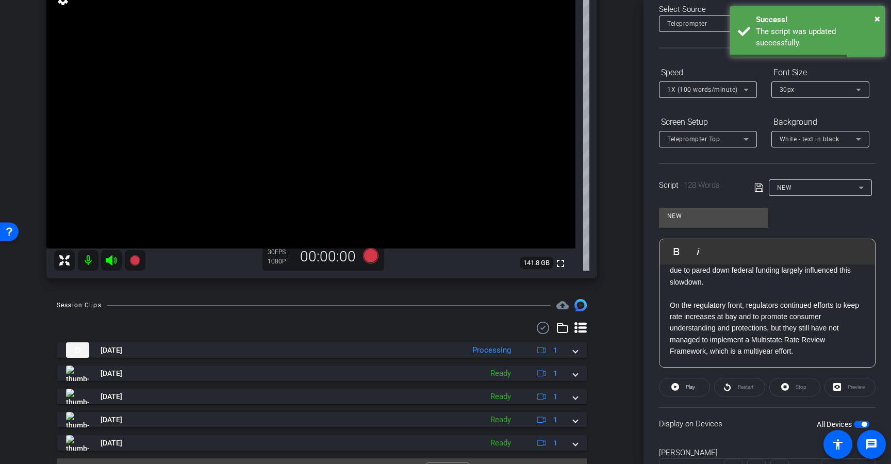
scroll to position [60, 0]
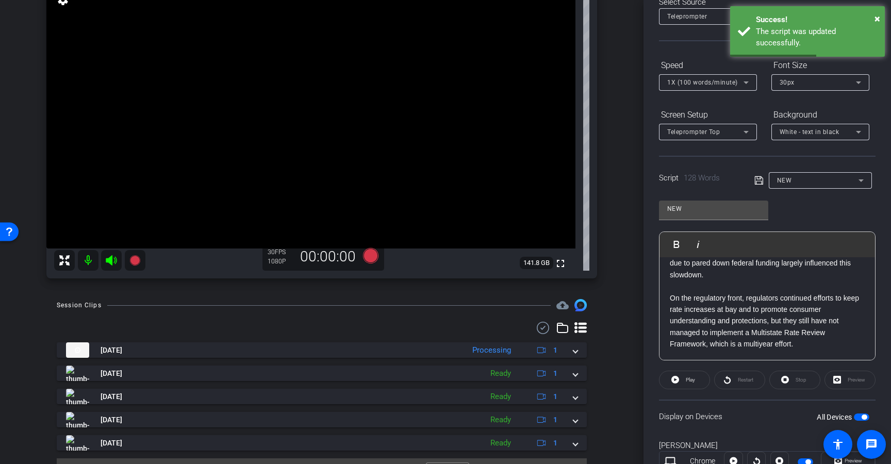
click at [853, 415] on span "button" at bounding box center [860, 416] width 15 height 7
click at [853, 415] on button "All Devices" at bounding box center [860, 416] width 15 height 7
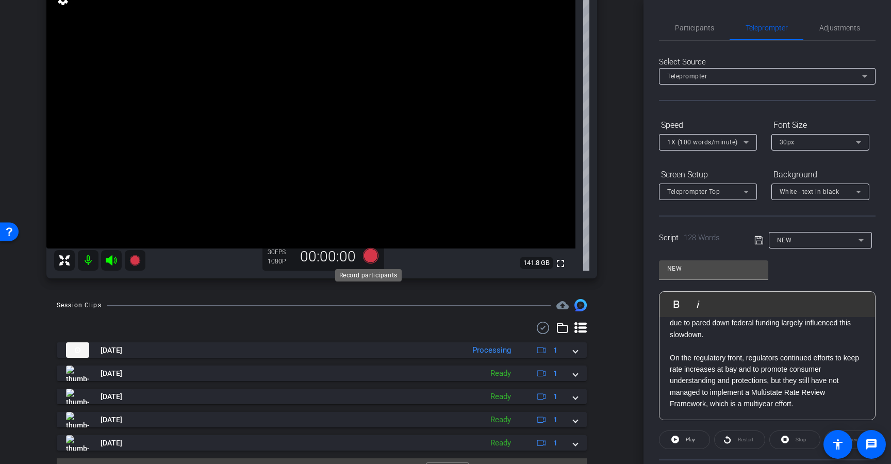
click at [369, 262] on icon at bounding box center [370, 255] width 25 height 19
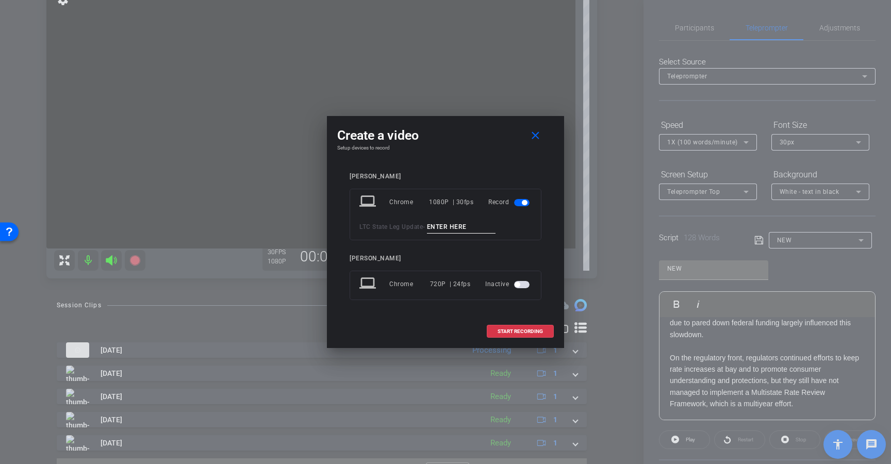
click at [435, 227] on input at bounding box center [461, 227] width 69 height 13
type input "Intro PU"
click at [509, 334] on span at bounding box center [520, 331] width 66 height 25
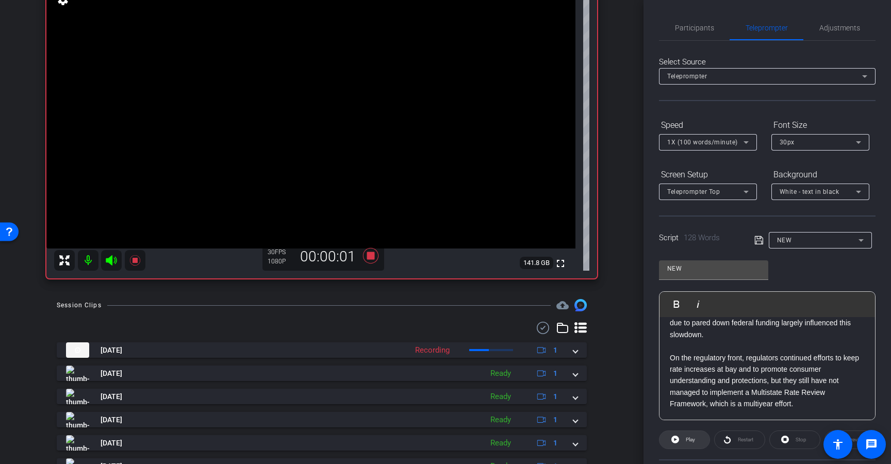
click at [683, 437] on span "Play" at bounding box center [689, 439] width 12 height 14
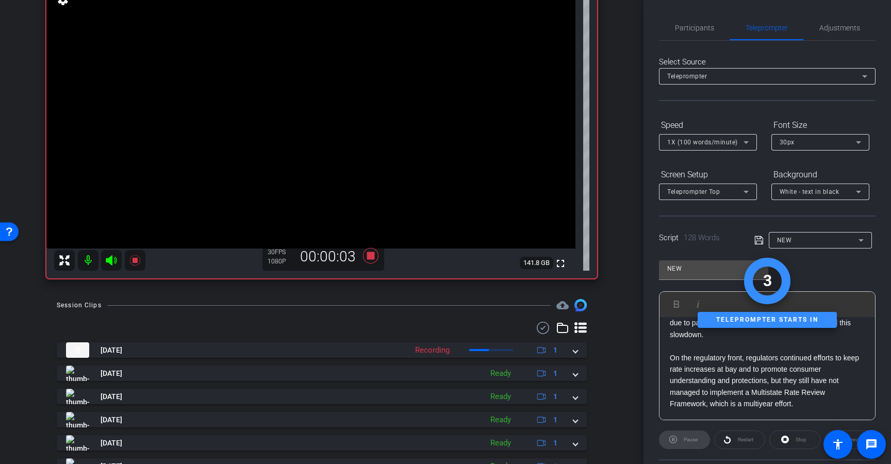
click at [717, 146] on span "1X (100 words/minute)" at bounding box center [702, 142] width 71 height 7
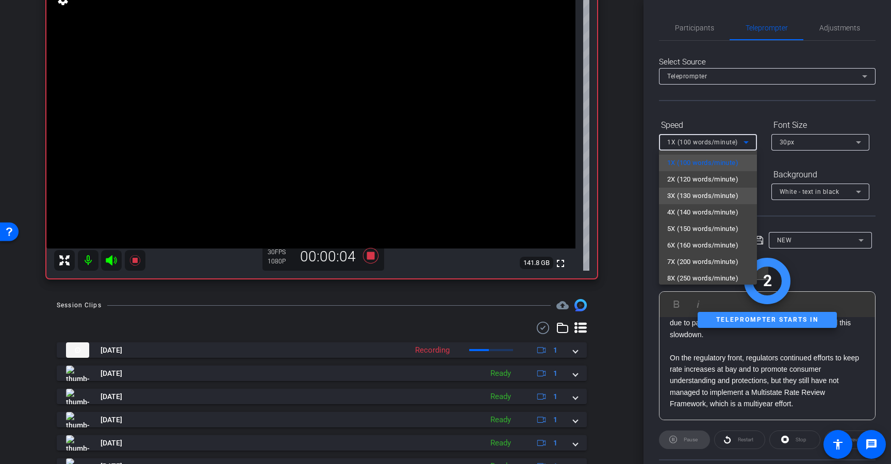
click at [699, 193] on span "3X (130 words/minute)" at bounding box center [702, 196] width 71 height 12
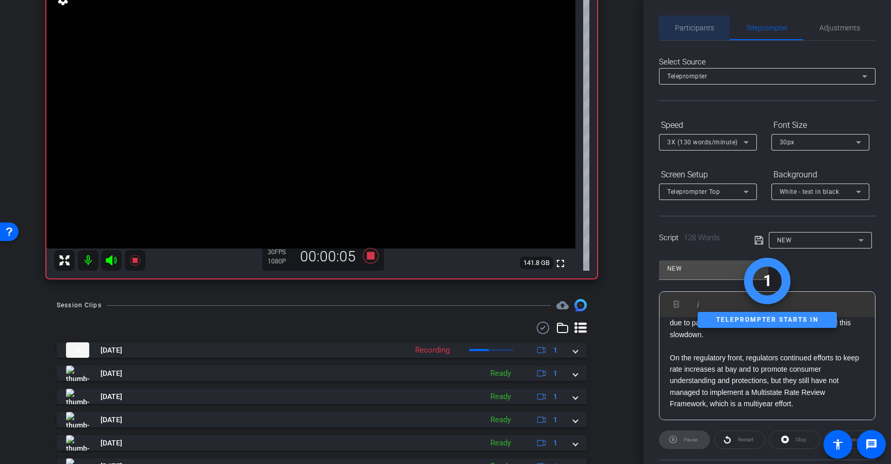
click at [703, 34] on span "Participants" at bounding box center [694, 27] width 39 height 25
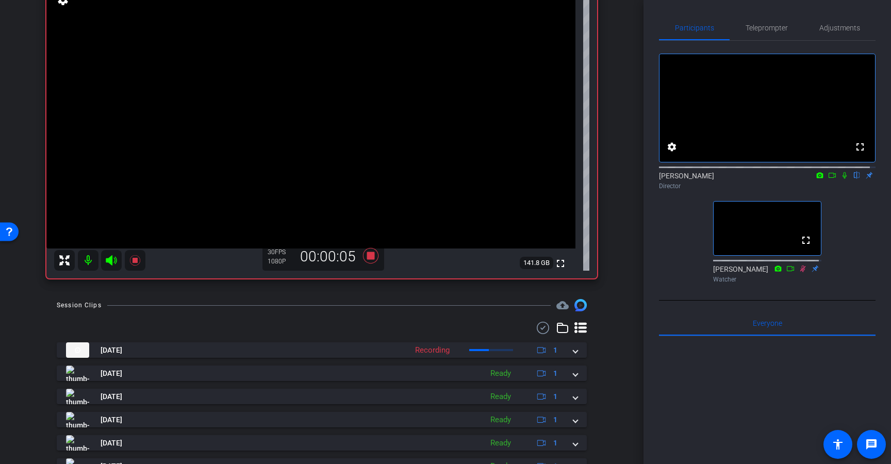
click at [842, 179] on icon at bounding box center [844, 175] width 4 height 7
click at [756, 35] on span "Teleprompter" at bounding box center [766, 27] width 42 height 25
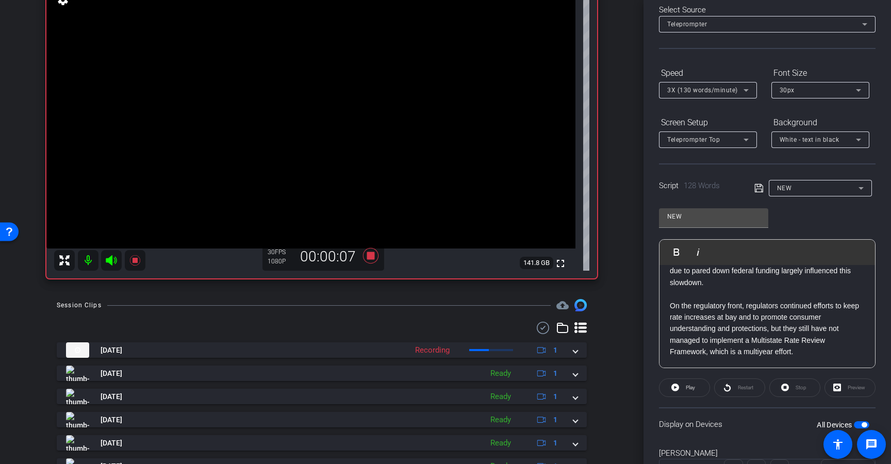
scroll to position [99, 0]
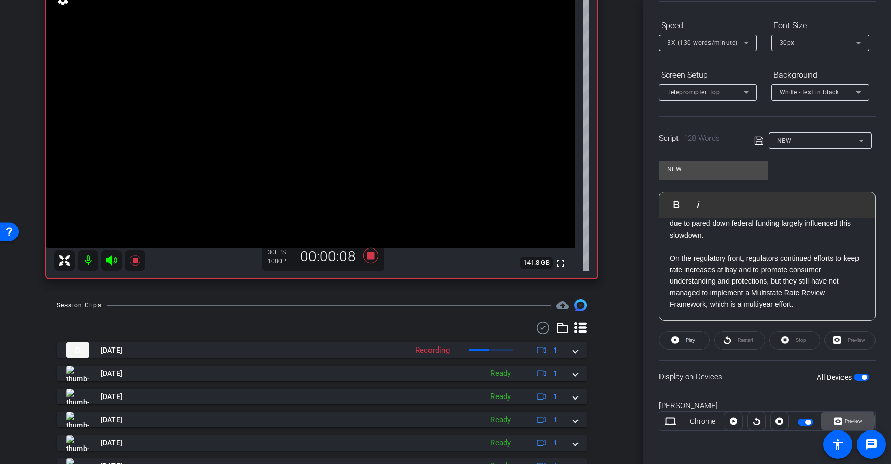
click at [834, 420] on icon at bounding box center [838, 420] width 8 height 15
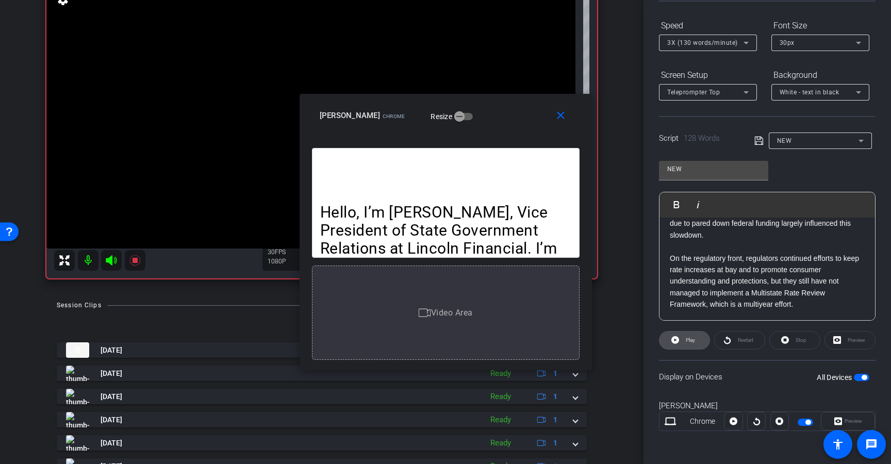
click at [687, 338] on span "Play" at bounding box center [689, 340] width 9 height 6
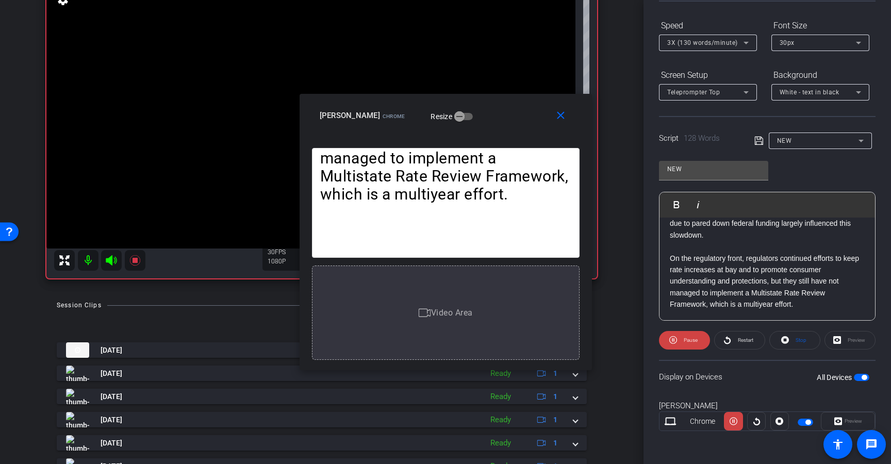
click at [723, 44] on span "3X (130 words/minute)" at bounding box center [702, 42] width 71 height 7
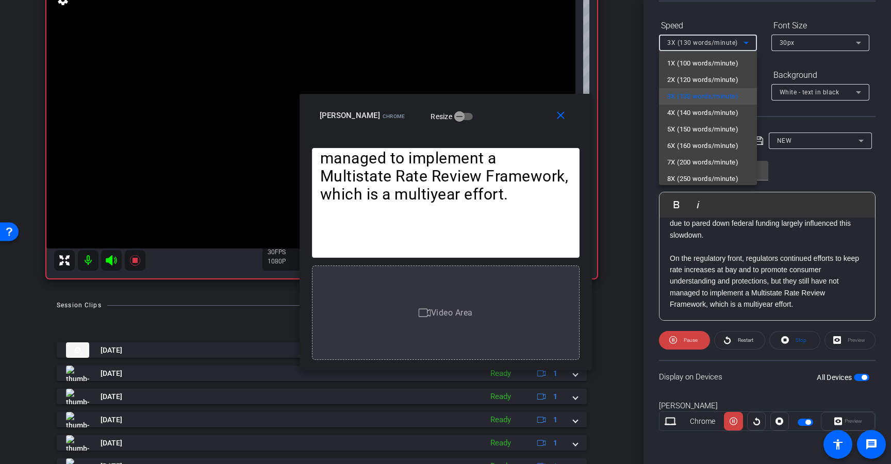
drag, startPoint x: 501, startPoint y: 124, endPoint x: 528, endPoint y: 78, distance: 53.1
click at [528, 78] on div at bounding box center [445, 232] width 891 height 464
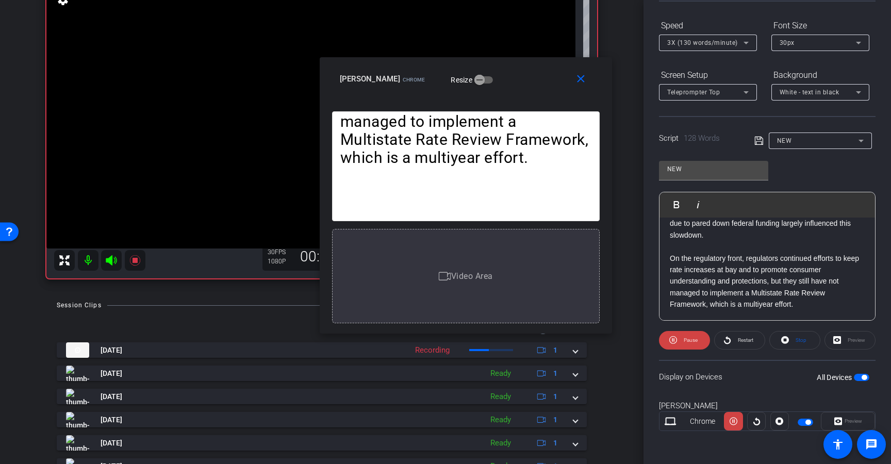
drag, startPoint x: 512, startPoint y: 112, endPoint x: 533, endPoint y: 75, distance: 42.5
click at [533, 75] on div "Carrie Hartgen Chrome Resize" at bounding box center [470, 79] width 260 height 19
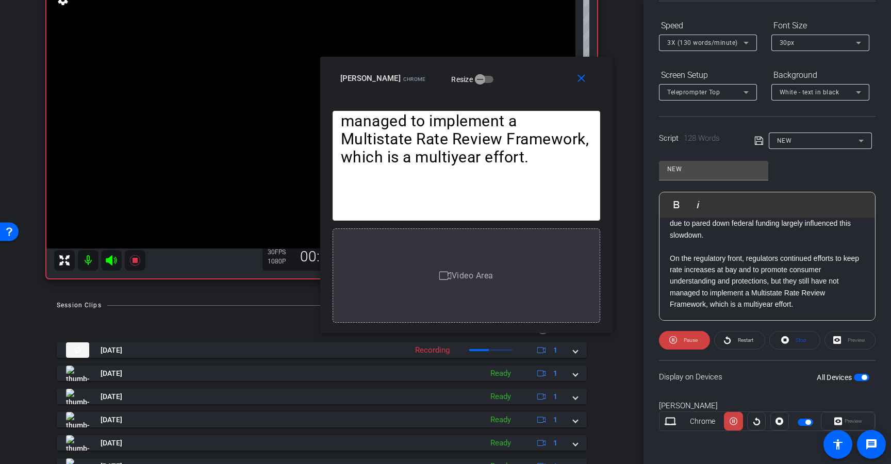
click at [711, 40] on span "3X (130 words/minute)" at bounding box center [702, 42] width 71 height 7
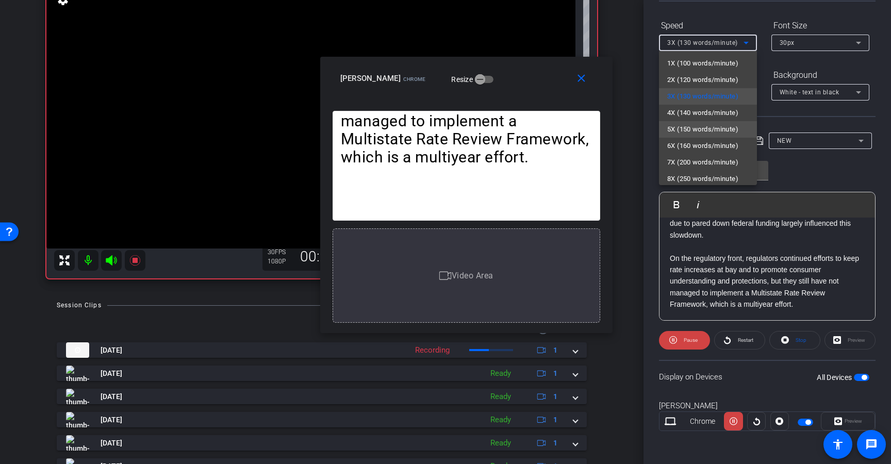
click at [686, 126] on span "5X (150 words/minute)" at bounding box center [702, 129] width 71 height 12
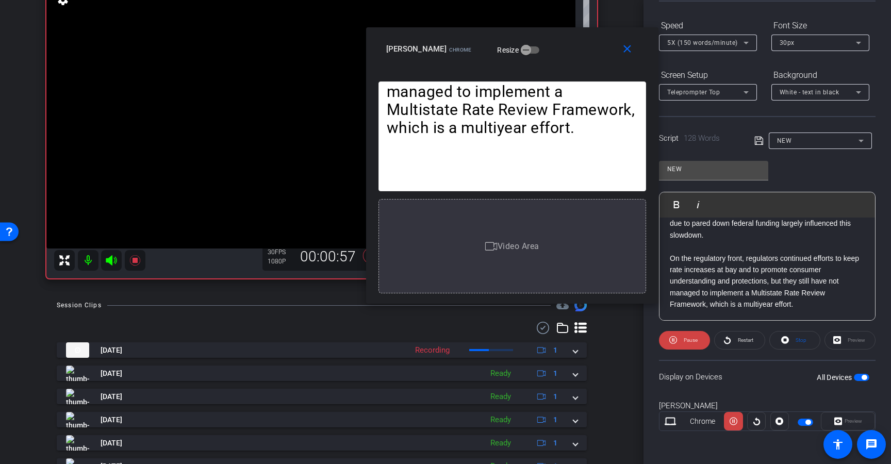
drag, startPoint x: 510, startPoint y: 88, endPoint x: 556, endPoint y: 58, distance: 54.5
click at [556, 58] on div "close Carrie Hartgen Chrome Resize" at bounding box center [512, 50] width 292 height 46
click at [628, 49] on mat-icon "close" at bounding box center [627, 49] width 13 height 13
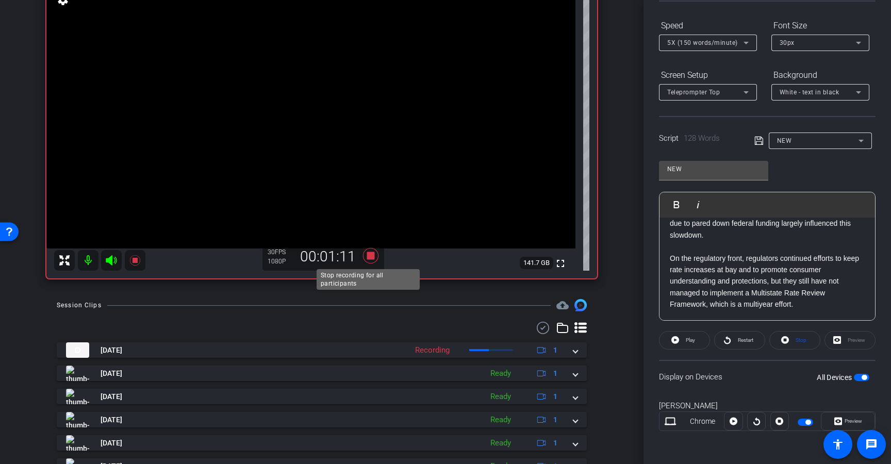
click at [365, 258] on icon at bounding box center [370, 255] width 15 height 15
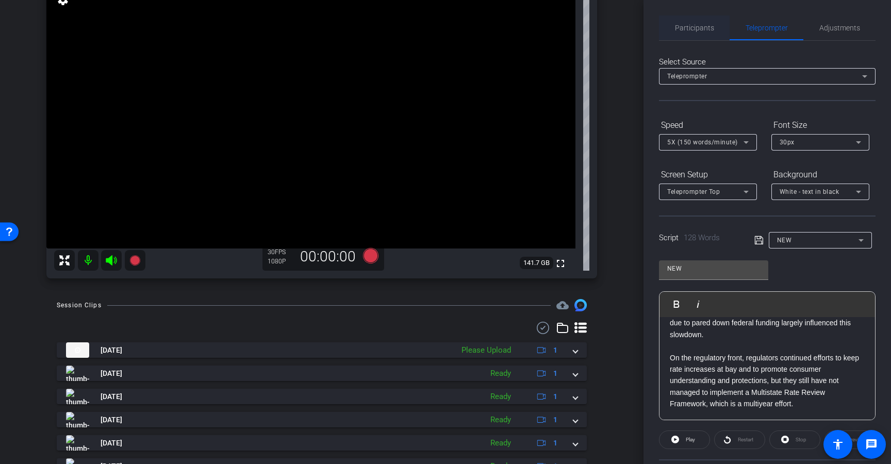
click at [705, 36] on span "Participants" at bounding box center [694, 27] width 39 height 25
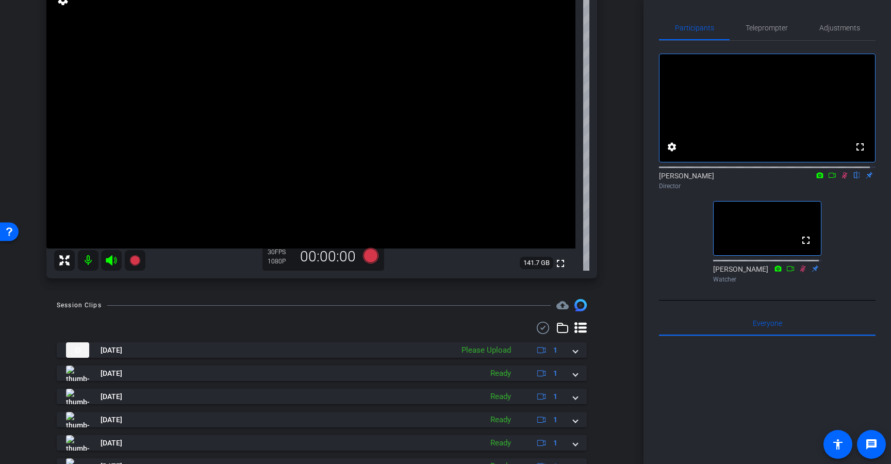
click at [840, 179] on icon at bounding box center [844, 175] width 8 height 7
click at [758, 24] on span "Teleprompter" at bounding box center [766, 27] width 42 height 7
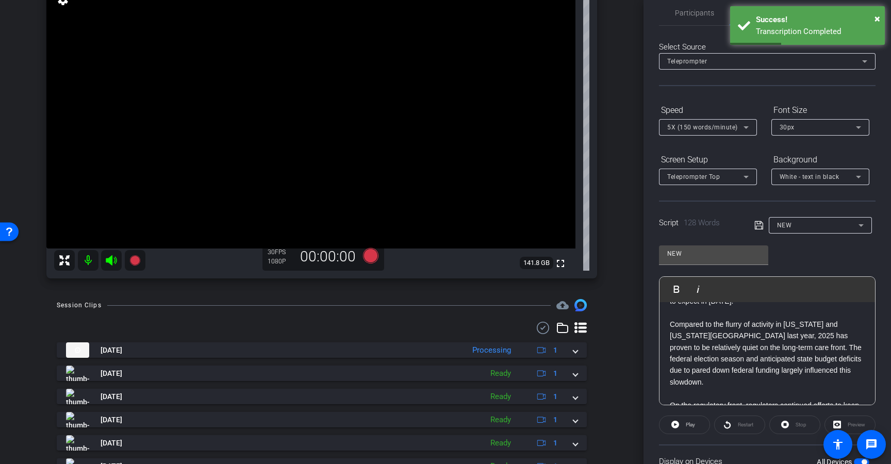
scroll to position [64, 0]
click at [685, 419] on span "Play" at bounding box center [689, 424] width 12 height 14
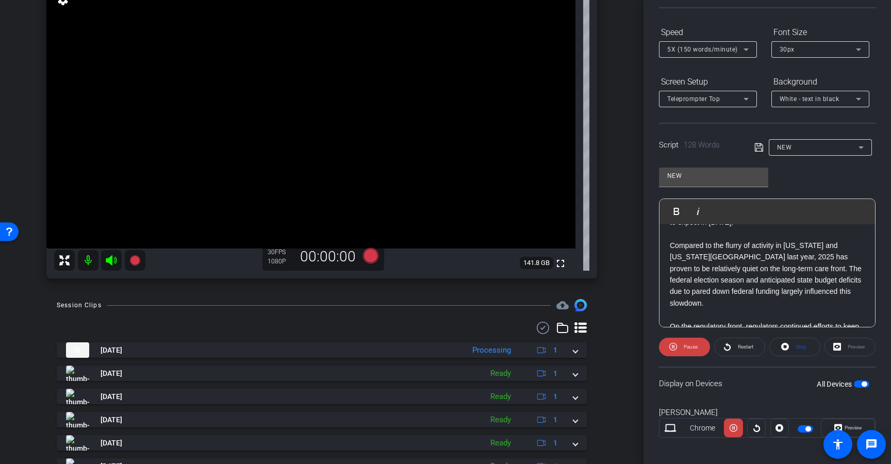
scroll to position [96, 0]
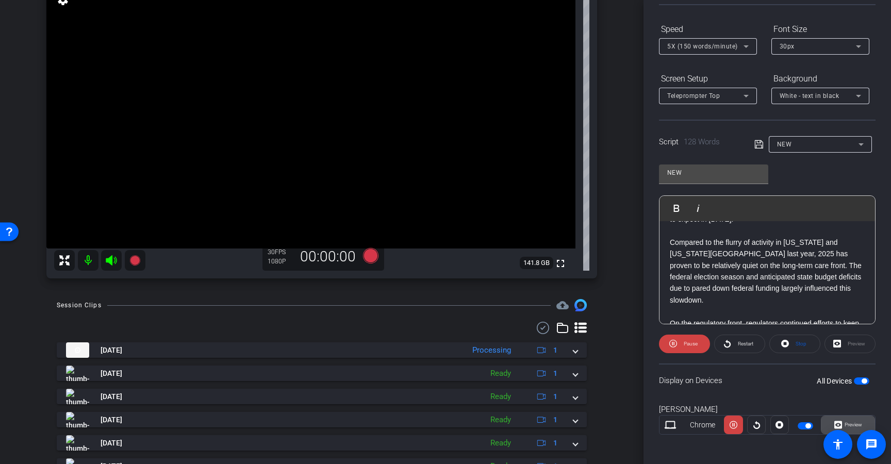
click at [845, 422] on span "Preview" at bounding box center [853, 425] width 18 height 6
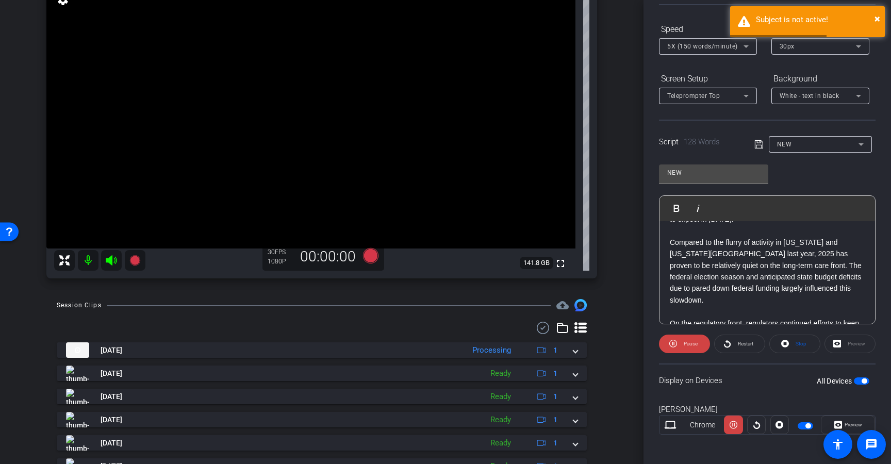
scroll to position [99, 0]
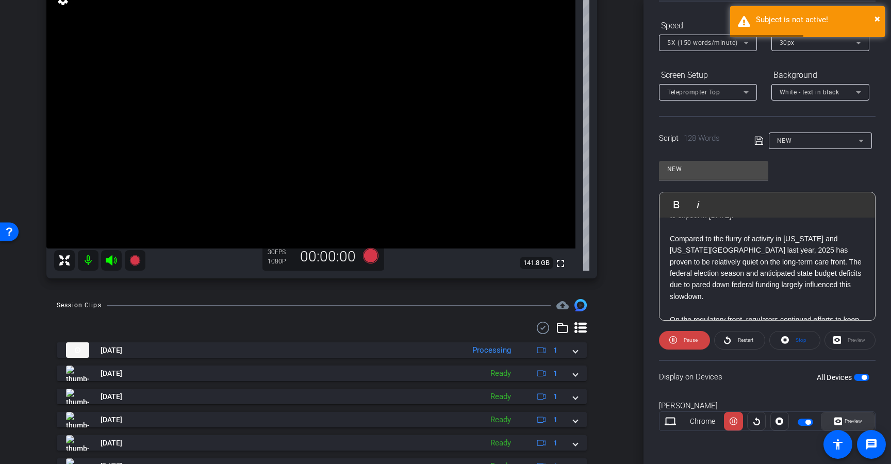
click at [835, 419] on icon at bounding box center [838, 421] width 8 height 8
click at [697, 339] on span at bounding box center [684, 340] width 51 height 25
click at [842, 415] on span "Preview" at bounding box center [852, 421] width 20 height 14
click at [833, 339] on div "Preview" at bounding box center [849, 340] width 51 height 19
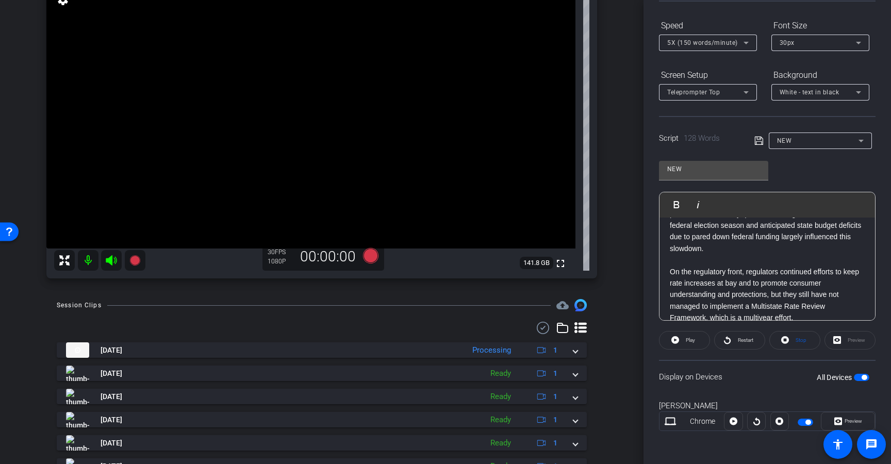
scroll to position [110, 0]
click at [853, 375] on span "button" at bounding box center [860, 377] width 15 height 7
click at [854, 376] on span "button" at bounding box center [856, 377] width 5 height 5
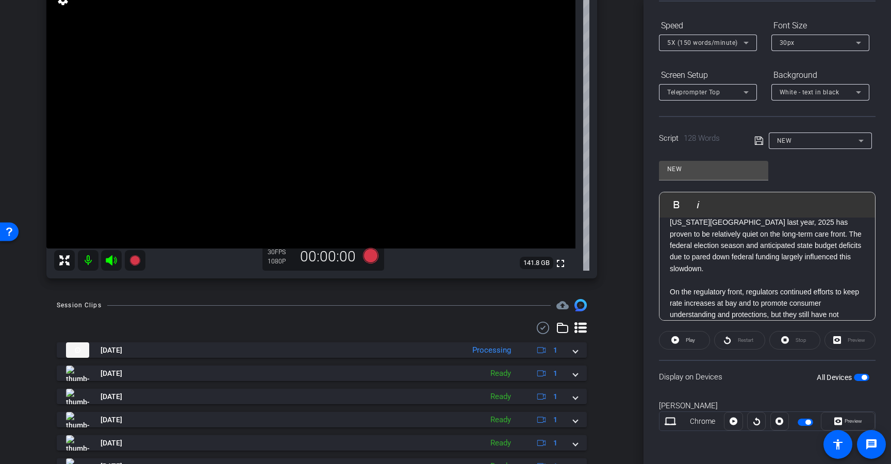
scroll to position [93, 0]
click at [780, 257] on p "Compared to the flurry of activity in California and Washington state last year…" at bounding box center [766, 238] width 195 height 69
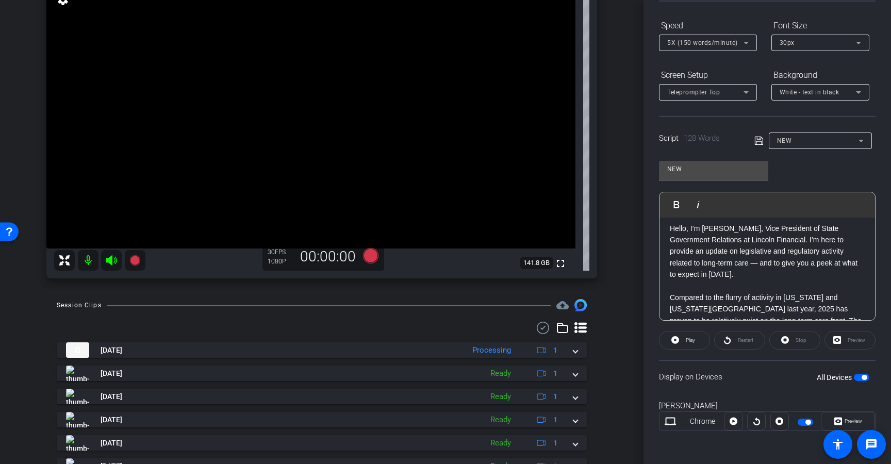
scroll to position [0, 0]
drag, startPoint x: 748, startPoint y: 238, endPoint x: 661, endPoint y: 213, distance: 90.4
click at [661, 213] on div "Play Play from this location Play Selected Play and display the selected text o…" at bounding box center [767, 256] width 216 height 129
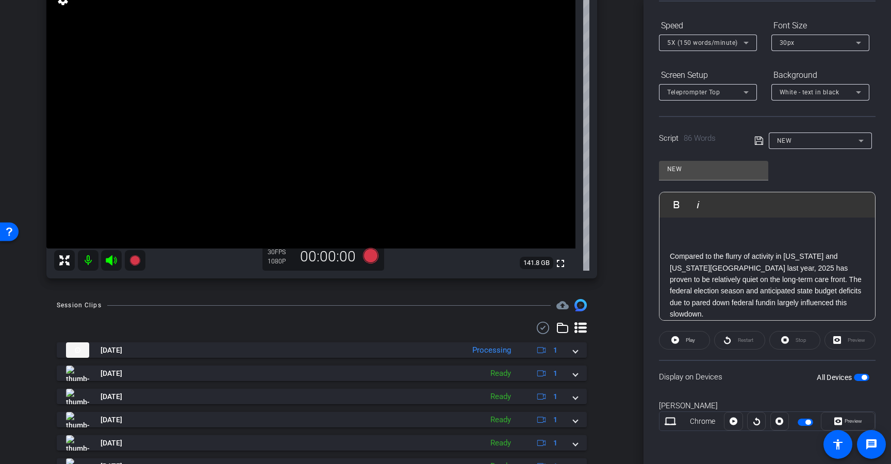
click at [666, 254] on div "Compared to the flurry of activity in California and Washington state last year…" at bounding box center [766, 308] width 215 height 182
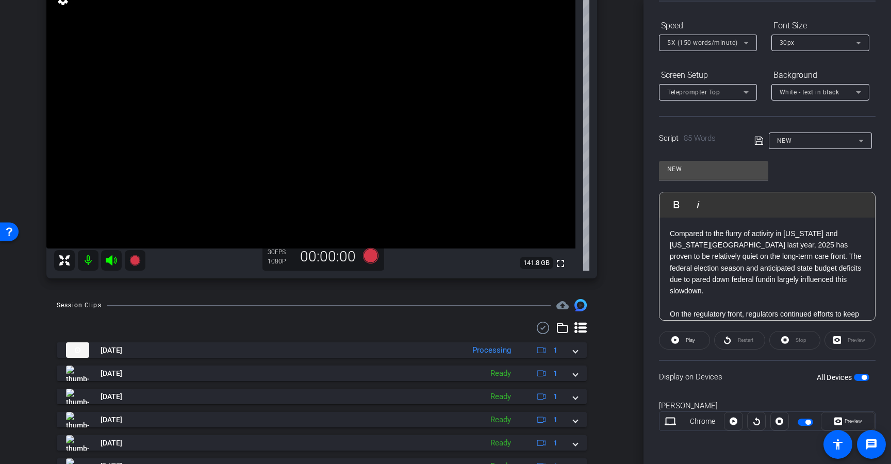
click at [756, 139] on icon at bounding box center [758, 141] width 9 height 12
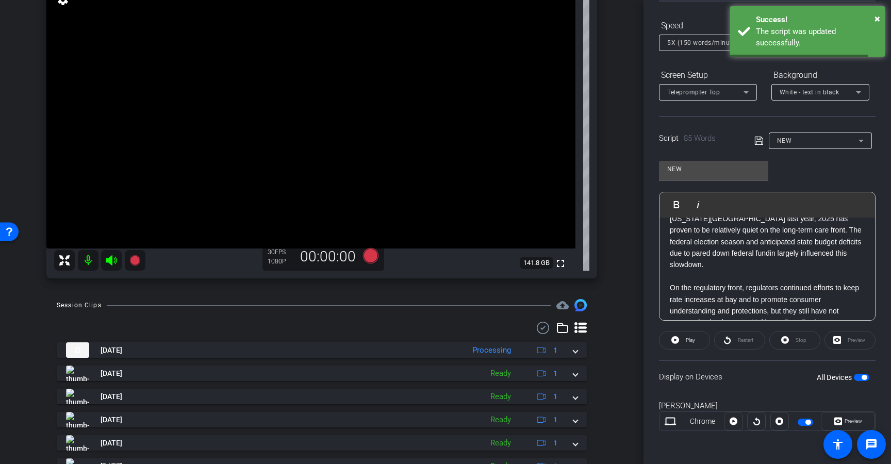
scroll to position [56, 0]
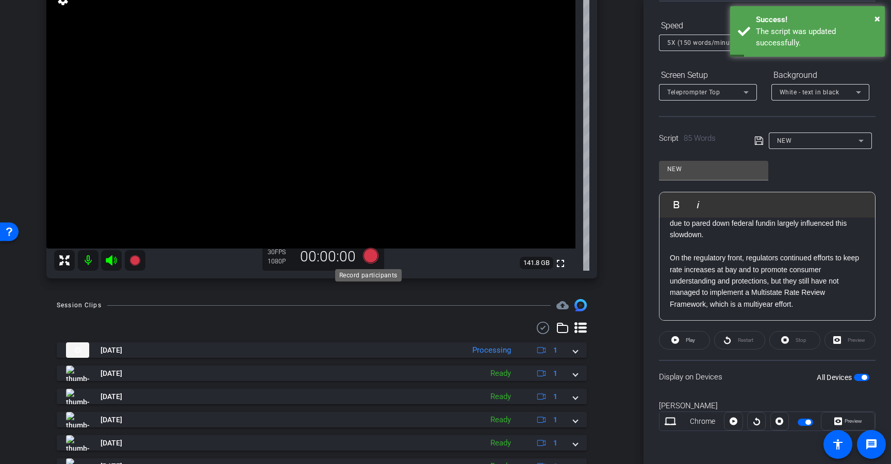
click at [371, 253] on icon at bounding box center [370, 255] width 15 height 15
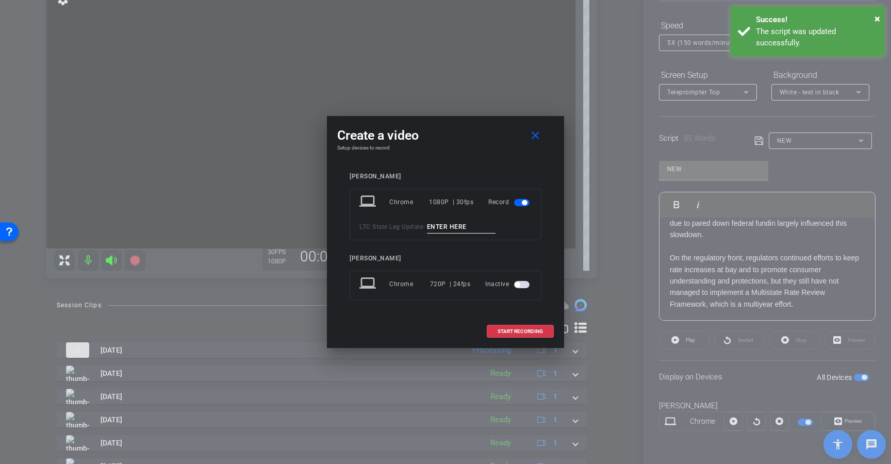
click at [441, 230] on input at bounding box center [461, 227] width 69 height 13
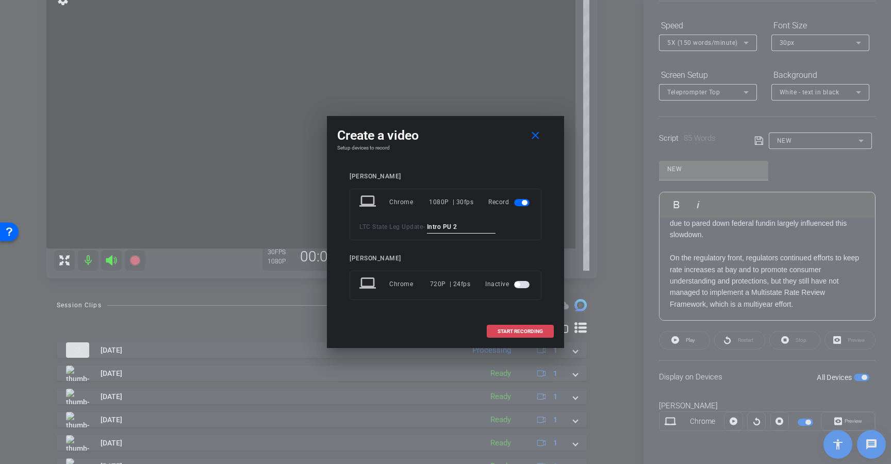
type input "Intro PU 2"
click at [503, 332] on span "START RECORDING" at bounding box center [519, 331] width 45 height 5
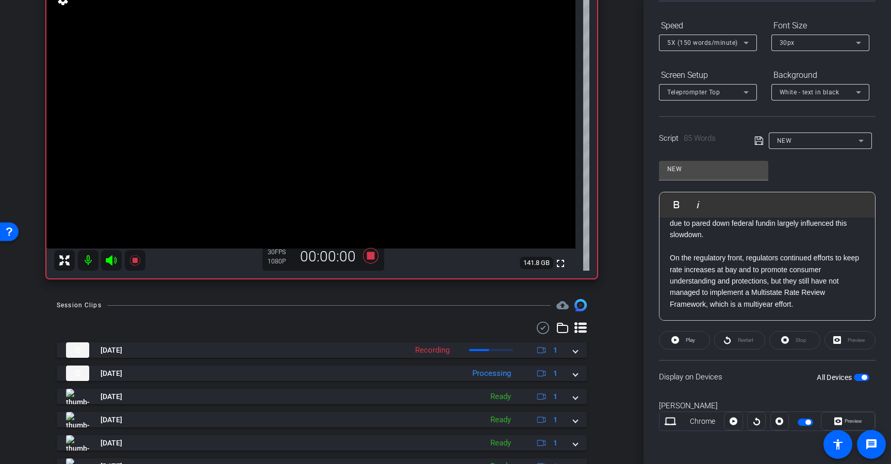
scroll to position [16, 0]
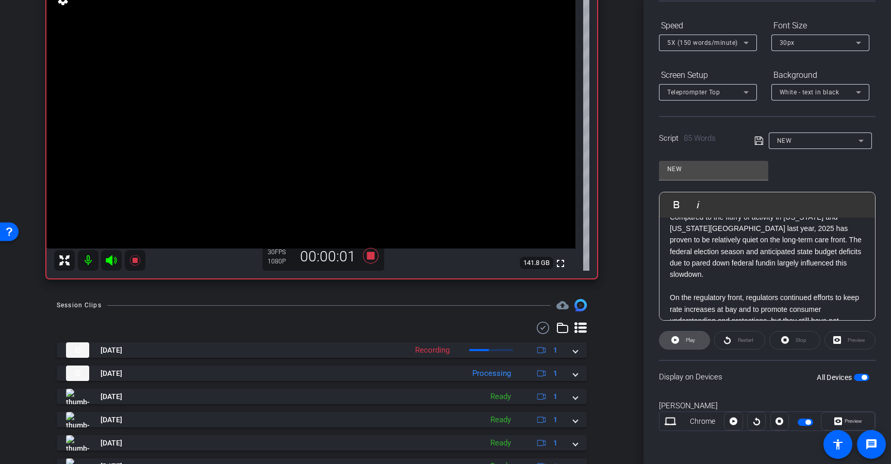
click at [692, 340] on span "Play" at bounding box center [689, 340] width 9 height 6
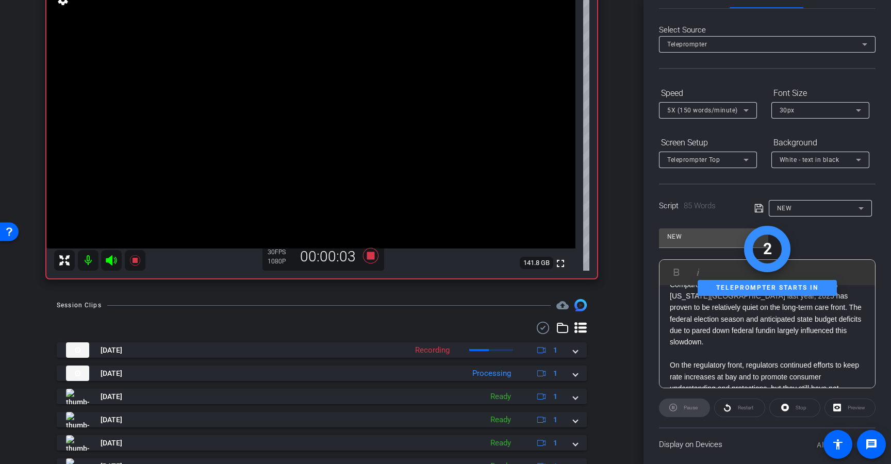
scroll to position [0, 0]
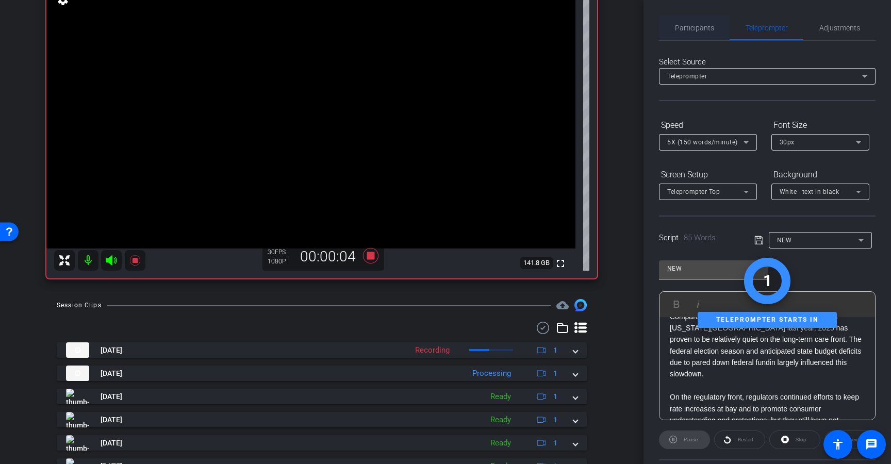
click at [701, 21] on span "Participants" at bounding box center [694, 27] width 39 height 25
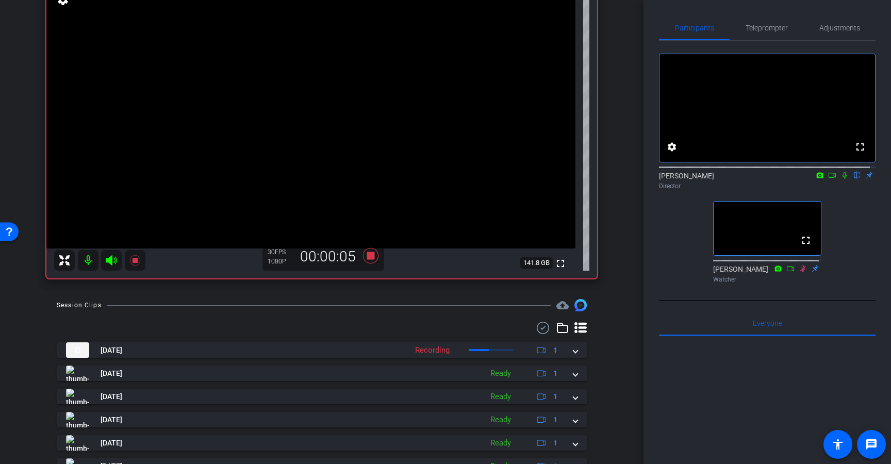
click at [842, 179] on icon at bounding box center [844, 175] width 4 height 7
click at [778, 38] on span "Teleprompter" at bounding box center [766, 27] width 42 height 25
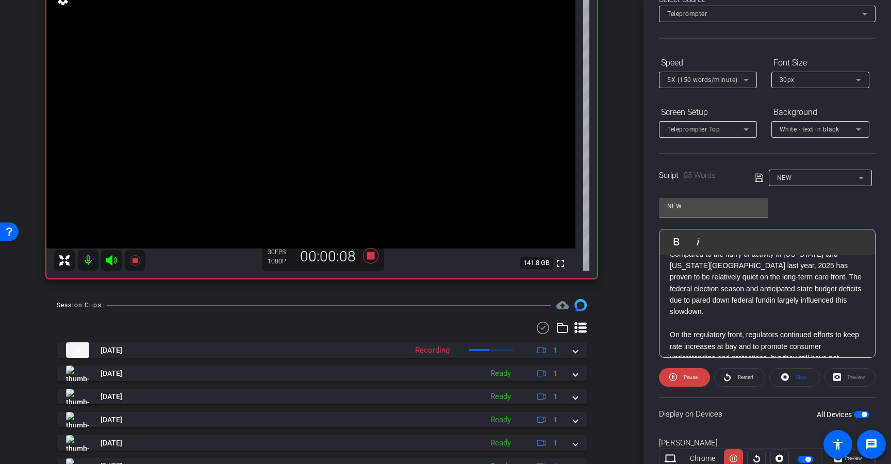
scroll to position [99, 0]
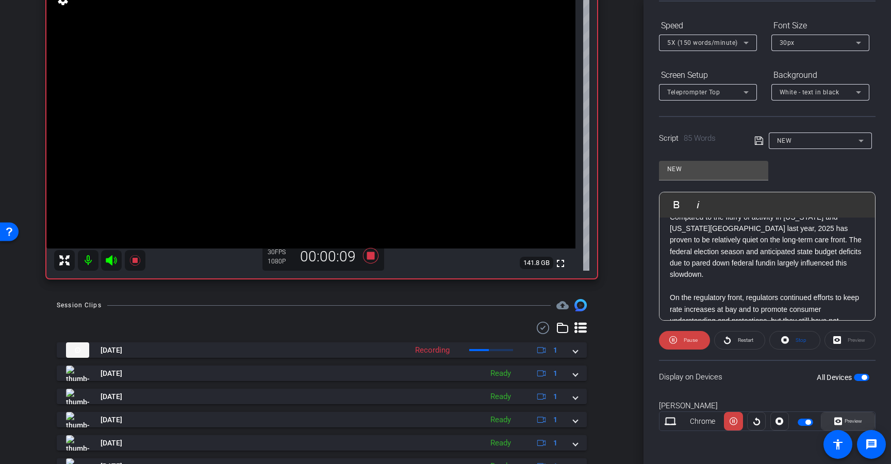
click at [834, 416] on icon at bounding box center [838, 420] width 8 height 15
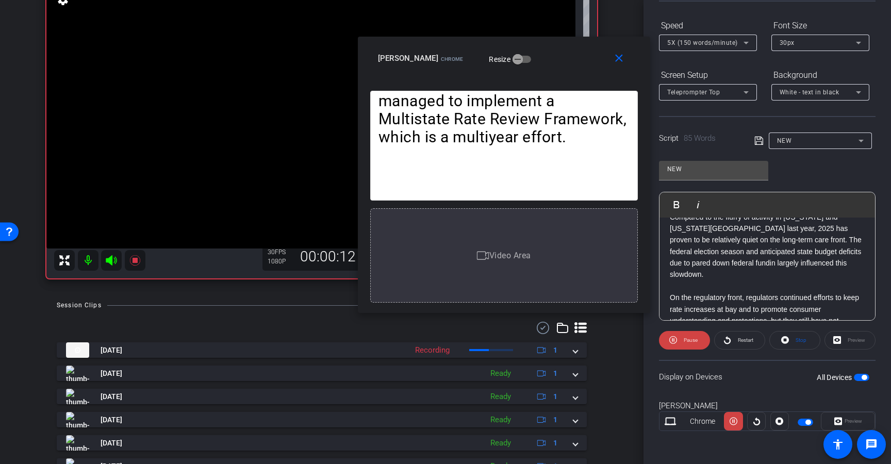
drag, startPoint x: 508, startPoint y: 126, endPoint x: 566, endPoint y: 69, distance: 81.6
click at [566, 69] on div "close Carrie Hartgen Chrome Resize" at bounding box center [504, 60] width 292 height 46
click at [696, 44] on span "5X (150 words/minute)" at bounding box center [702, 42] width 71 height 7
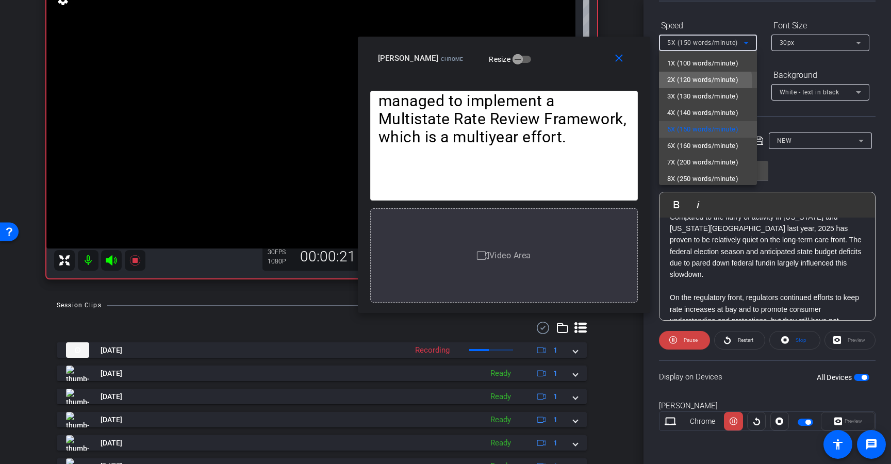
click at [689, 82] on span "2X (120 words/minute)" at bounding box center [702, 80] width 71 height 12
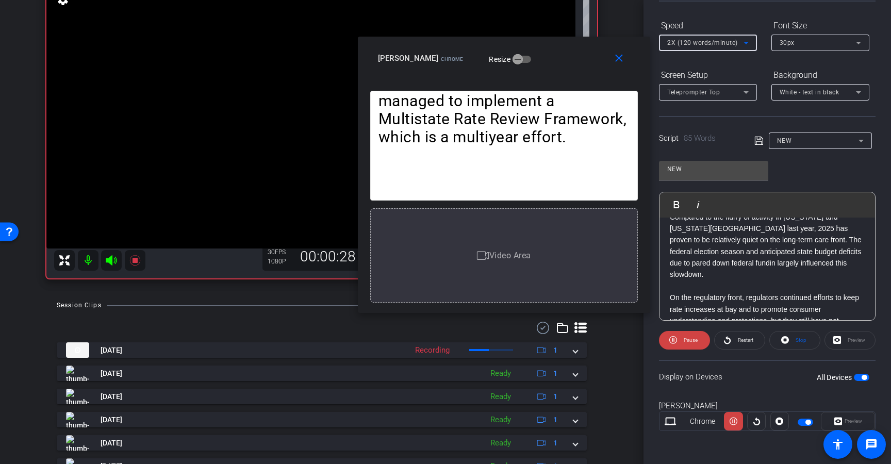
click at [693, 44] on span "2X (120 words/minute)" at bounding box center [702, 42] width 71 height 7
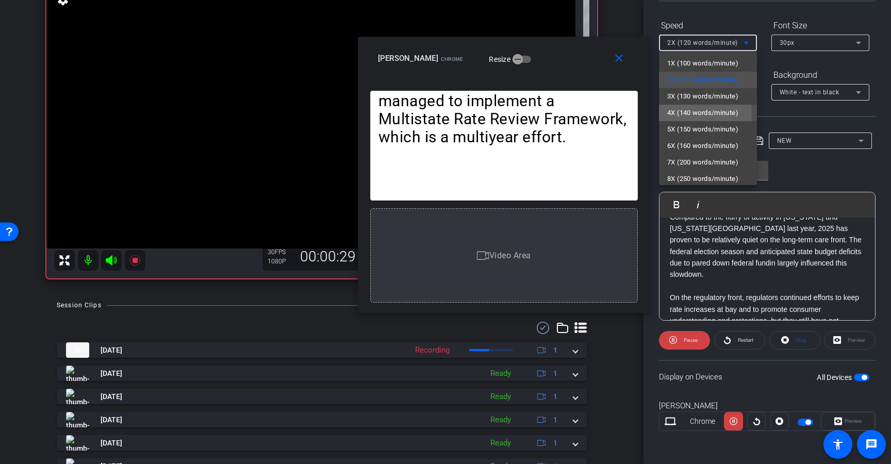
click at [694, 113] on span "4X (140 words/minute)" at bounding box center [702, 113] width 71 height 12
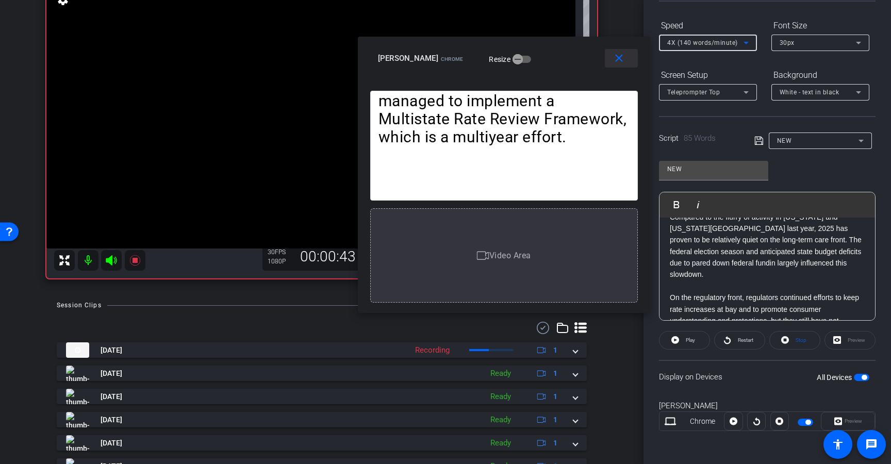
click at [614, 61] on mat-icon "close" at bounding box center [618, 58] width 13 height 13
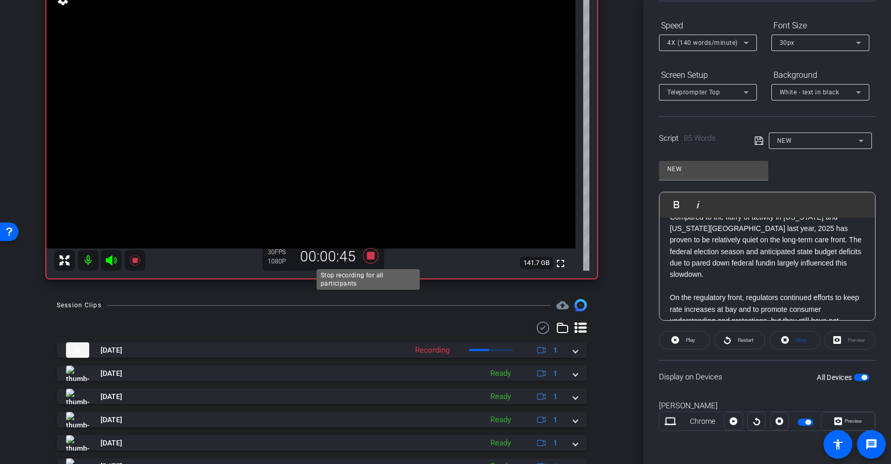
click at [369, 262] on icon at bounding box center [370, 255] width 25 height 19
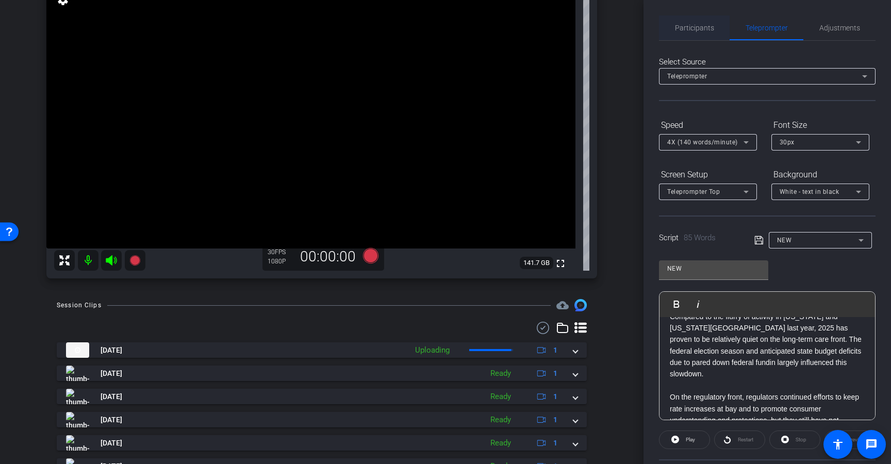
click at [700, 24] on span "Participants" at bounding box center [694, 27] width 39 height 7
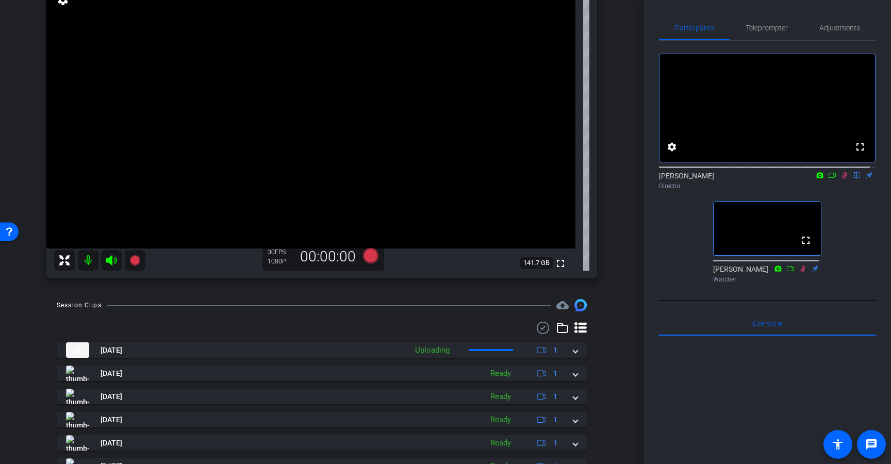
click at [841, 179] on icon at bounding box center [844, 175] width 8 height 7
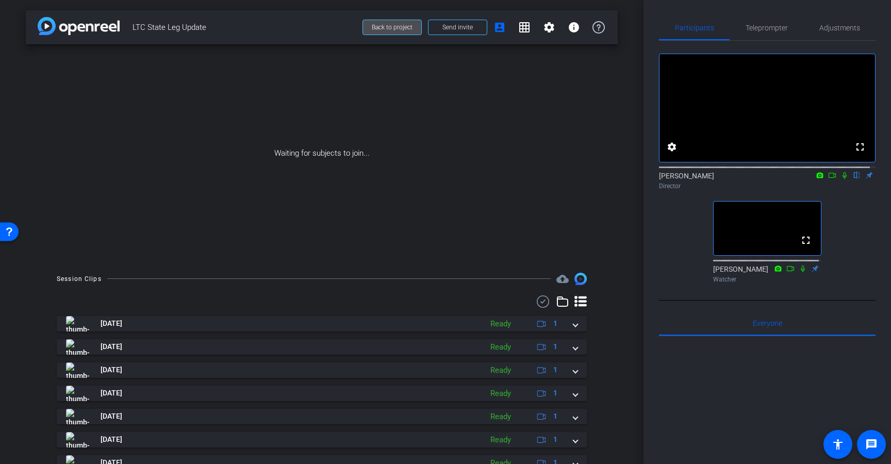
click at [379, 20] on span at bounding box center [392, 27] width 58 height 25
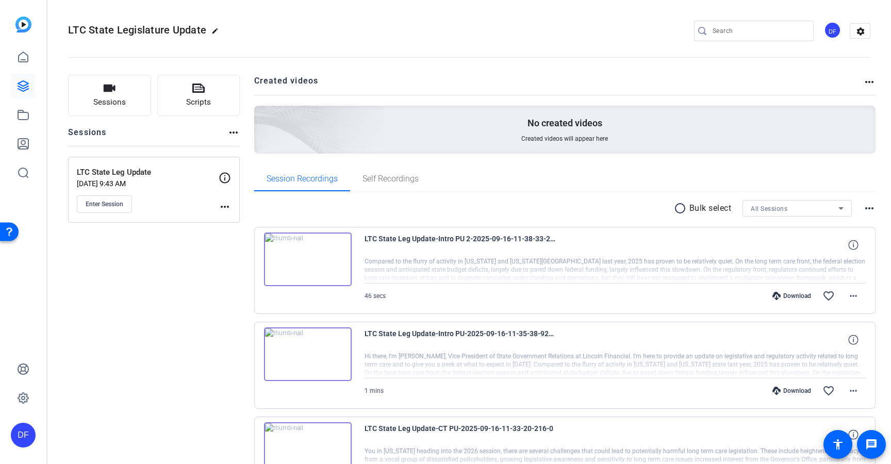
click at [296, 296] on div "LTC State Leg Update-Intro PU 2-2025-09-16-11-38-33-283-0 Compared to the flurr…" at bounding box center [565, 270] width 622 height 87
click at [314, 262] on img at bounding box center [308, 259] width 88 height 54
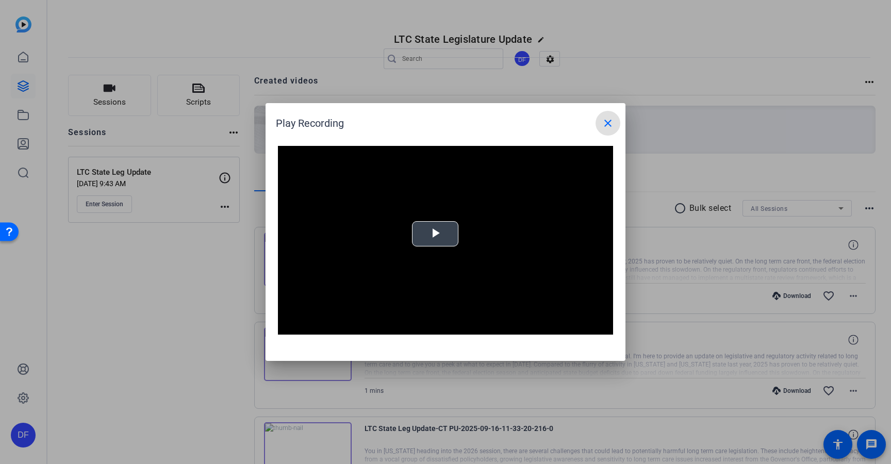
click at [435, 234] on span "Video Player" at bounding box center [435, 234] width 0 height 0
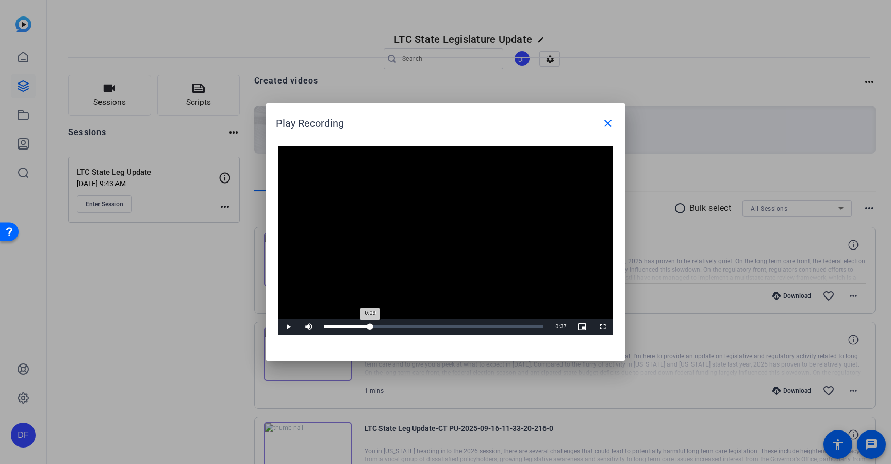
click at [370, 327] on div "Loaded : 0% 0:09 0:09" at bounding box center [433, 326] width 219 height 3
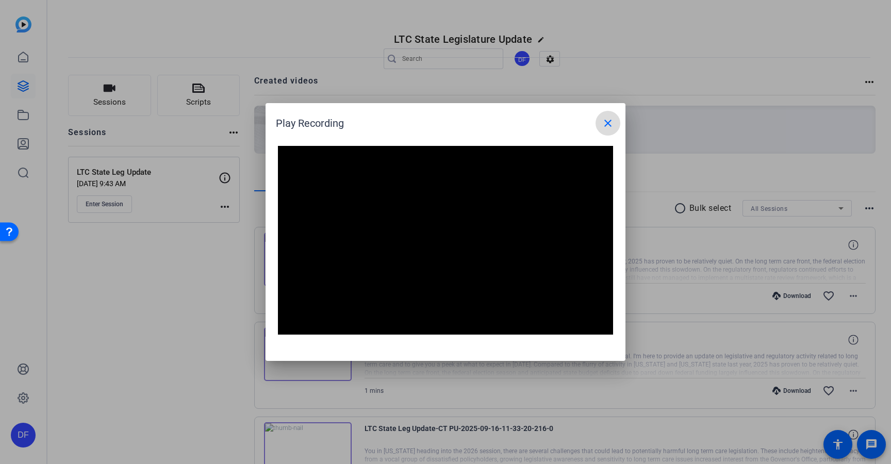
click at [600, 125] on span at bounding box center [607, 123] width 25 height 25
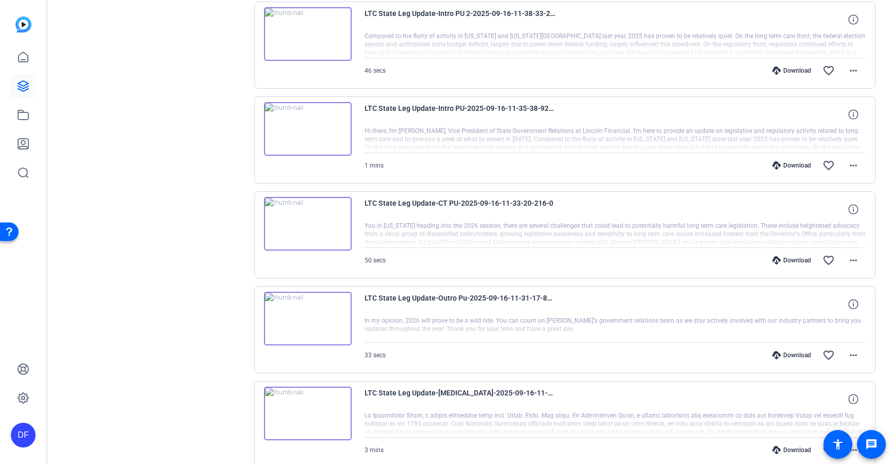
scroll to position [465, 0]
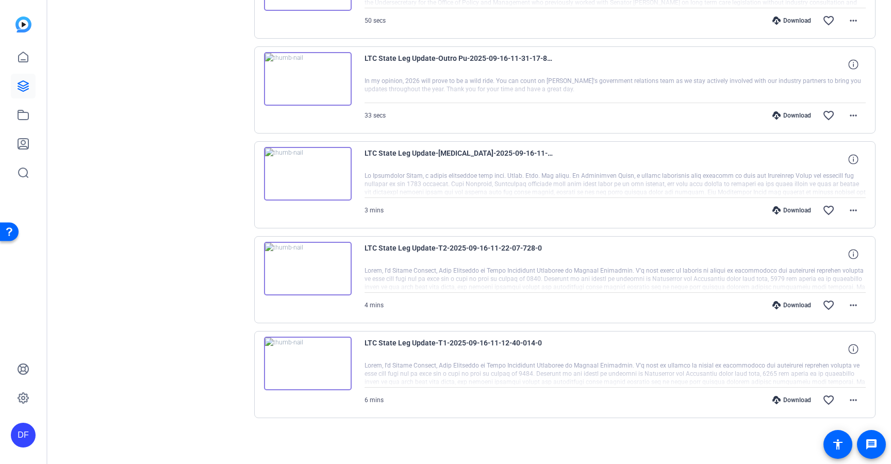
click at [318, 374] on img at bounding box center [308, 364] width 88 height 54
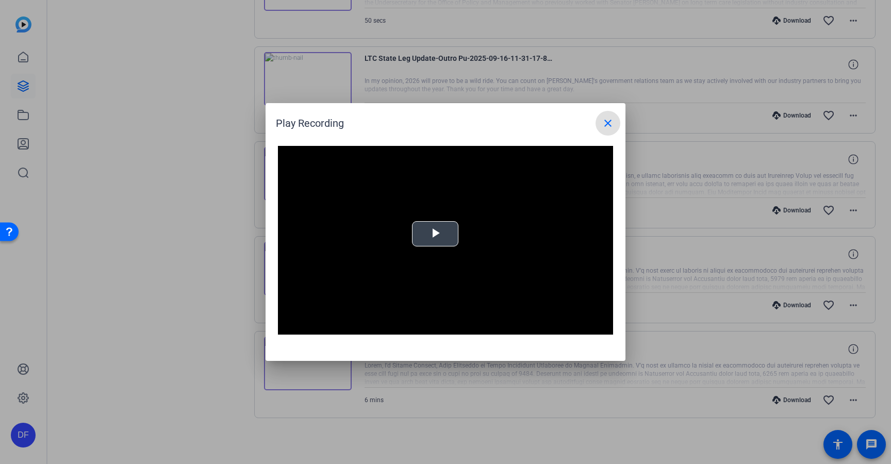
click at [435, 234] on span "Video Player" at bounding box center [435, 234] width 0 height 0
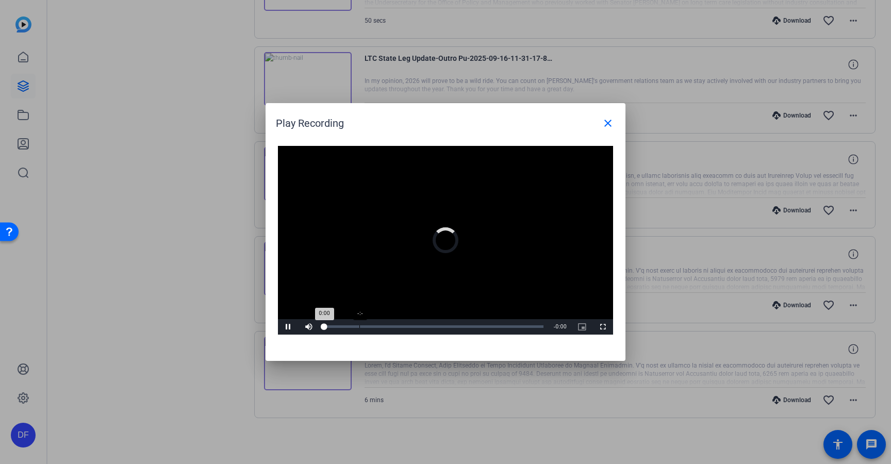
click at [359, 326] on div "-:-" at bounding box center [359, 326] width 1 height 3
click at [362, 325] on div "Loaded : 100.00% 1:04 1:04" at bounding box center [433, 326] width 219 height 3
click at [597, 121] on span at bounding box center [607, 123] width 25 height 25
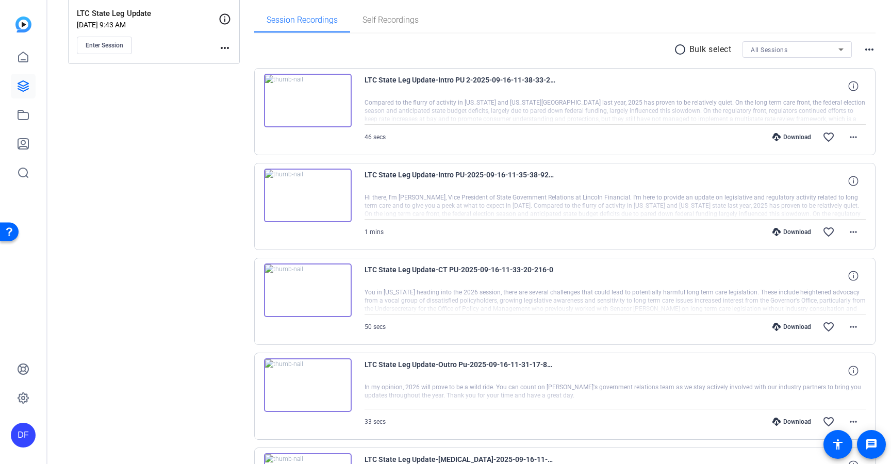
scroll to position [0, 0]
